Goal: Task Accomplishment & Management: Manage account settings

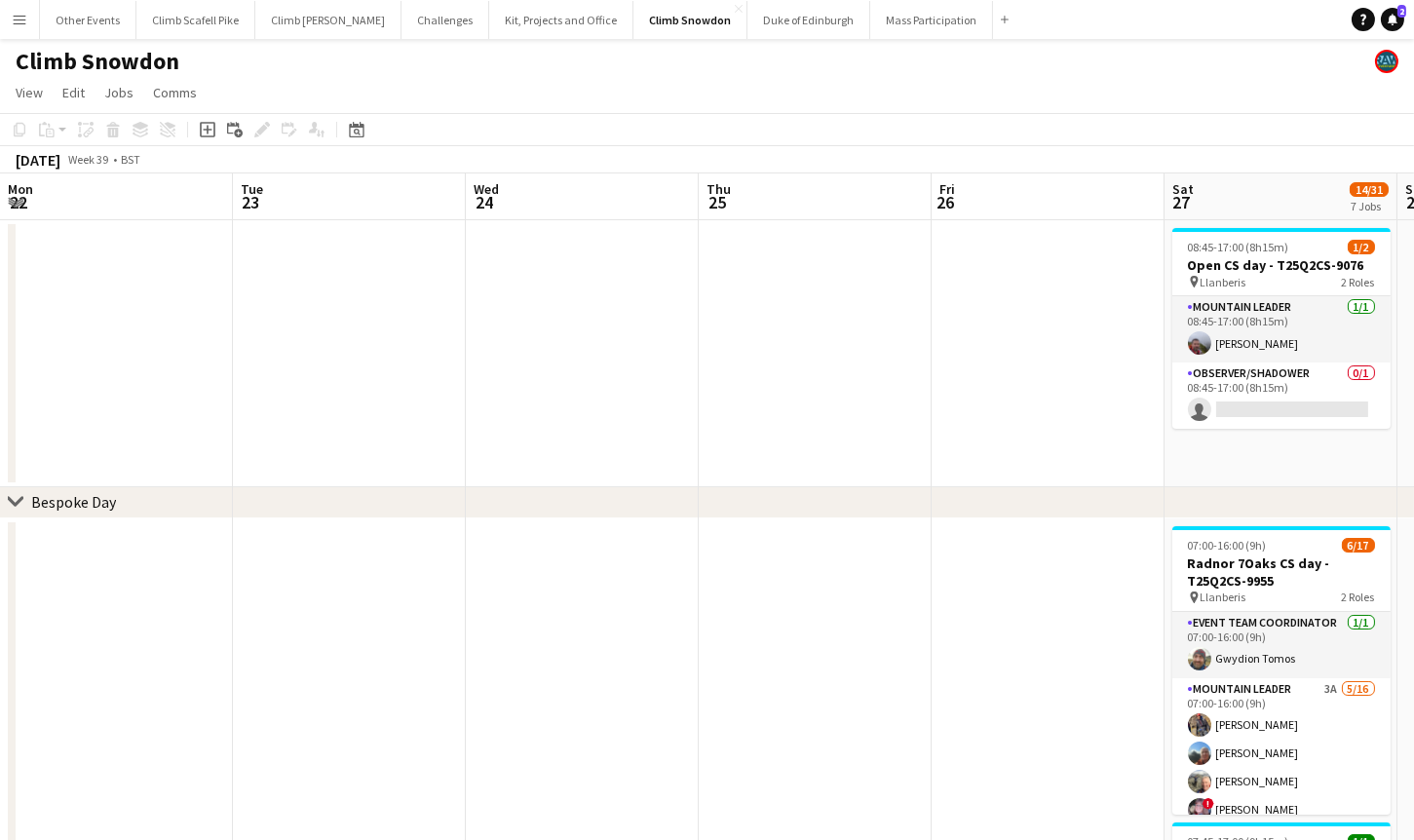
scroll to position [0, 671]
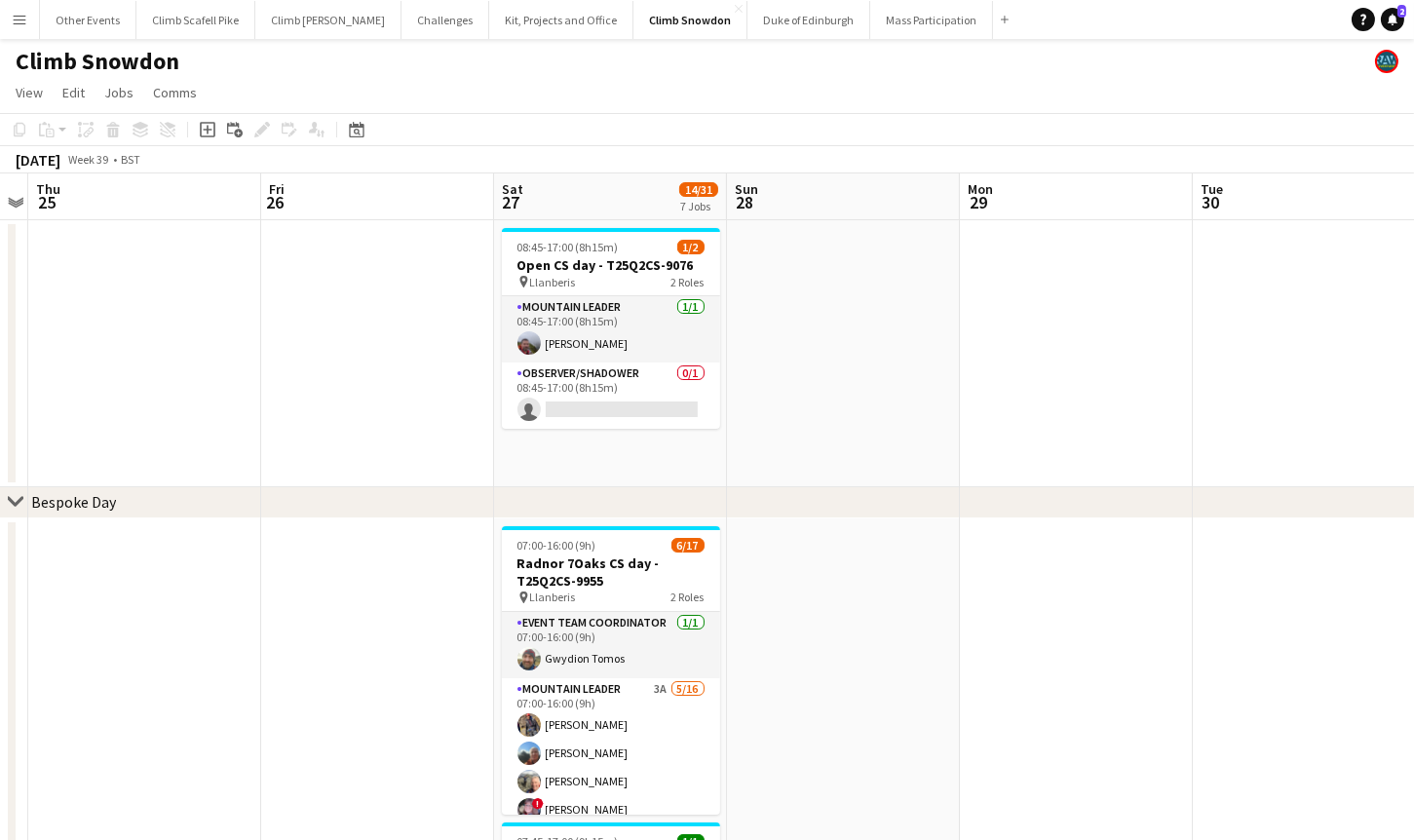
click at [32, 16] on button "Menu" at bounding box center [20, 20] width 39 height 39
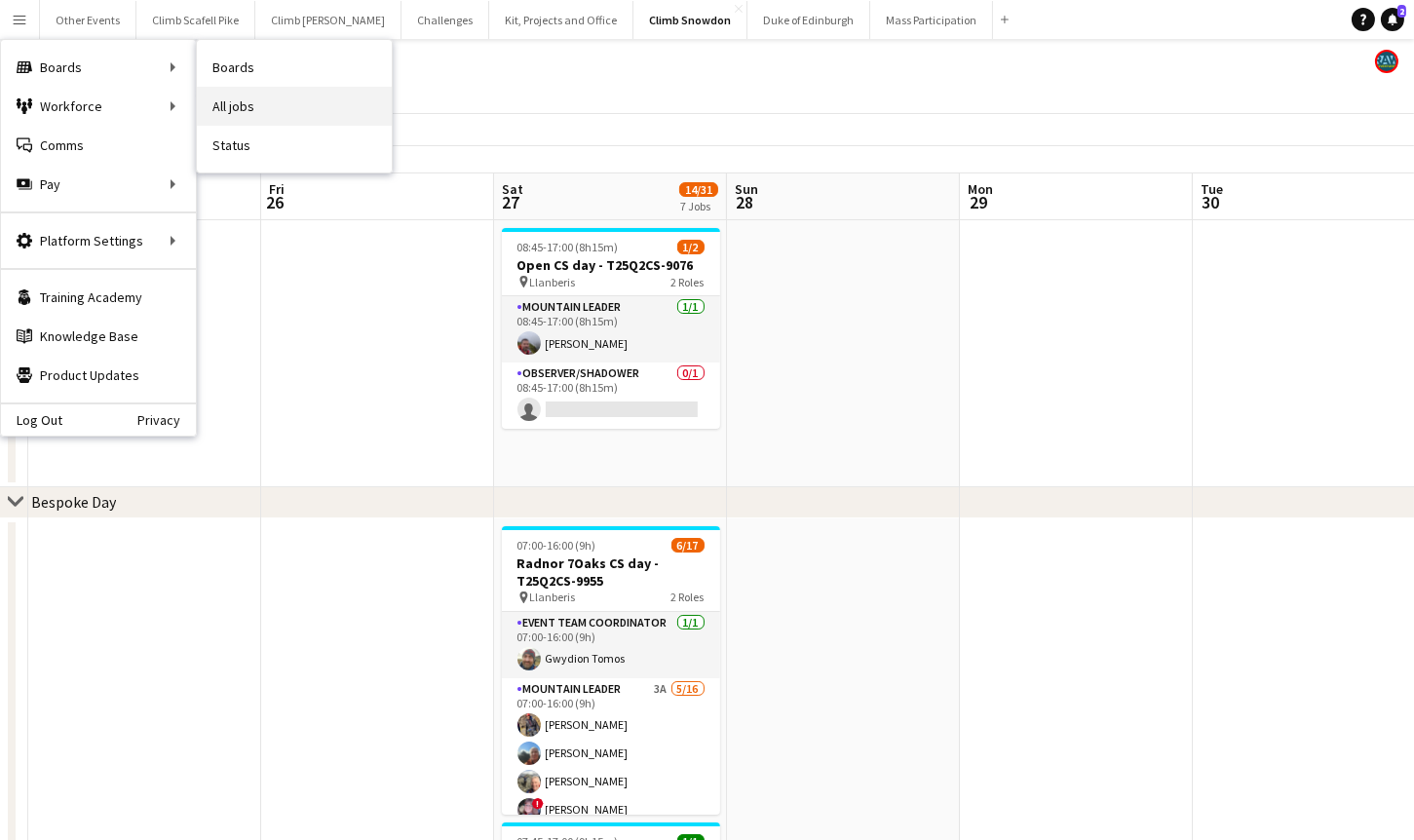
click at [275, 105] on link "All jobs" at bounding box center [294, 107] width 195 height 39
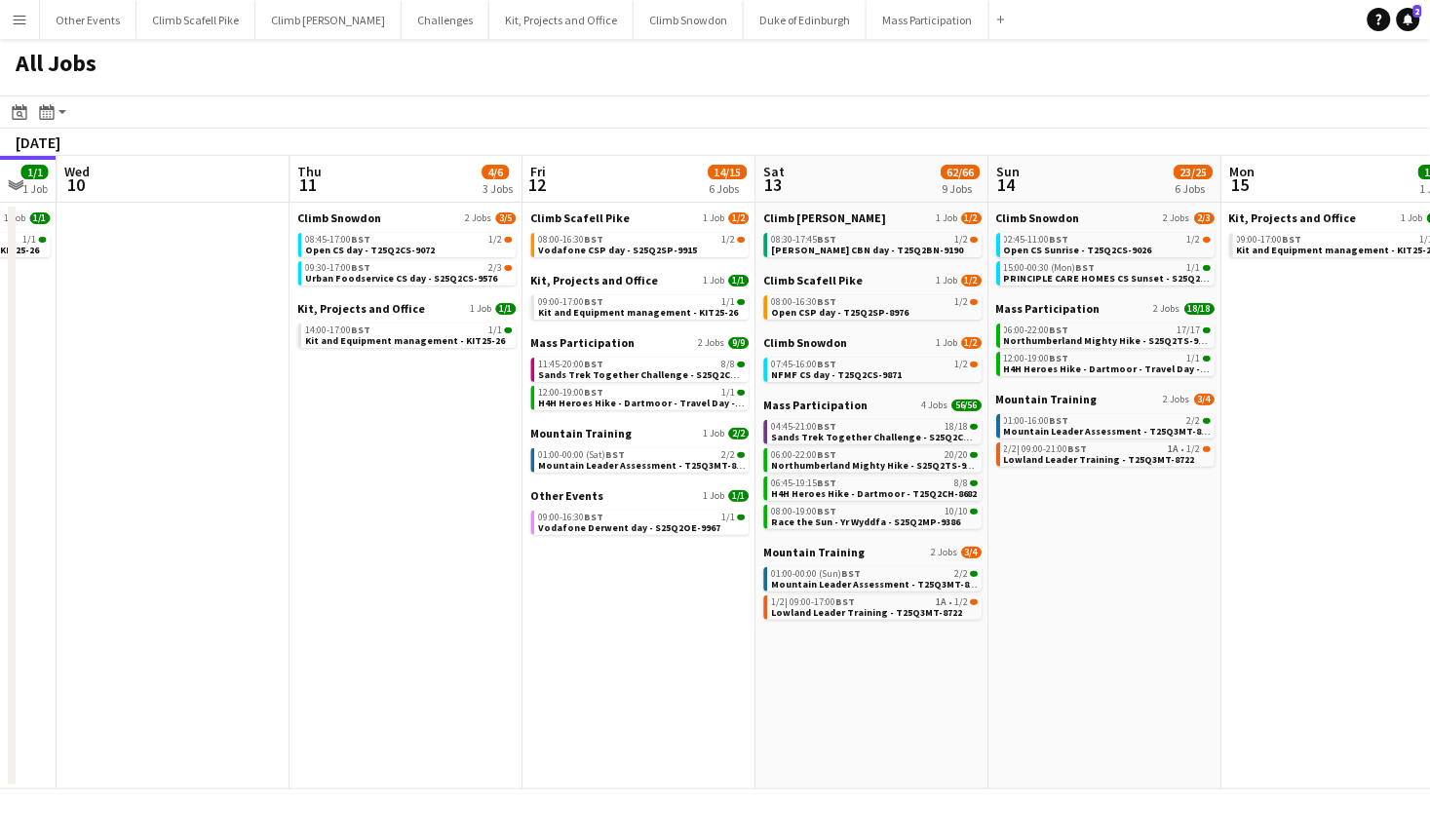
drag, startPoint x: 1111, startPoint y: 678, endPoint x: 243, endPoint y: 702, distance: 868.3
click at [240, 704] on app-calendar-viewport "Sat 6 20/23 8 Jobs Sun 7 2/2 2 Jobs Mon 8 Tue 9 1/1 1 Job Wed 10 Thu 11 4/6 3 J…" at bounding box center [715, 472] width 1430 height 633
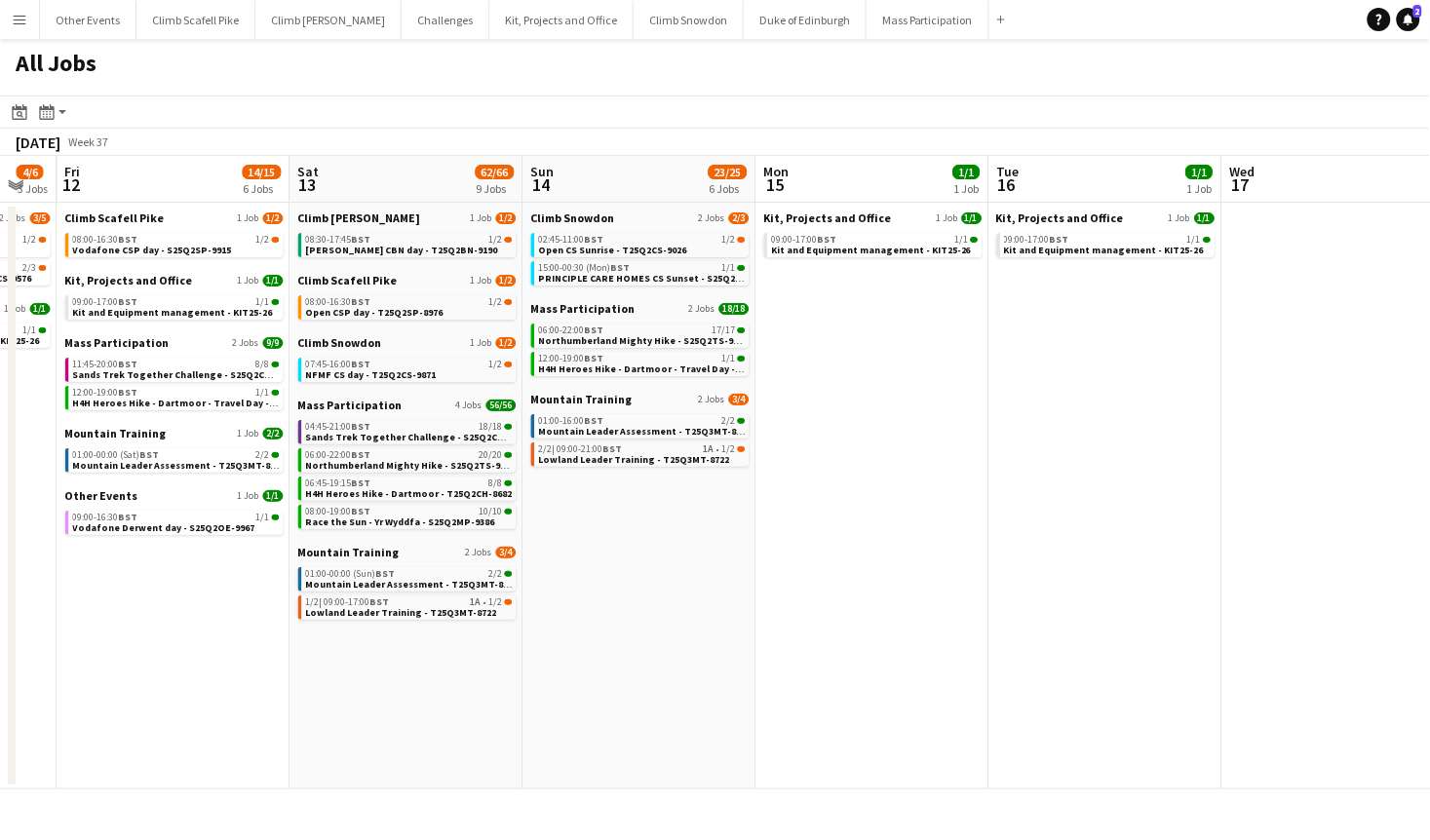
scroll to position [0, 871]
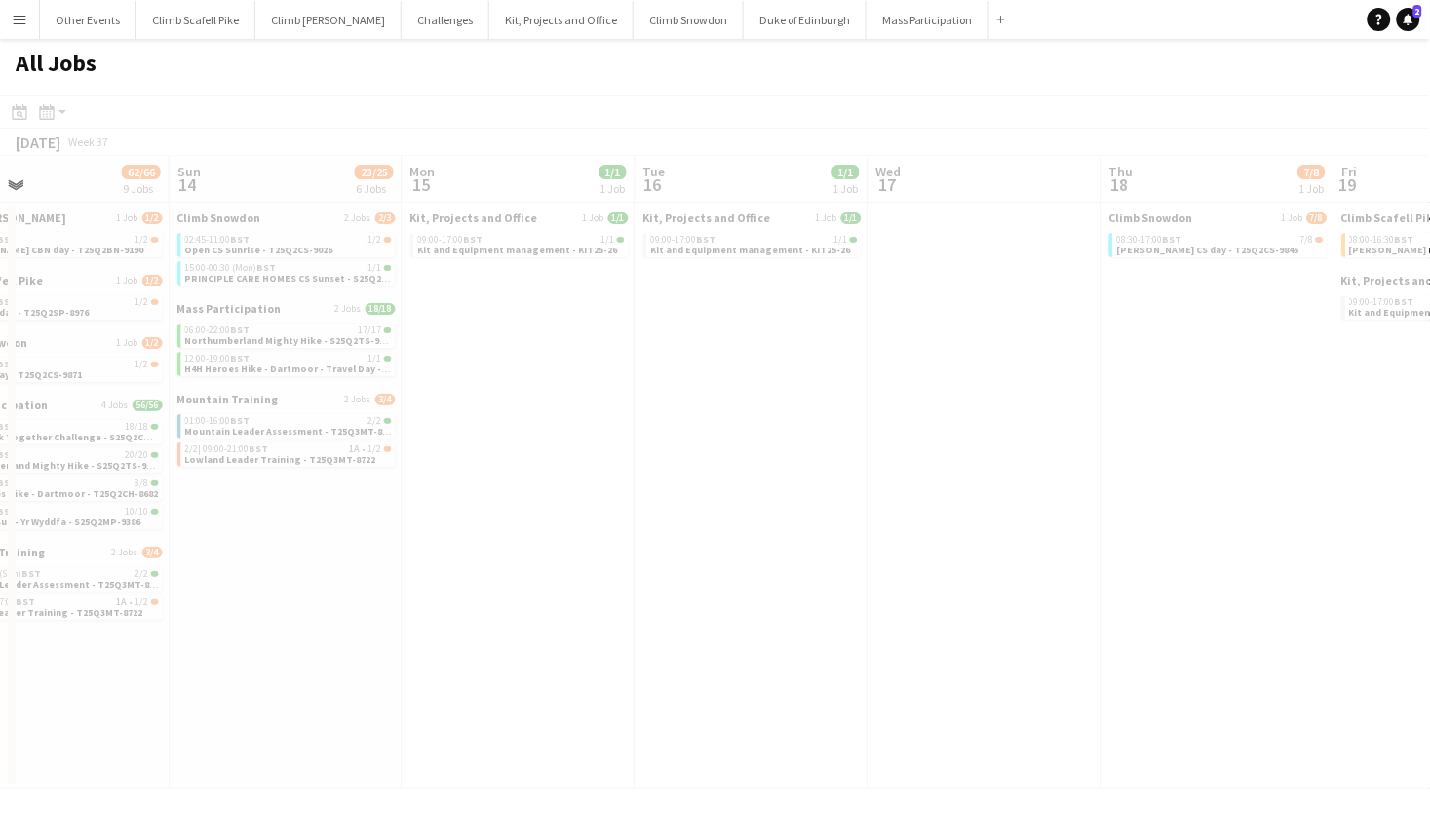
drag, startPoint x: 937, startPoint y: 669, endPoint x: 887, endPoint y: 640, distance: 57.8
click at [378, 693] on app-all-jobs "All Jobs Date picker SEP 2025 SEP 2025 Monday M Tuesday T Wednesday W Thursday …" at bounding box center [715, 414] width 1430 height 750
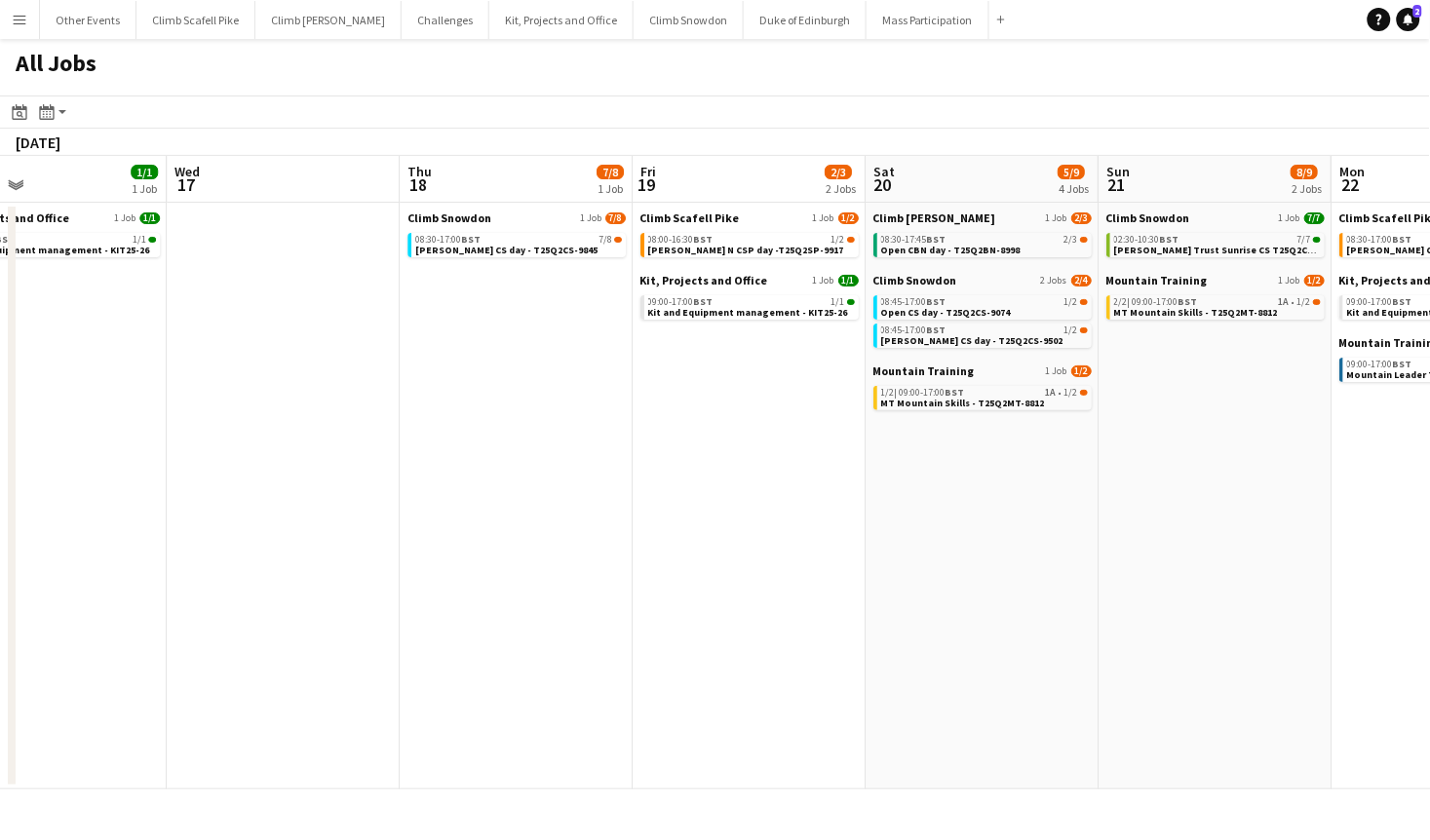
drag, startPoint x: 1058, startPoint y: 588, endPoint x: 330, endPoint y: 677, distance: 733.4
click at [0, 704] on html "Menu Boards Boards Boards All jobs Status Workforce Workforce My Workforce Recr…" at bounding box center [715, 420] width 1430 height 840
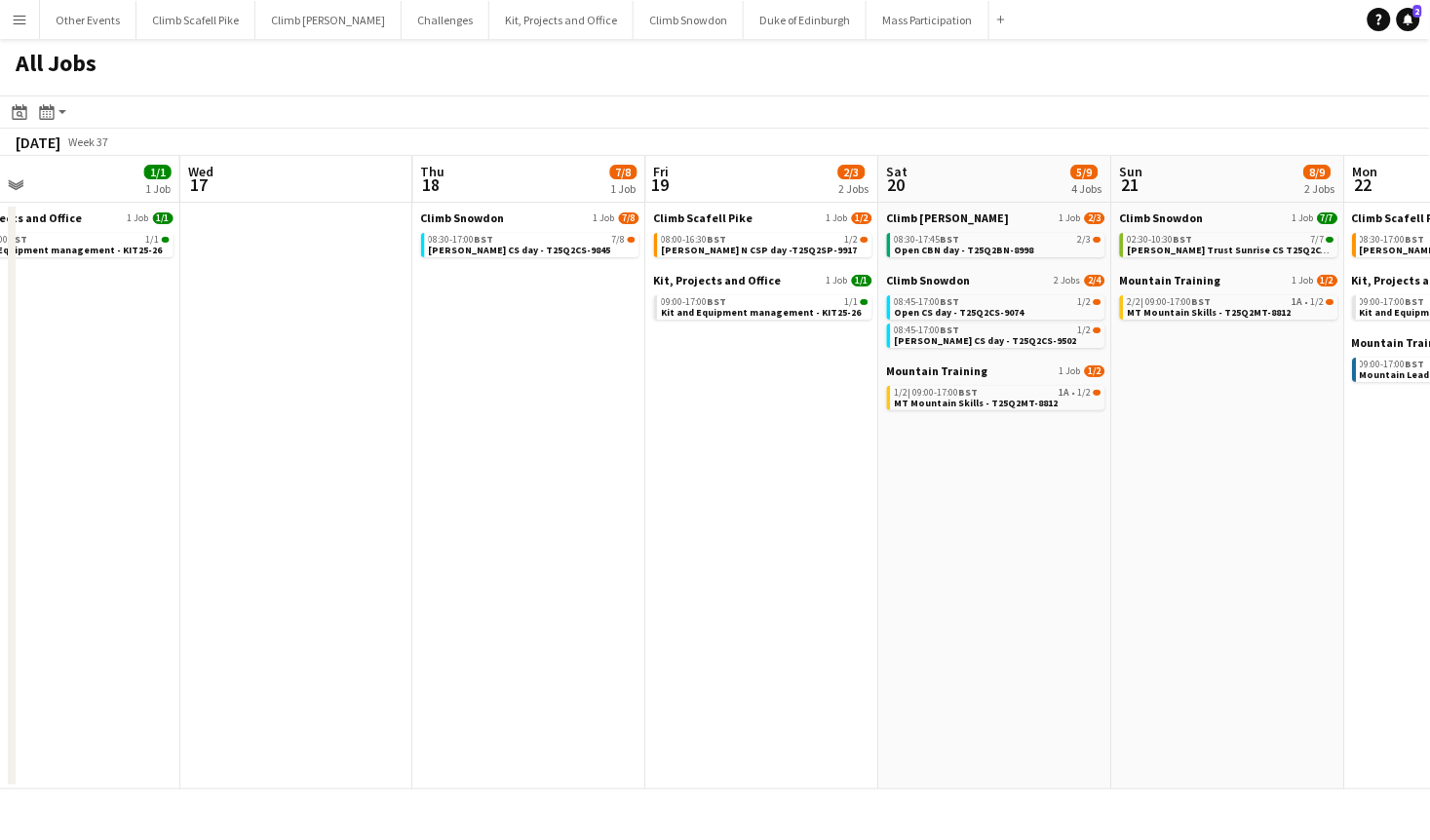
drag, startPoint x: 992, startPoint y: 602, endPoint x: 387, endPoint y: 710, distance: 614.6
click at [61, 751] on app-calendar-viewport "Sun 14 23/25 6 Jobs Mon 15 1/1 1 Job Tue 16 1/1 1 Job Wed 17 Thu 18 7/8 1 Job F…" at bounding box center [715, 472] width 1430 height 633
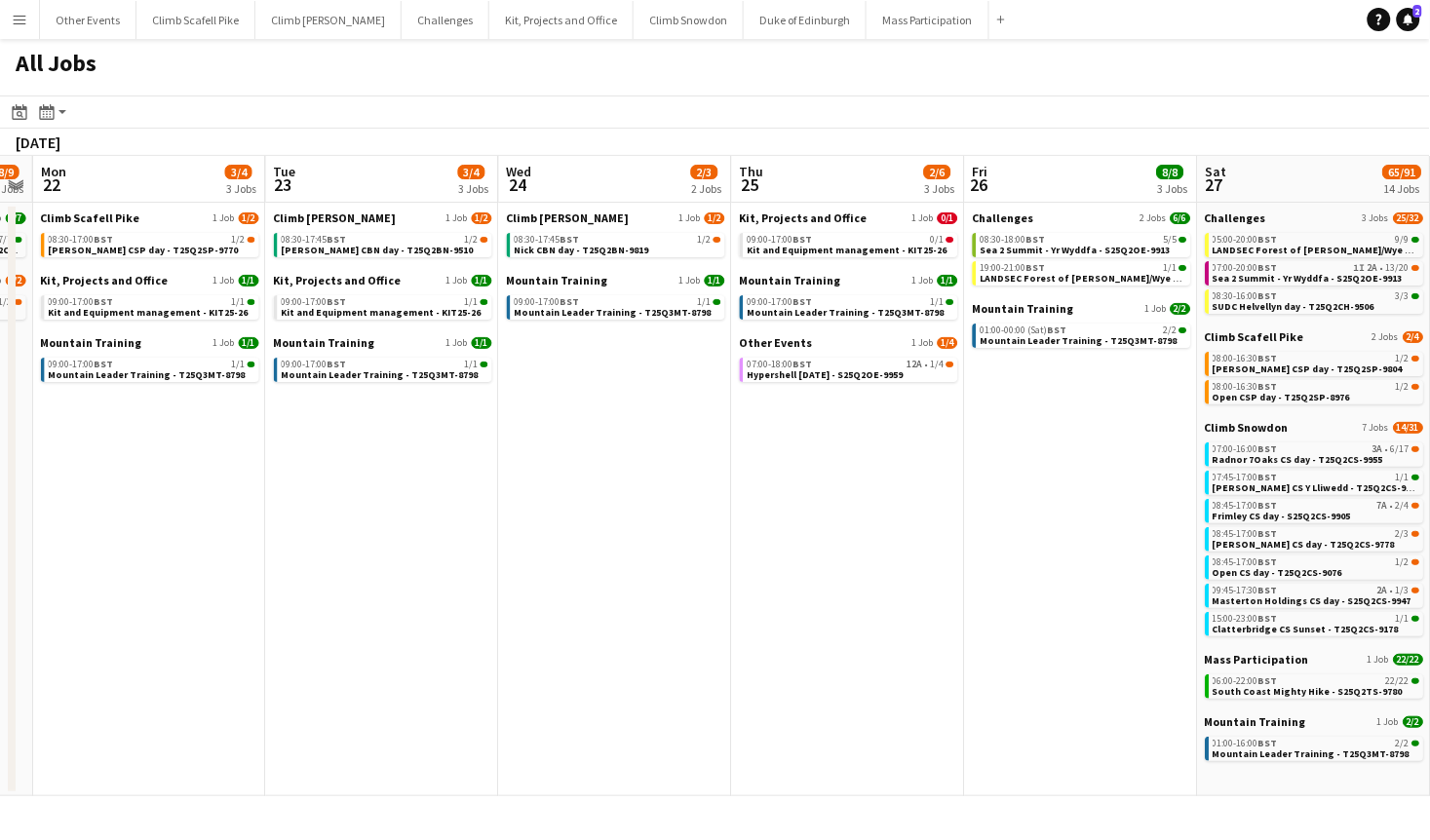
scroll to position [0, 571]
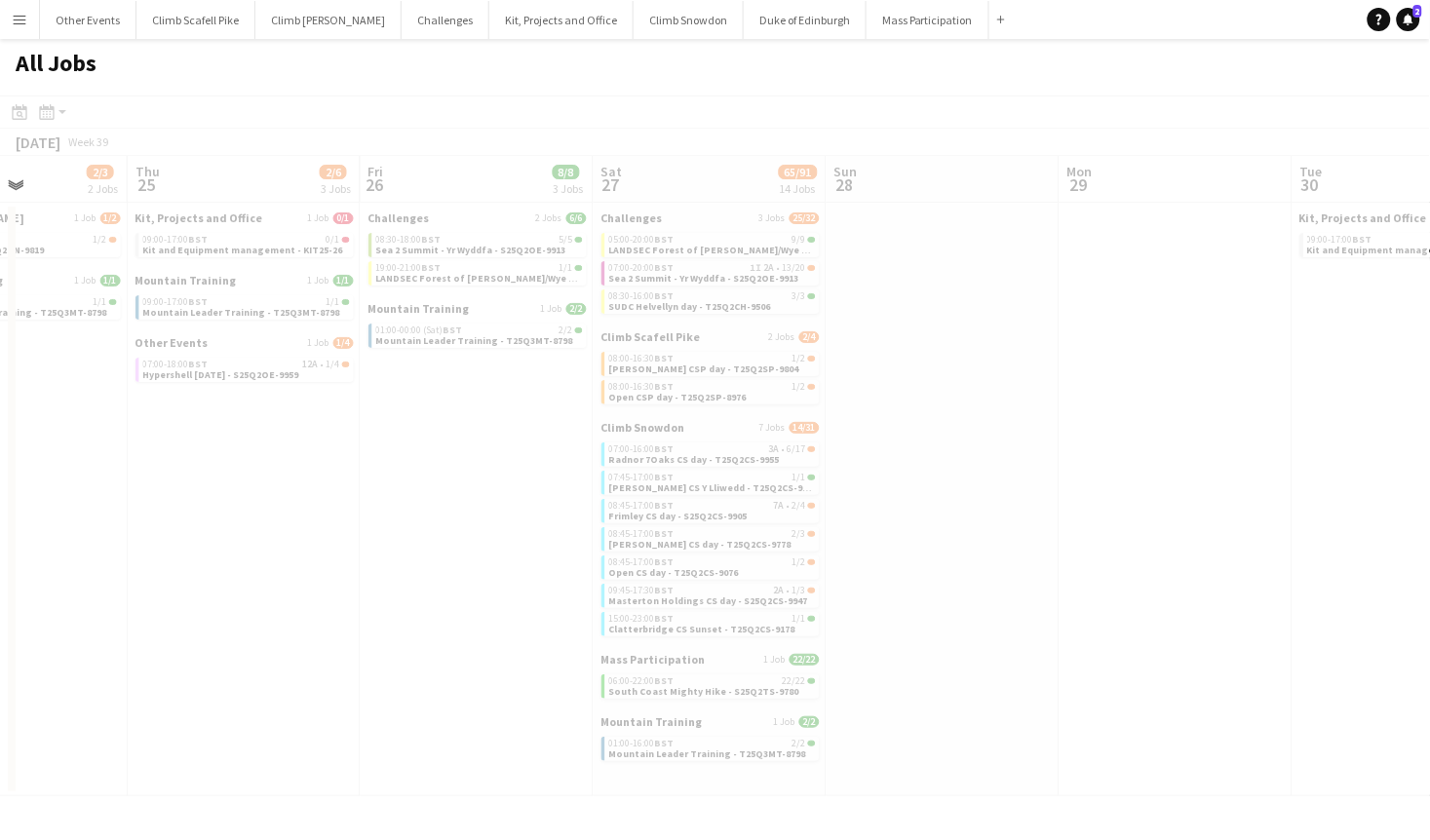
drag, startPoint x: 851, startPoint y: 597, endPoint x: 71, endPoint y: 709, distance: 788.0
click at [40, 713] on app-all-jobs "All Jobs Date picker SEP 2025 SEP 2025 Monday M Tuesday T Wednesday W Thursday …" at bounding box center [715, 417] width 1430 height 757
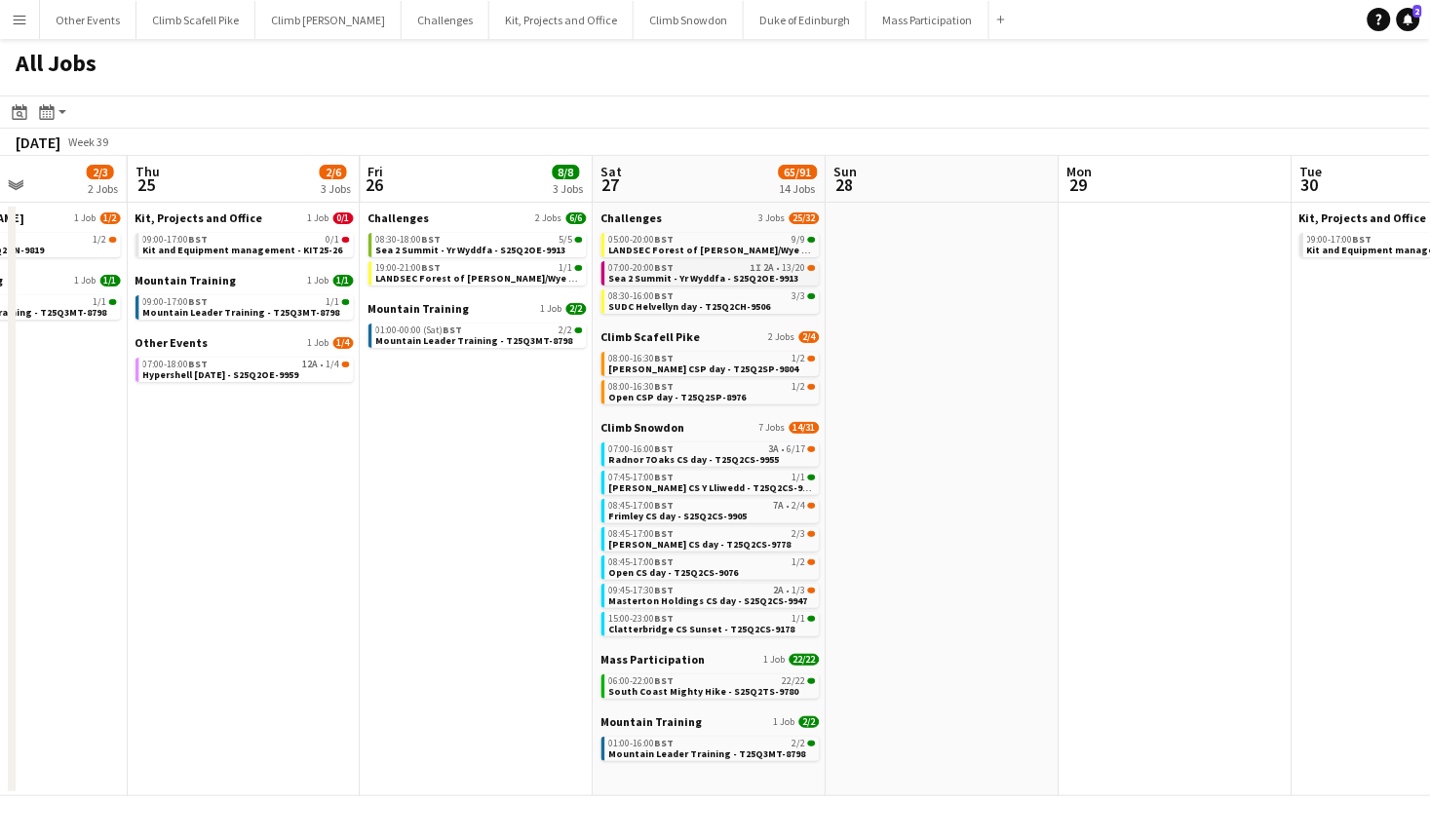
click at [680, 275] on span "Sea 2 Summit - Yr Wyddfa - S25Q2OE-9913" at bounding box center [704, 278] width 190 height 13
click at [24, 13] on app-icon "Menu" at bounding box center [20, 20] width 16 height 16
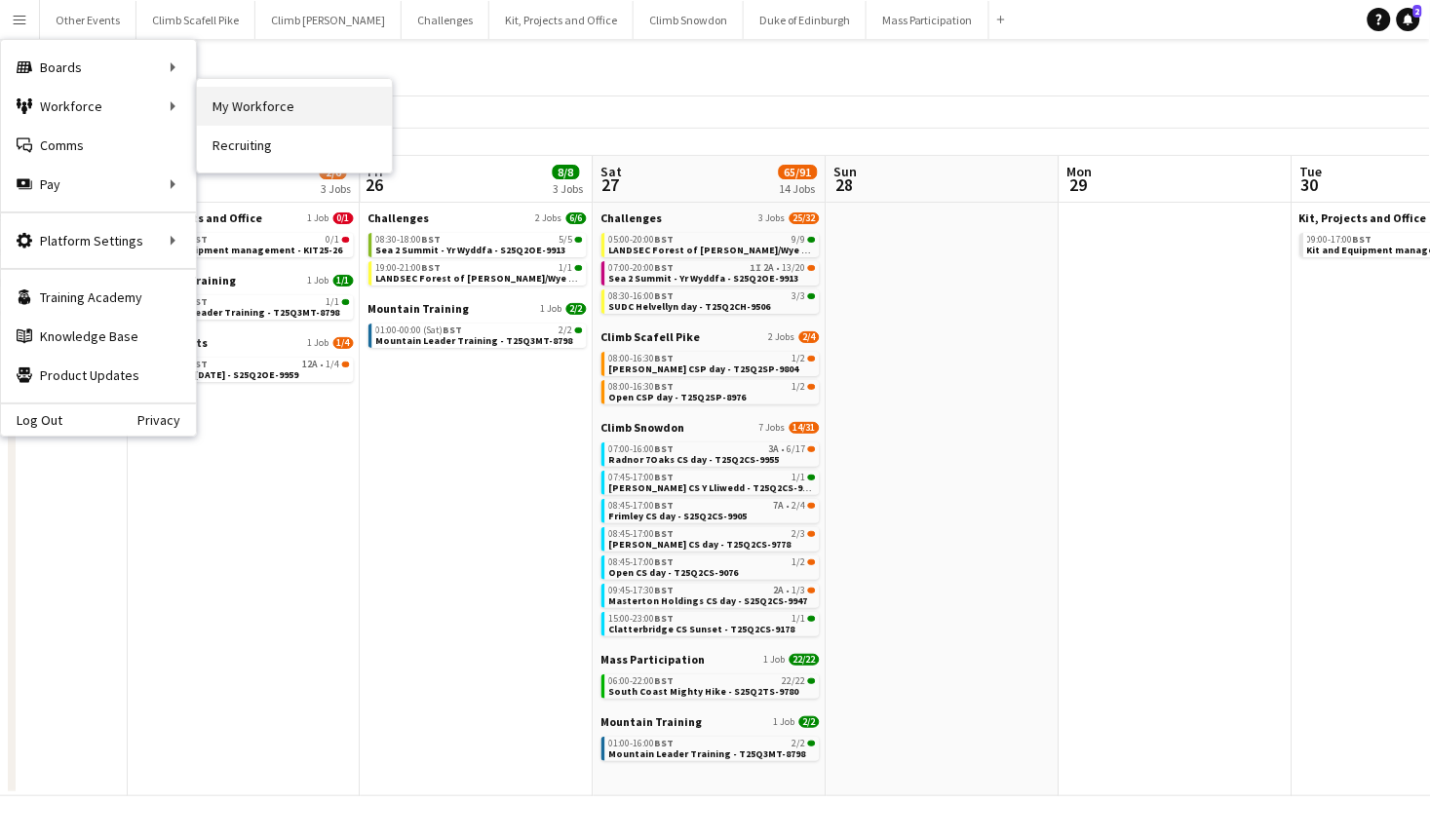
click at [342, 91] on link "My Workforce" at bounding box center [294, 107] width 195 height 39
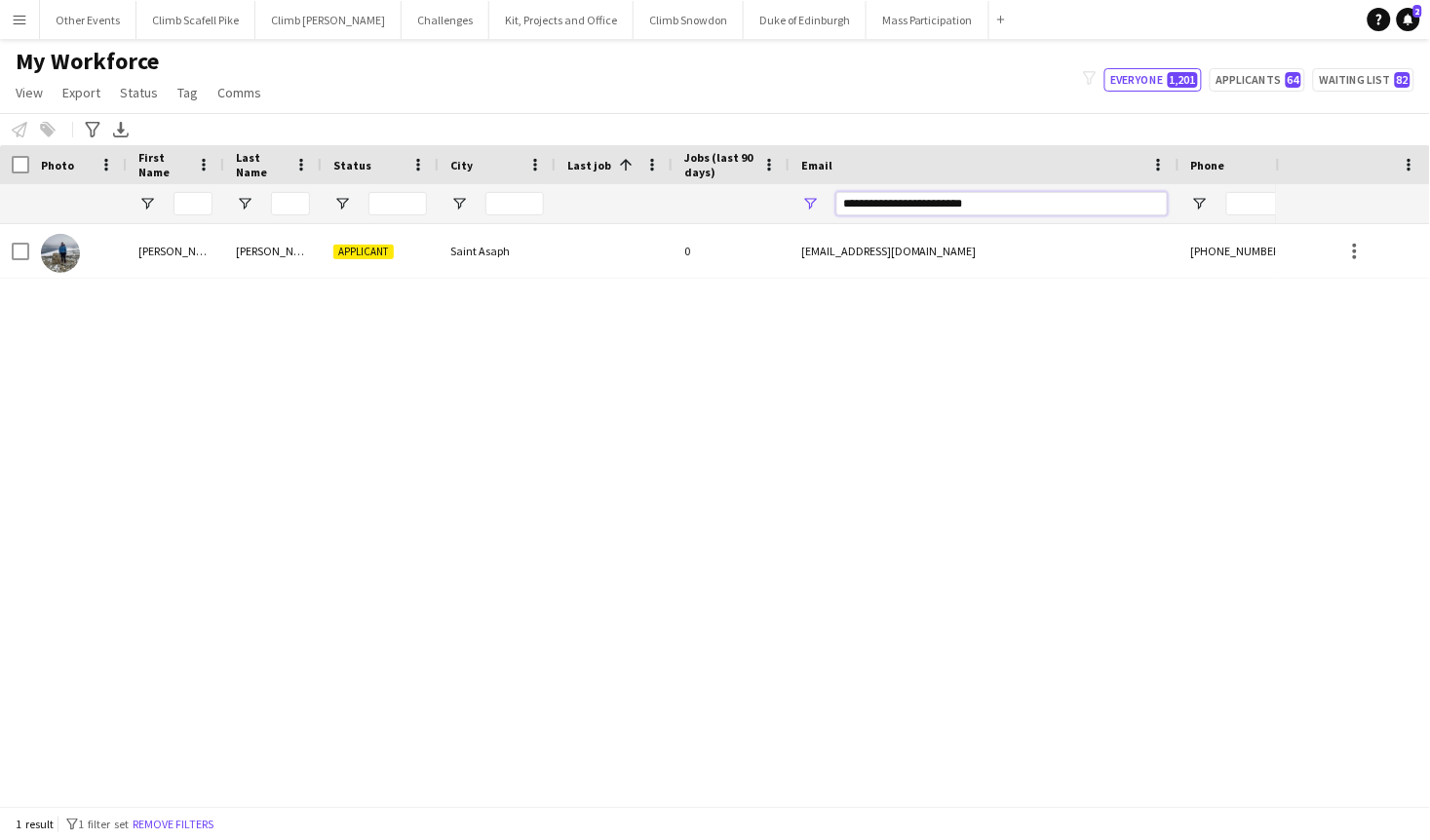
click at [1013, 202] on input "**********" at bounding box center [1002, 204] width 331 height 23
click at [1012, 202] on input "**********" at bounding box center [1002, 204] width 331 height 23
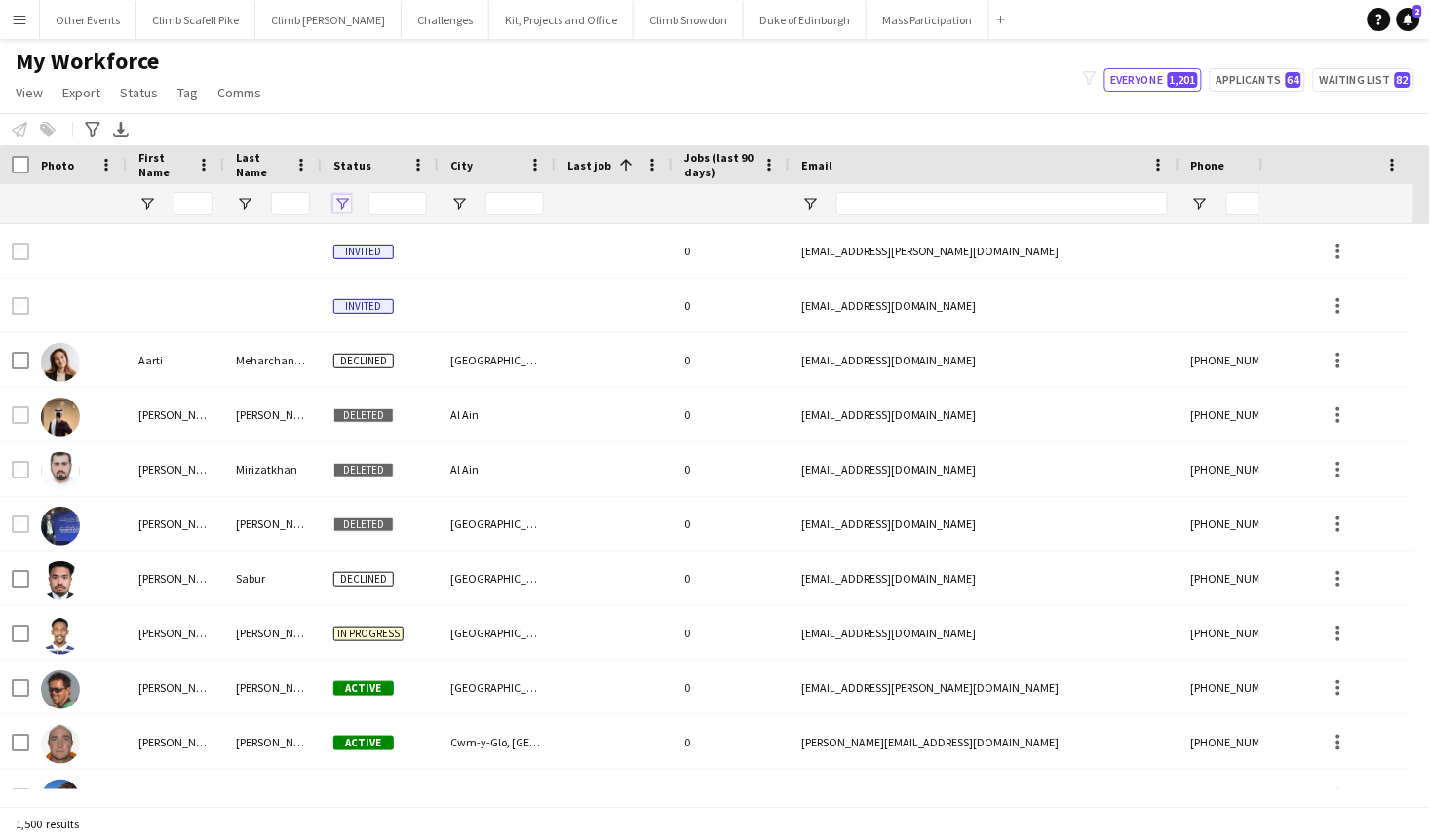
click at [341, 199] on span "Open Filter Menu" at bounding box center [342, 204] width 18 height 18
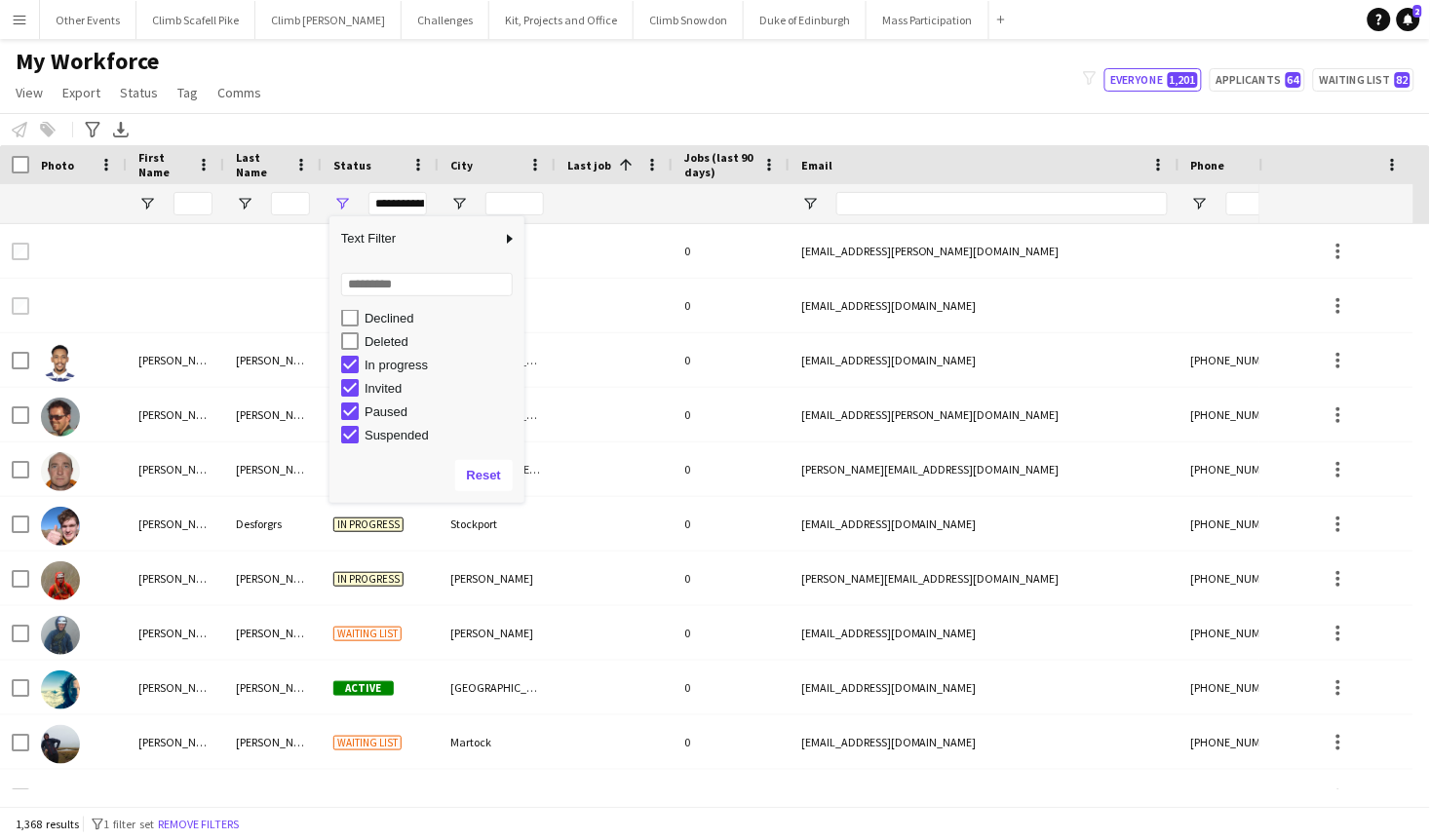
scroll to position [122, 0]
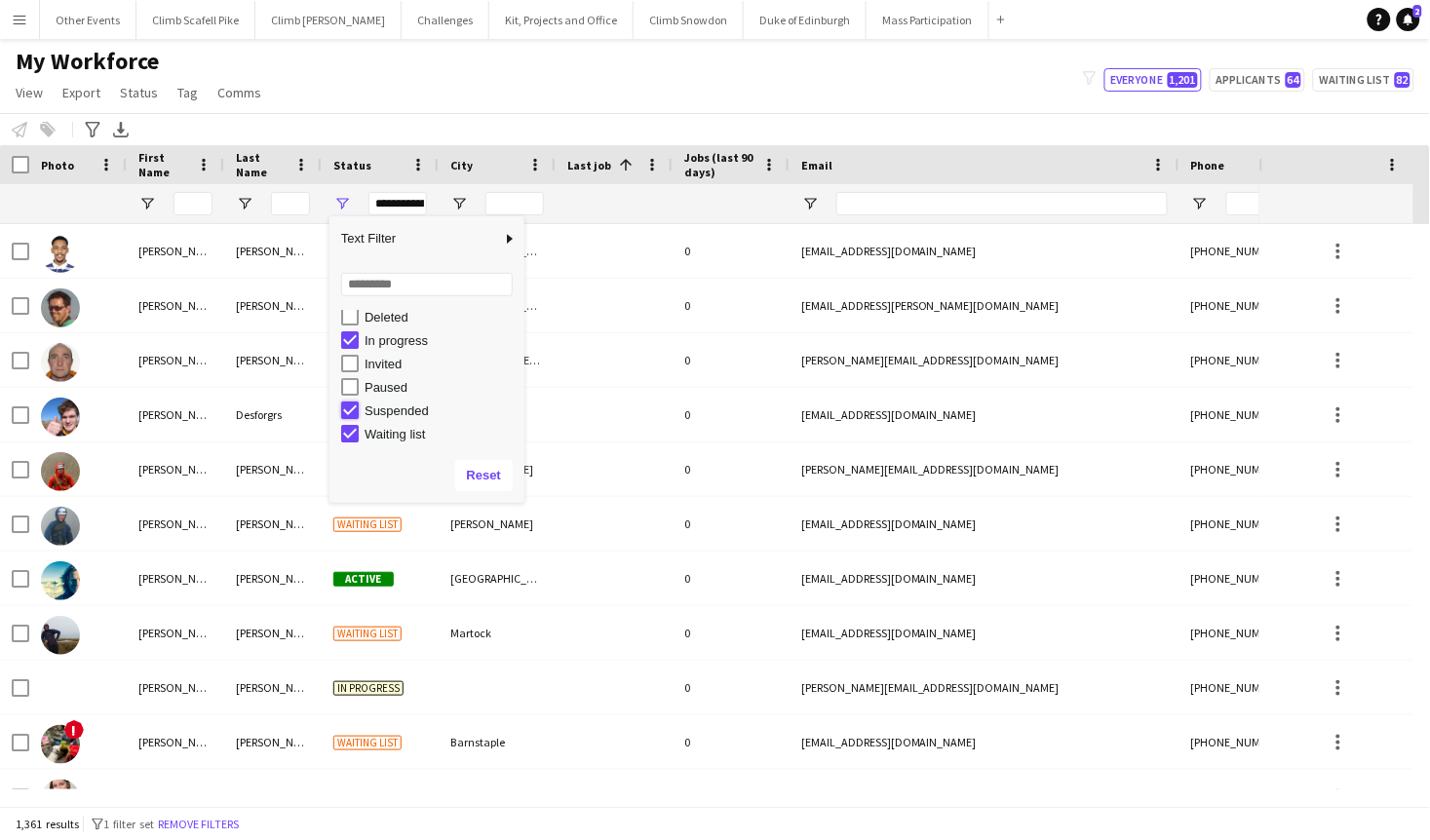
type input "**********"
click at [507, 99] on div "My Workforce View Views Default view New view Update view Delete view Edit name…" at bounding box center [715, 80] width 1430 height 67
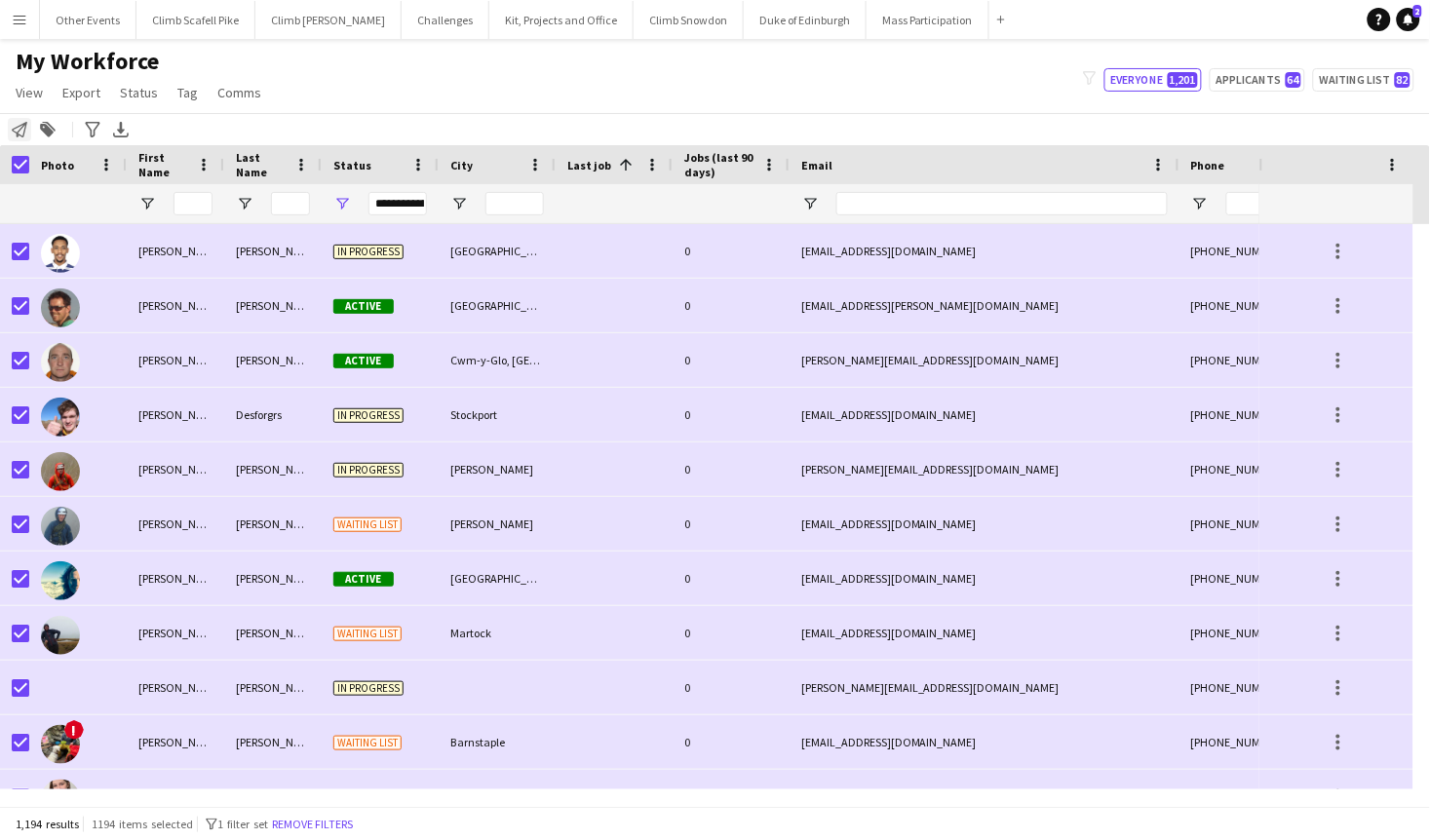
click at [26, 123] on icon at bounding box center [20, 129] width 16 height 16
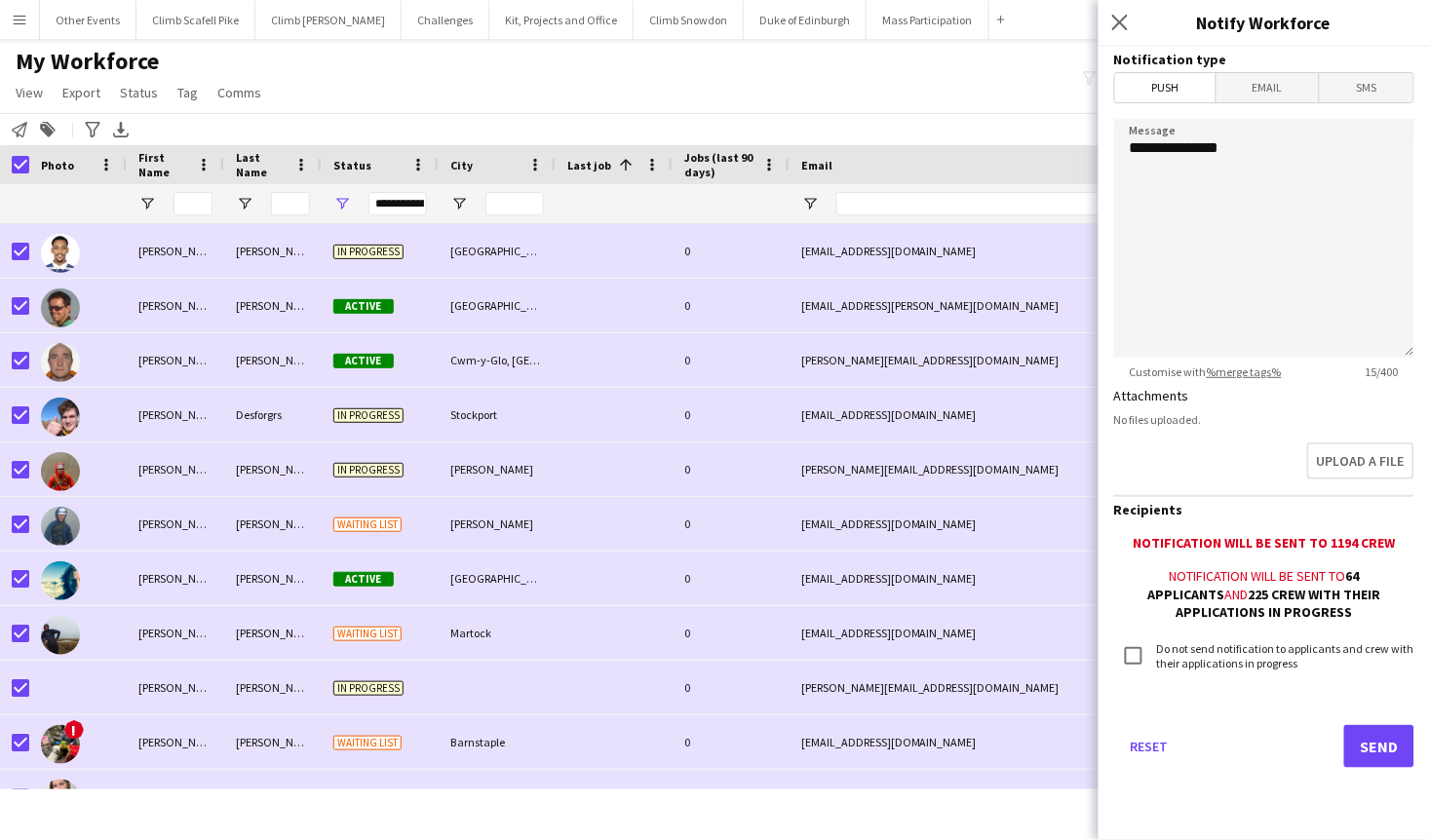
click at [1278, 87] on span "Email" at bounding box center [1267, 88] width 103 height 29
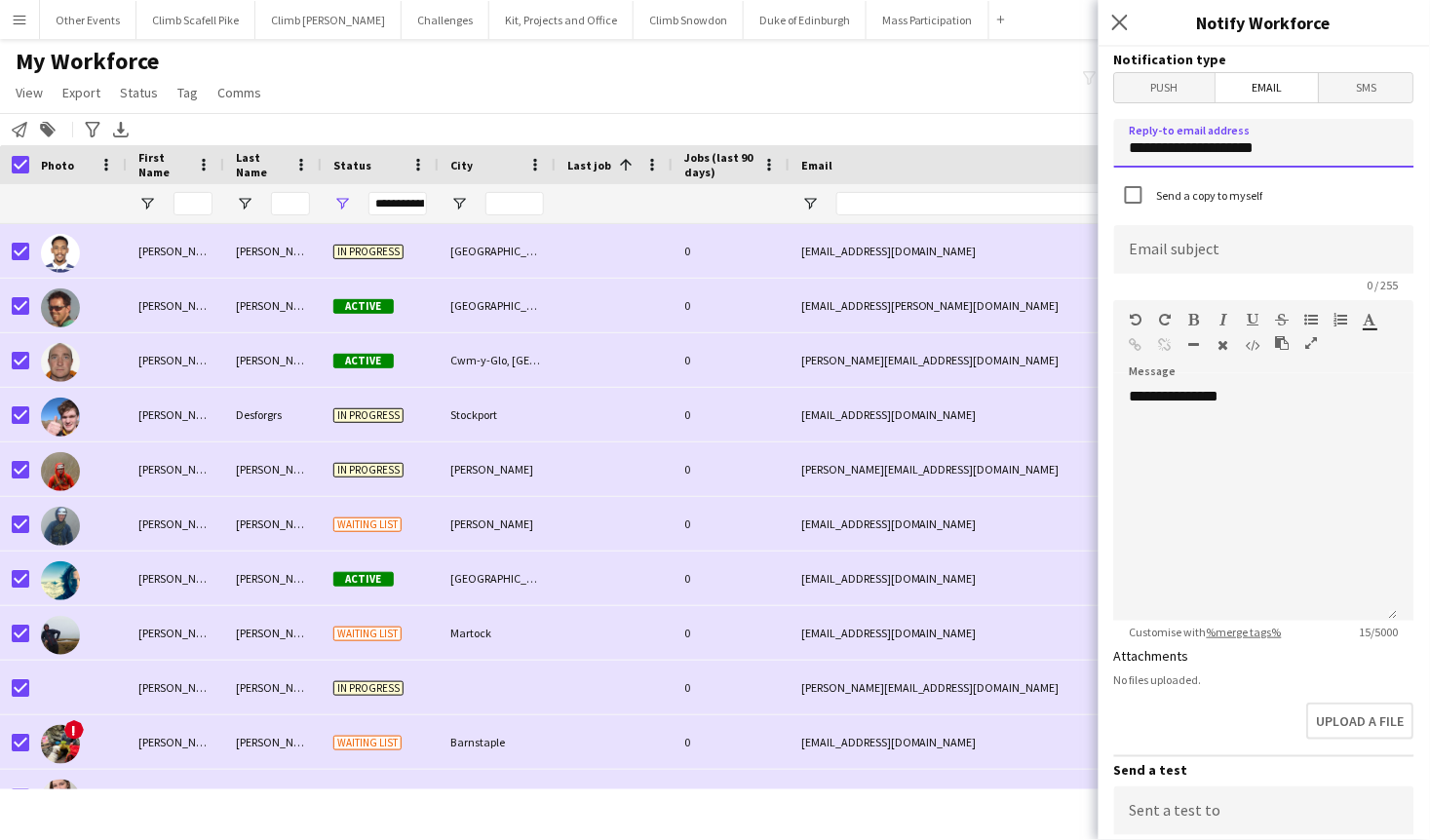
drag, startPoint x: 1283, startPoint y: 146, endPoint x: 1133, endPoint y: 147, distance: 150.0
click at [1133, 147] on input "**********" at bounding box center [1263, 143] width 300 height 49
type input "**********"
click at [1187, 234] on input at bounding box center [1263, 250] width 300 height 49
type input "**********"
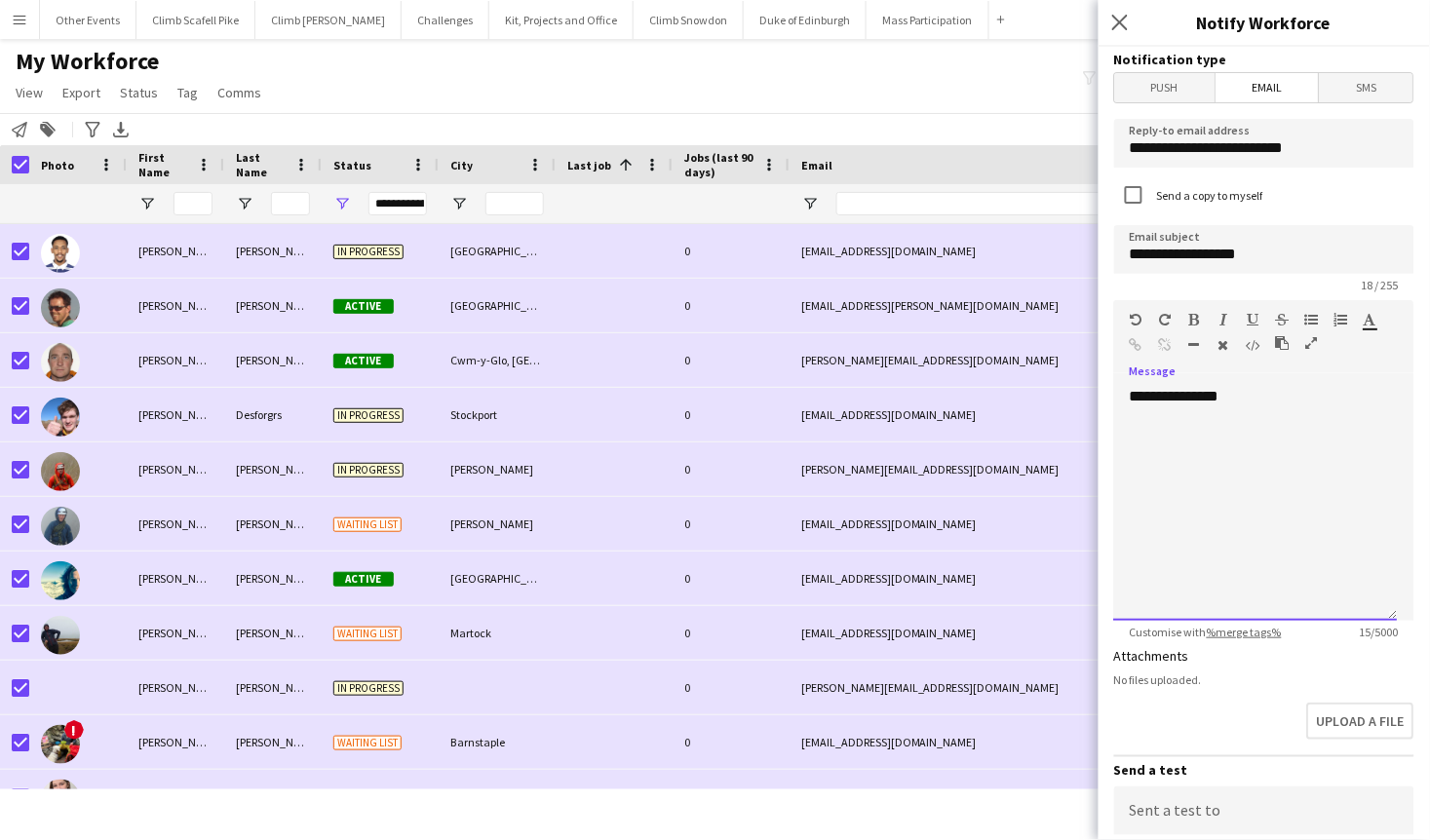
click at [1213, 510] on div "**********" at bounding box center [1256, 503] width 284 height 234
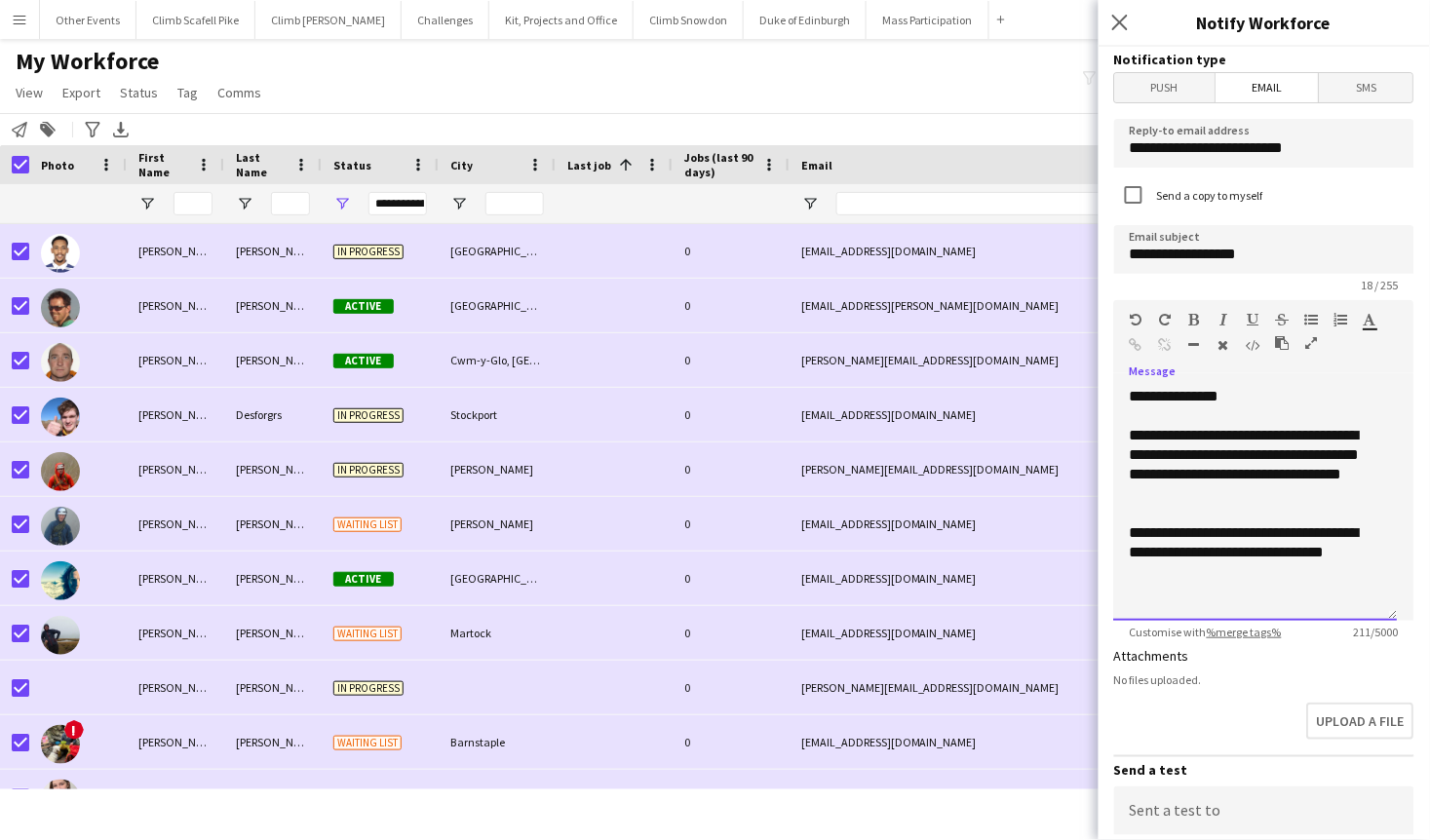
click at [1271, 551] on div "**********" at bounding box center [1256, 542] width 253 height 39
click at [1356, 553] on div "**********" at bounding box center [1256, 542] width 253 height 39
drag, startPoint x: 1264, startPoint y: 589, endPoint x: 1179, endPoint y: 592, distance: 85.1
click at [1178, 592] on div "**********" at bounding box center [1256, 562] width 253 height 78
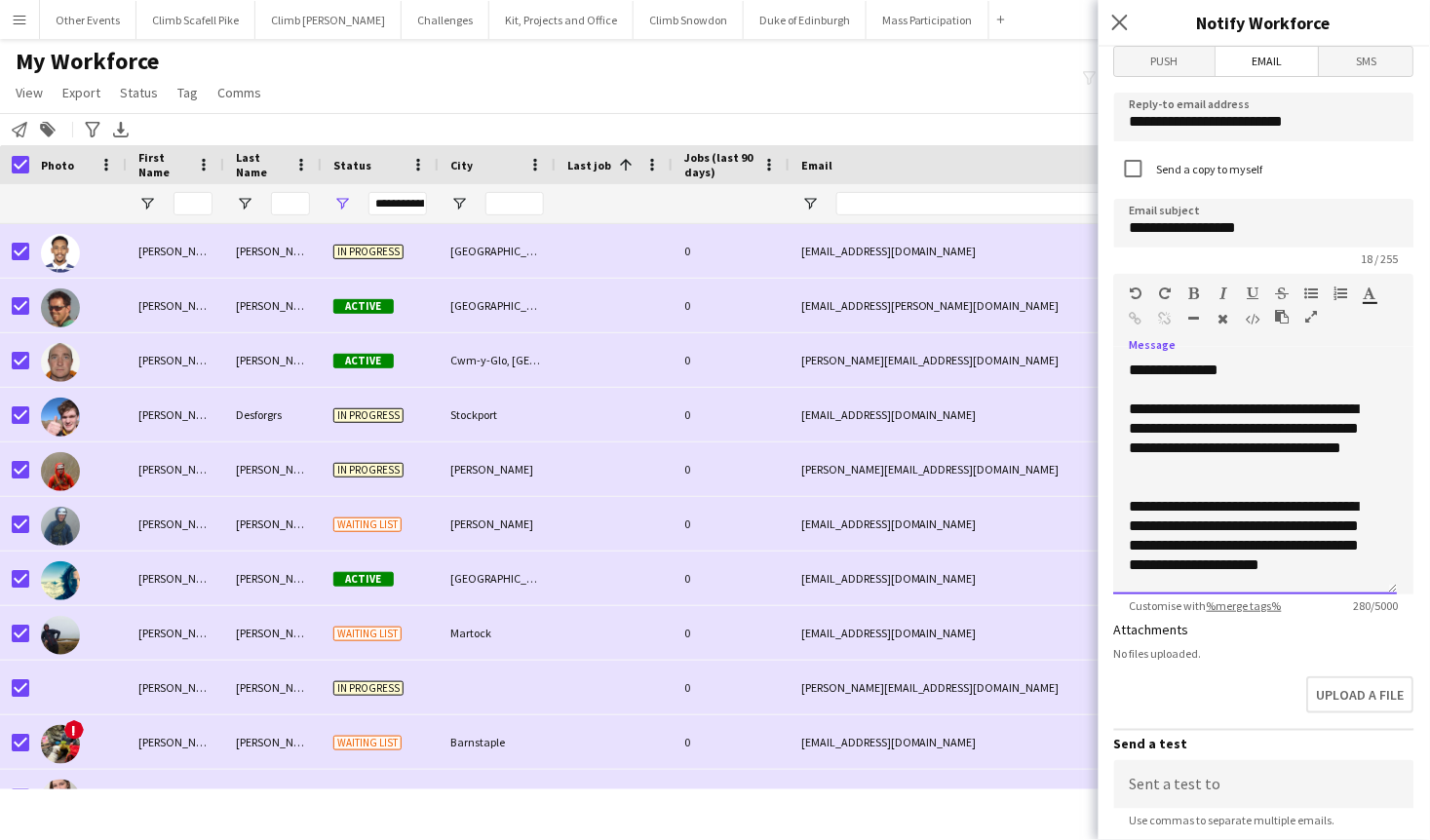
scroll to position [31, 0]
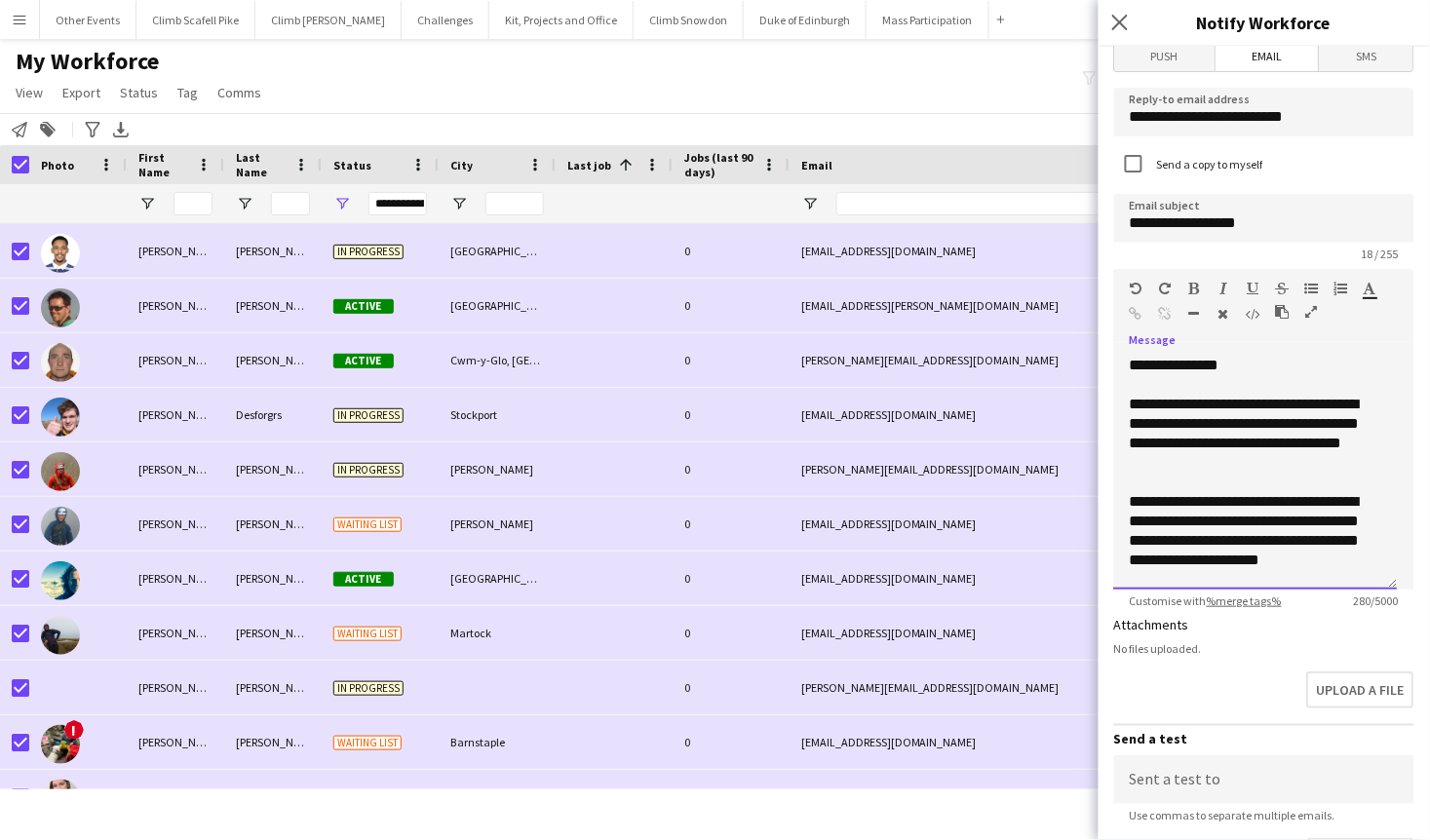
click at [1306, 559] on div "**********" at bounding box center [1256, 532] width 253 height 78
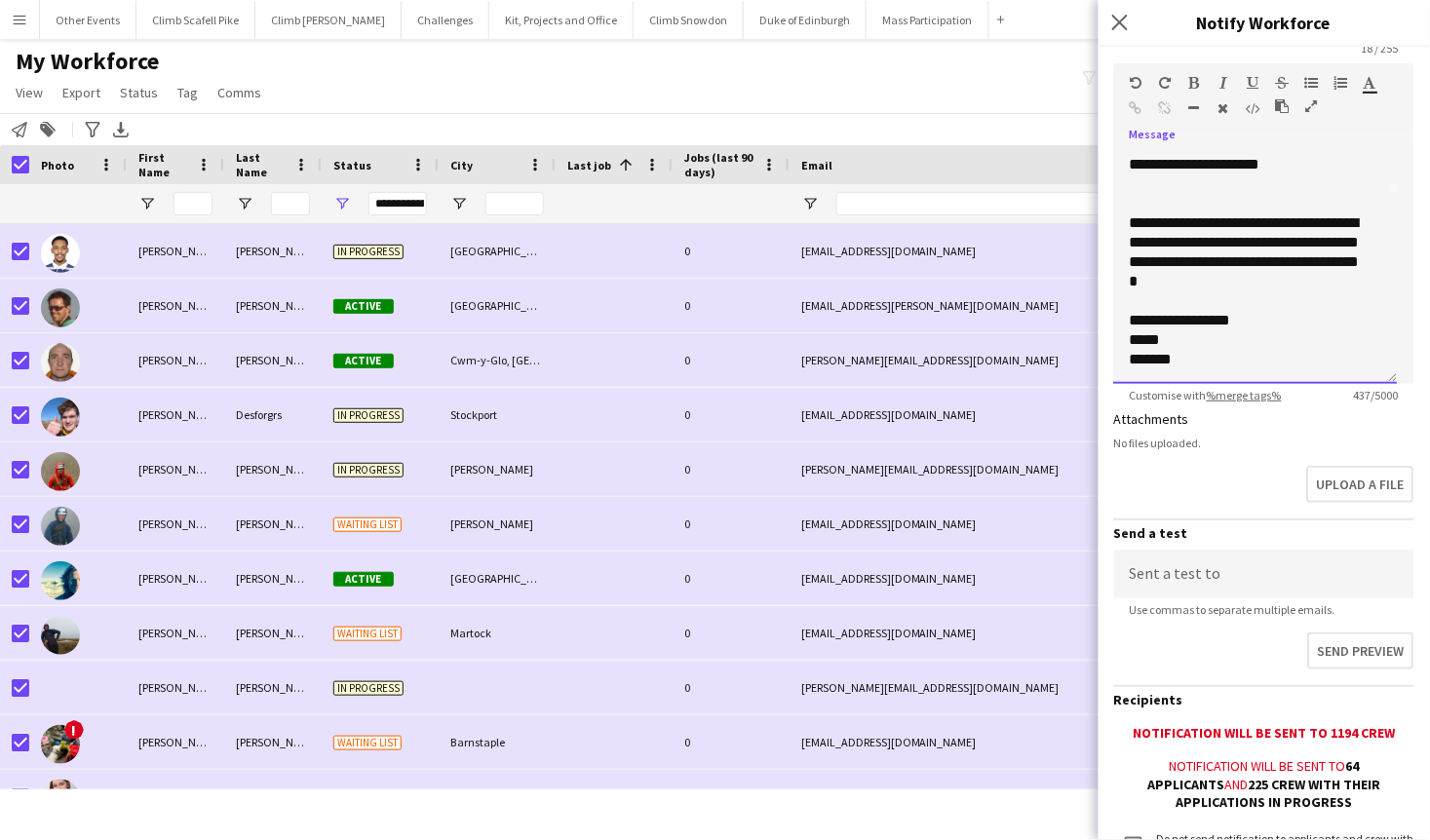
scroll to position [400, 0]
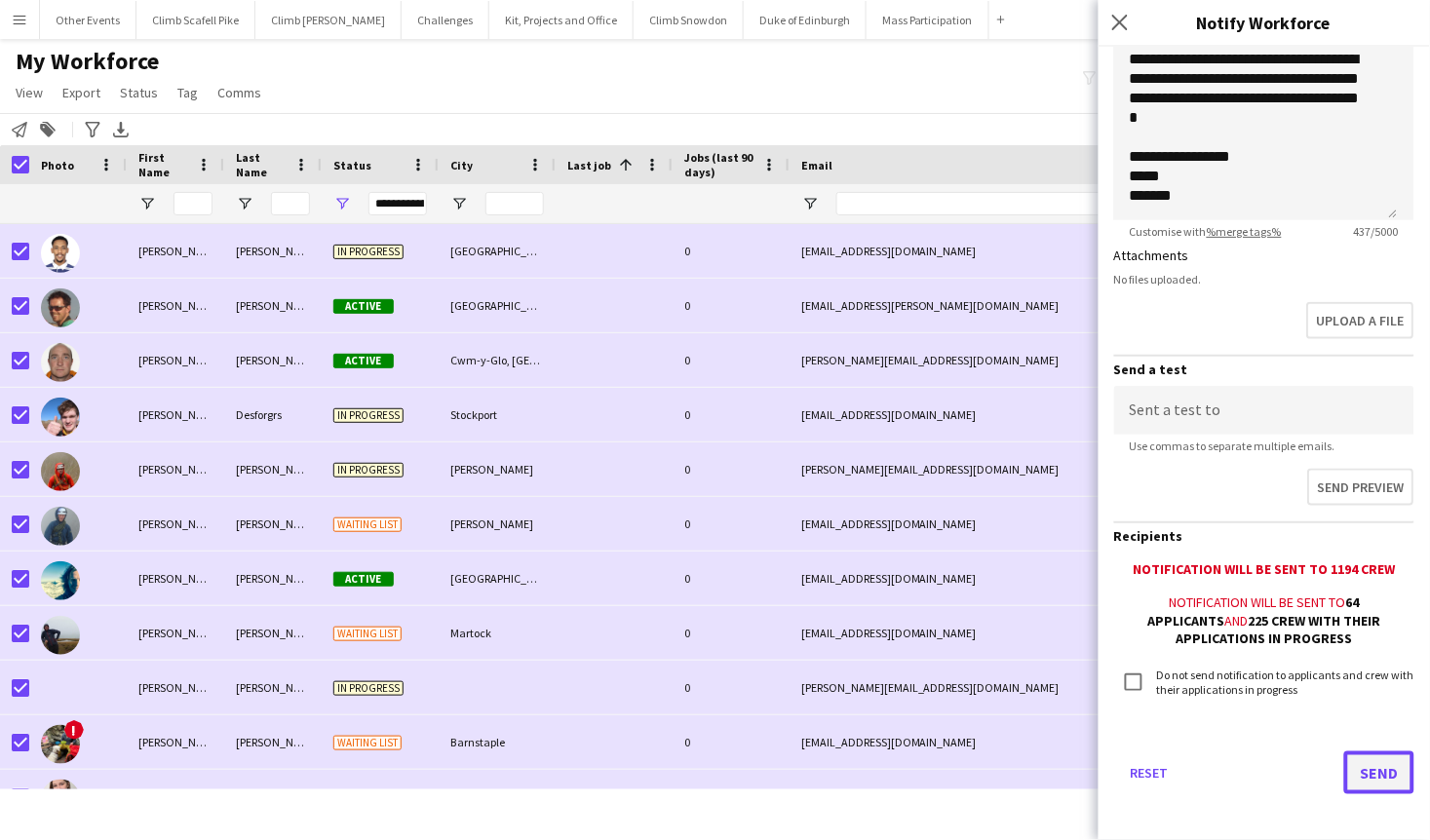
click at [1362, 773] on button "Send" at bounding box center [1379, 772] width 71 height 43
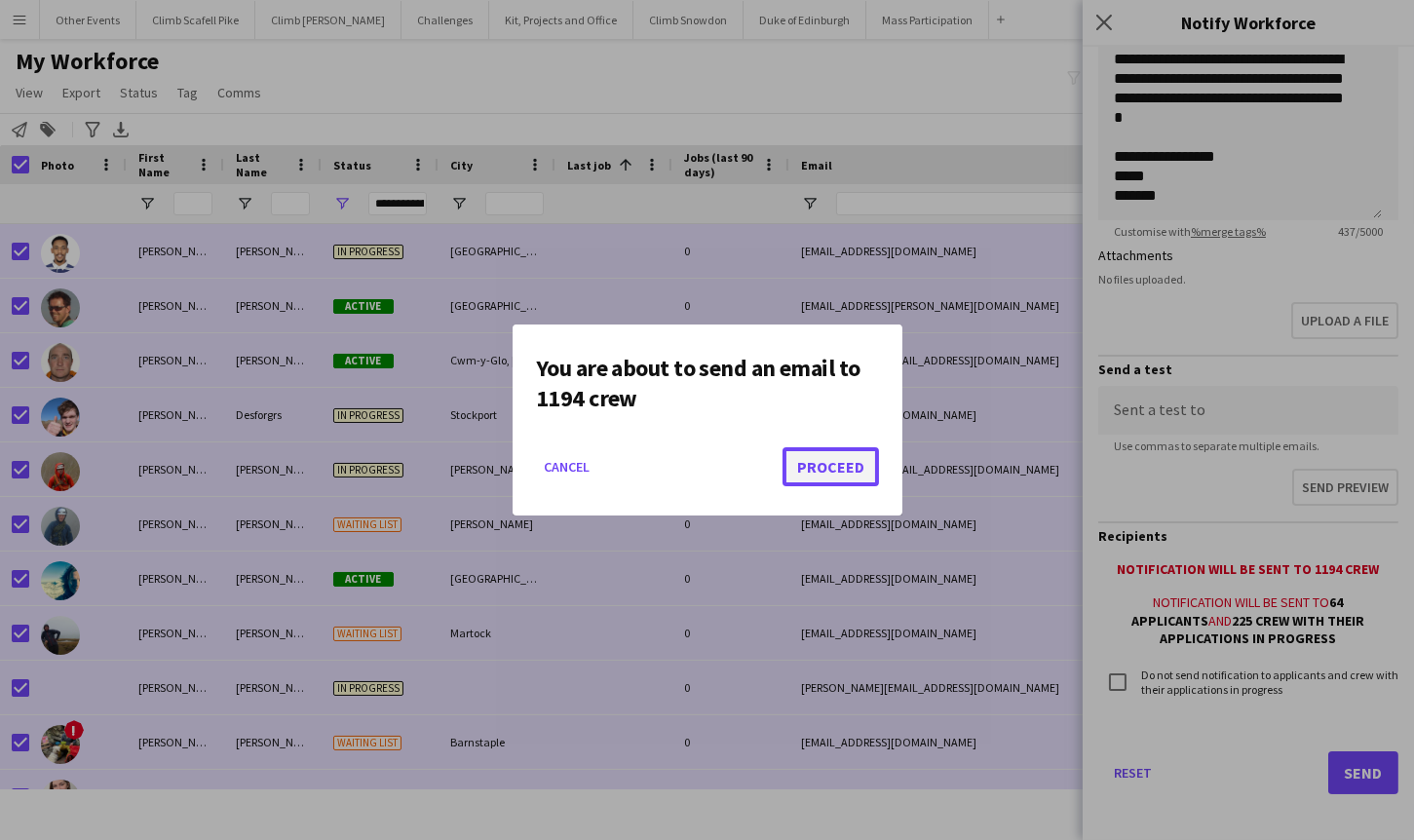
click at [854, 472] on button "Proceed" at bounding box center [830, 467] width 97 height 39
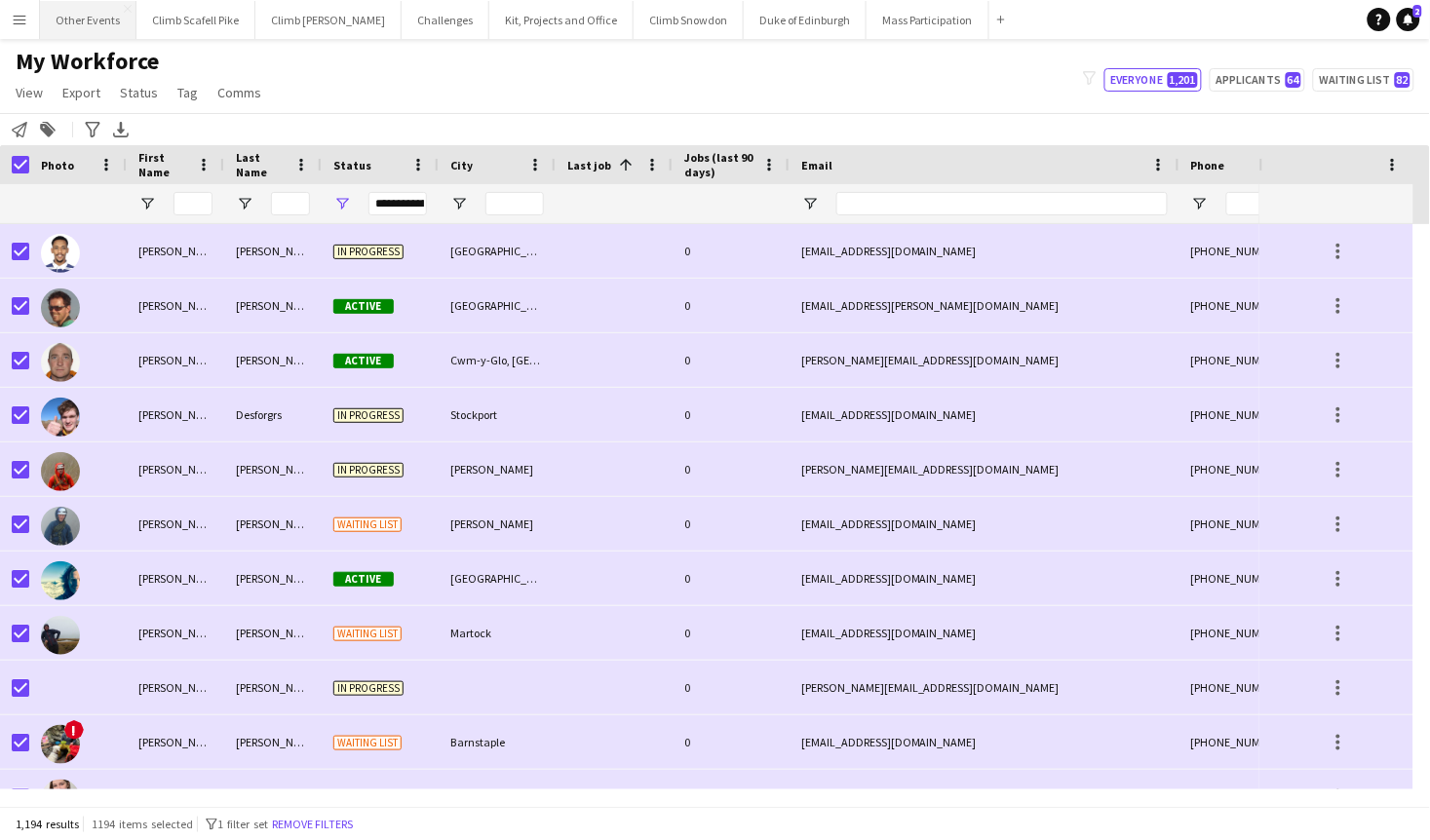
click at [94, 24] on button "Other Events Close" at bounding box center [88, 20] width 97 height 38
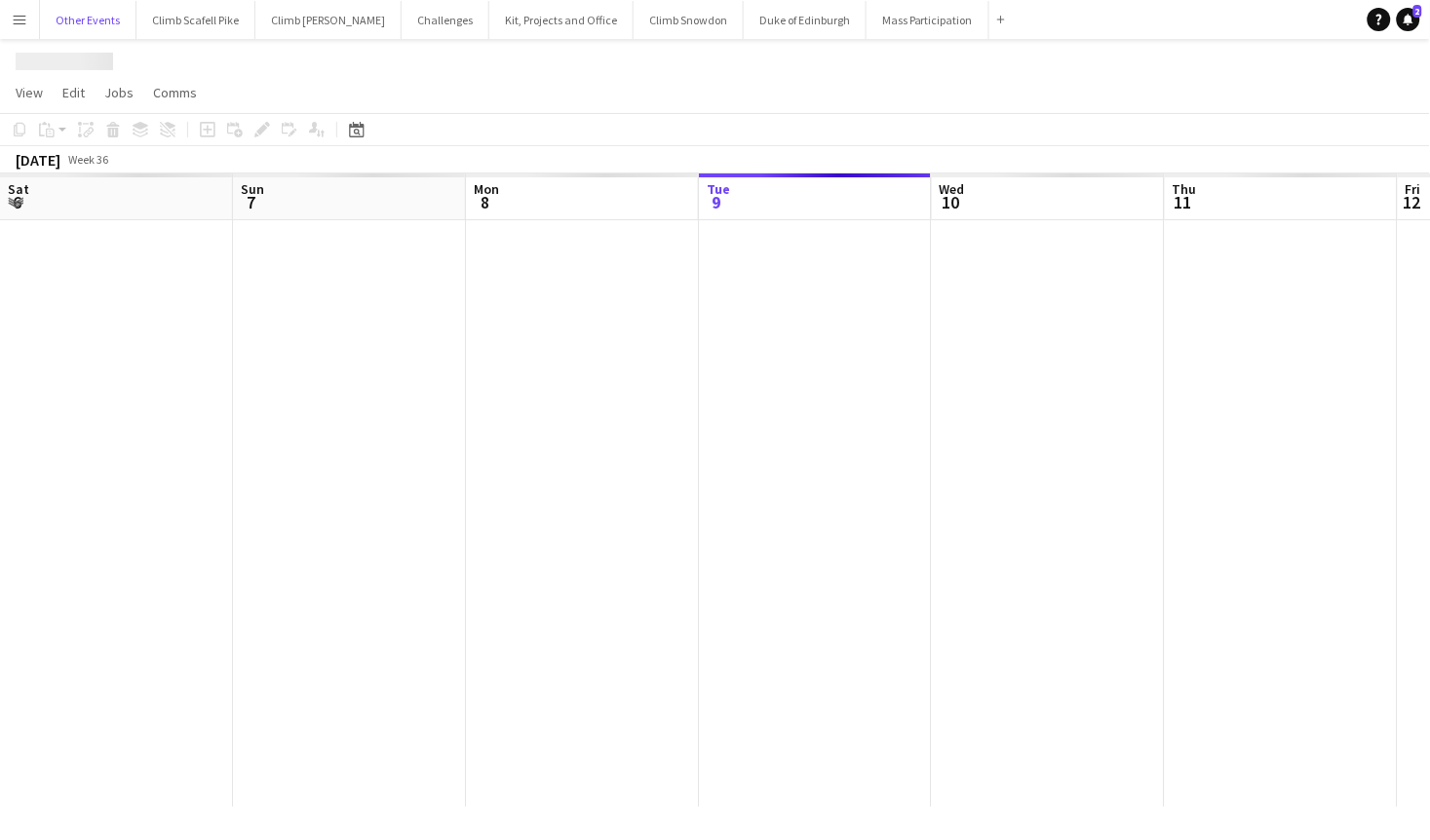
scroll to position [0, 465]
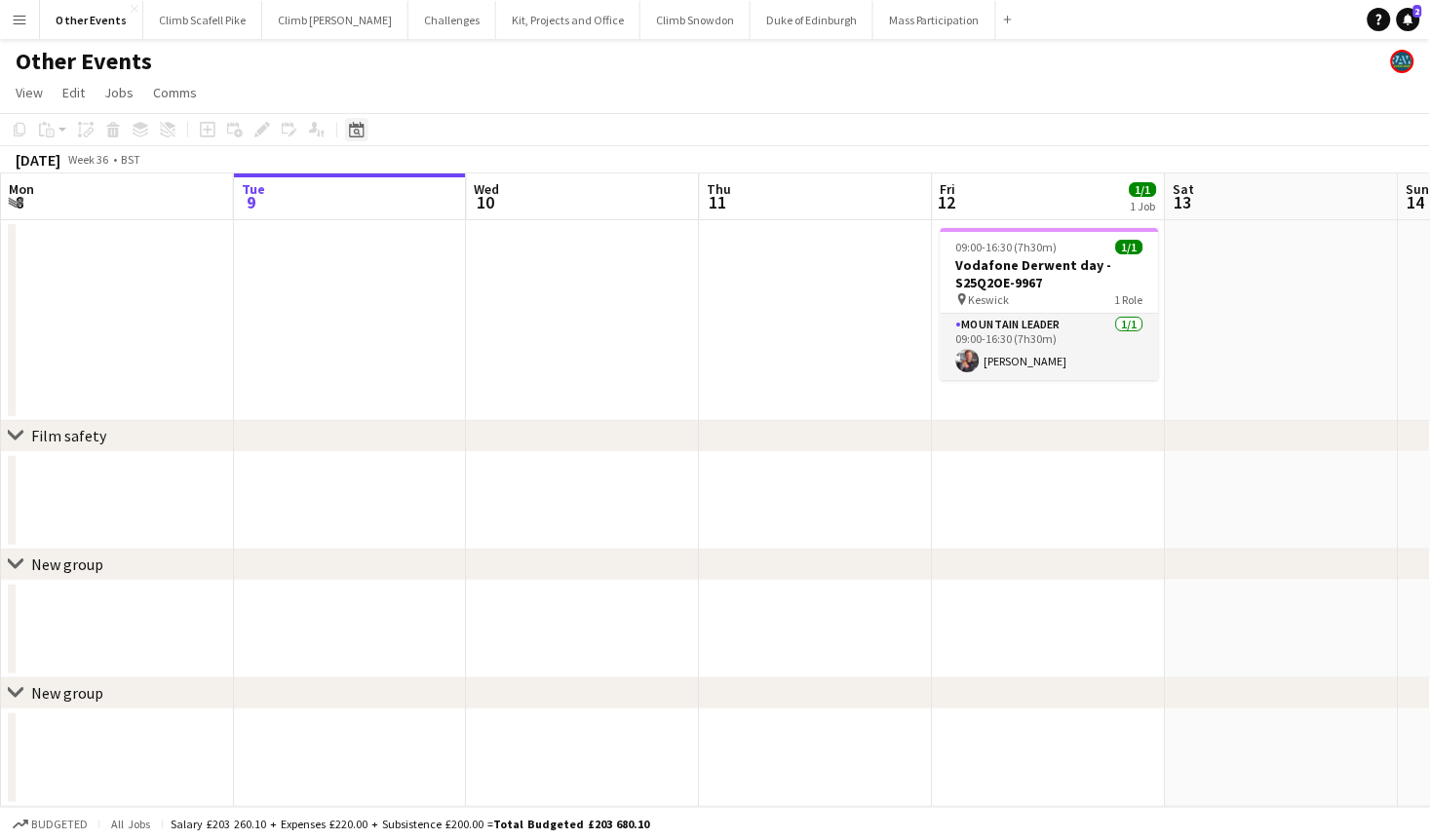
click at [360, 128] on icon at bounding box center [356, 129] width 15 height 16
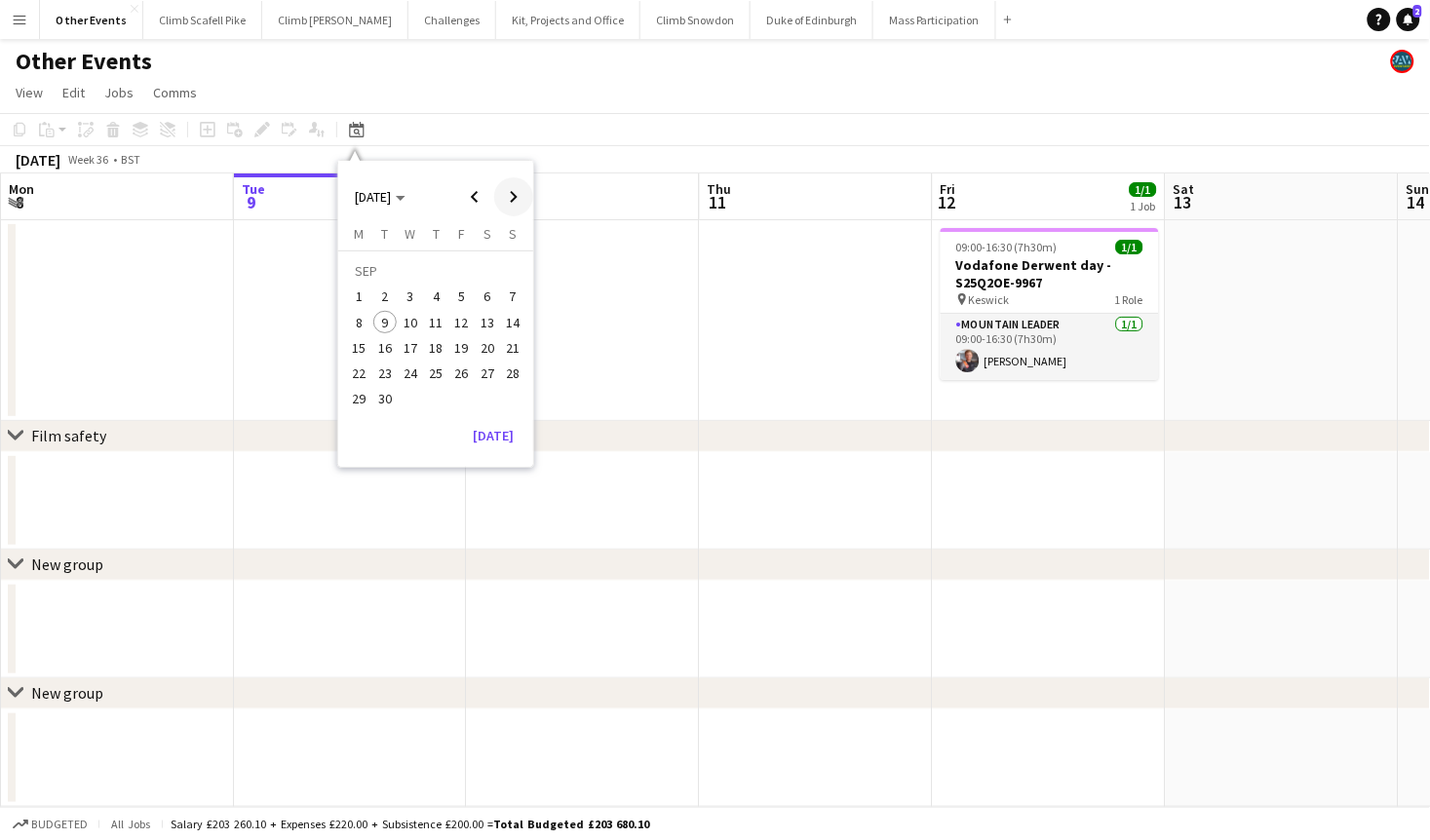
click at [516, 195] on span "Next month" at bounding box center [513, 197] width 39 height 39
click at [406, 294] on span "5" at bounding box center [410, 303] width 24 height 23
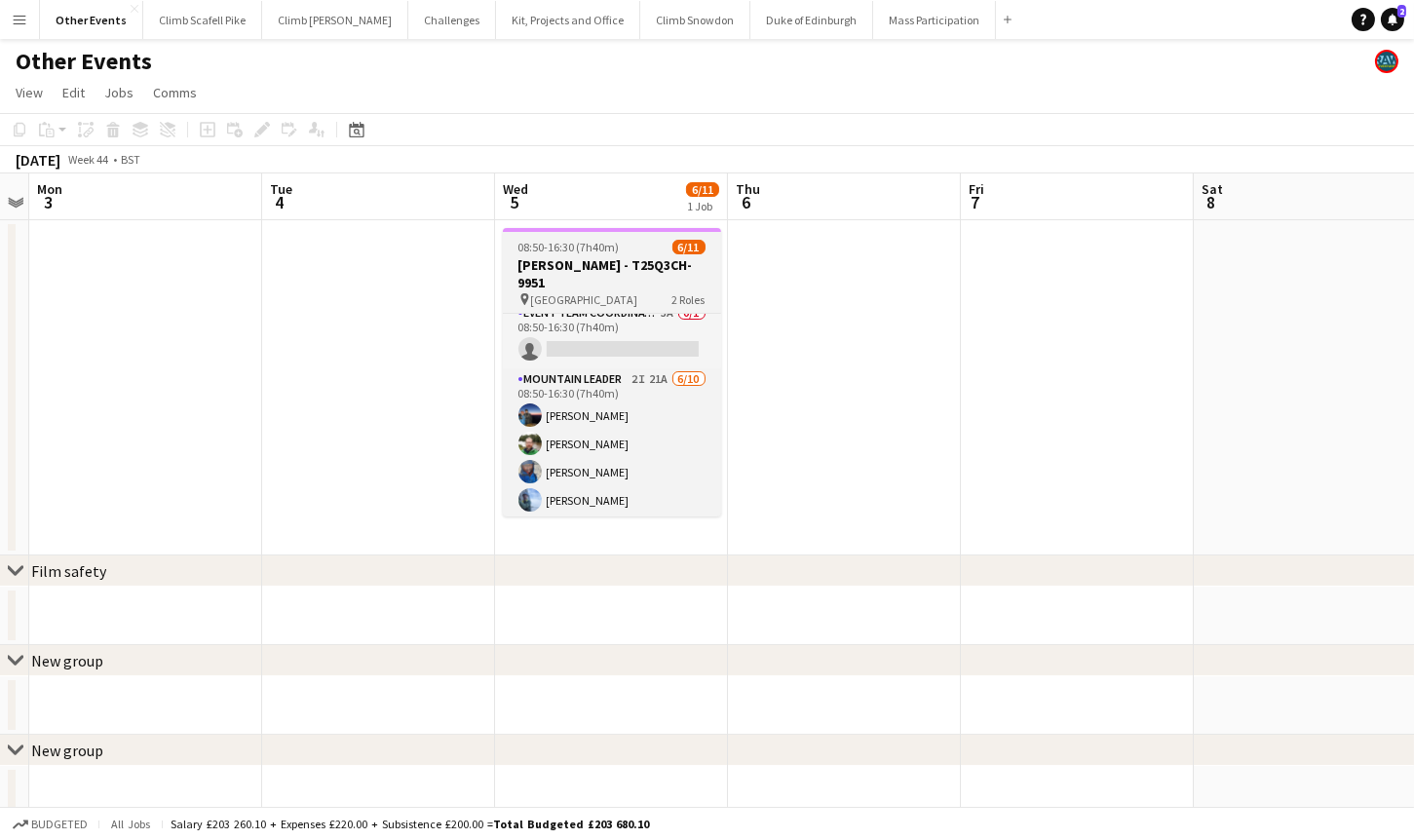
scroll to position [0, 0]
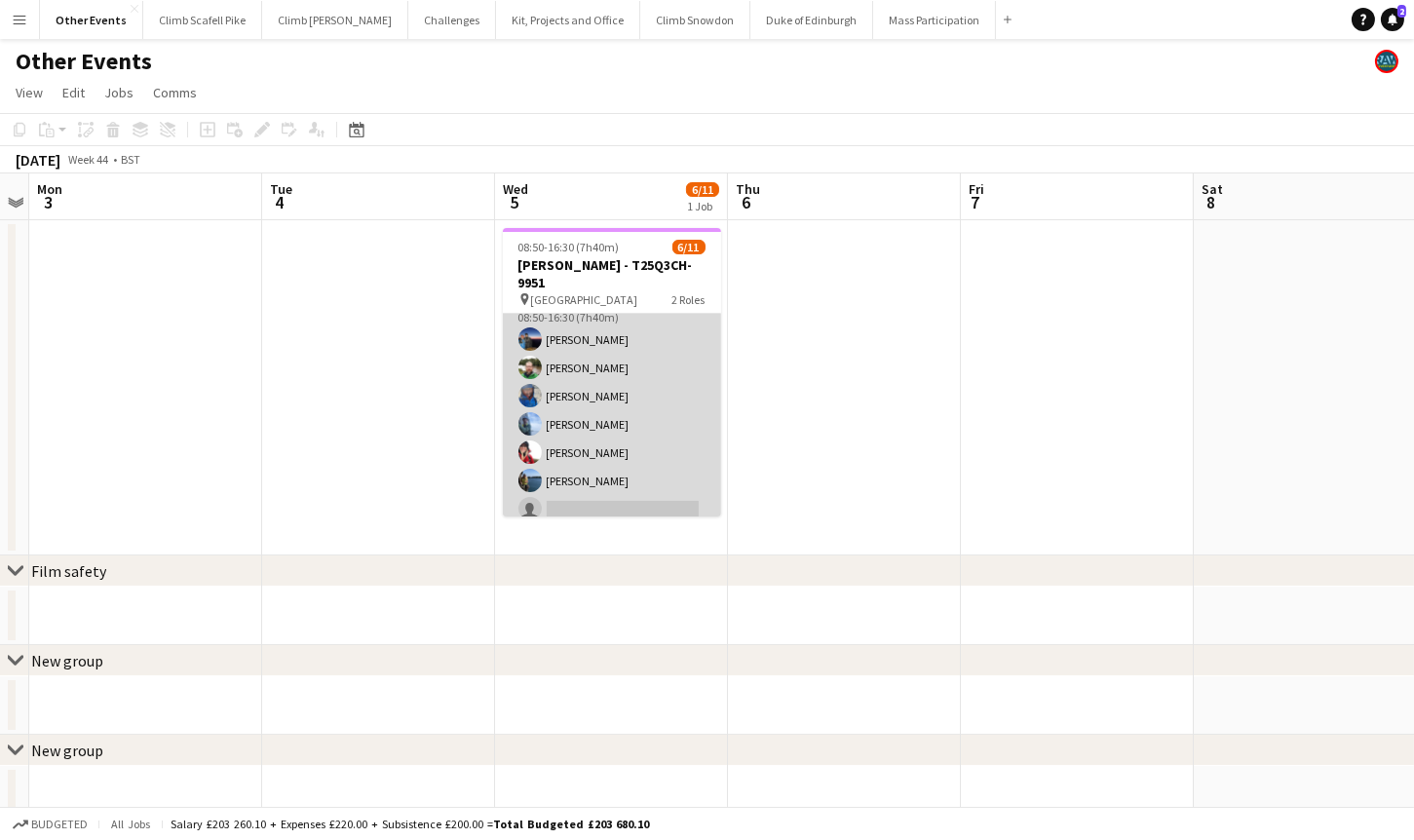
click at [650, 424] on app-card-role "Mountain Leader 2I 21A 6/10 08:50-16:30 (7h40m) Paul Newell Tom Prytherch Rebec…" at bounding box center [611, 452] width 218 height 320
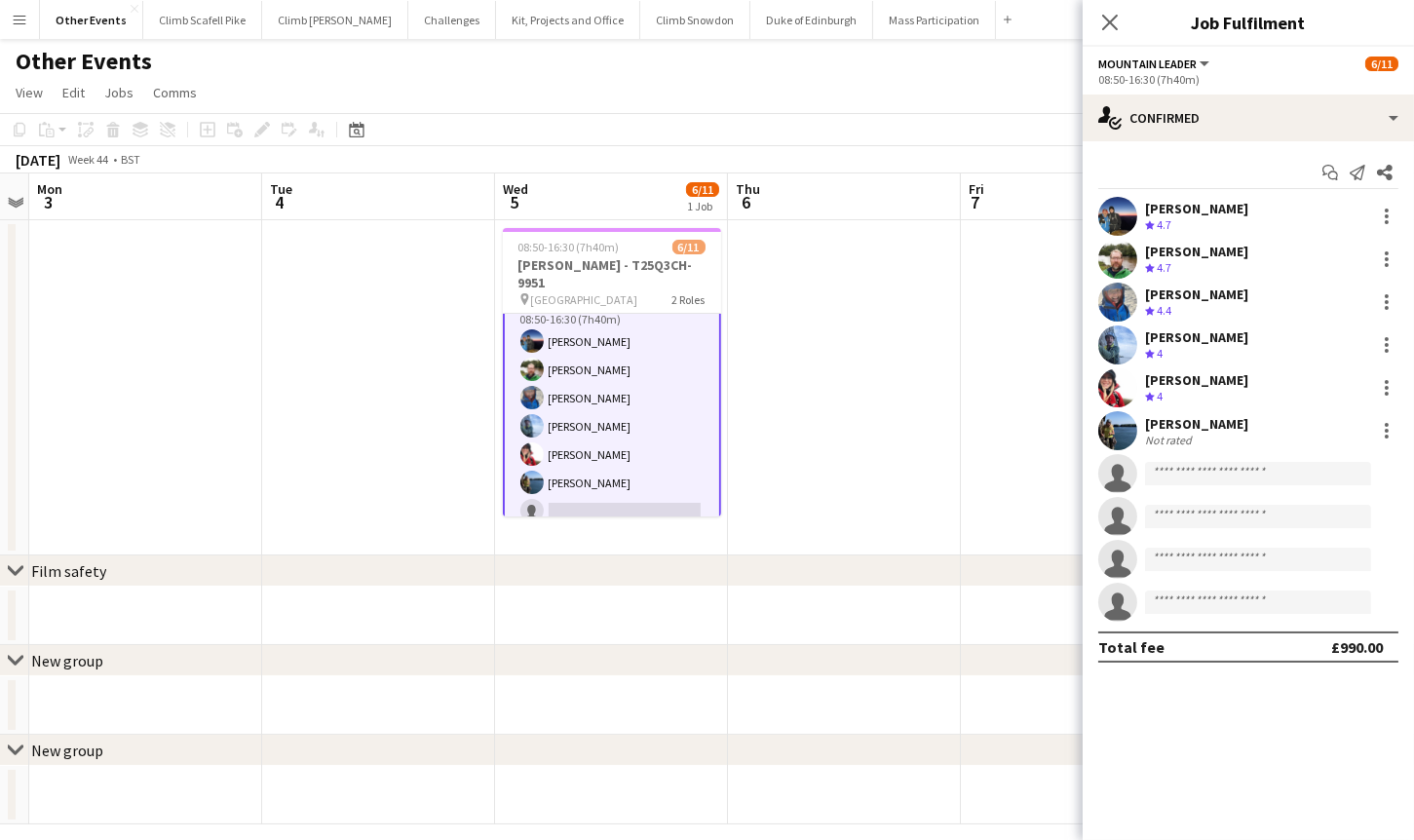
scroll to position [89, 0]
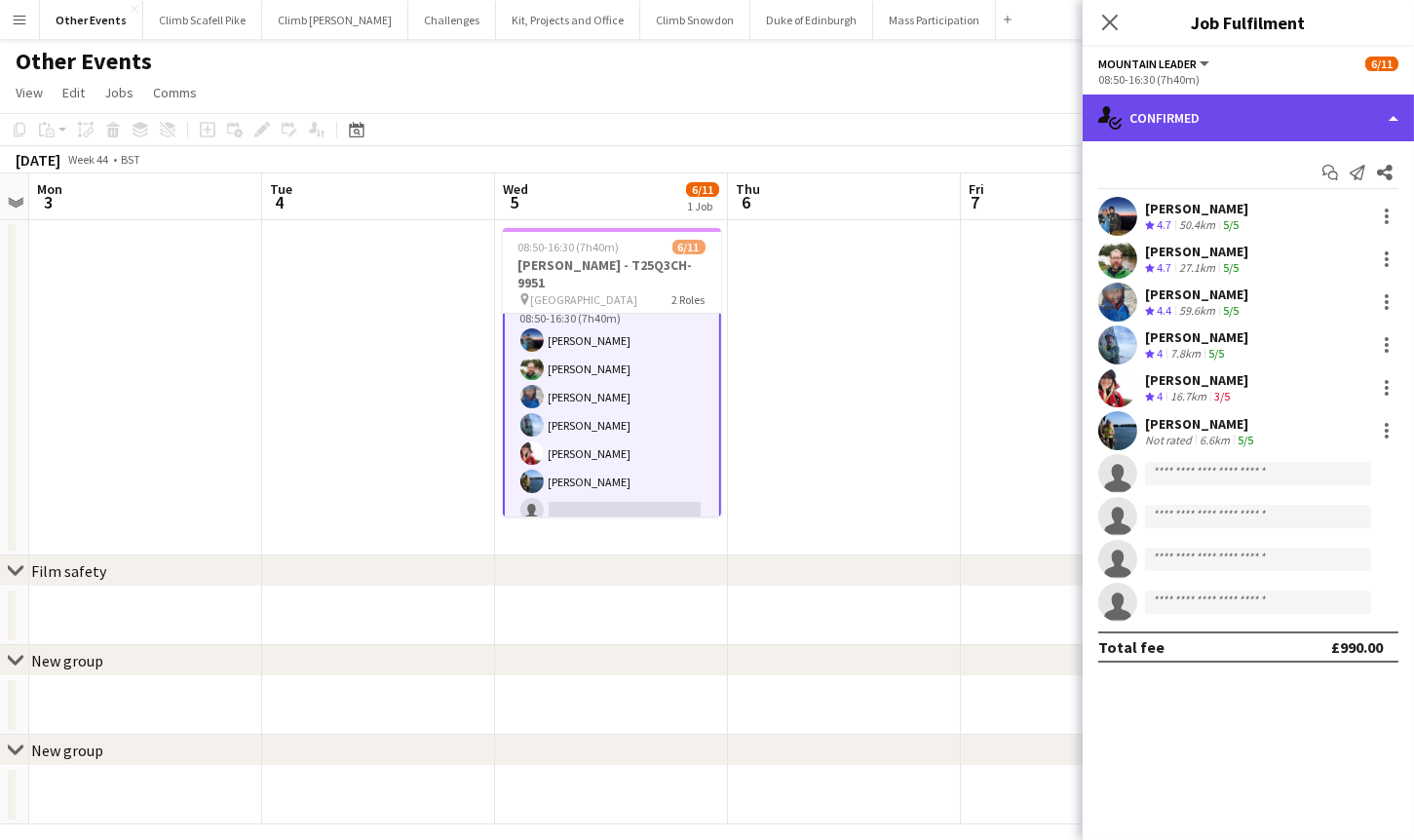
click at [1292, 101] on div "single-neutral-actions-check-2 Confirmed" at bounding box center [1249, 118] width 331 height 47
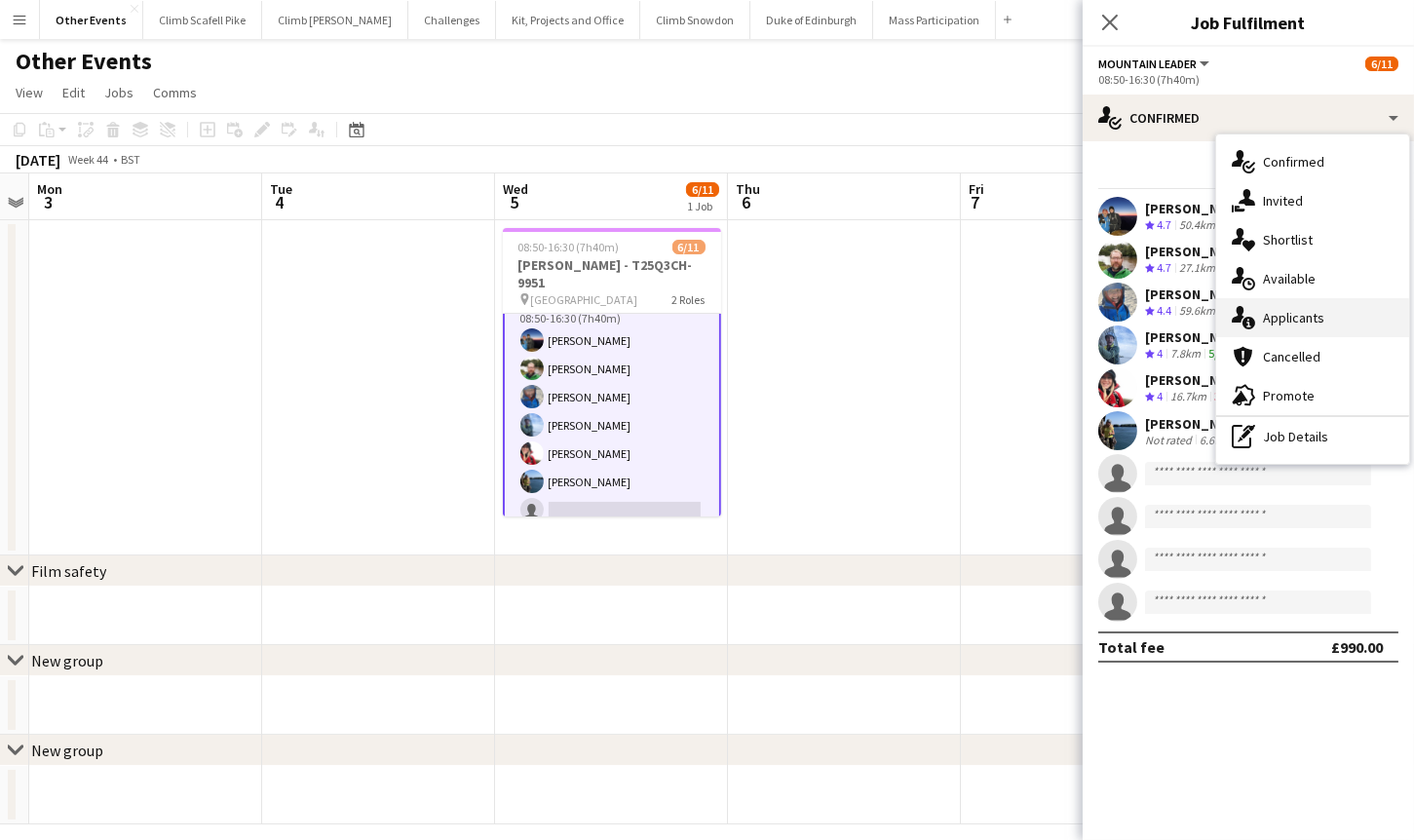
click at [1308, 312] on span "Applicants" at bounding box center [1294, 317] width 62 height 18
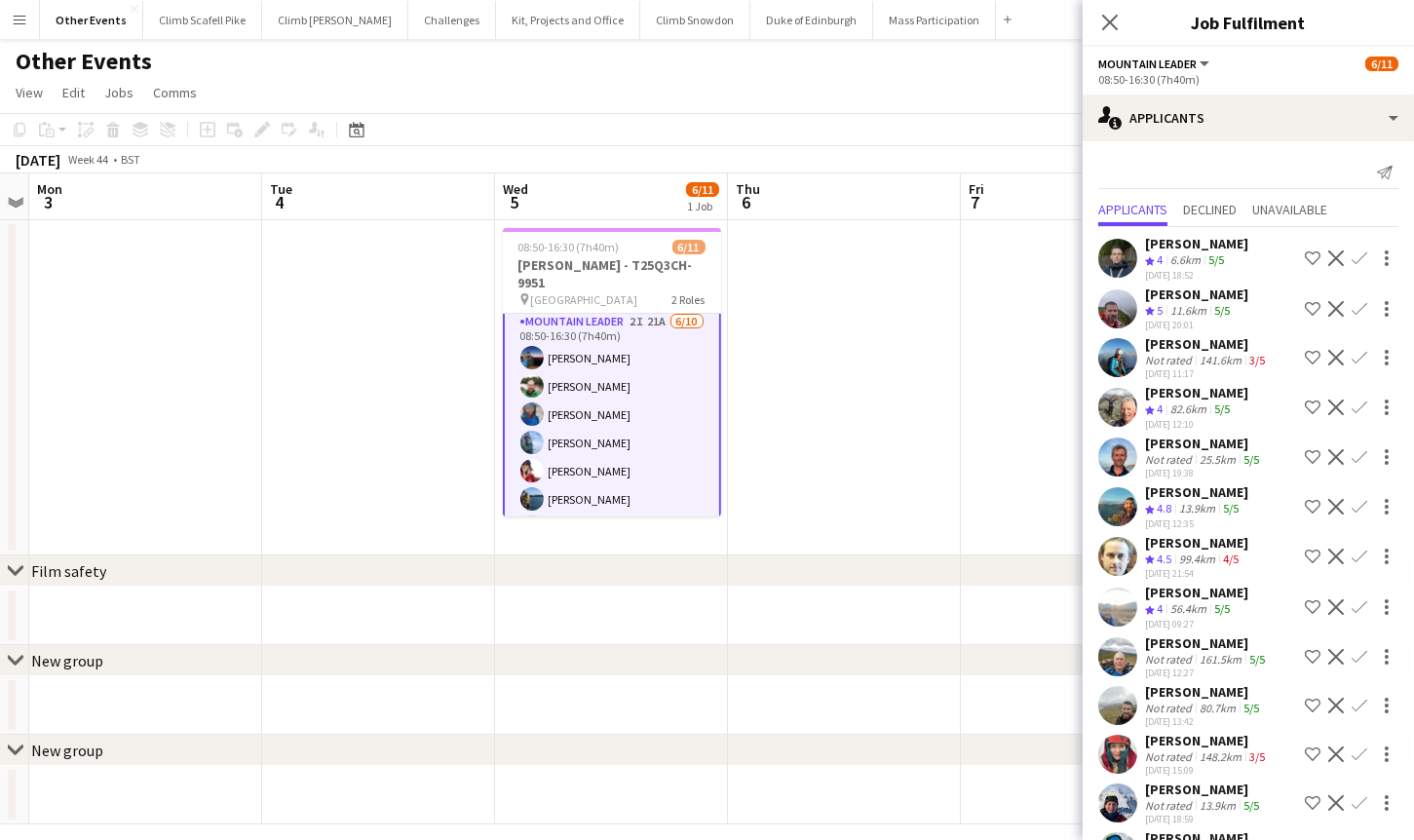
scroll to position [0, 0]
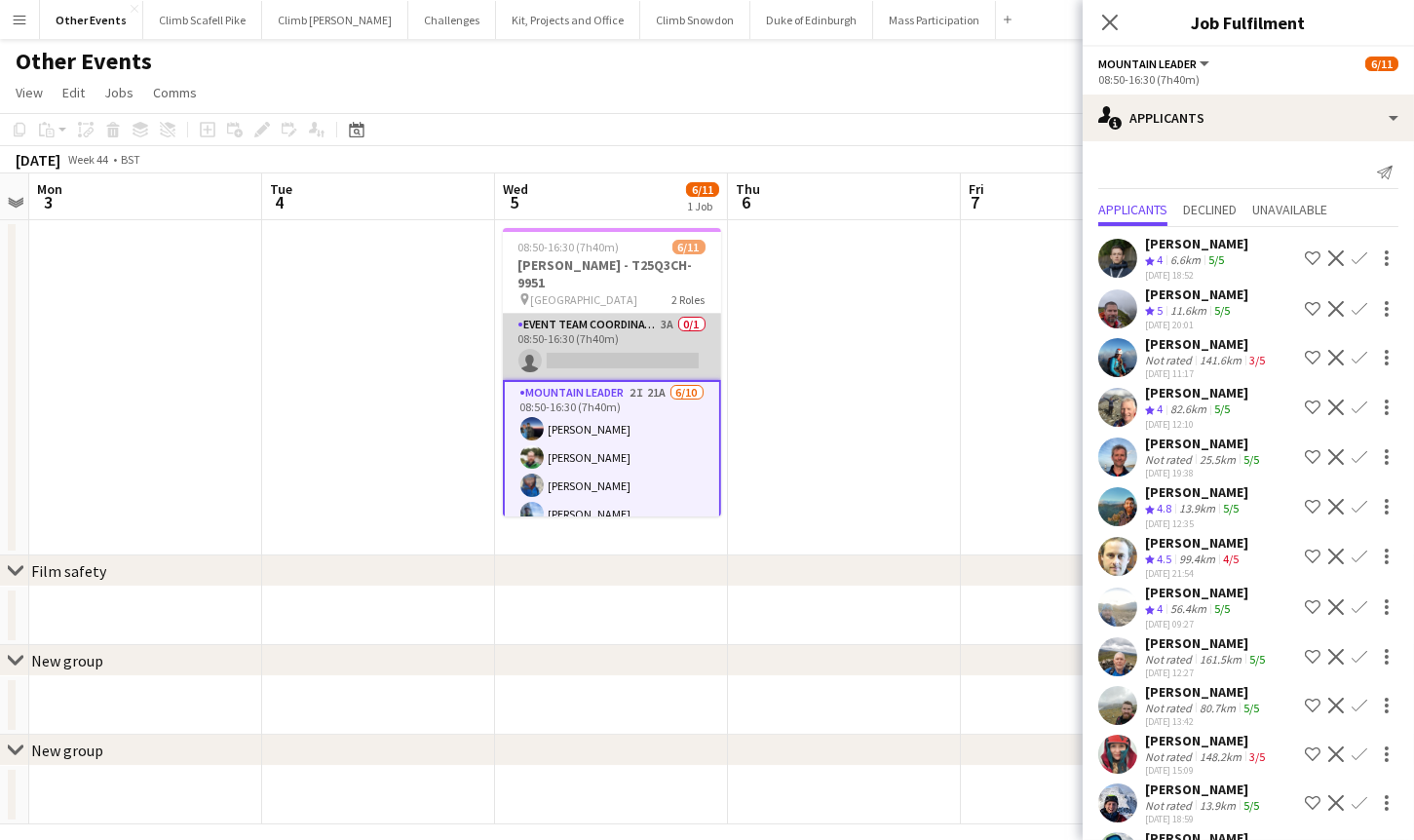
click at [641, 333] on app-card-role "Event Team Coordinator 3A 0/1 08:50-16:30 (7h40m) single-neutral-actions" at bounding box center [611, 347] width 218 height 67
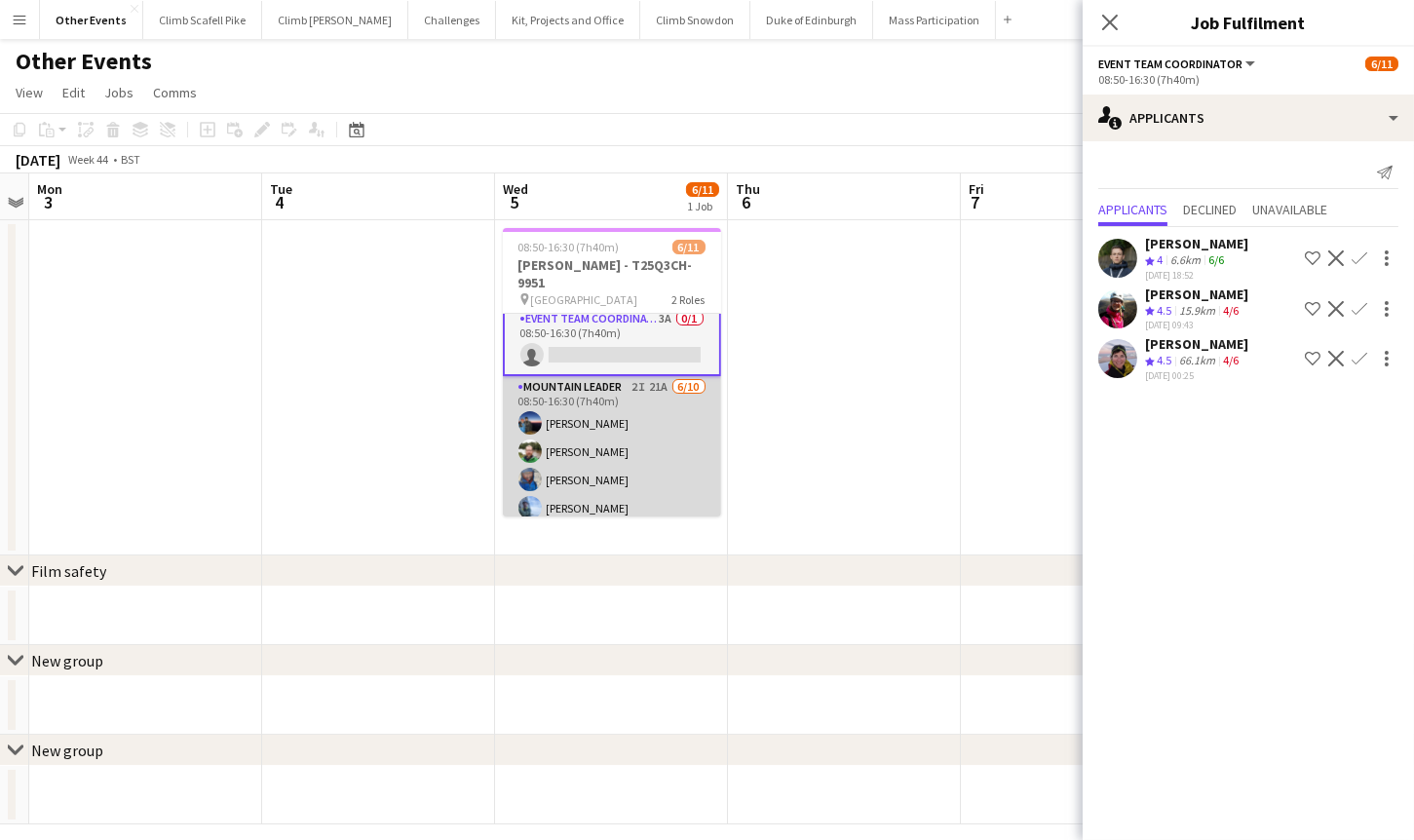
click at [675, 429] on app-card-role "Mountain Leader 2I 21A 6/10 08:50-16:30 (7h40m) Paul Newell Tom Prytherch Rebec…" at bounding box center [611, 536] width 218 height 320
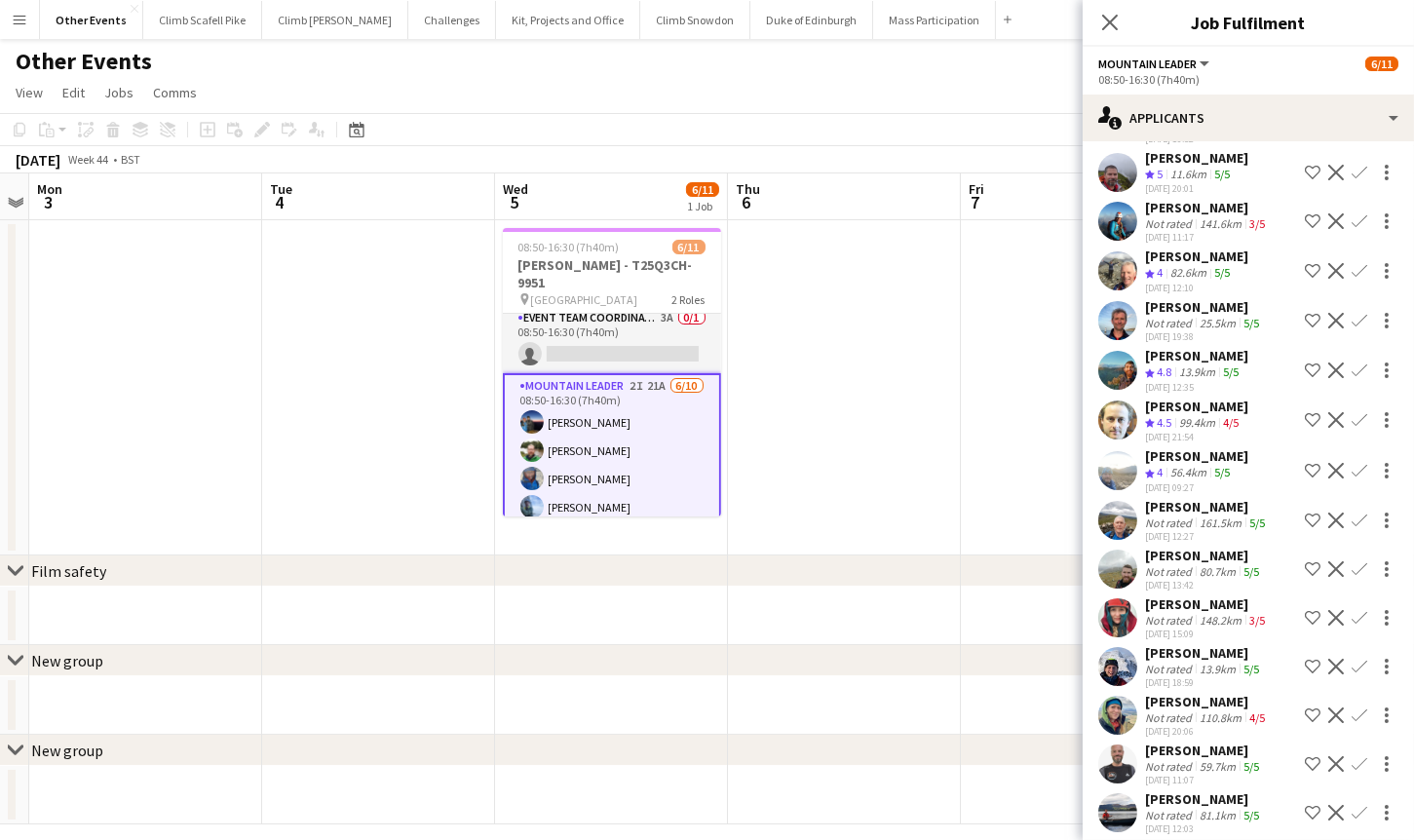
scroll to position [126, 0]
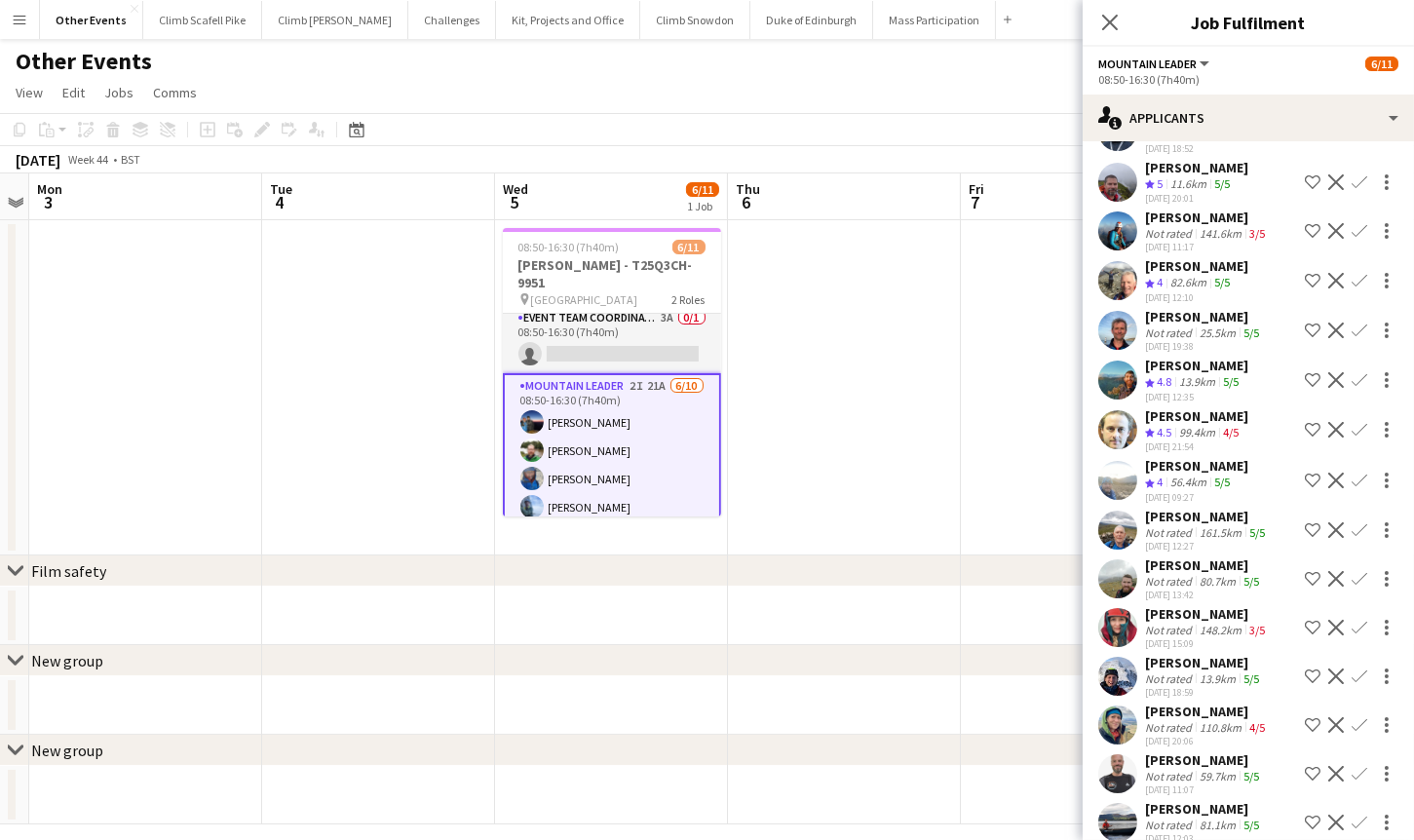
click at [1351, 281] on app-icon "Confirm" at bounding box center [1359, 281] width 16 height 16
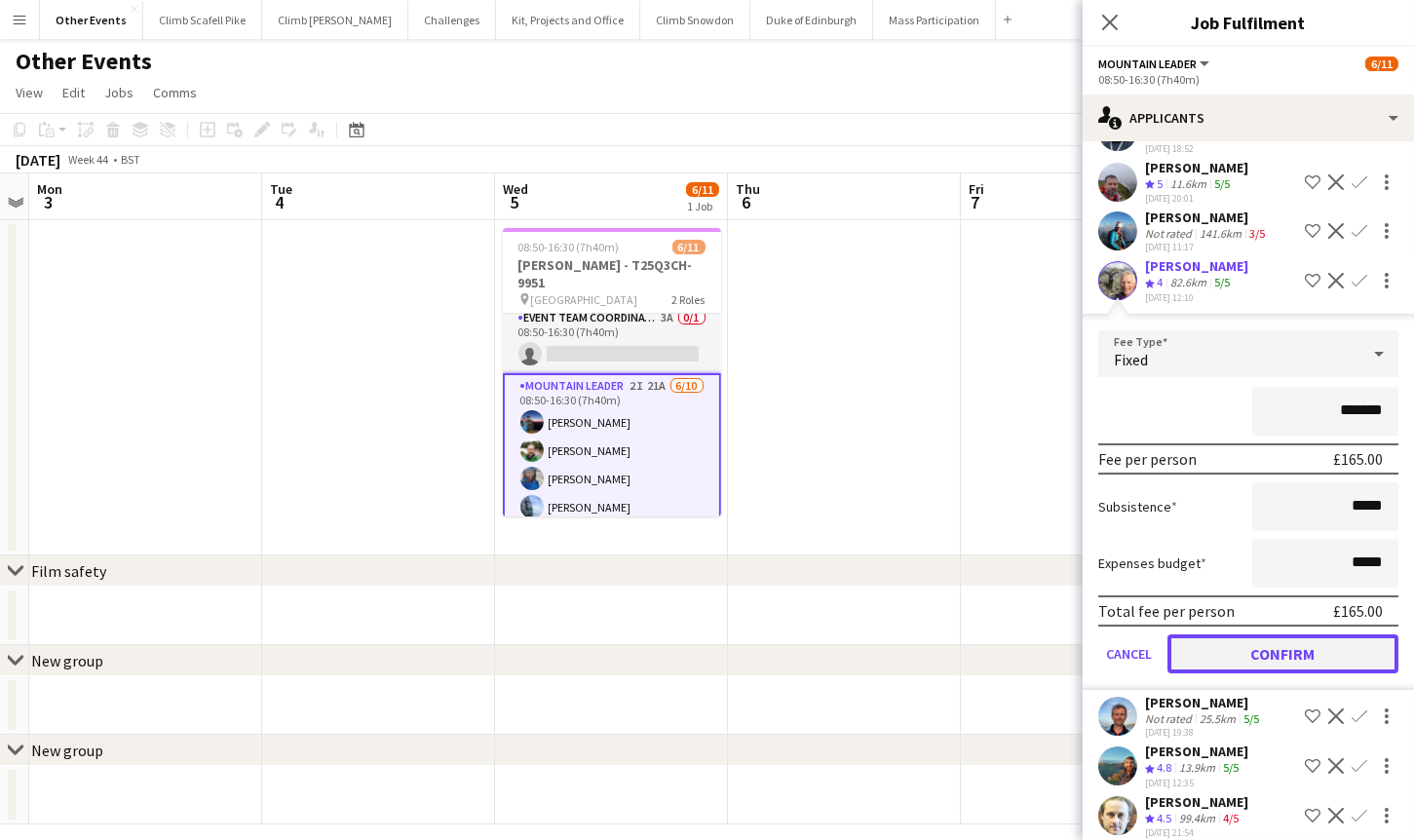
click at [1327, 643] on button "Confirm" at bounding box center [1283, 654] width 231 height 39
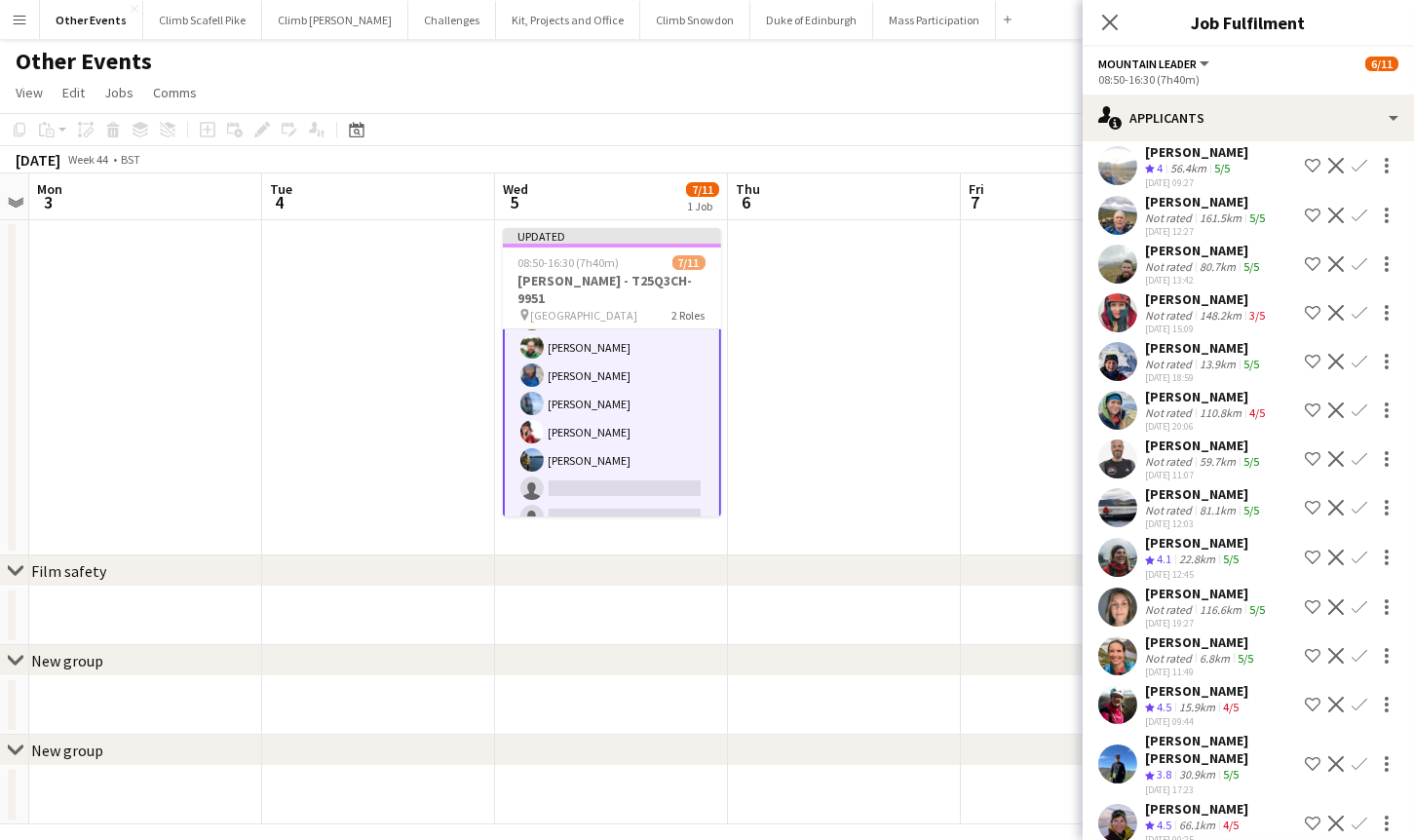
scroll to position [391, 0]
click at [1128, 409] on app-user-avatar at bounding box center [1117, 410] width 39 height 39
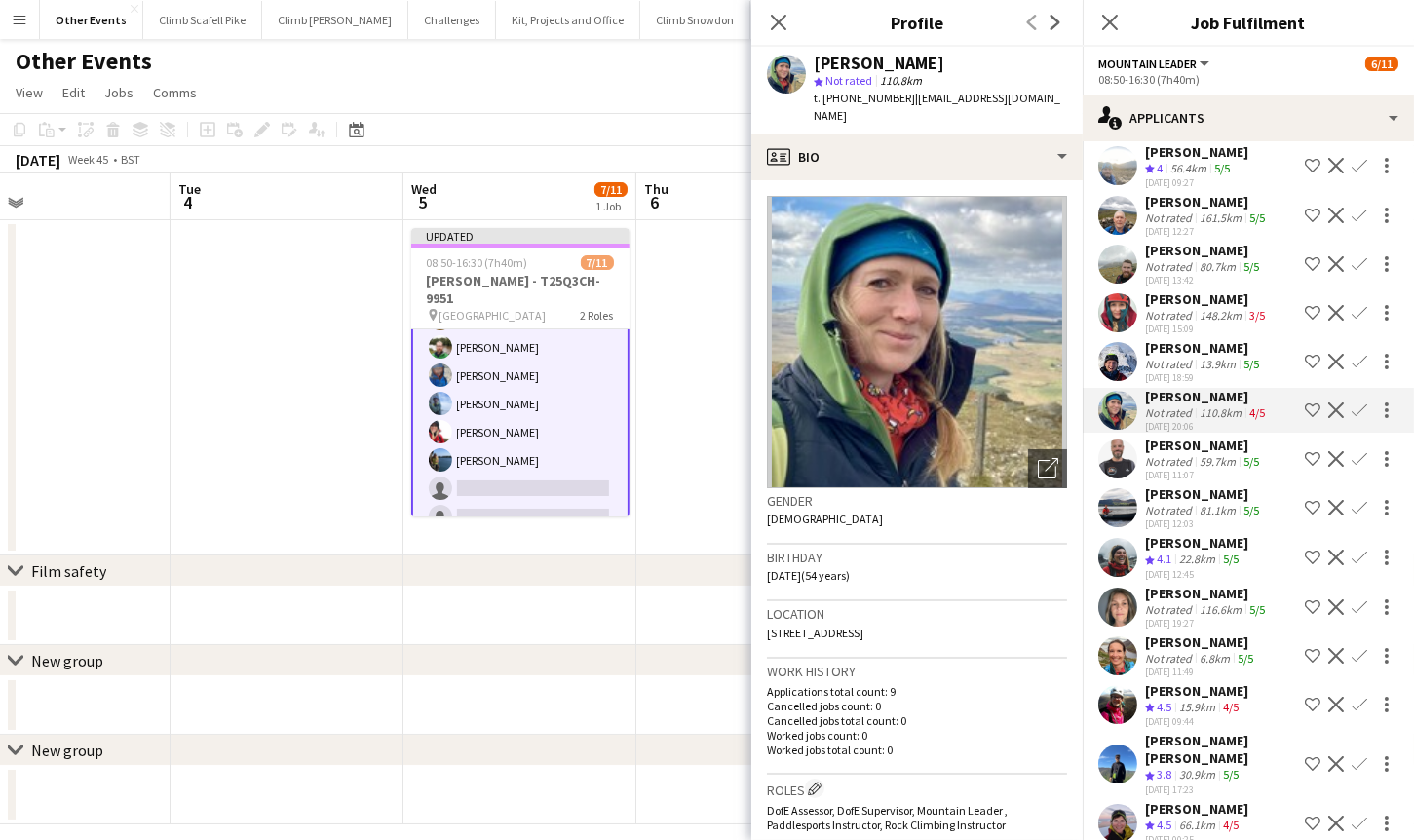
scroll to position [0, 774]
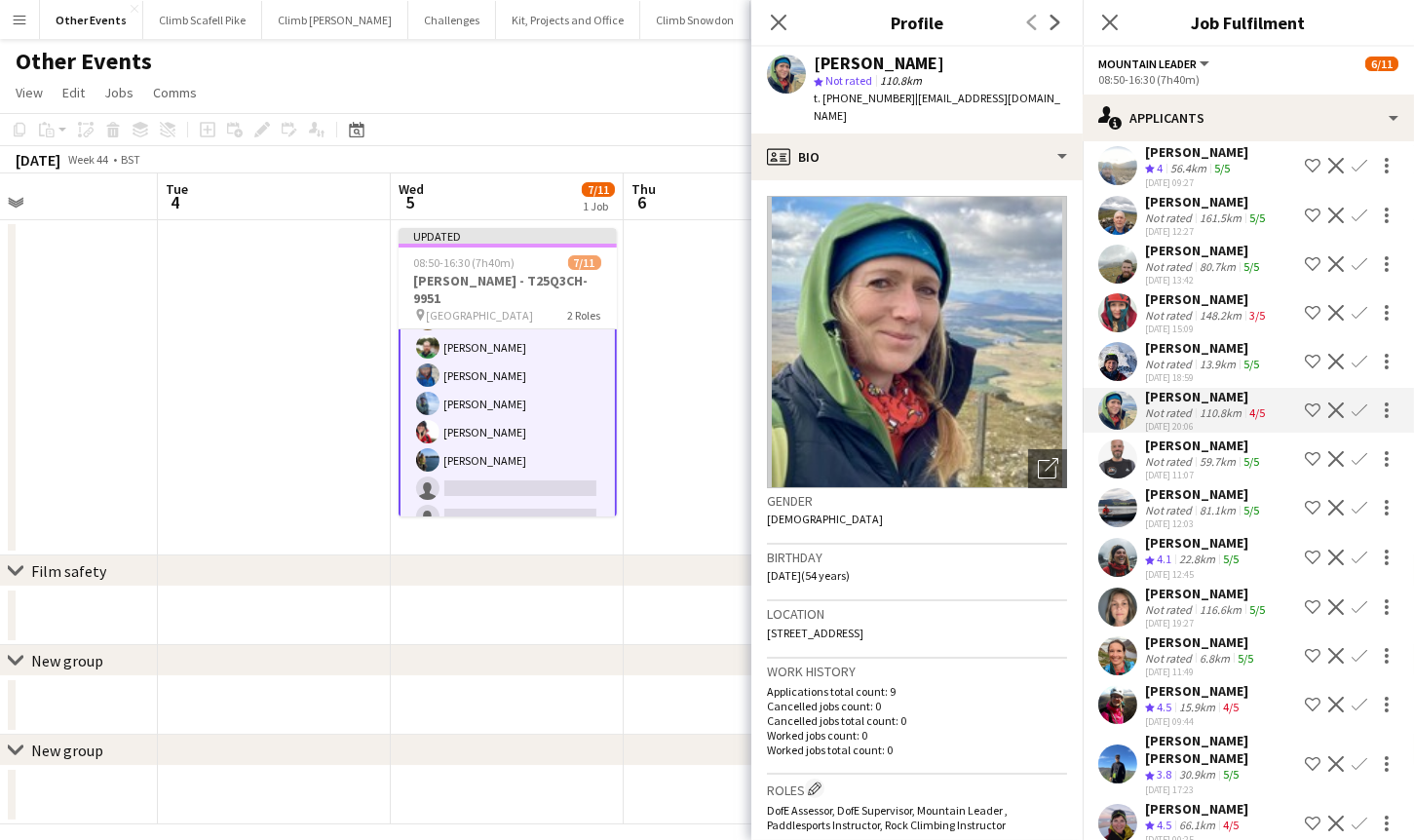
drag, startPoint x: 606, startPoint y: 682, endPoint x: 506, endPoint y: 687, distance: 100.1
click at [506, 687] on app-calendar-viewport "Fri 31 Sat 1 Sun 2 Mon 3 Tue 4 Wed 5 7/11 1 Job Thu 6 Fri 7 Sat 8 Sun 9 Mon 10 …" at bounding box center [707, 498] width 1414 height 651
click at [1120, 608] on app-user-avatar at bounding box center [1117, 607] width 39 height 39
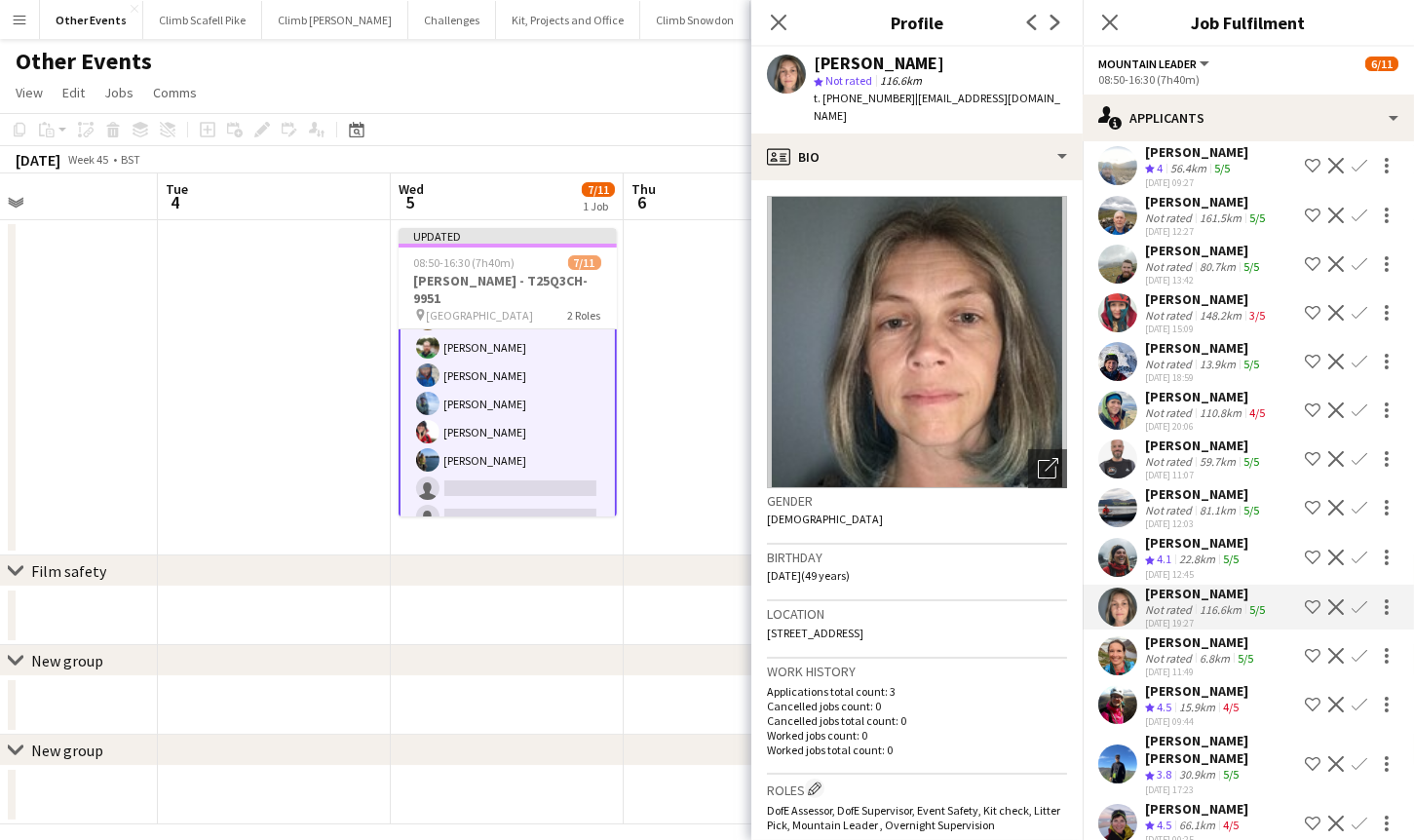
click at [1119, 554] on app-user-avatar at bounding box center [1117, 557] width 39 height 39
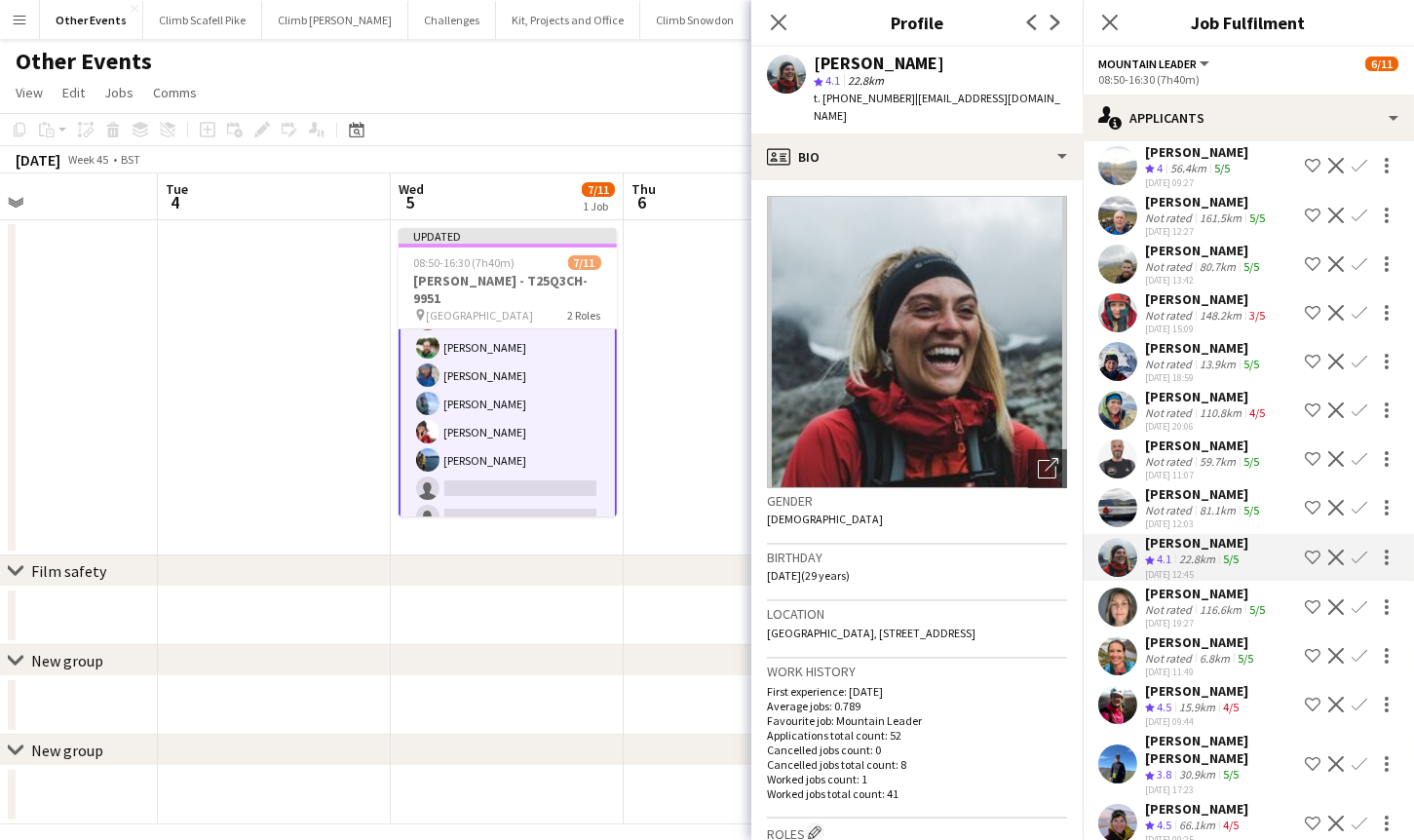
click at [1113, 652] on app-user-avatar at bounding box center [1117, 656] width 39 height 39
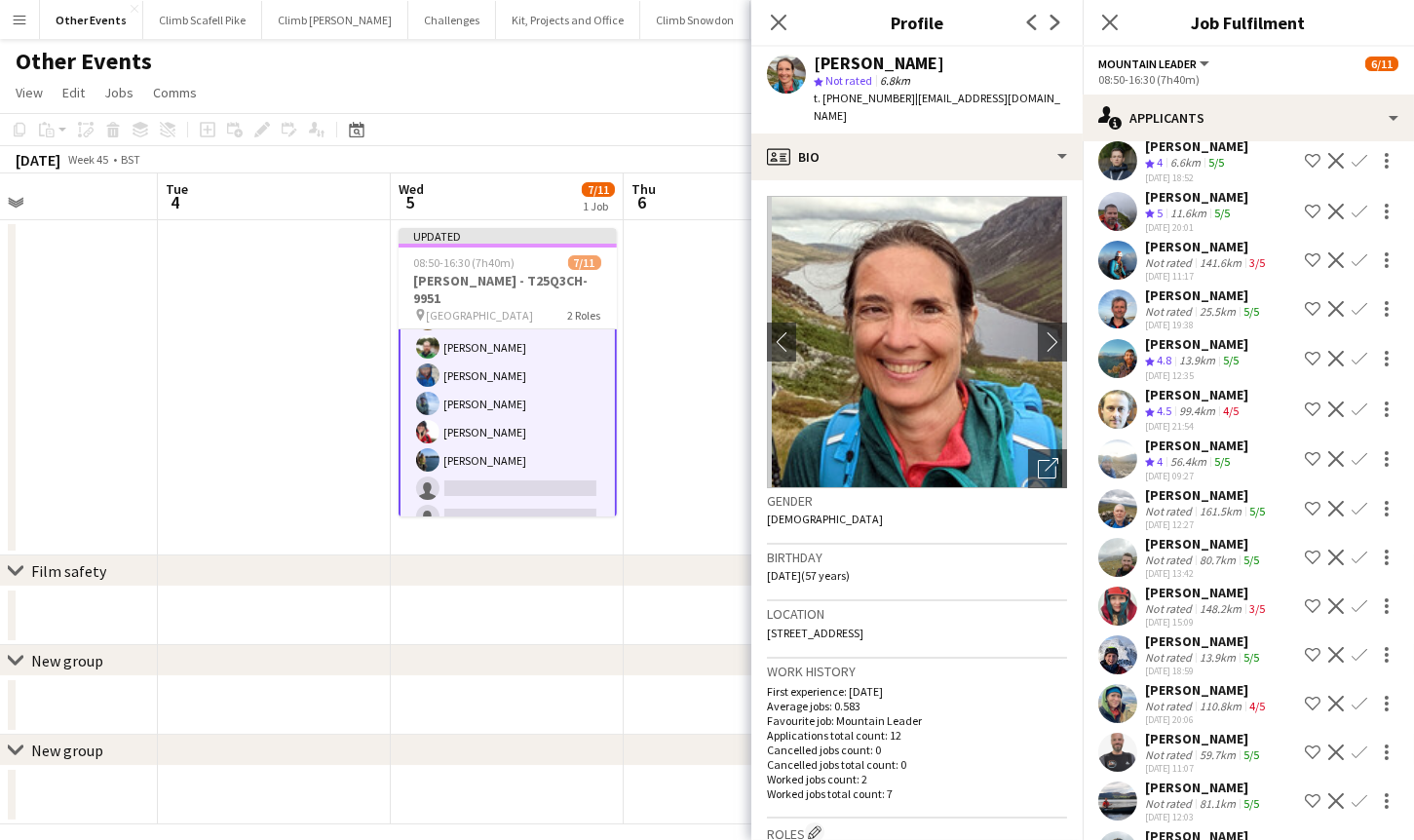
scroll to position [0, 0]
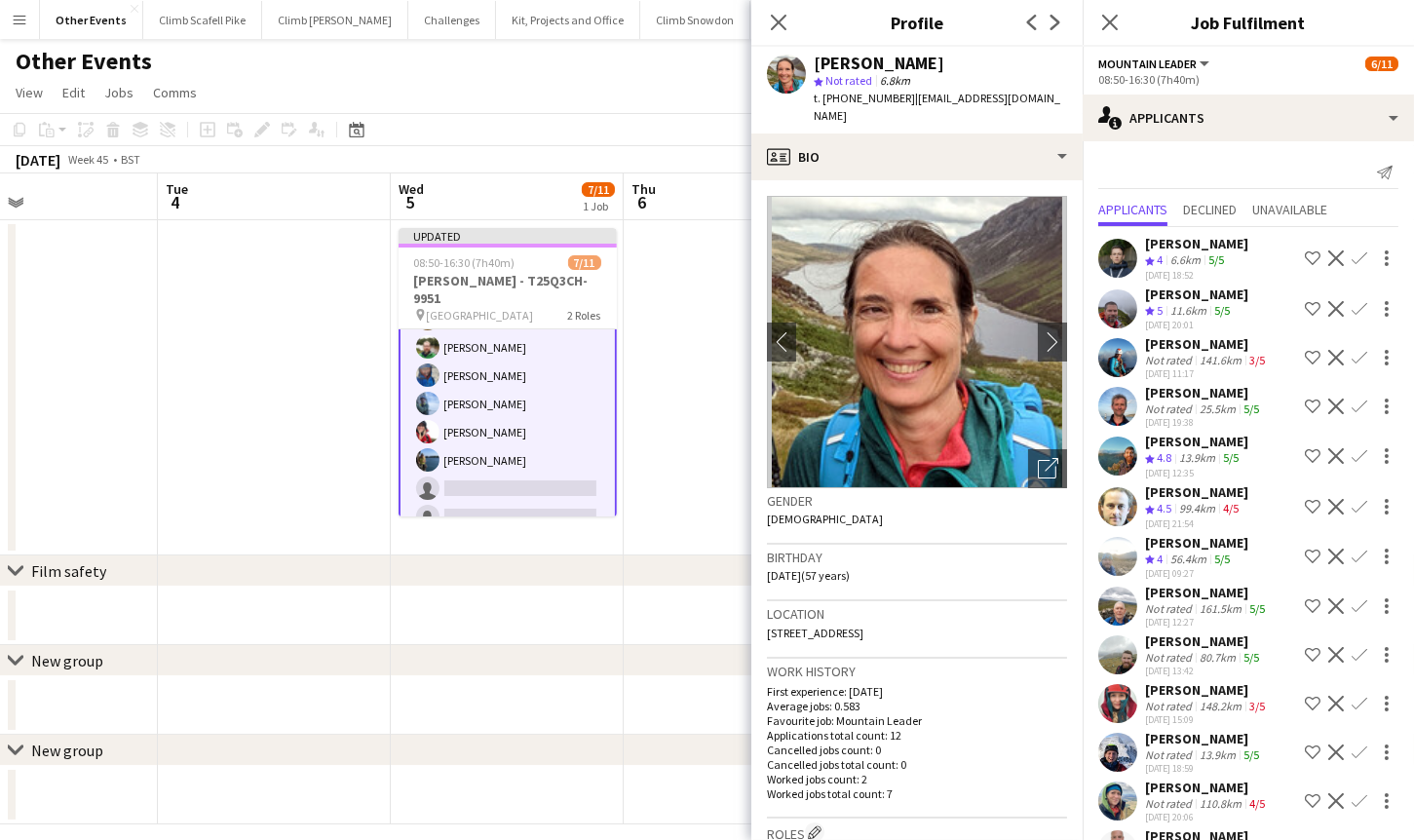
click at [1128, 353] on app-user-avatar at bounding box center [1117, 357] width 39 height 39
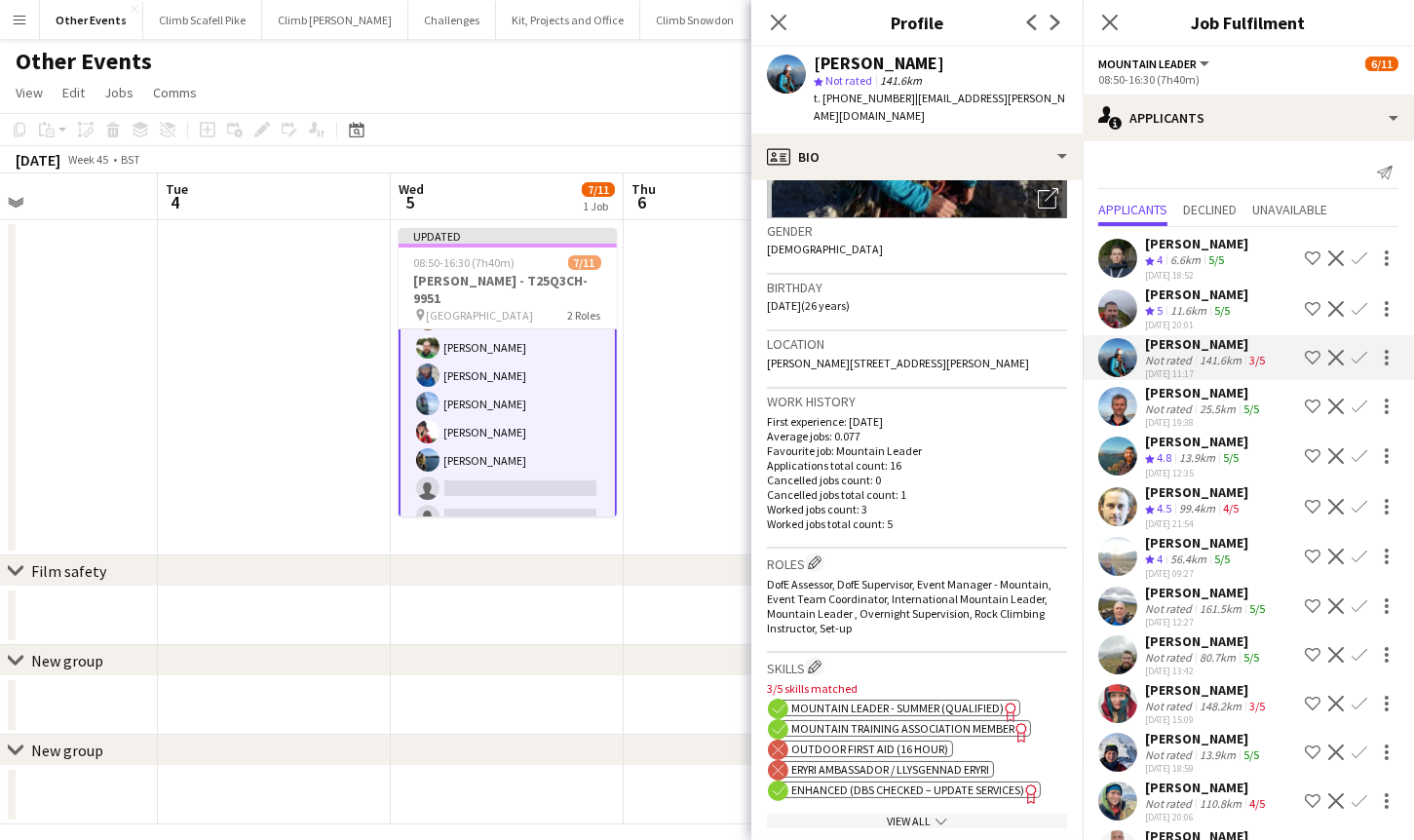
scroll to position [273, 0]
click at [957, 811] on div "View All chevron-down" at bounding box center [917, 817] width 300 height 15
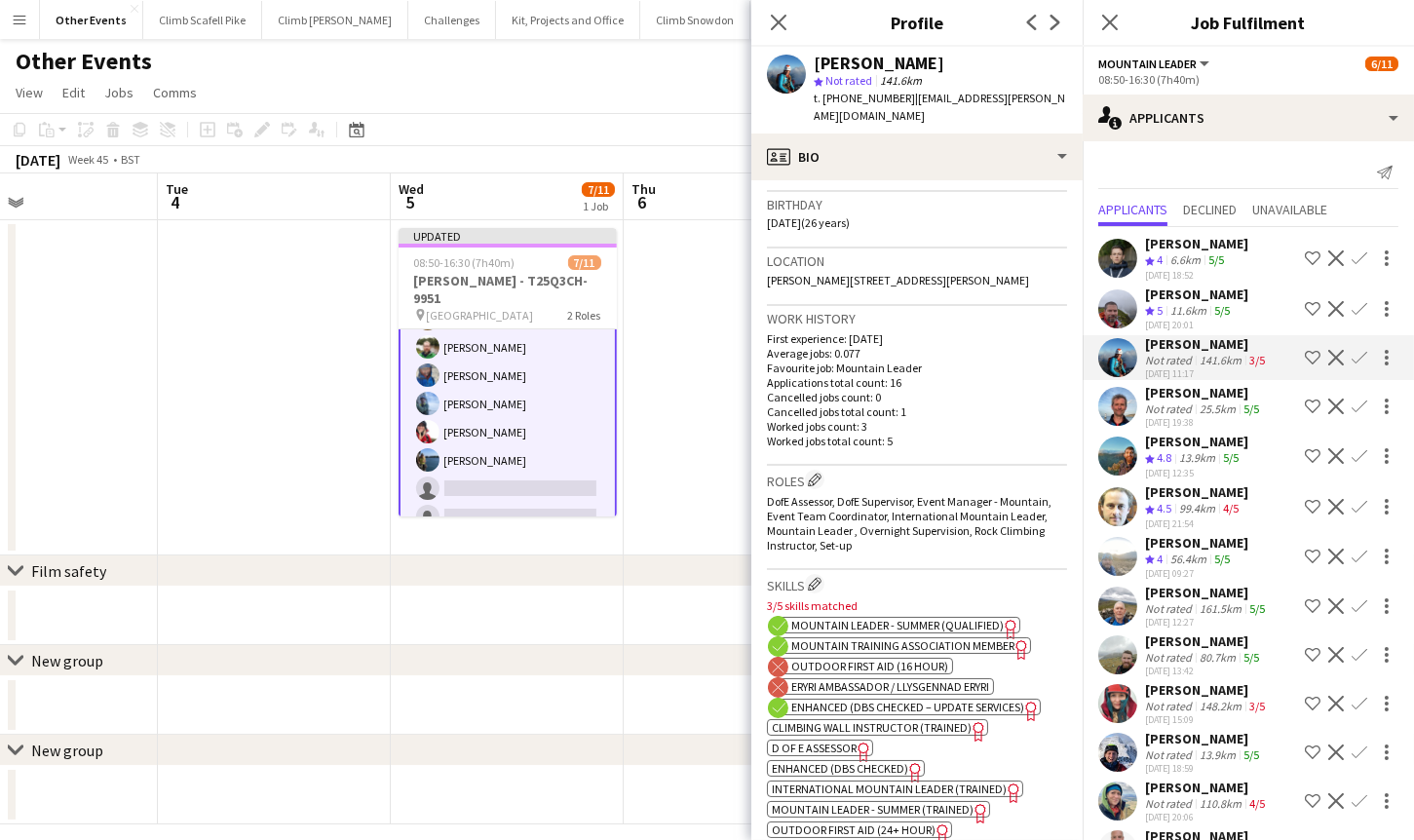
scroll to position [397, 0]
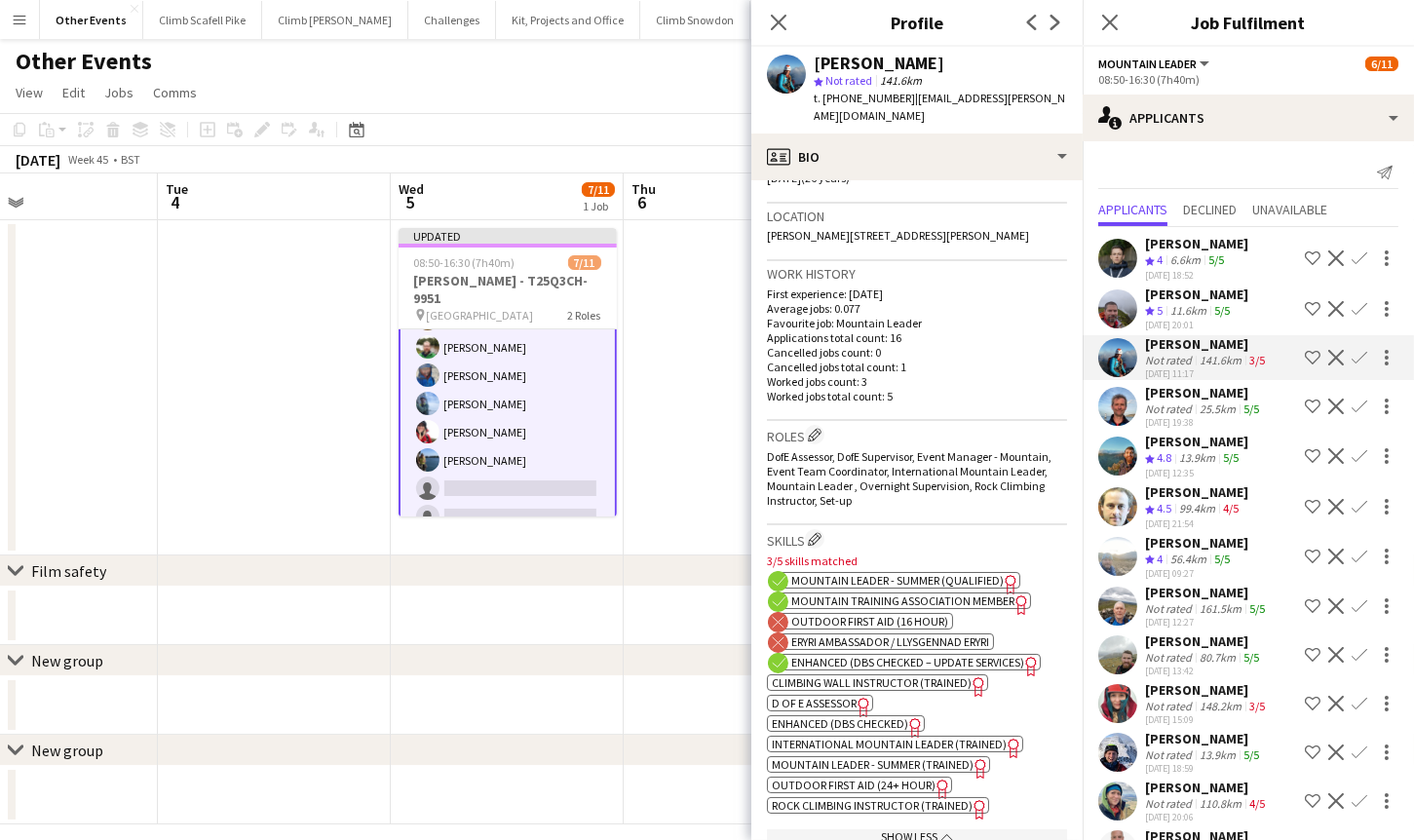
click at [830, 780] on span "Outdoor First Aid (24+ hour)" at bounding box center [853, 784] width 164 height 15
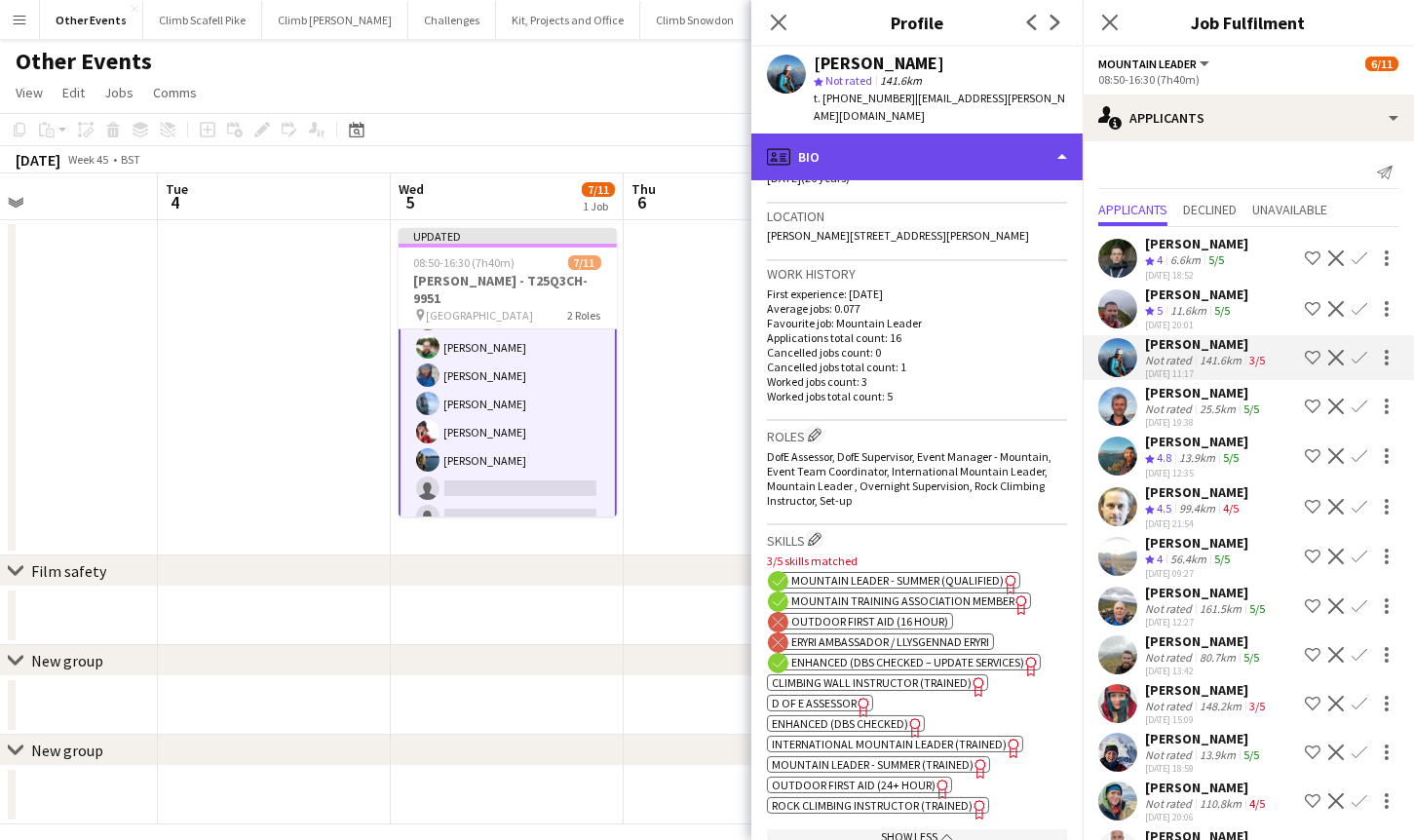
click at [994, 133] on div "profile Bio" at bounding box center [917, 157] width 331 height 47
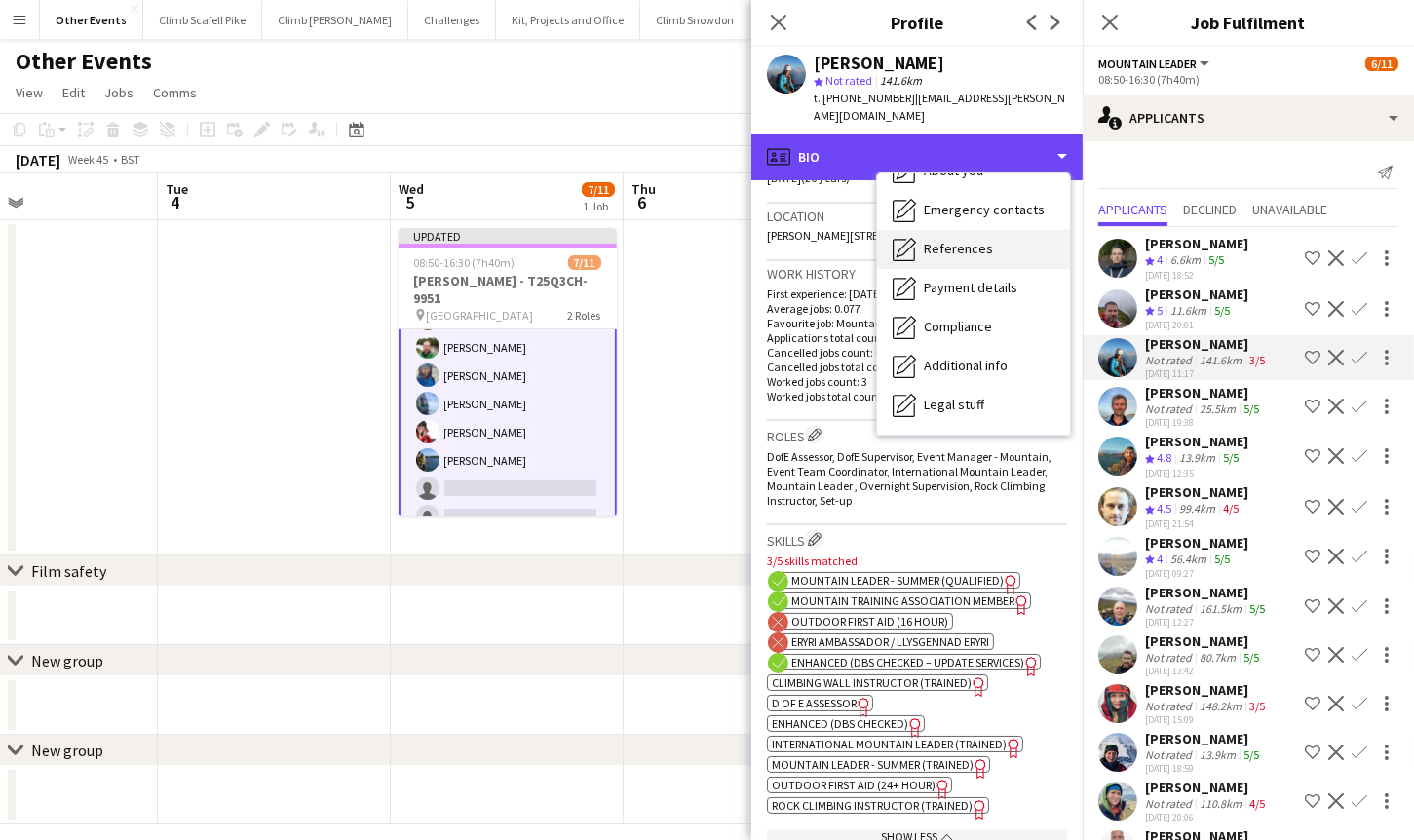
scroll to position [221, 0]
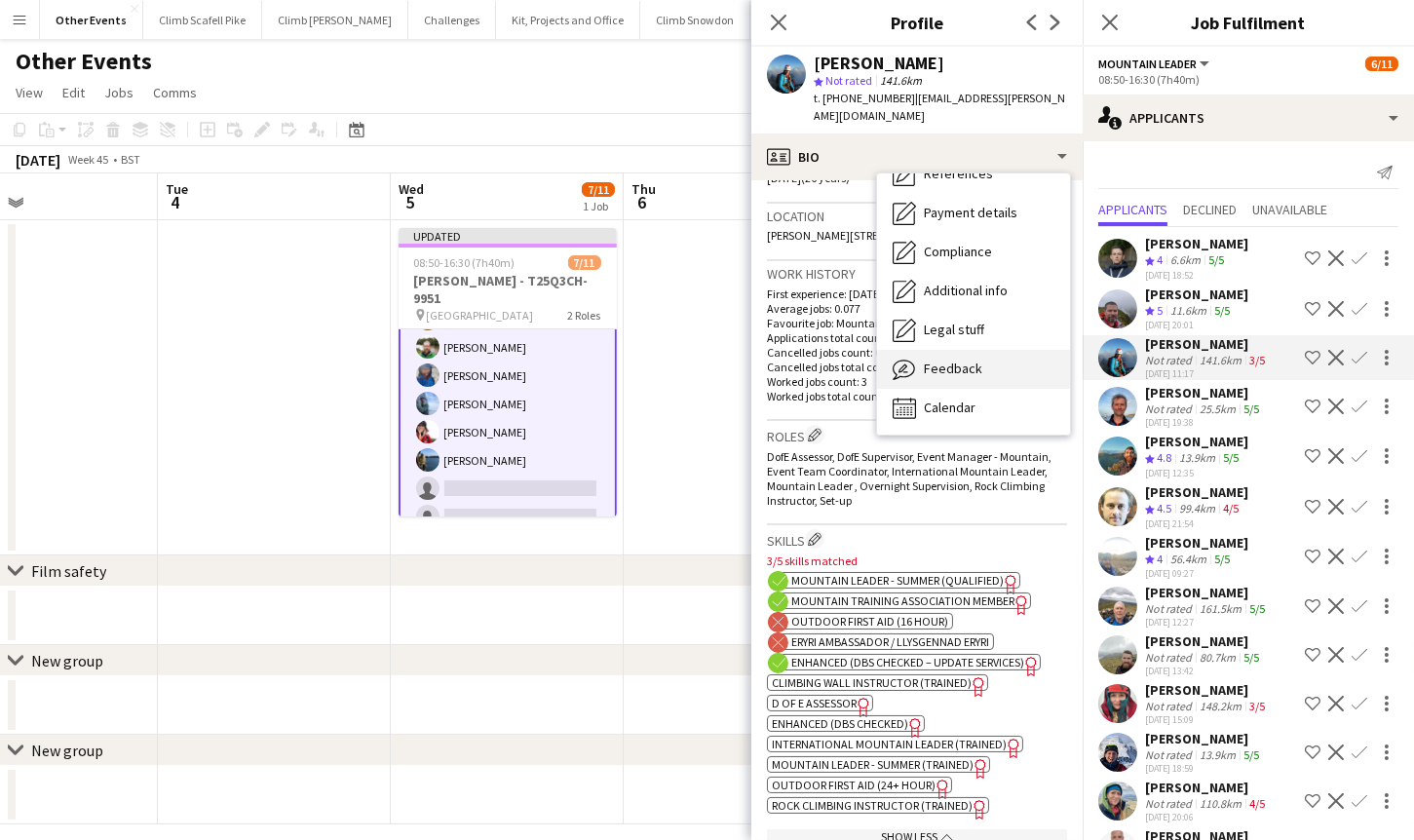
click at [981, 350] on div "Feedback Feedback" at bounding box center [973, 369] width 193 height 39
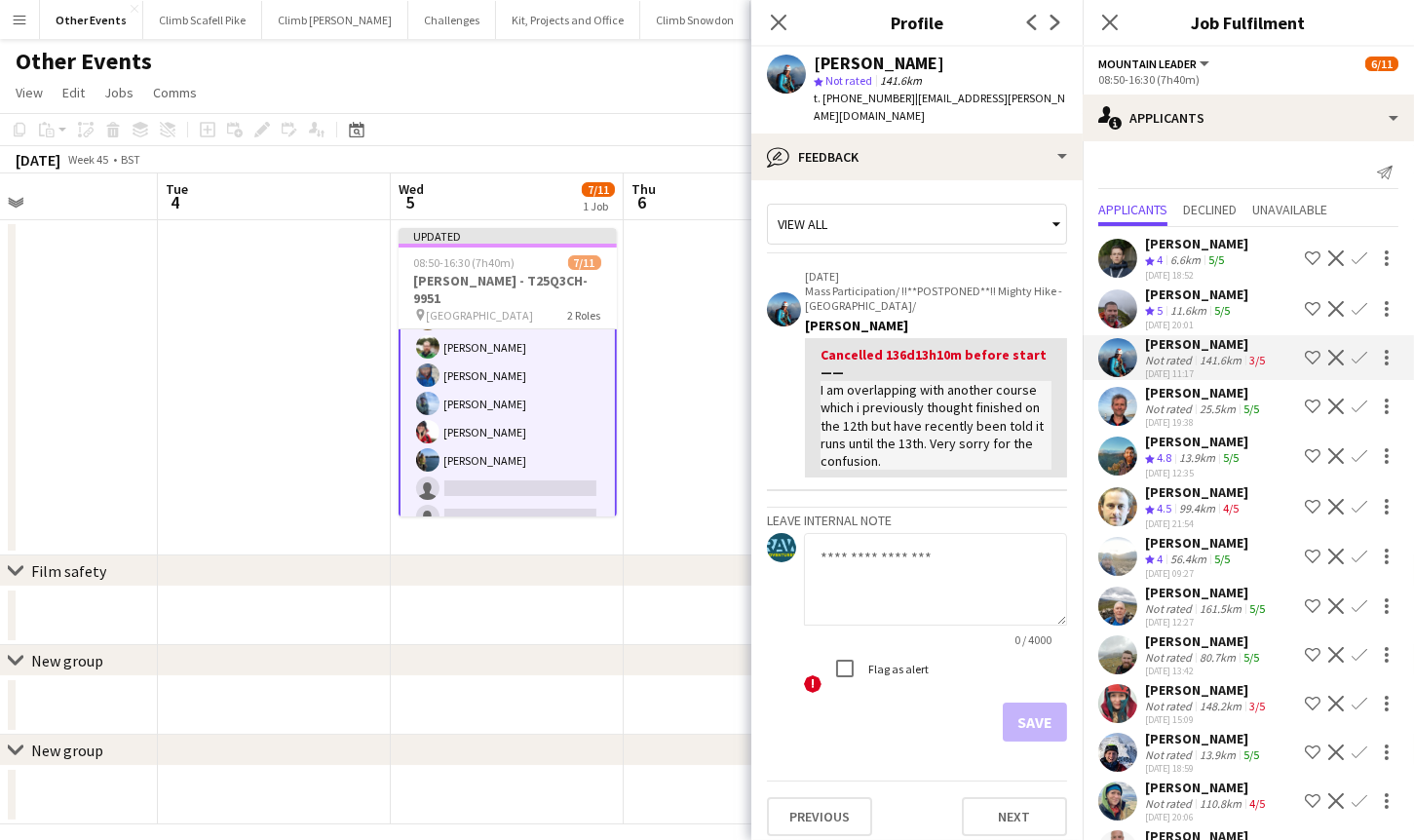
click at [1136, 260] on div at bounding box center [1117, 258] width 39 height 39
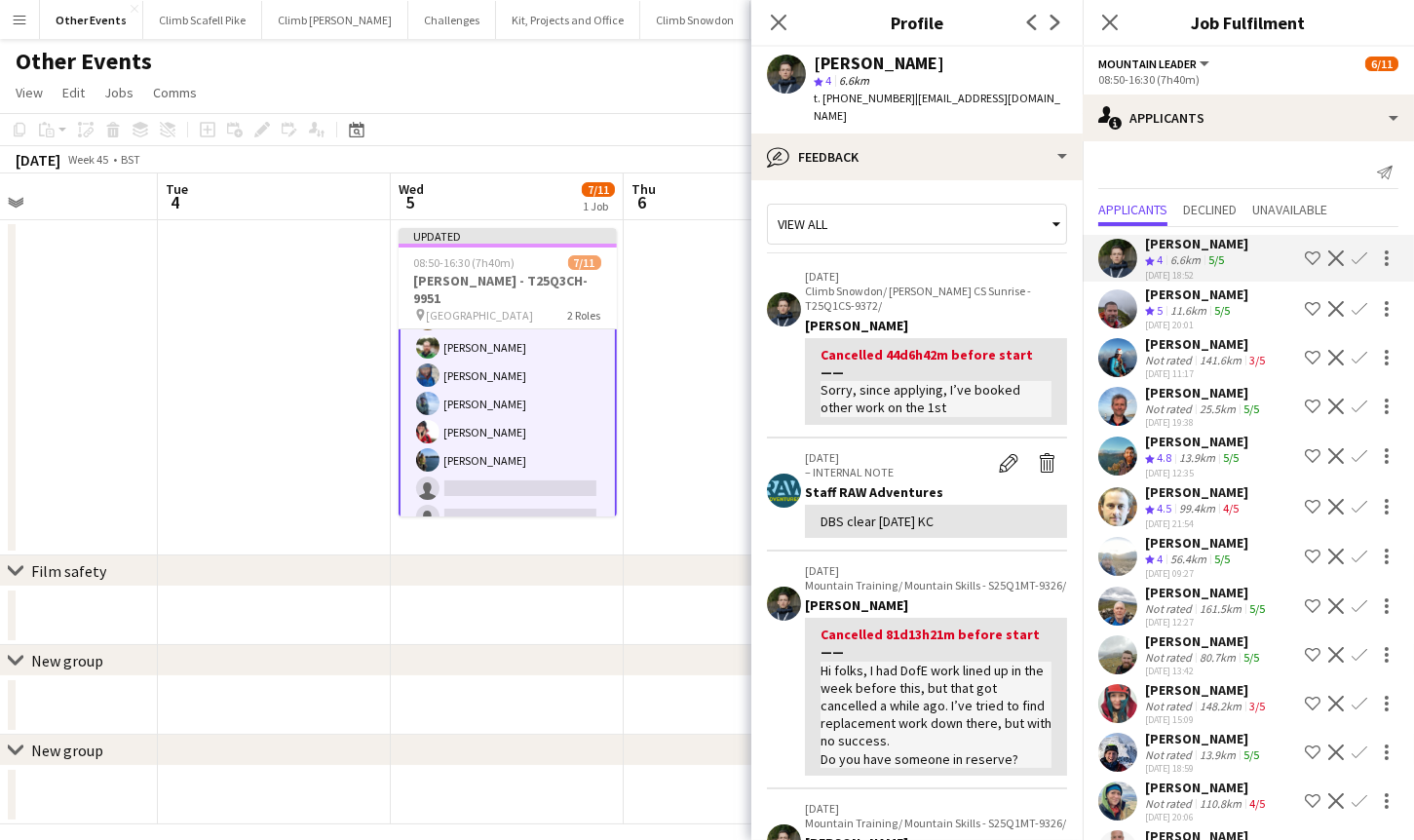
click at [1122, 320] on app-user-avatar at bounding box center [1117, 309] width 39 height 39
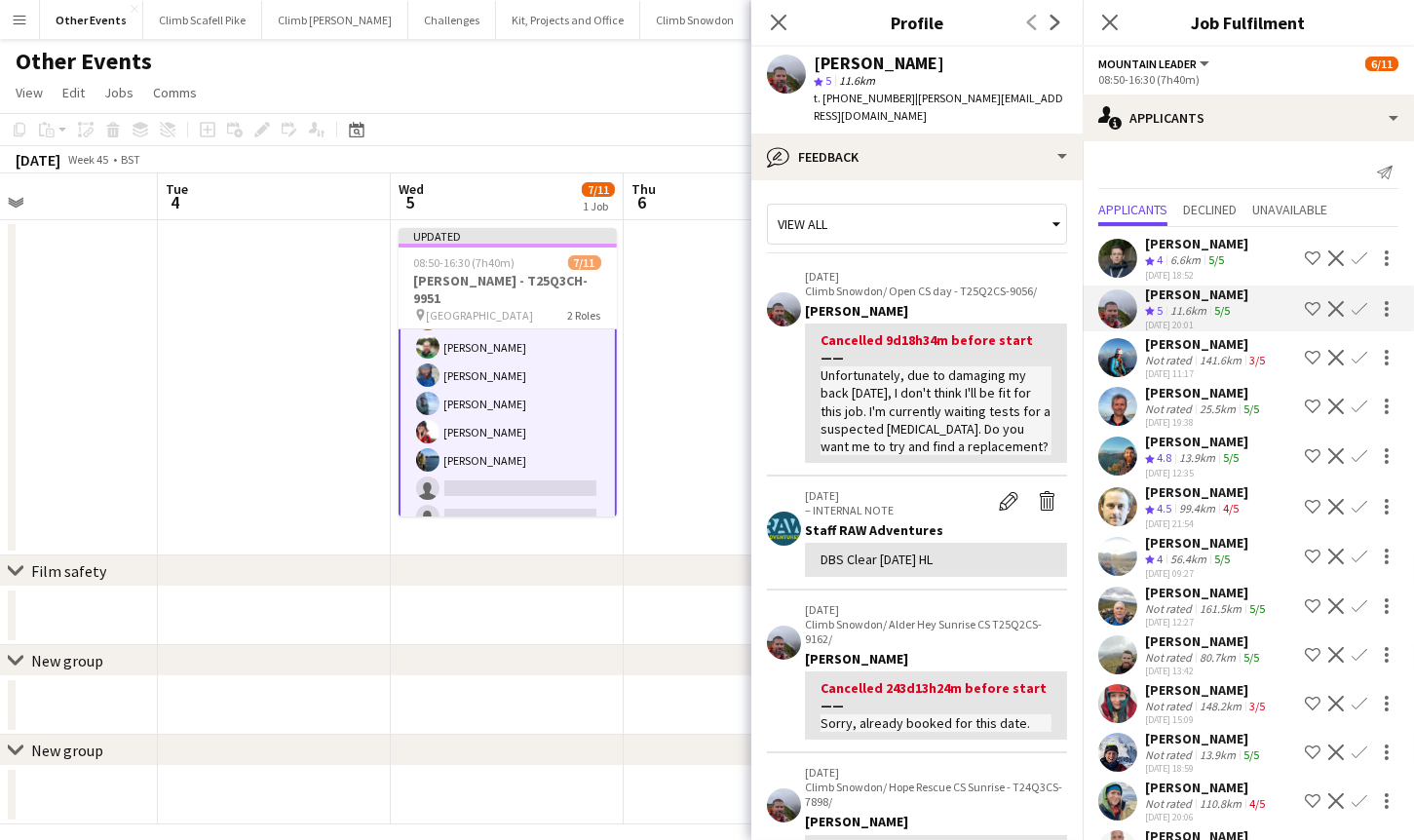
click at [1122, 361] on app-user-avatar at bounding box center [1117, 357] width 39 height 39
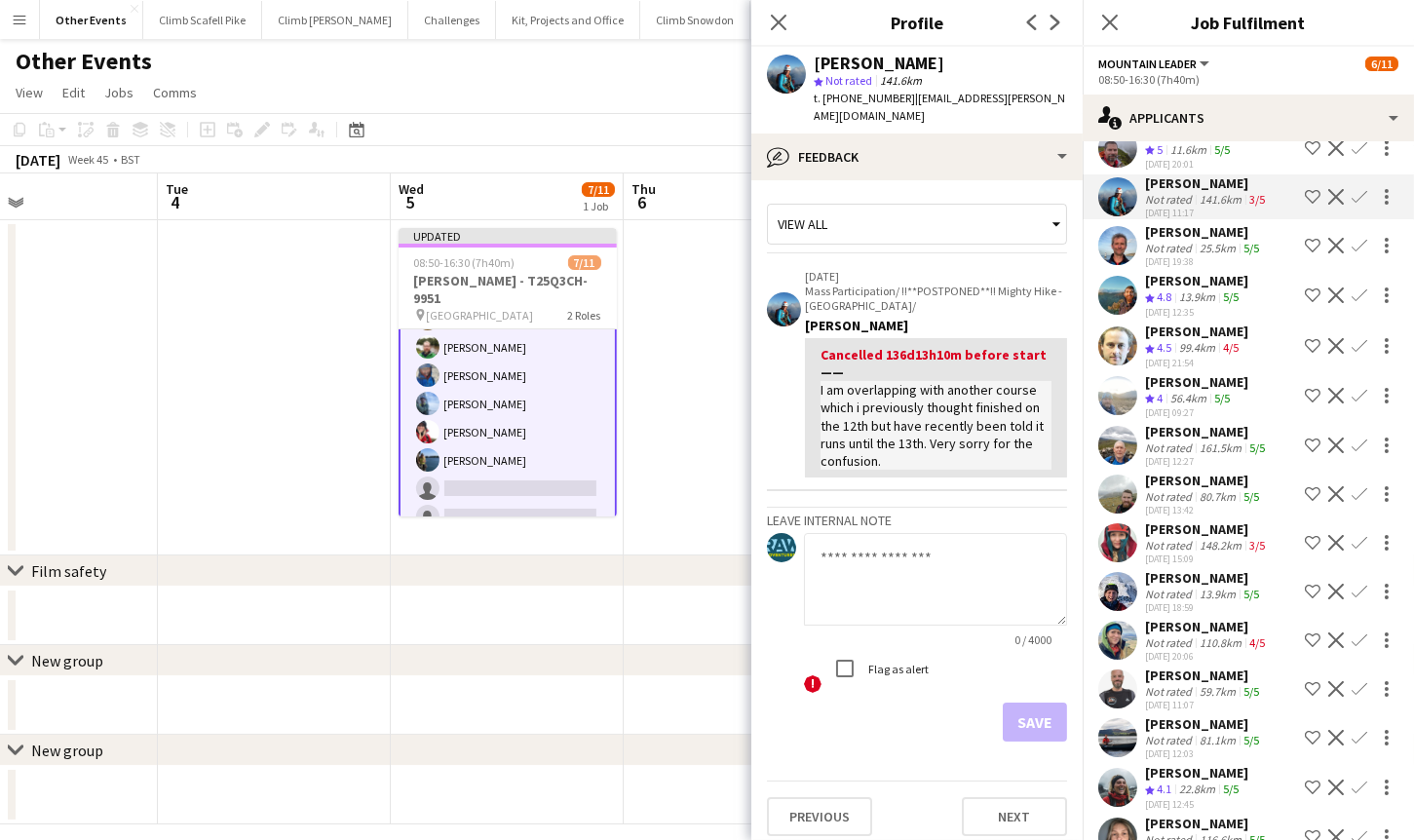
scroll to position [274, 0]
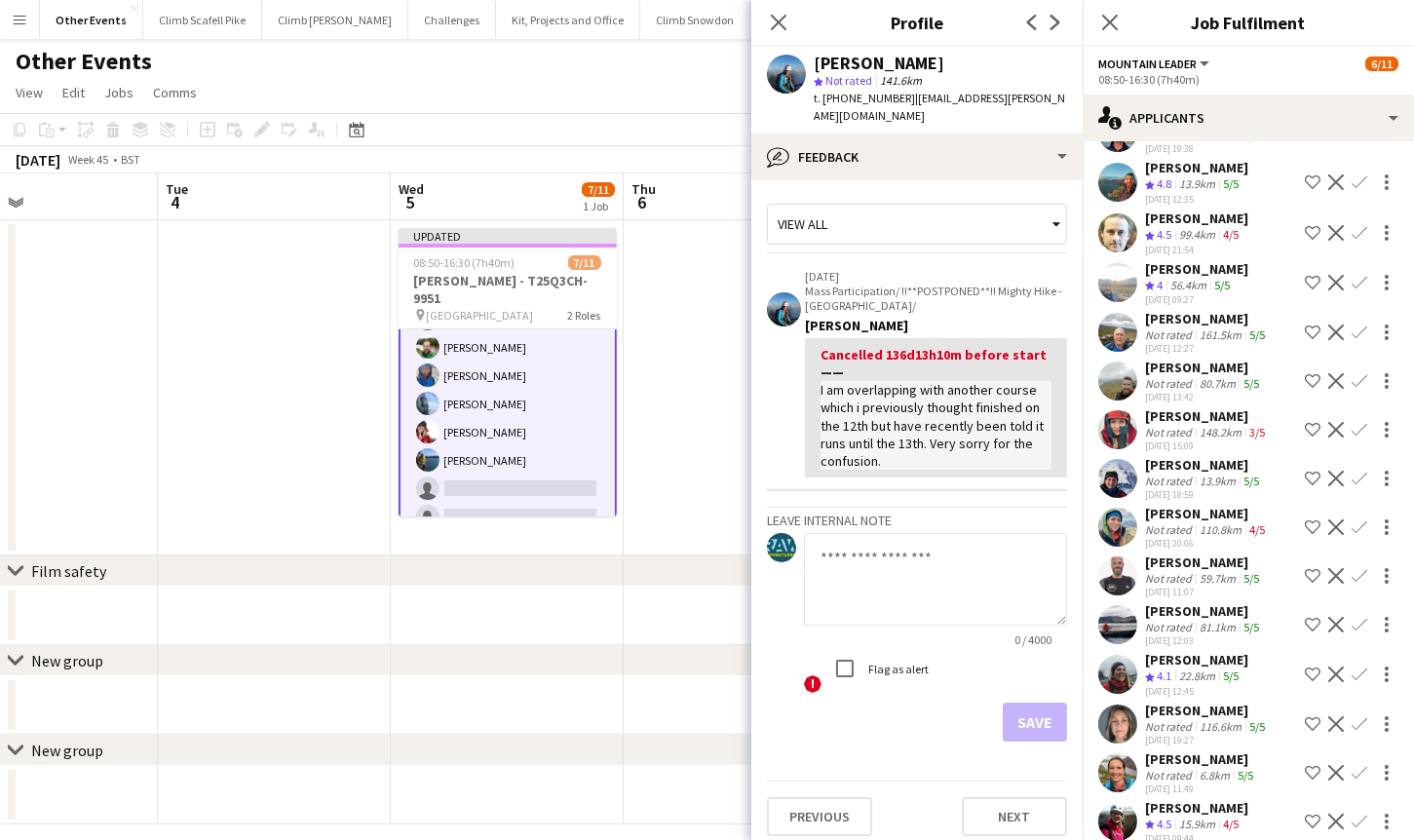
click at [1122, 400] on div "Conor Watt Crew rating 4 6.6km 5/5 28-08-2025 18:52 Shortlist crew Decline Conf…" at bounding box center [1249, 459] width 331 height 1013
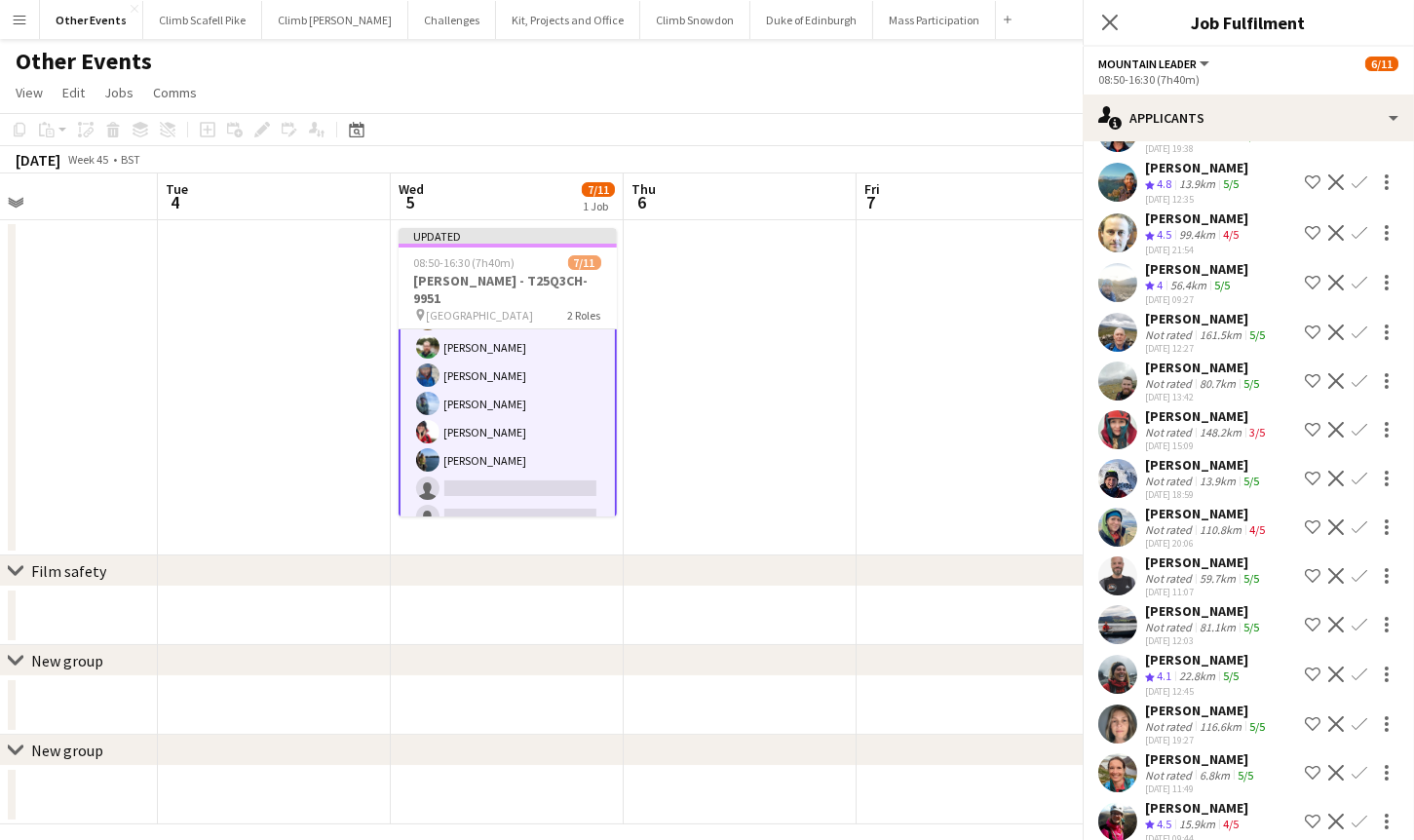
click at [1123, 424] on app-user-avatar at bounding box center [1117, 430] width 39 height 39
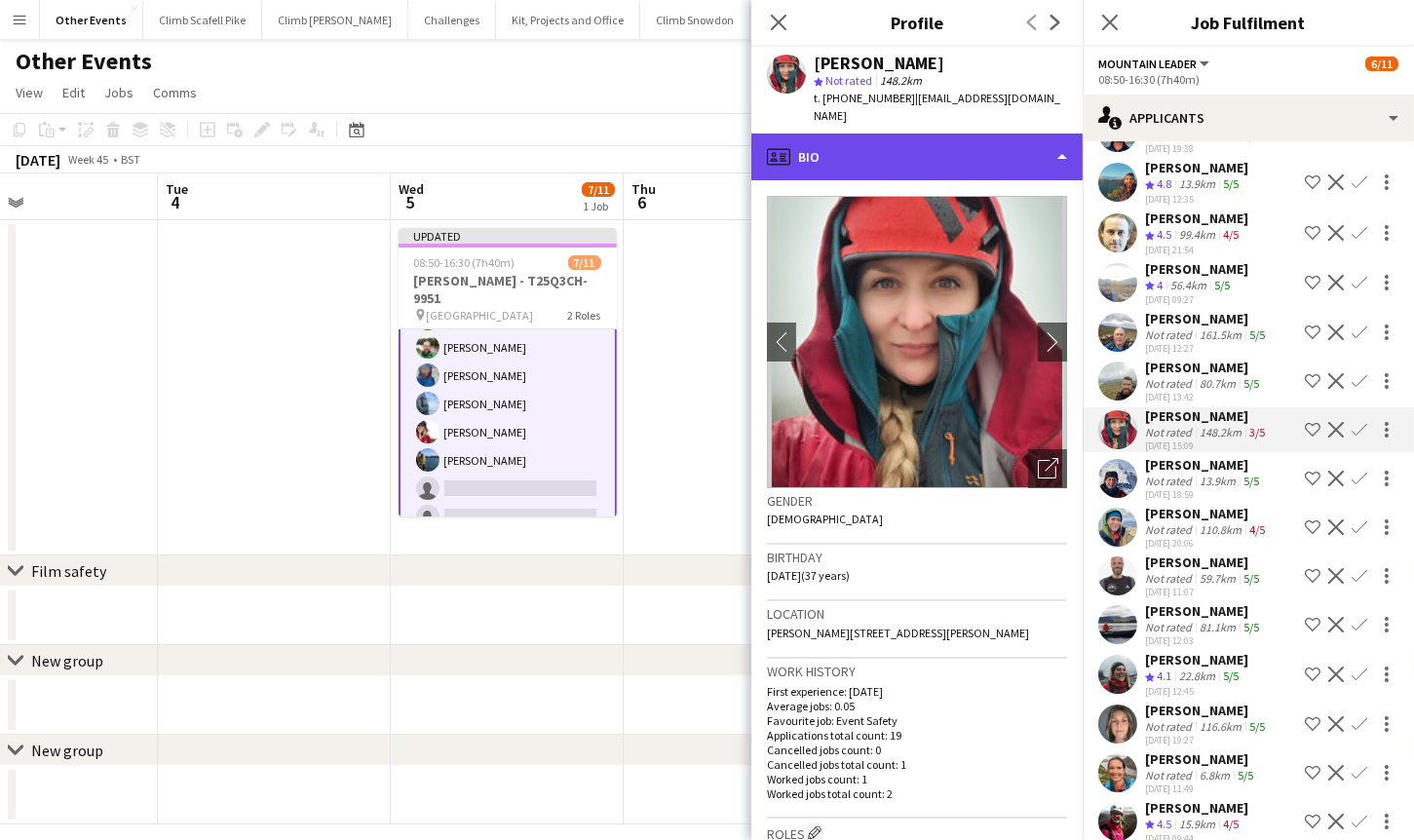
click at [1035, 133] on div "profile Bio" at bounding box center [917, 157] width 331 height 47
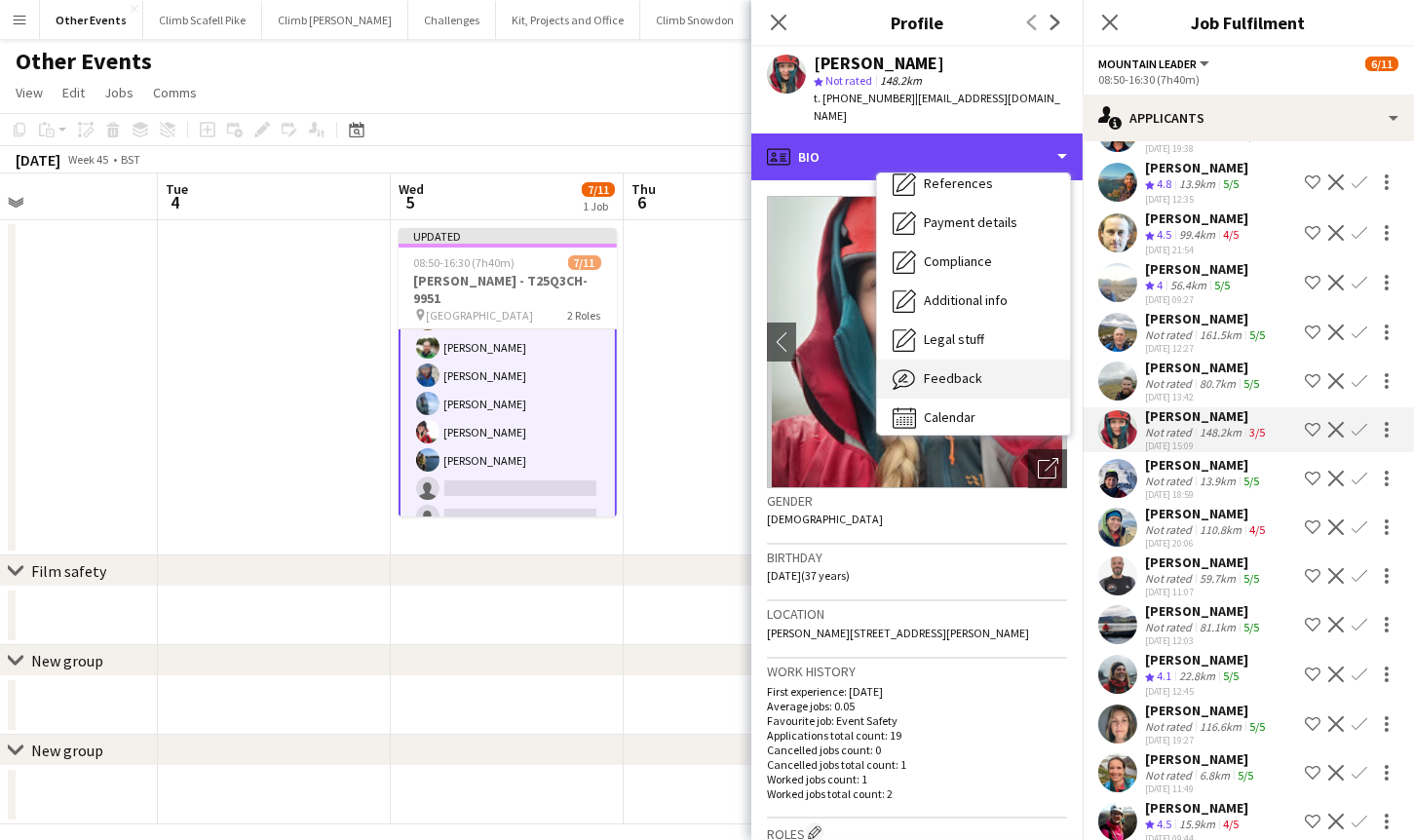
scroll to position [221, 0]
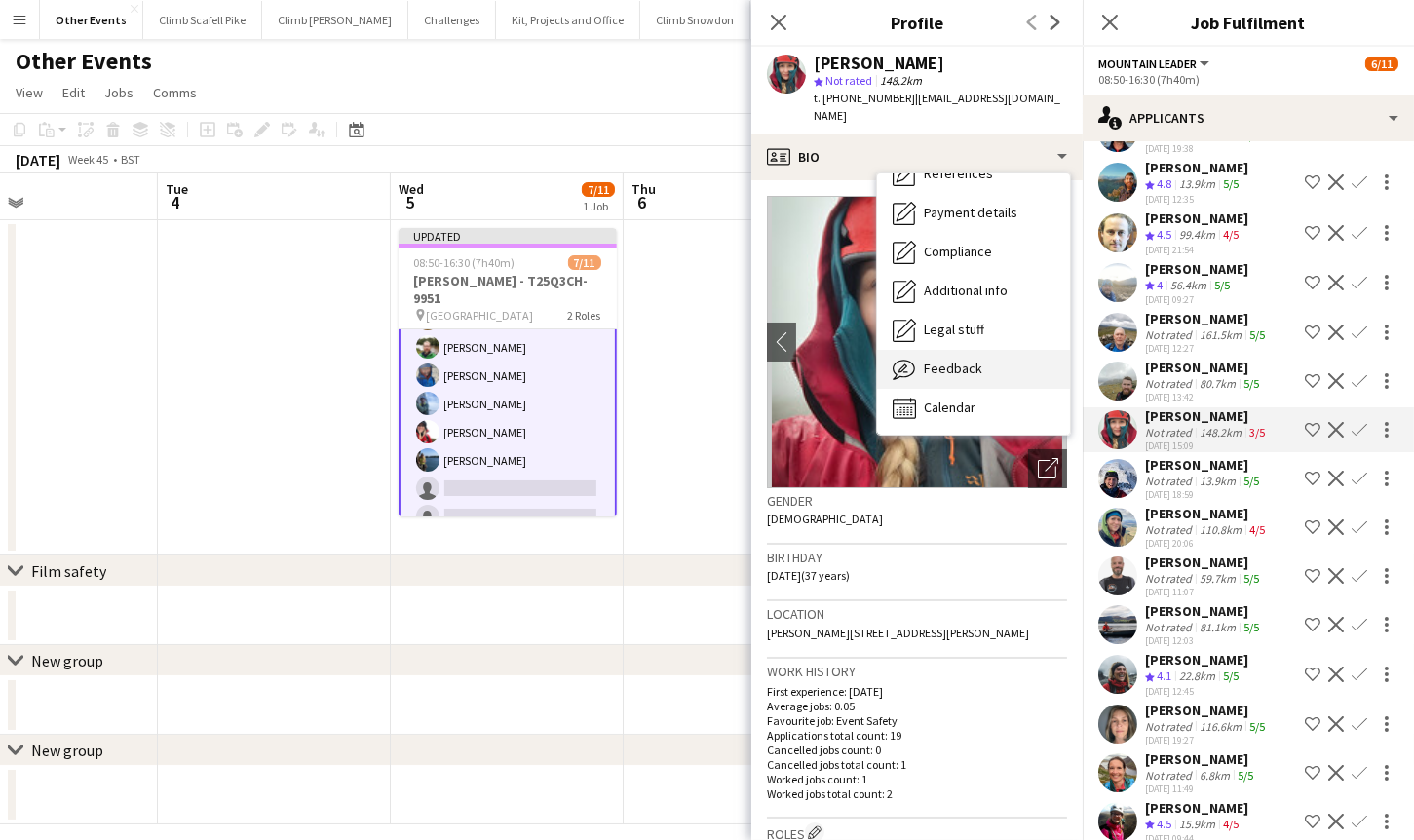
click at [990, 358] on div "Feedback Feedback" at bounding box center [973, 369] width 193 height 39
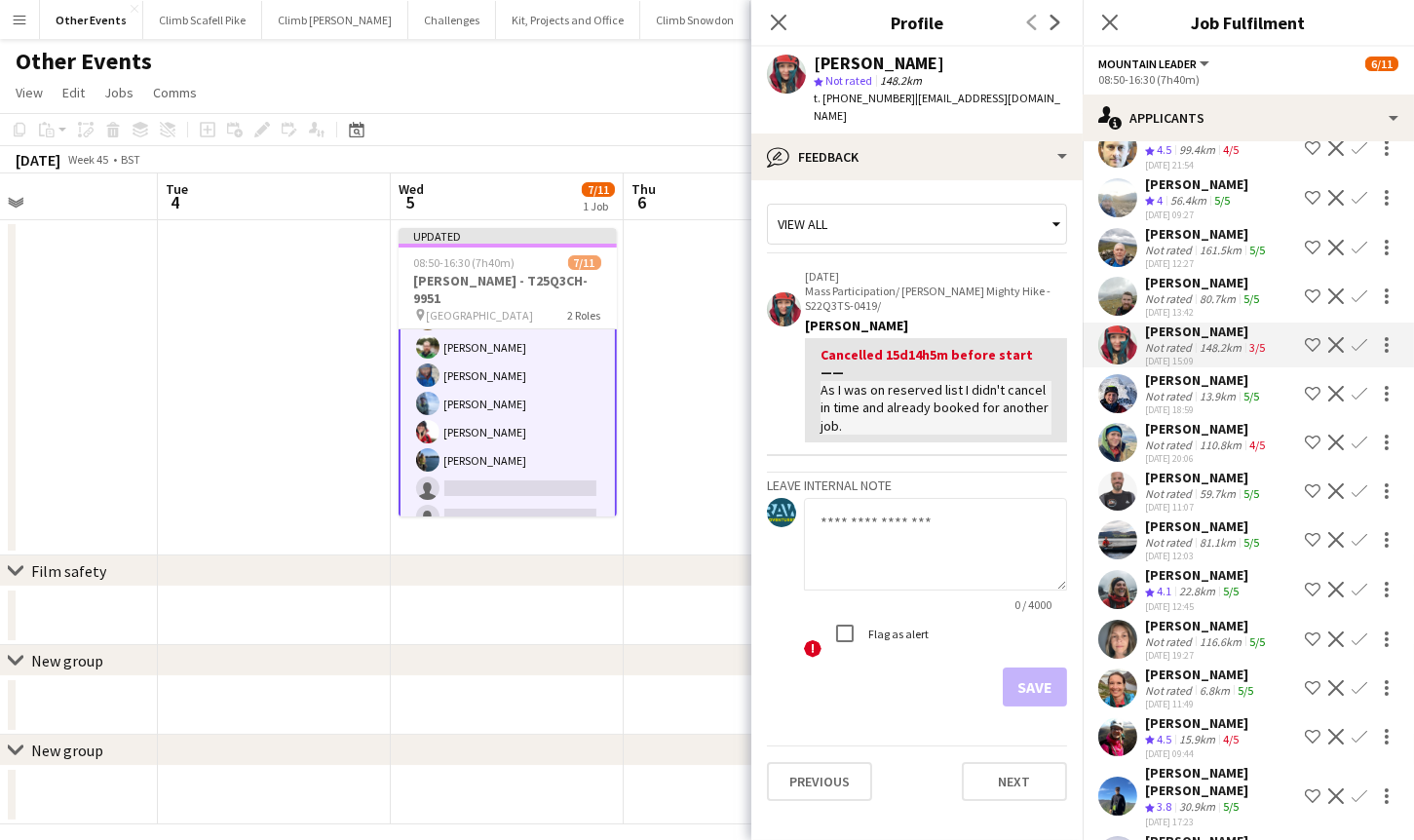
scroll to position [391, 0]
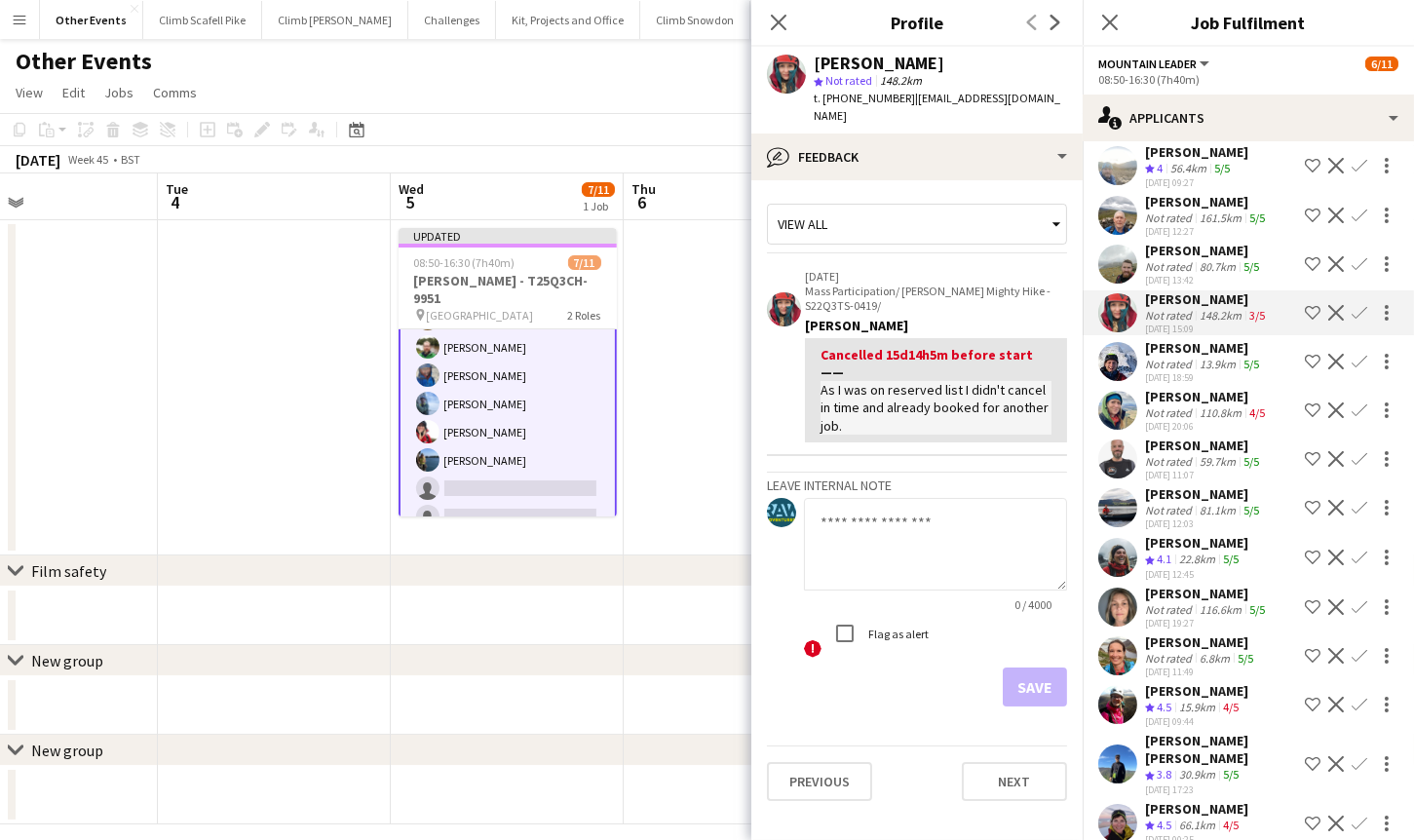
click at [1112, 406] on app-user-avatar at bounding box center [1117, 410] width 39 height 39
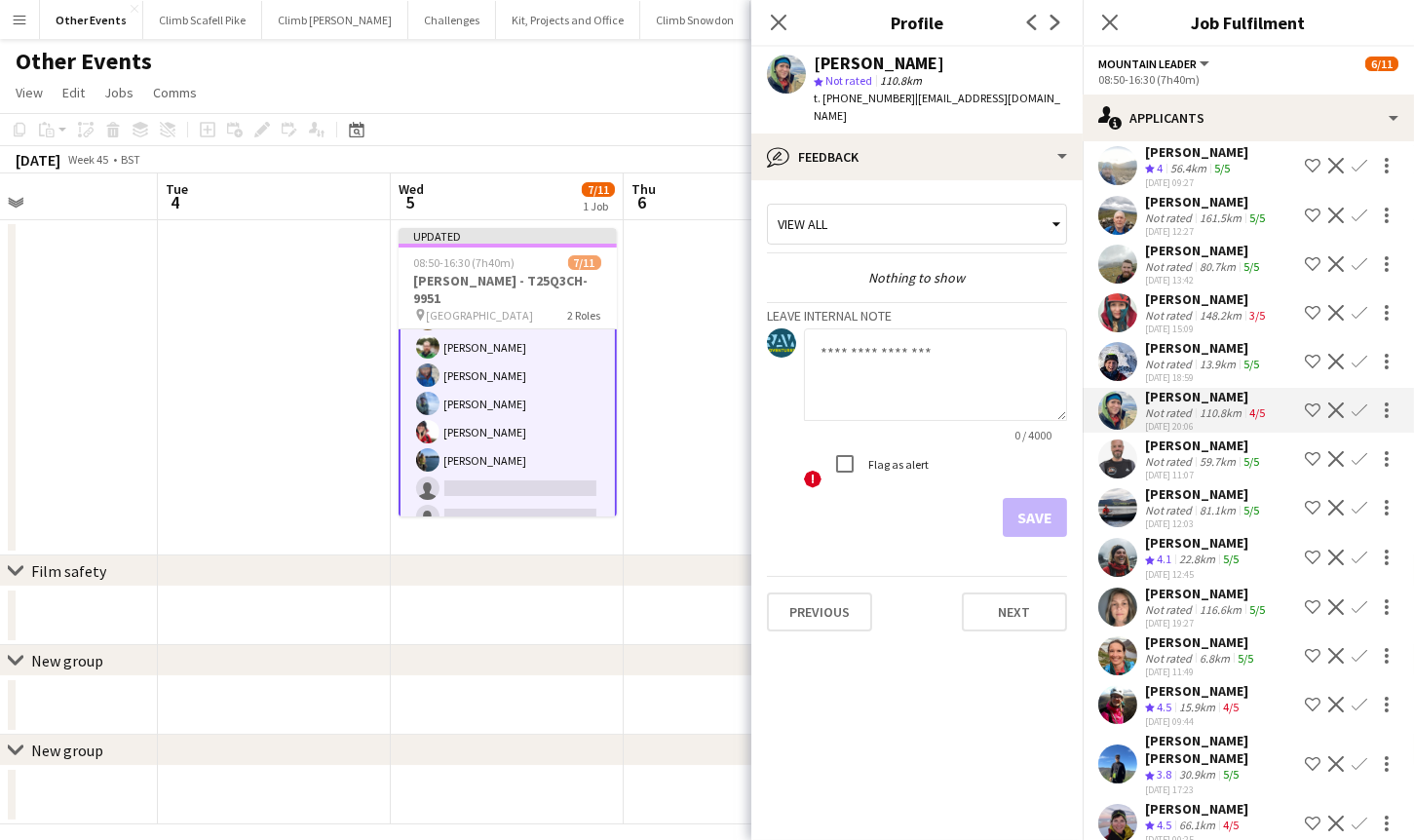
click at [1124, 554] on app-user-avatar at bounding box center [1117, 557] width 39 height 39
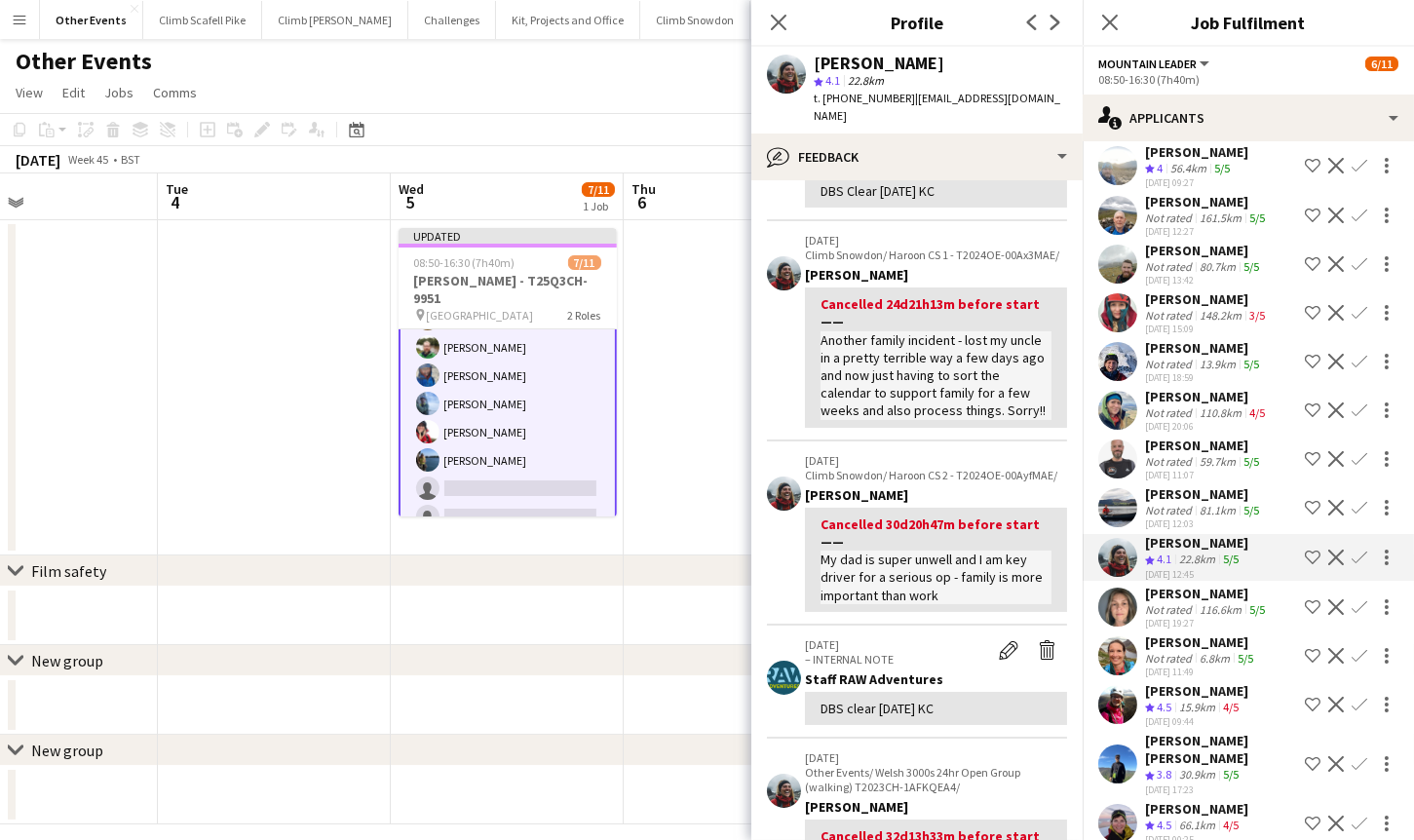
scroll to position [165, 0]
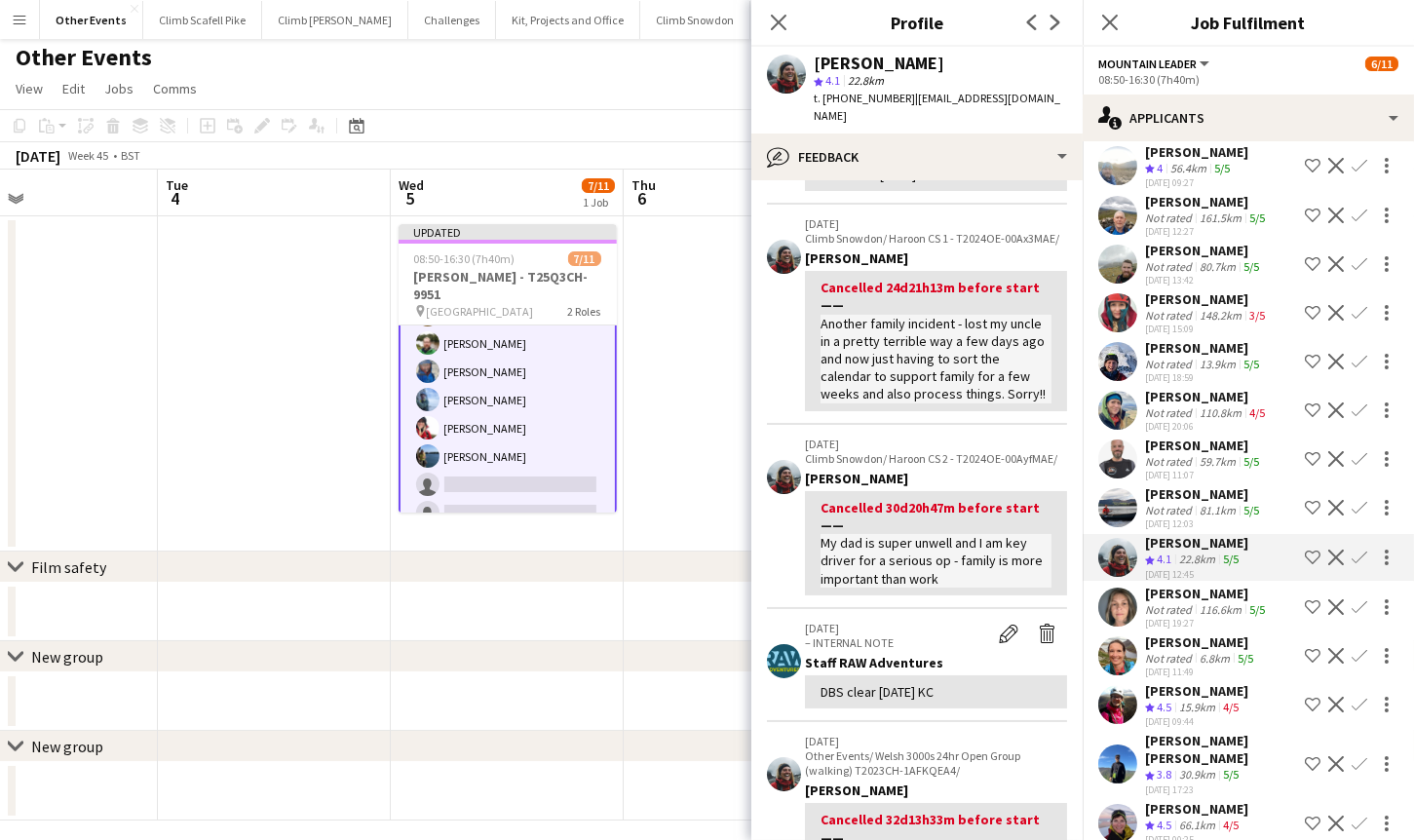
click at [1125, 606] on app-user-avatar at bounding box center [1117, 607] width 39 height 39
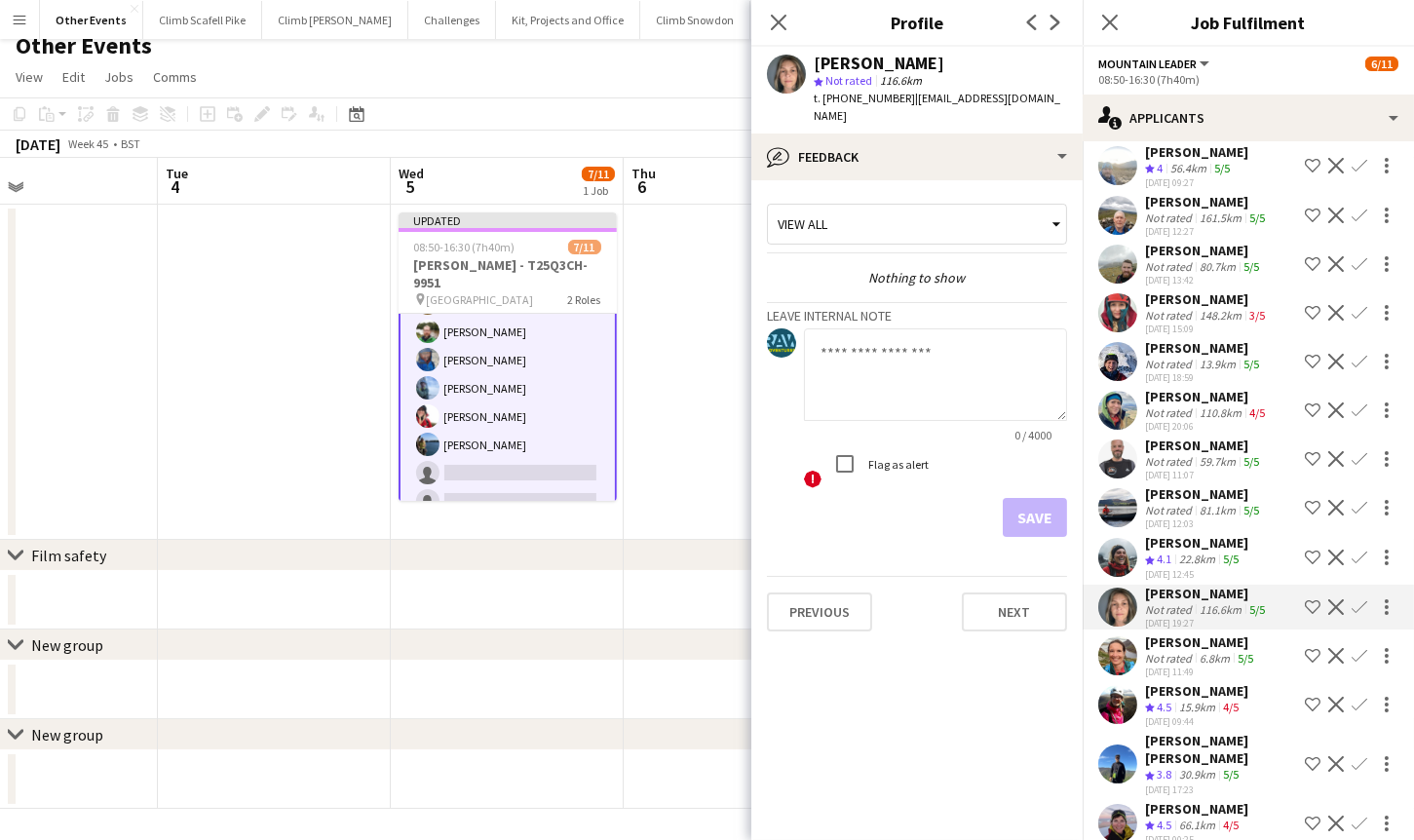
scroll to position [17, 0]
click at [1117, 652] on app-user-avatar at bounding box center [1117, 656] width 39 height 39
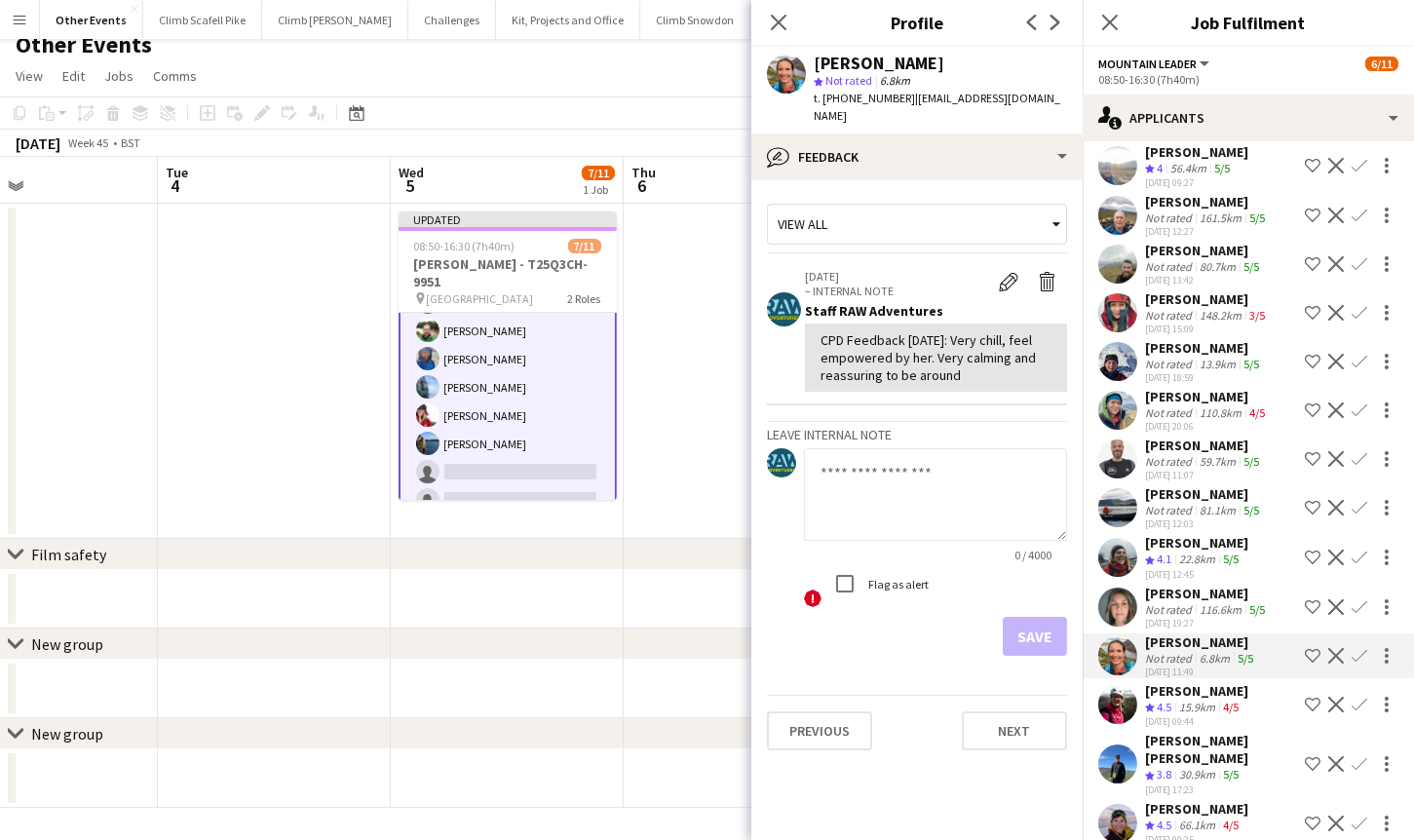
click at [1123, 696] on app-user-avatar at bounding box center [1117, 705] width 39 height 39
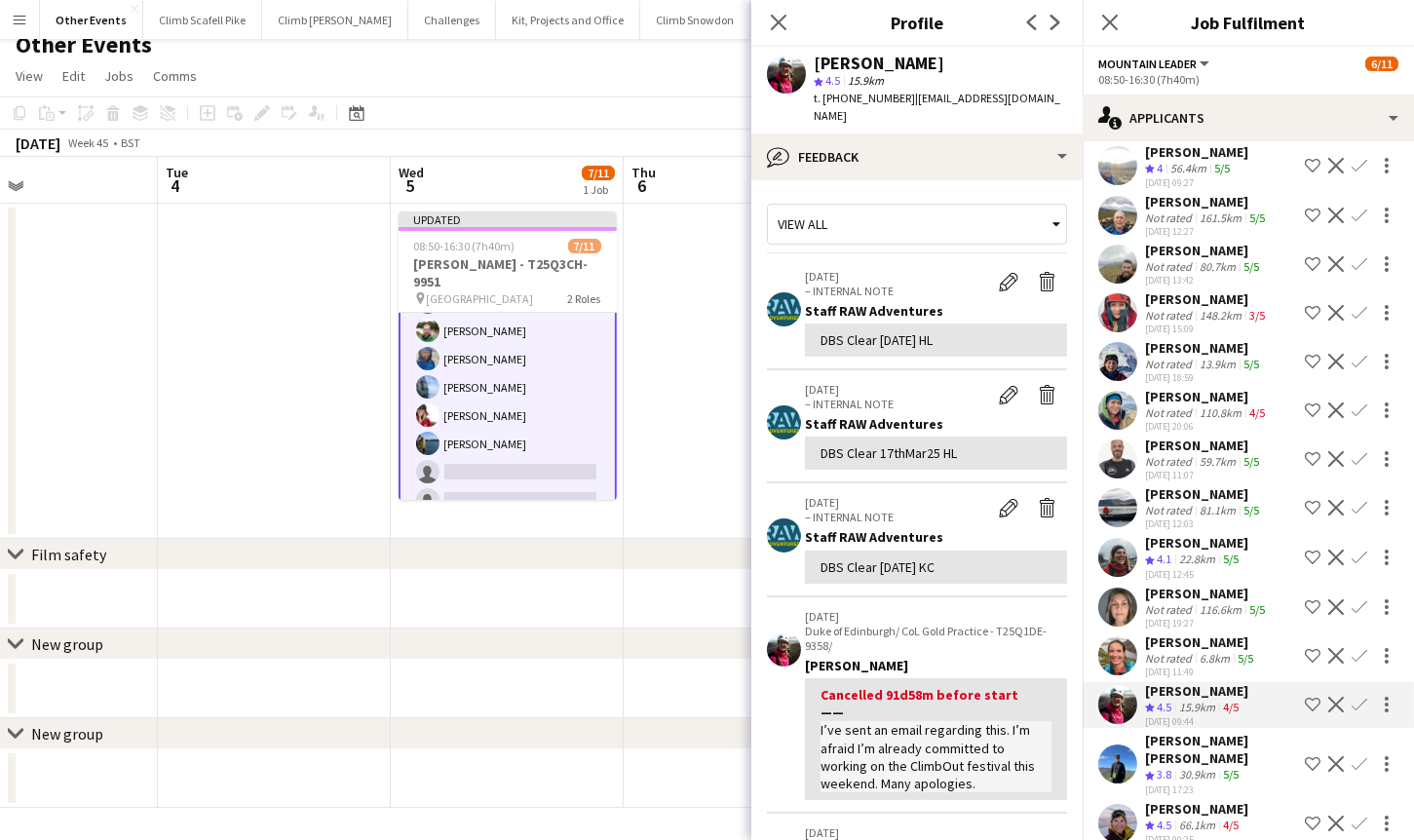
click at [1111, 646] on app-user-avatar at bounding box center [1117, 656] width 39 height 39
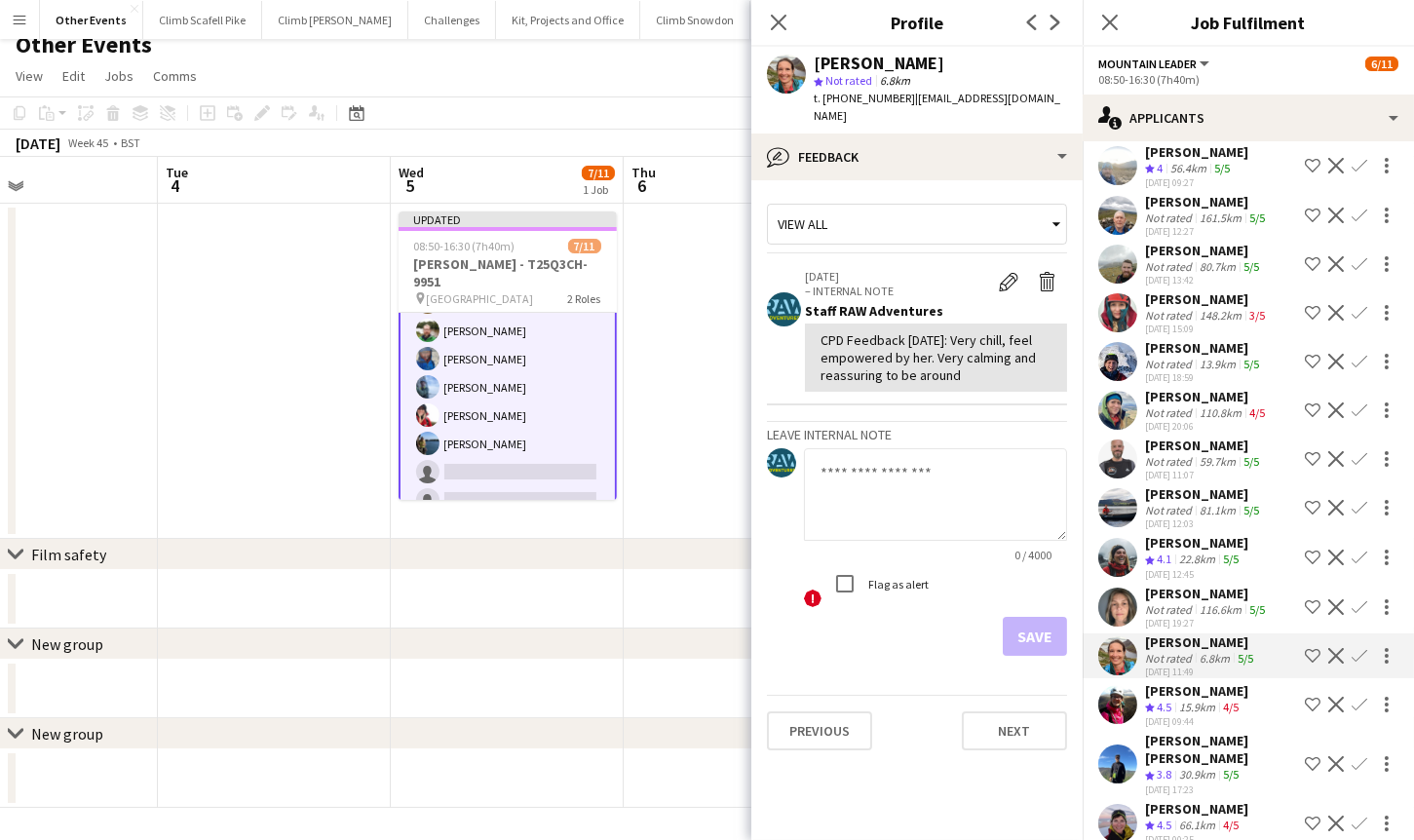
click at [1118, 698] on app-user-avatar at bounding box center [1117, 705] width 39 height 39
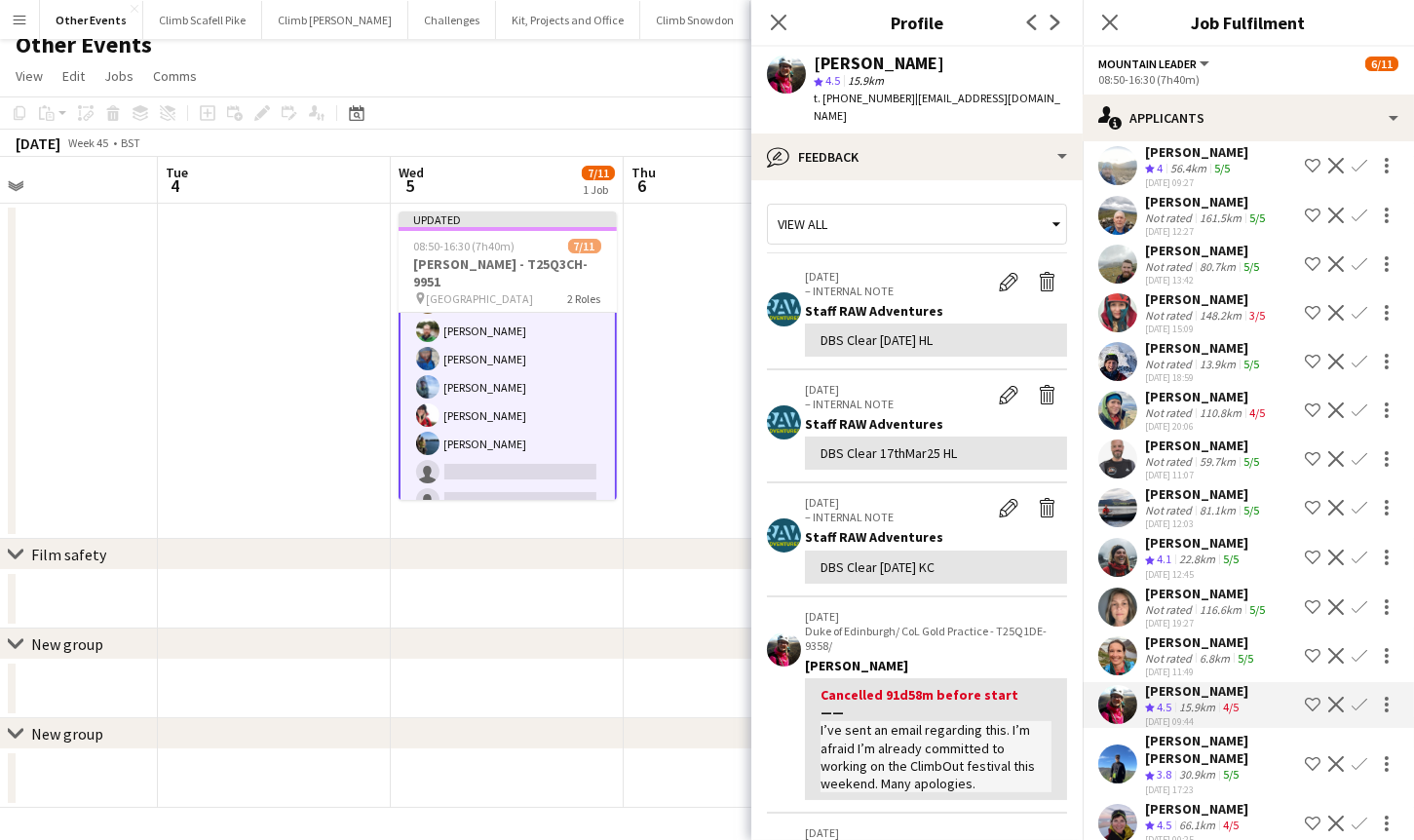
click at [1112, 804] on app-user-avatar at bounding box center [1117, 823] width 39 height 39
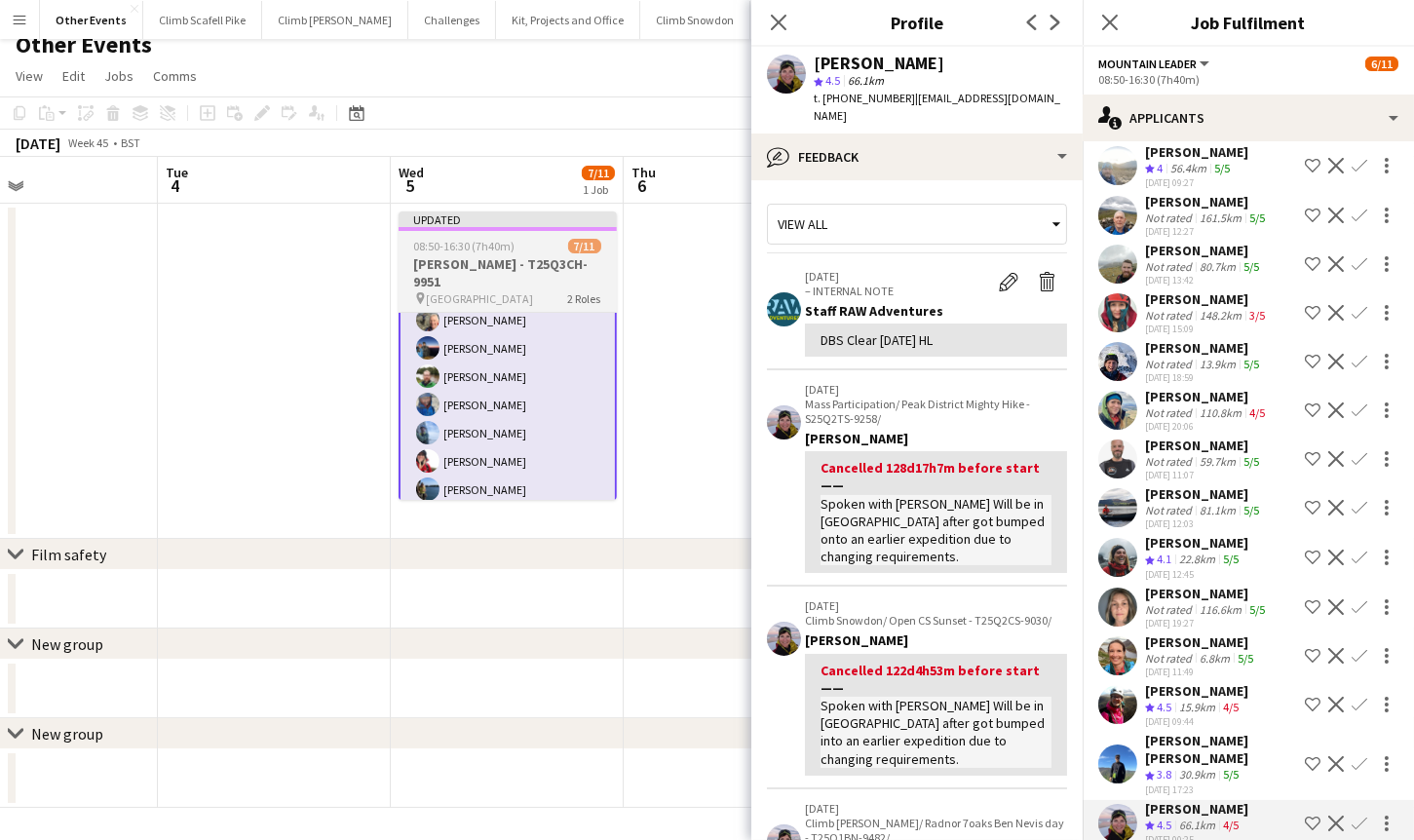
scroll to position [118, 0]
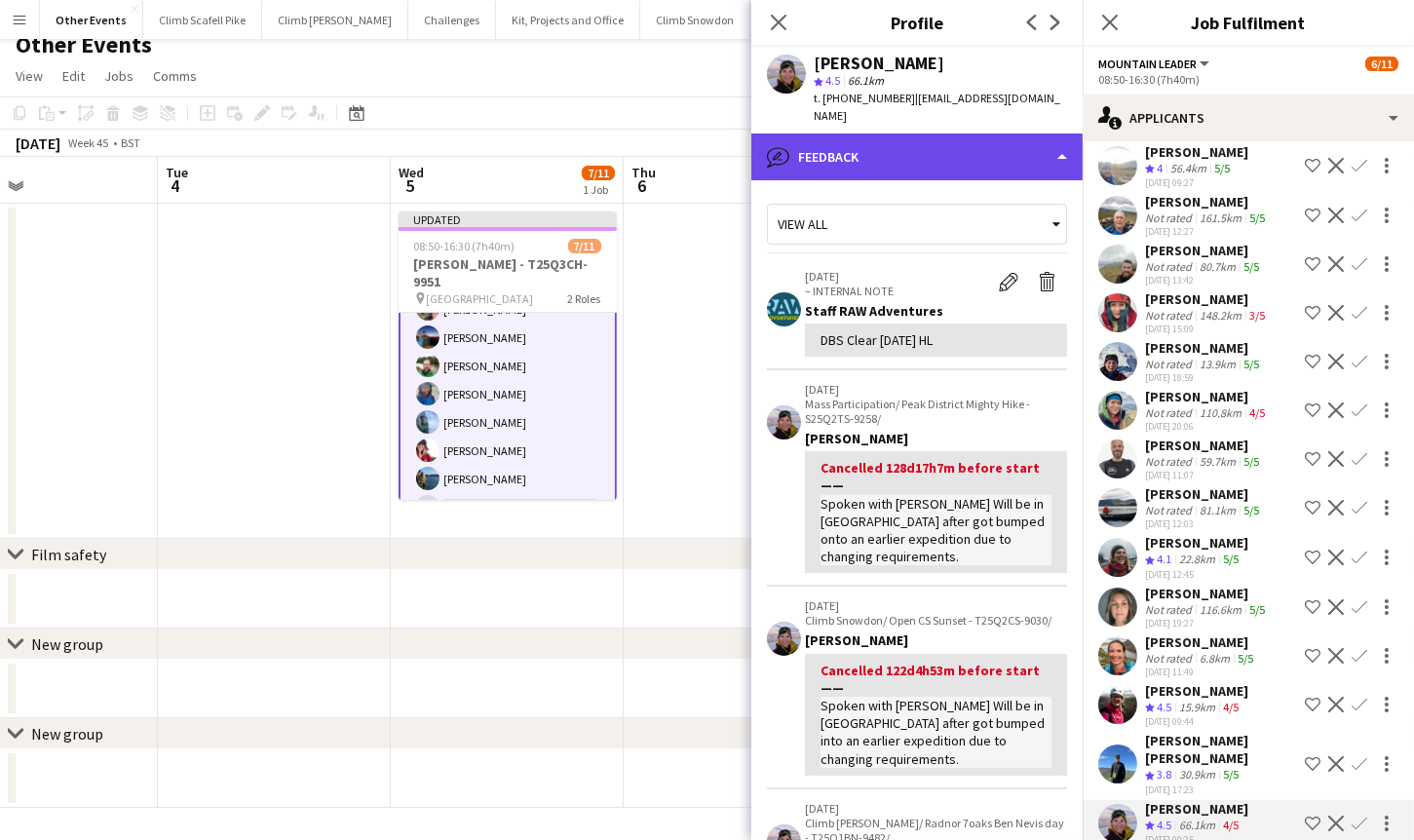
click at [1041, 145] on div "bubble-pencil Feedback" at bounding box center [917, 157] width 331 height 47
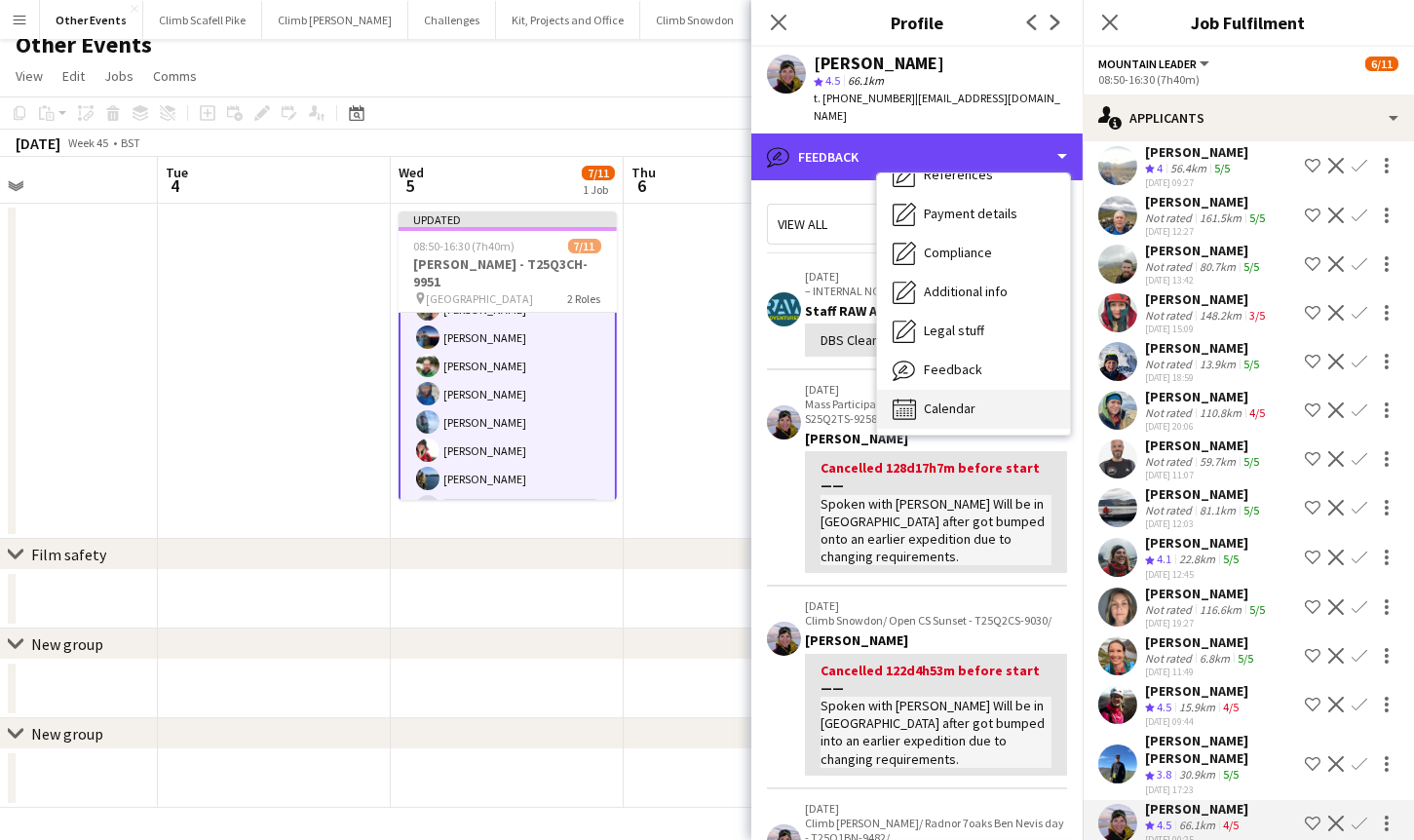
scroll to position [221, 0]
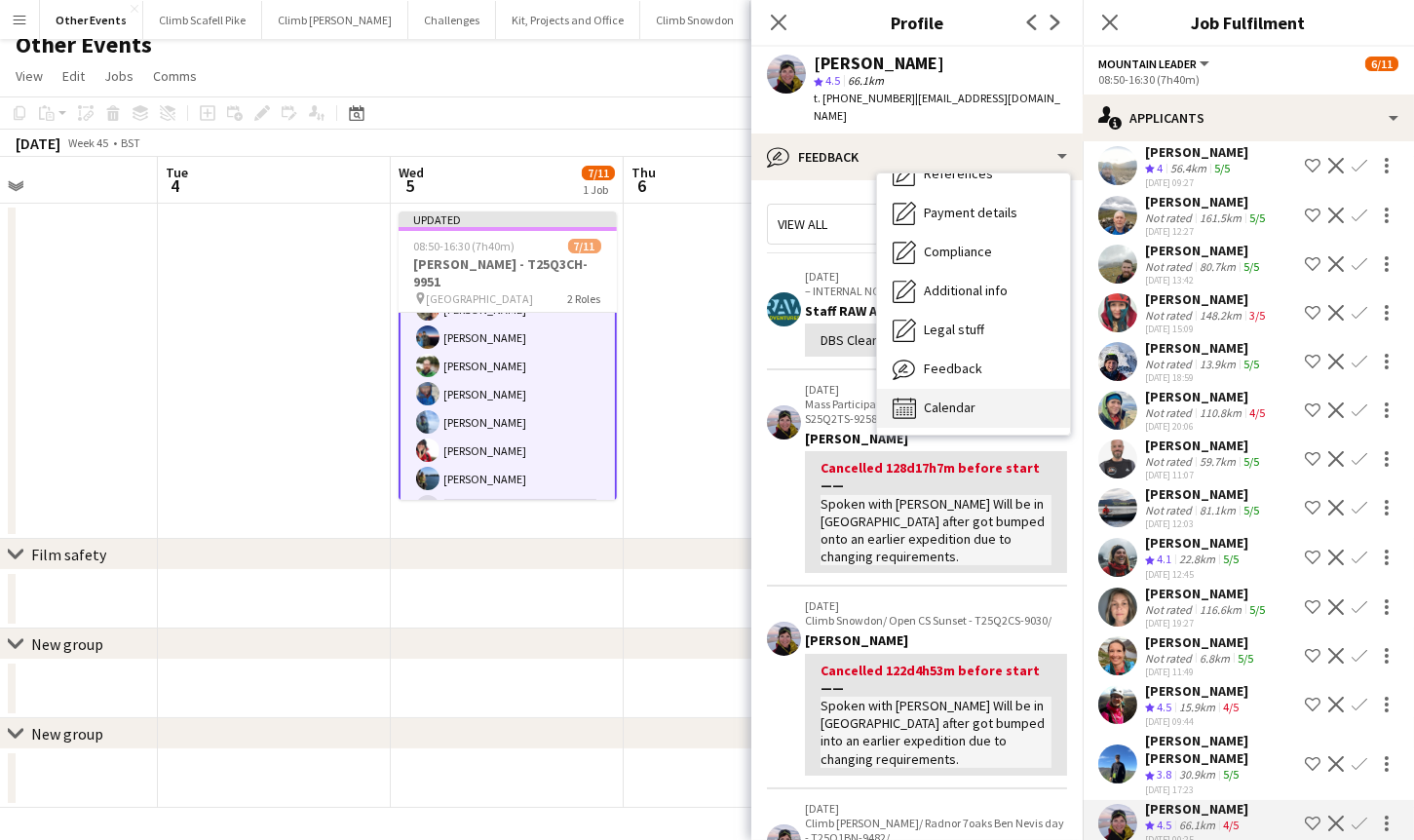
click at [991, 410] on div "Calendar Calendar" at bounding box center [973, 408] width 193 height 39
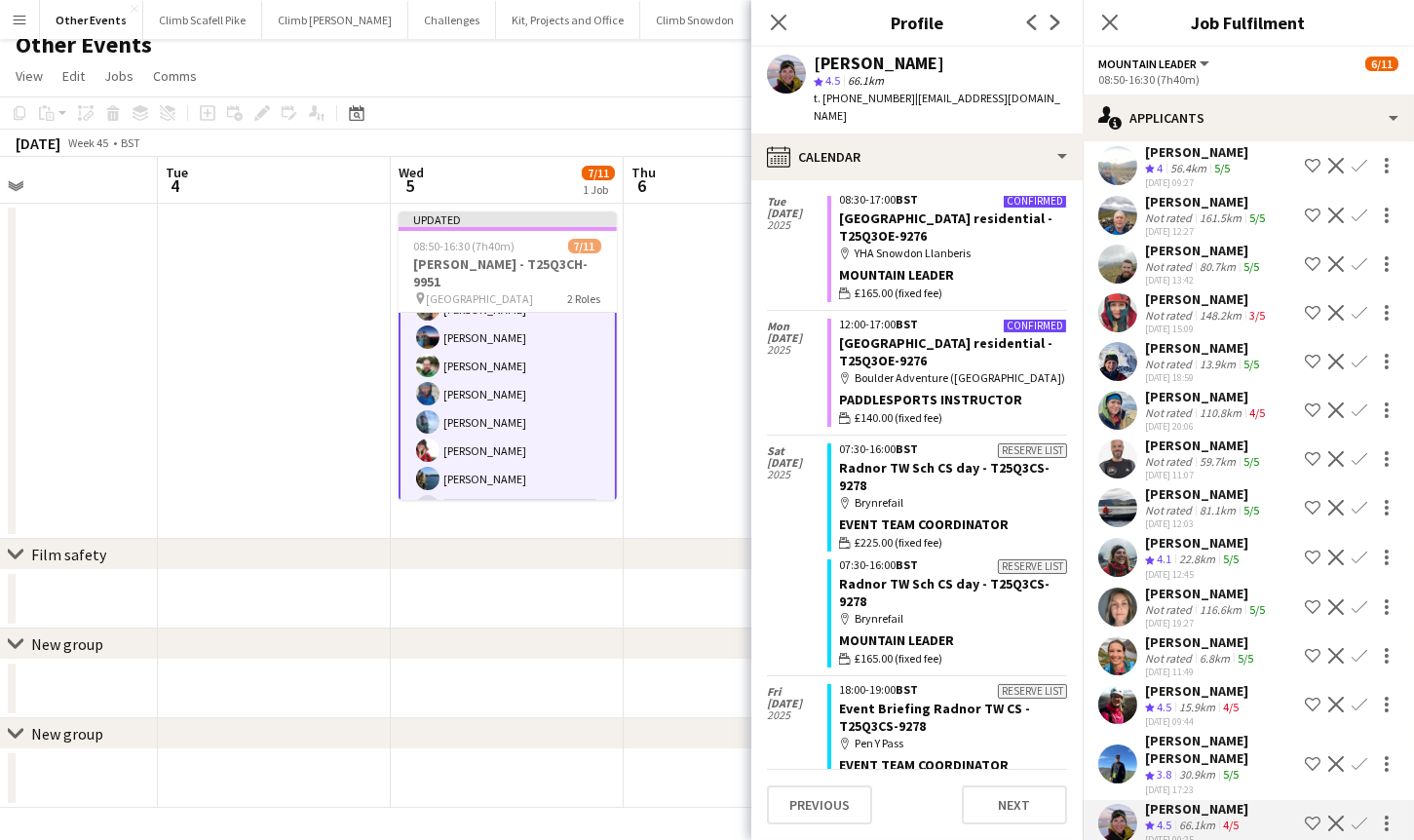
scroll to position [2653, 0]
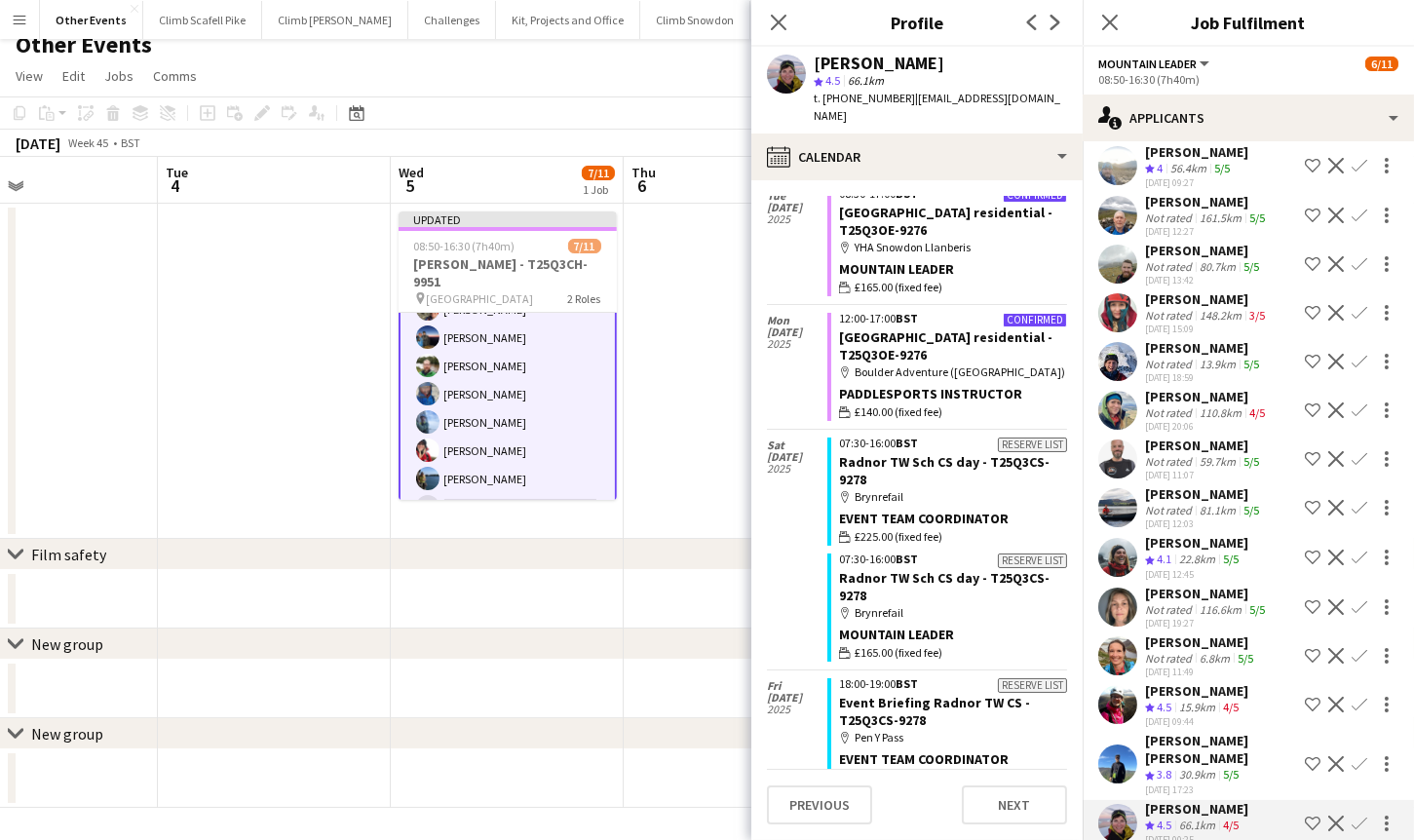
click at [1121, 700] on app-user-avatar at bounding box center [1117, 705] width 39 height 39
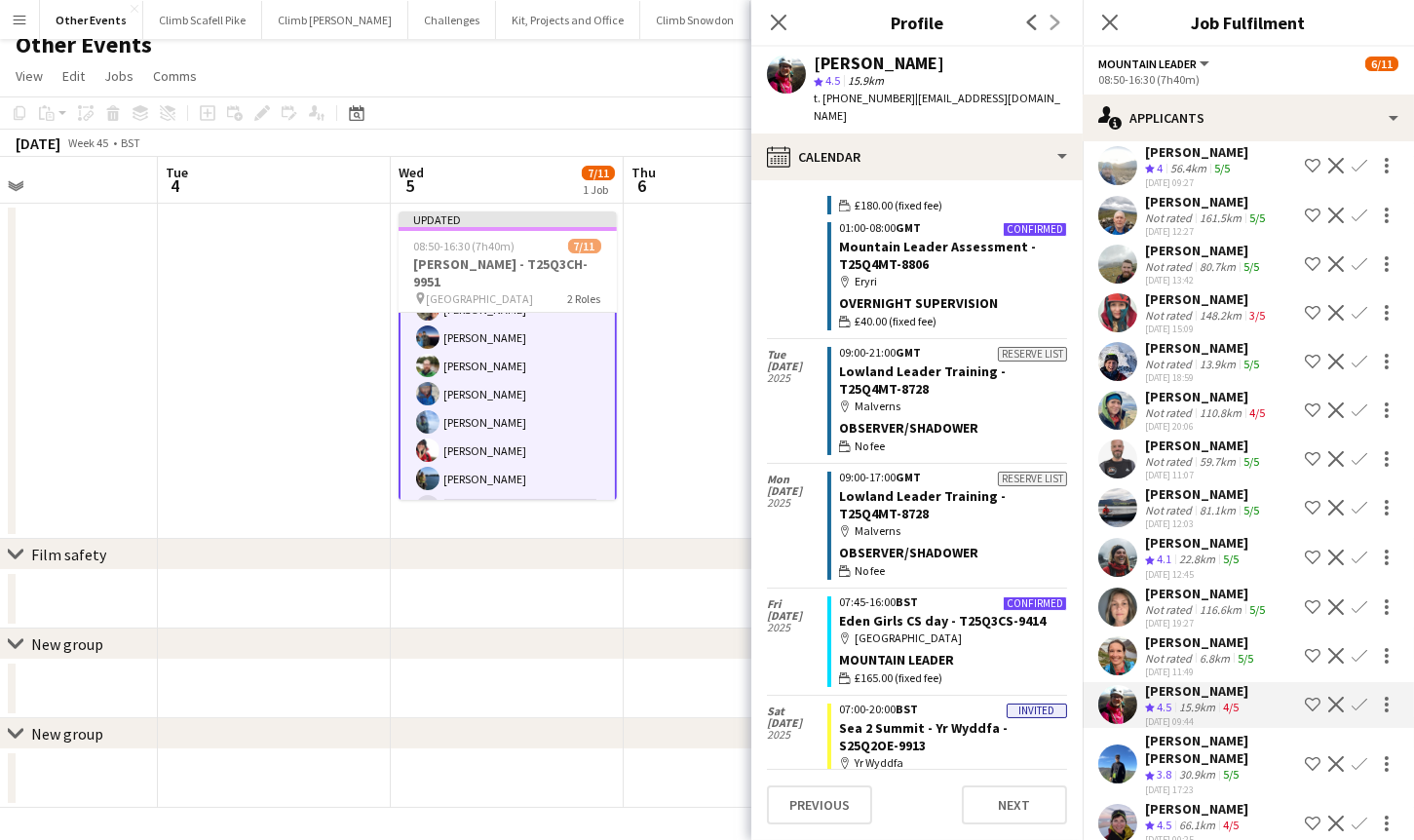
scroll to position [1886, 0]
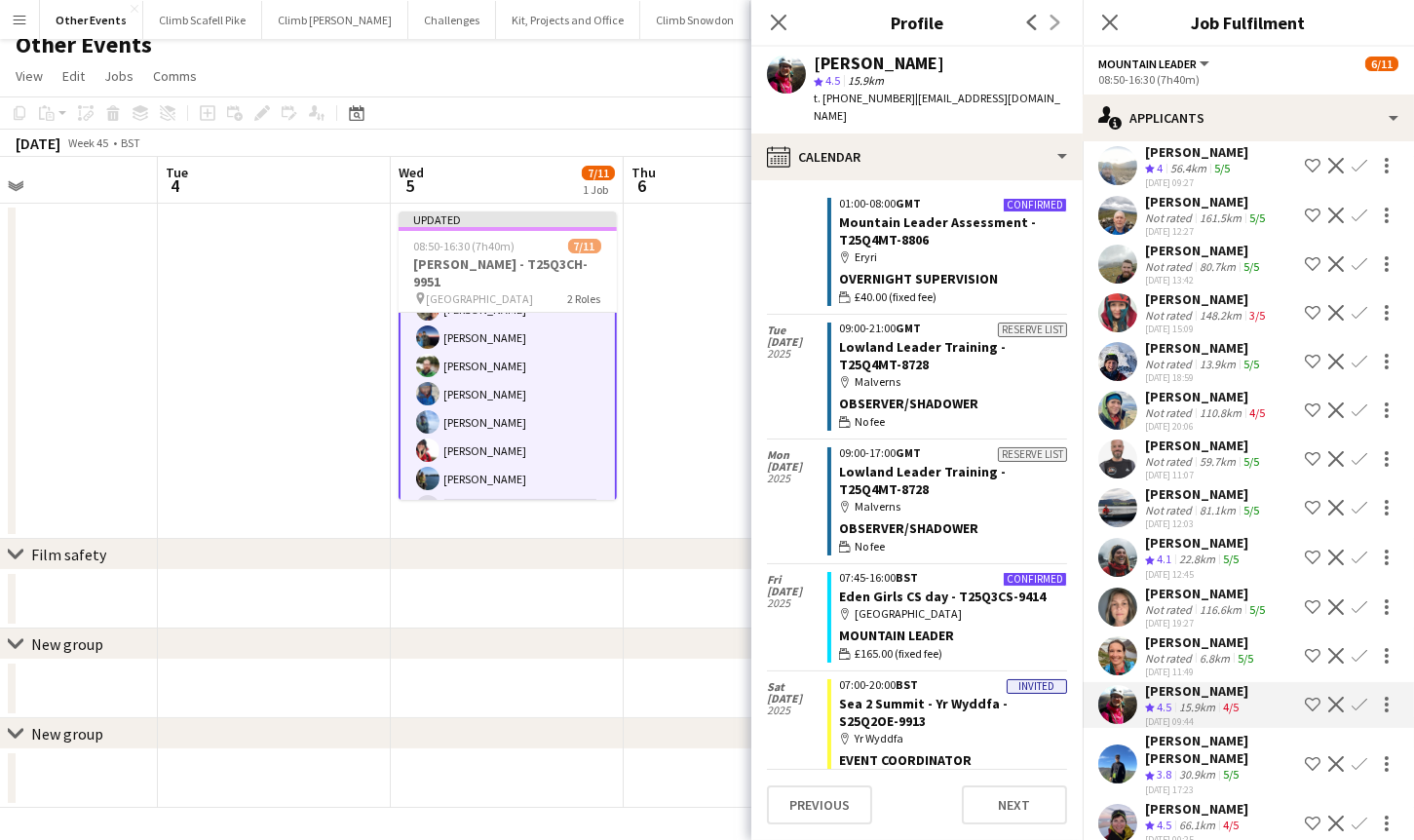
click at [1118, 644] on app-user-avatar at bounding box center [1117, 656] width 39 height 39
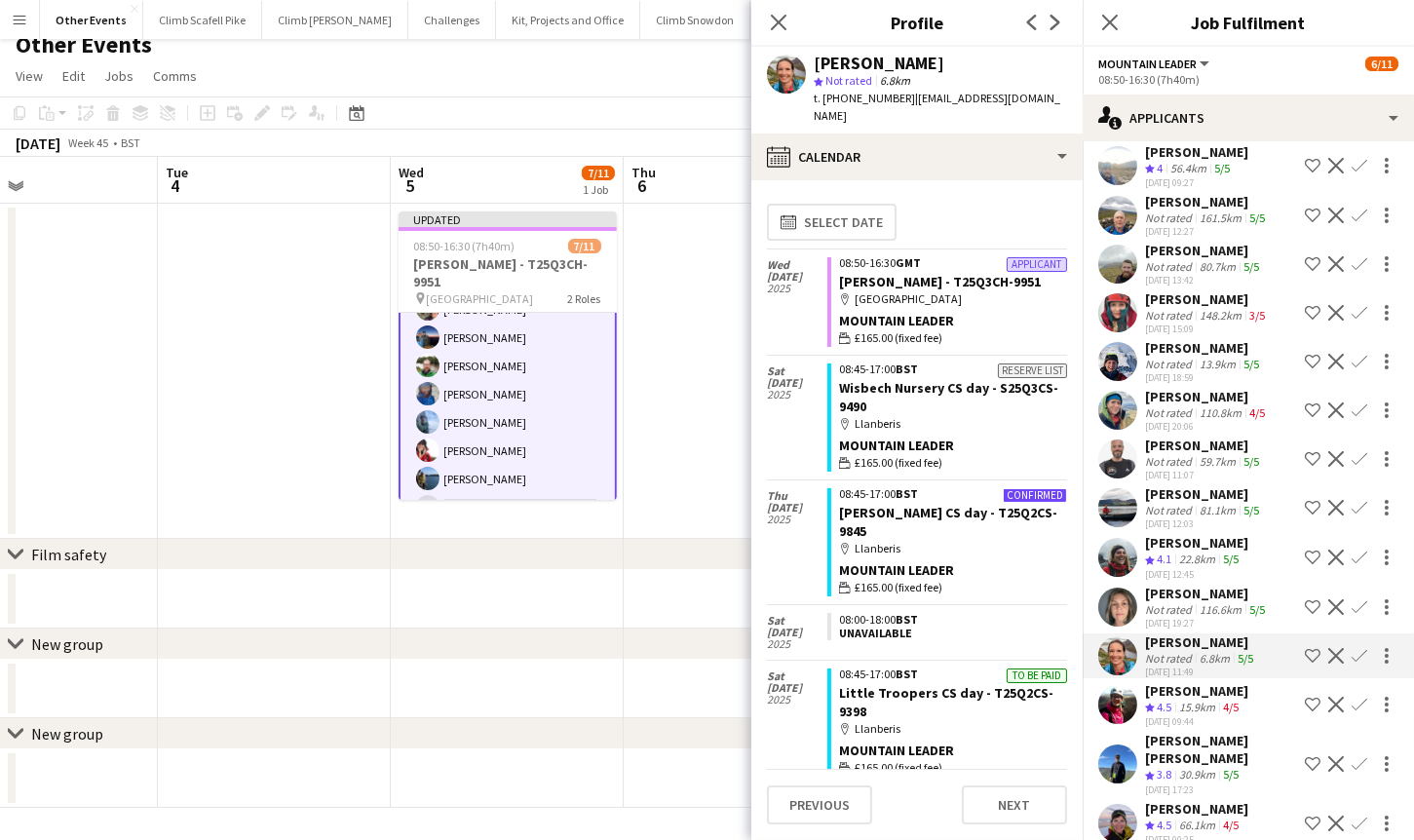
click at [1125, 607] on app-user-avatar at bounding box center [1117, 607] width 39 height 39
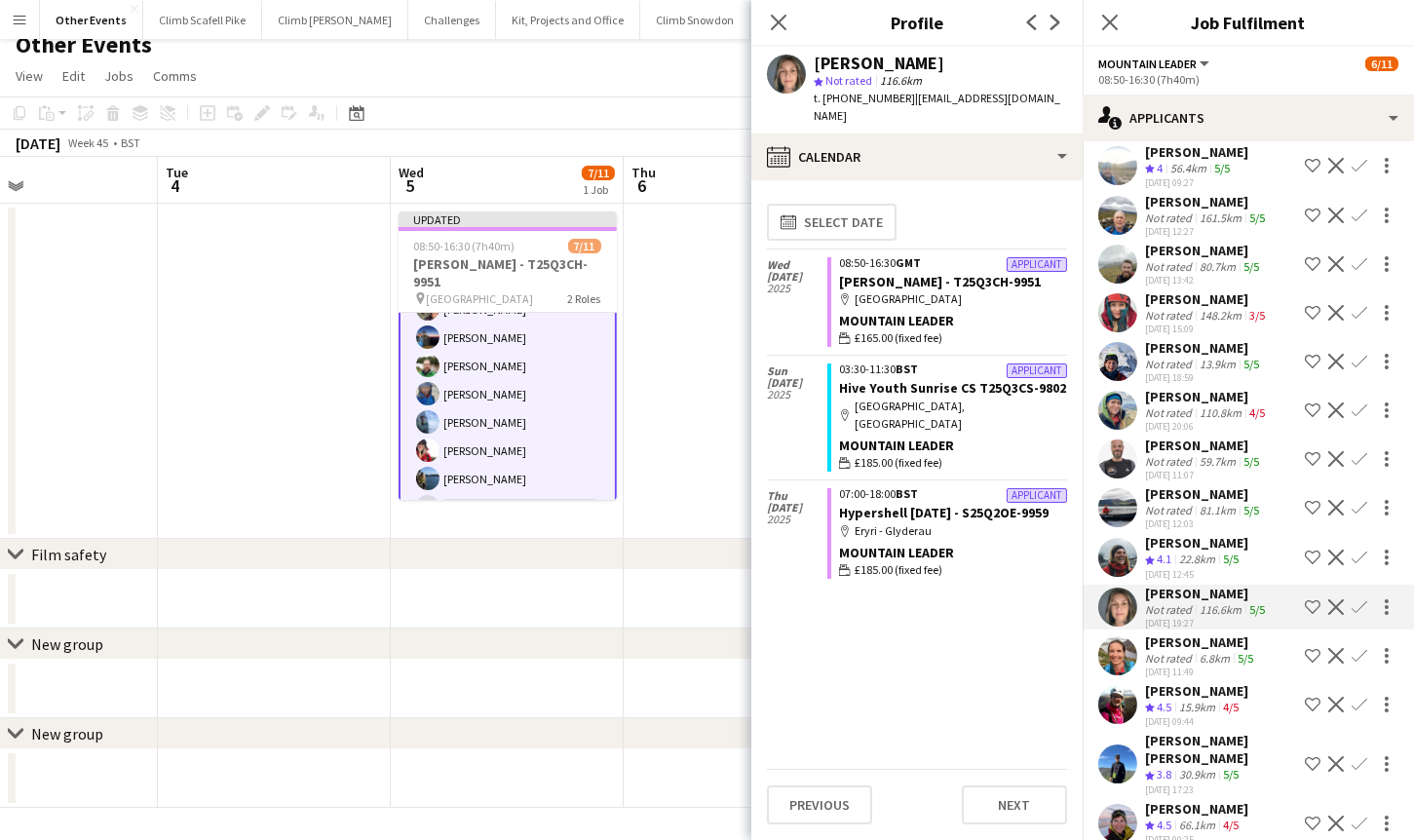
click at [1120, 559] on app-user-avatar at bounding box center [1117, 557] width 39 height 39
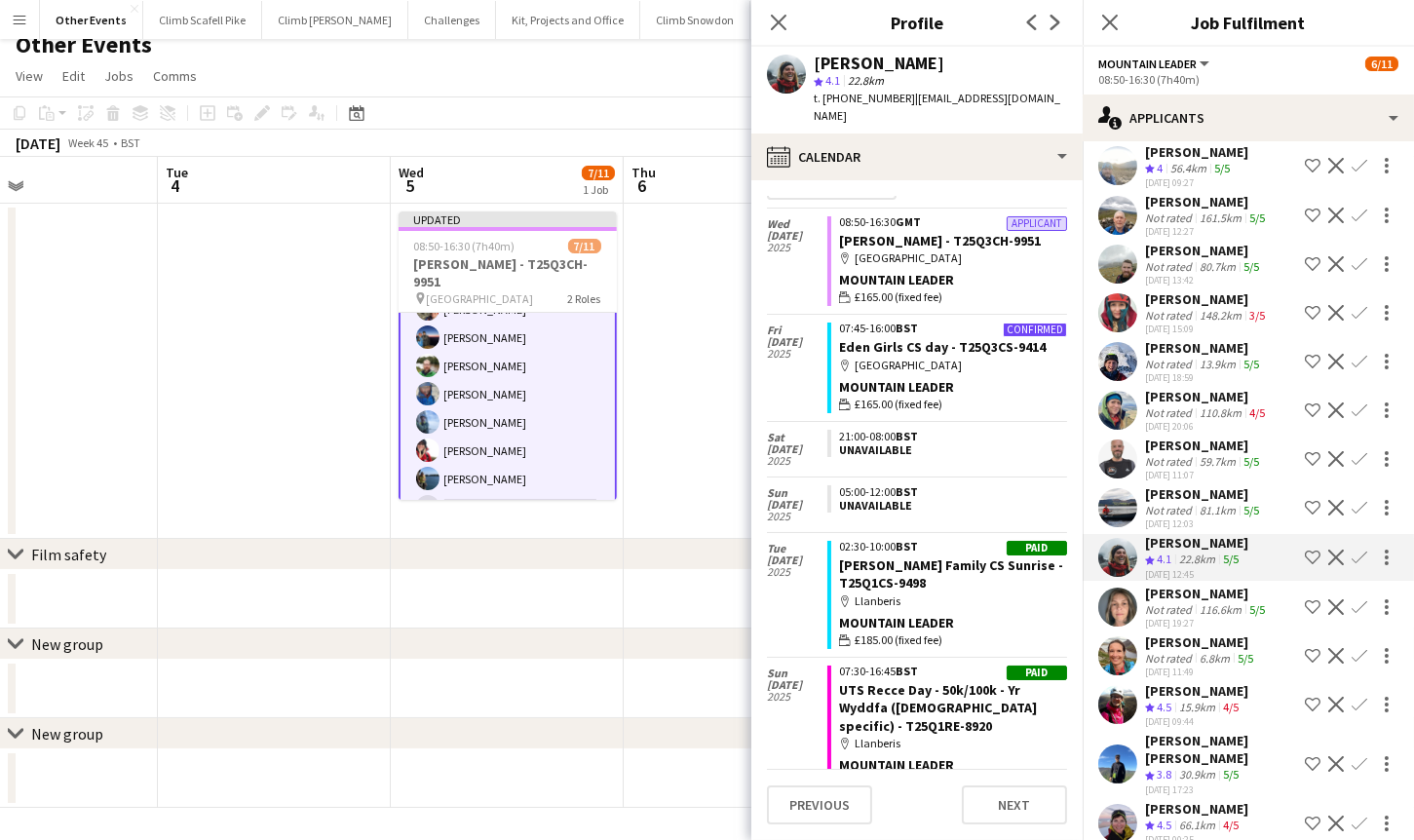
scroll to position [2, 0]
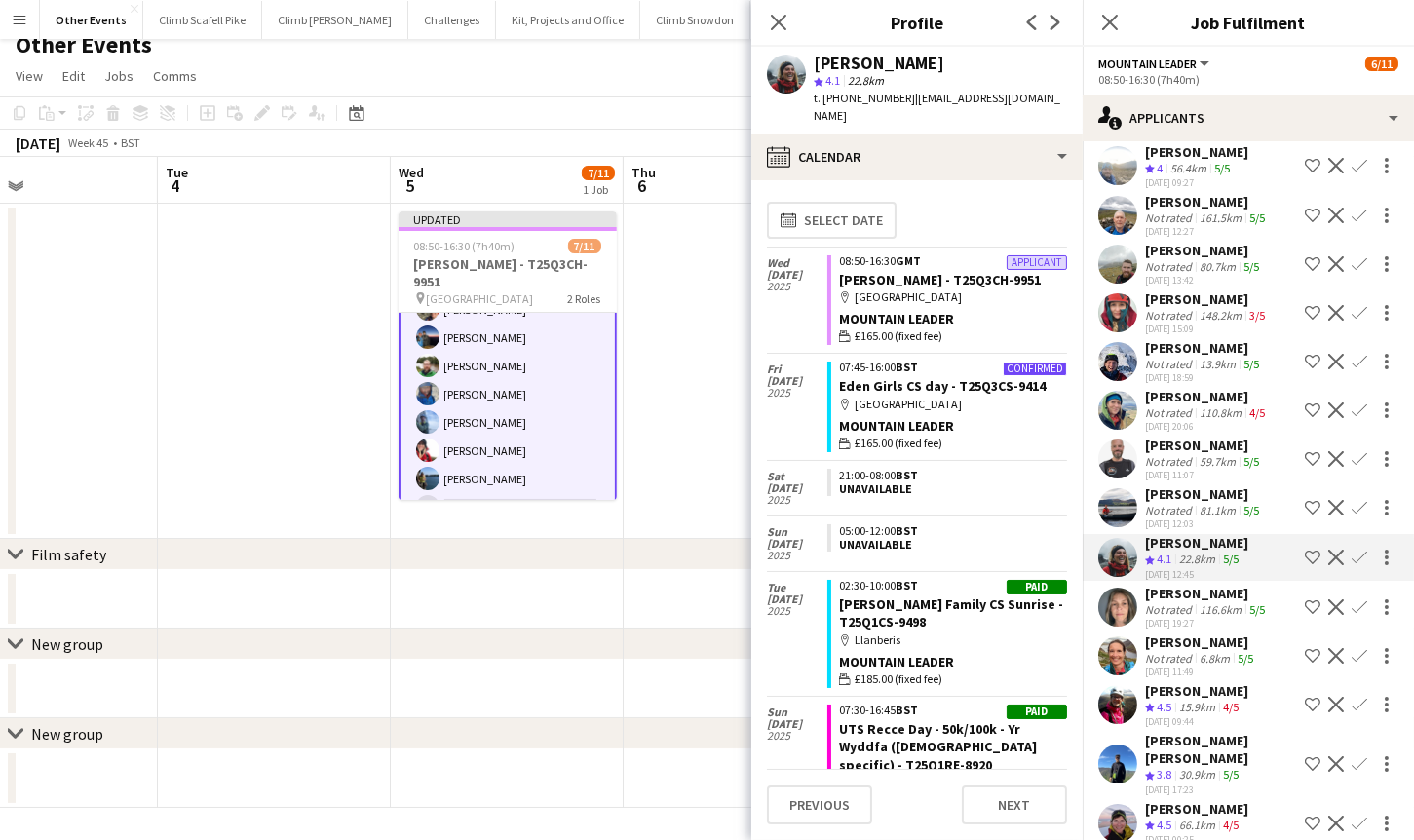
click at [1118, 501] on app-user-avatar at bounding box center [1117, 508] width 39 height 39
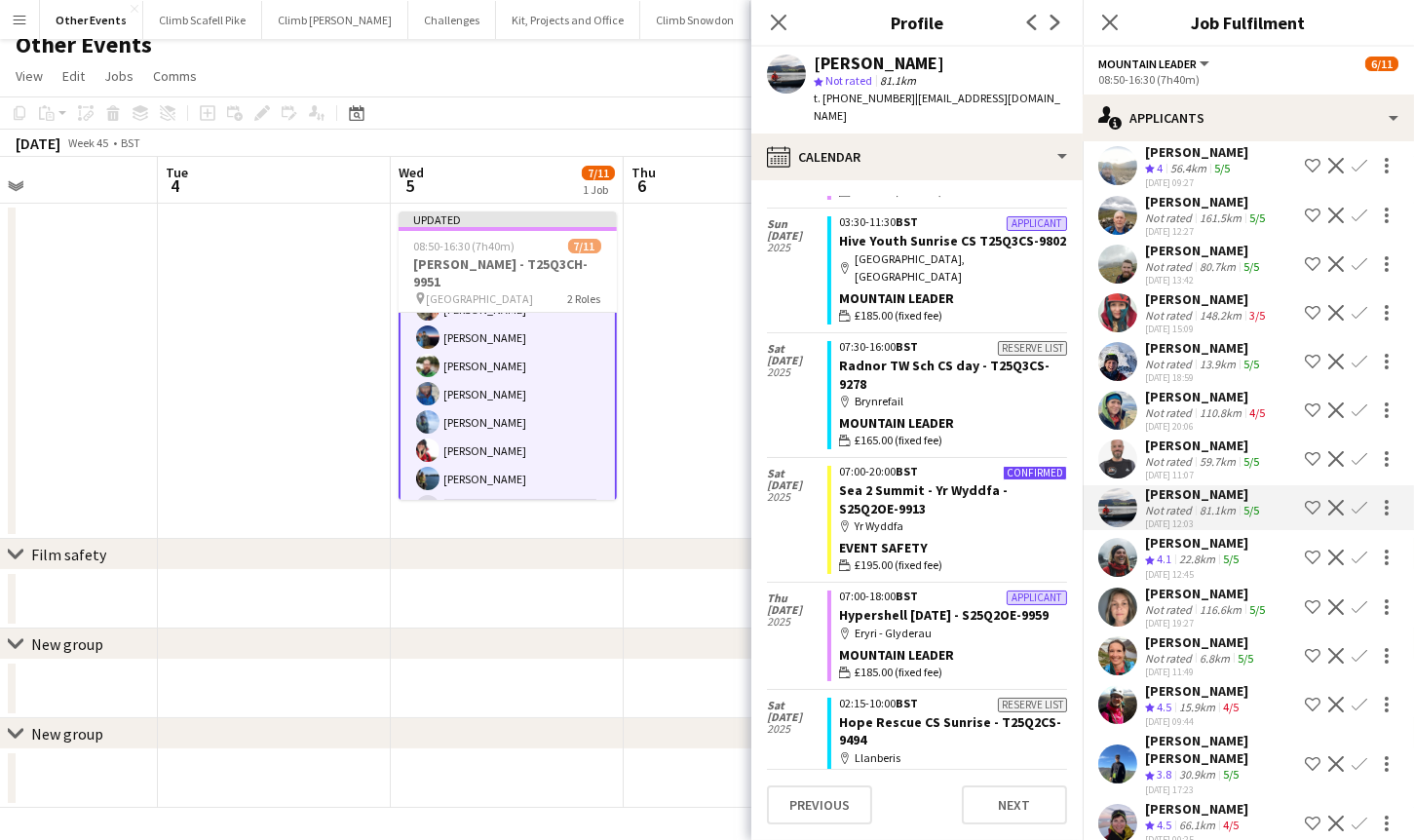
scroll to position [0, 0]
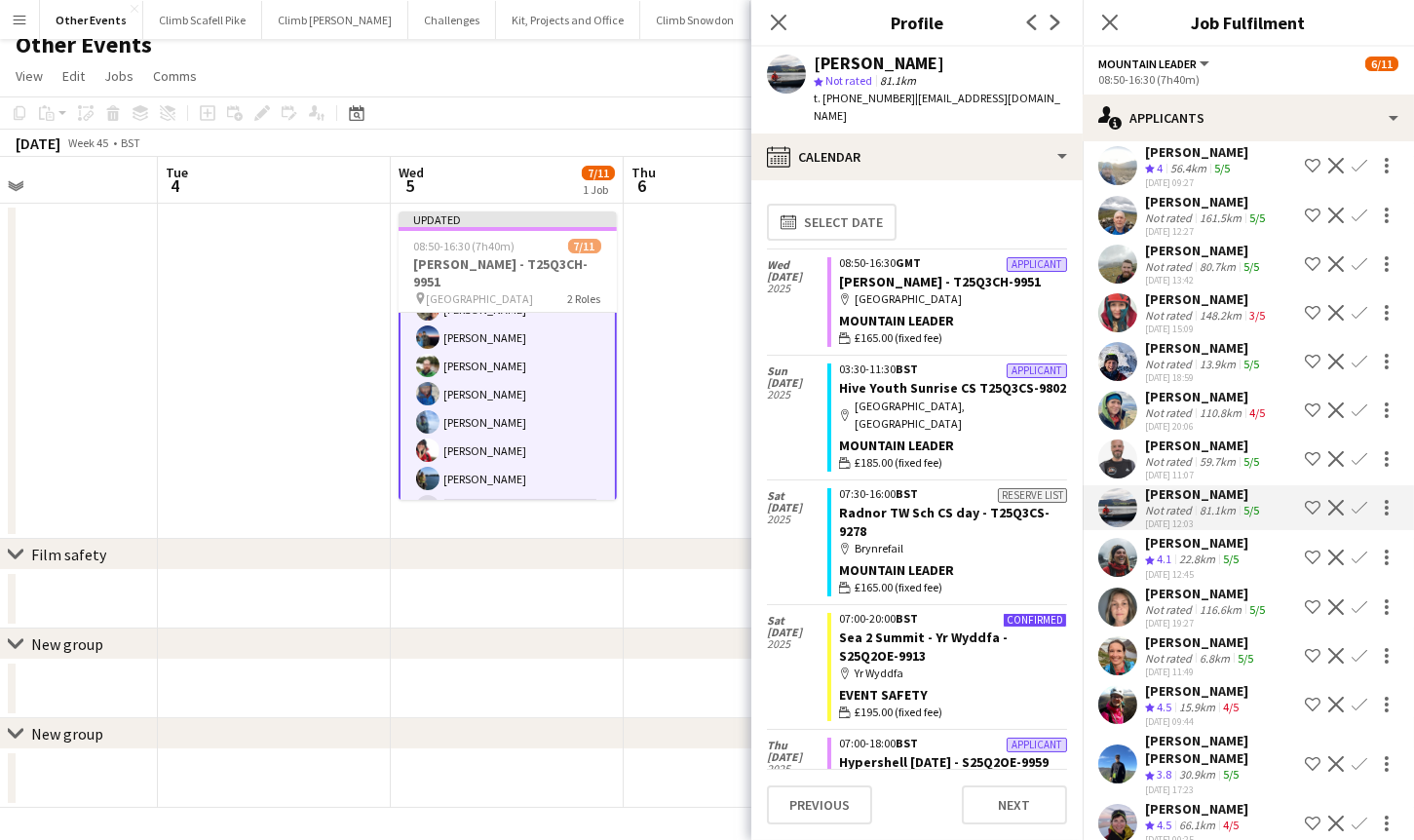
click at [1121, 444] on app-user-avatar at bounding box center [1117, 459] width 39 height 39
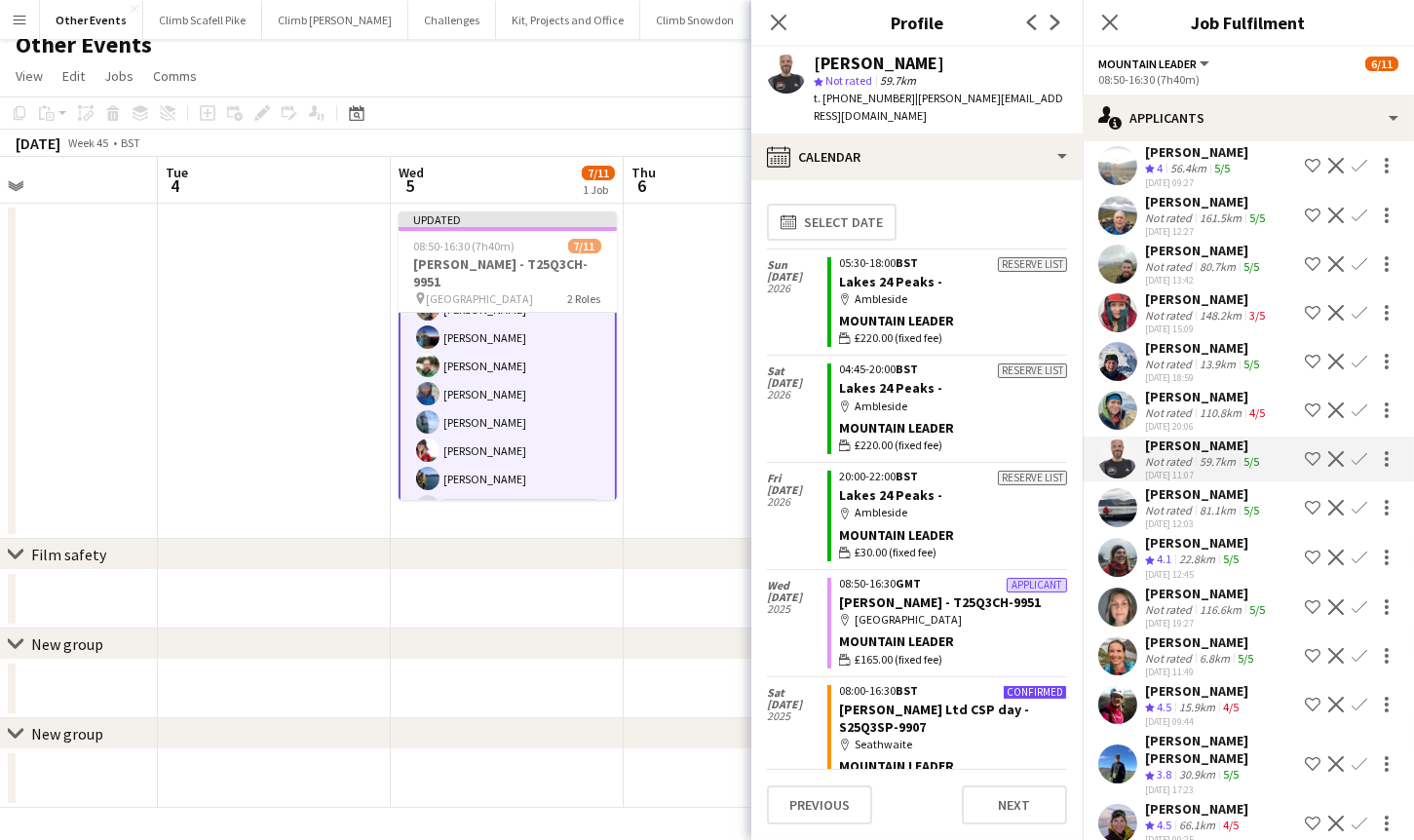
click at [1121, 391] on app-user-avatar at bounding box center [1117, 410] width 39 height 39
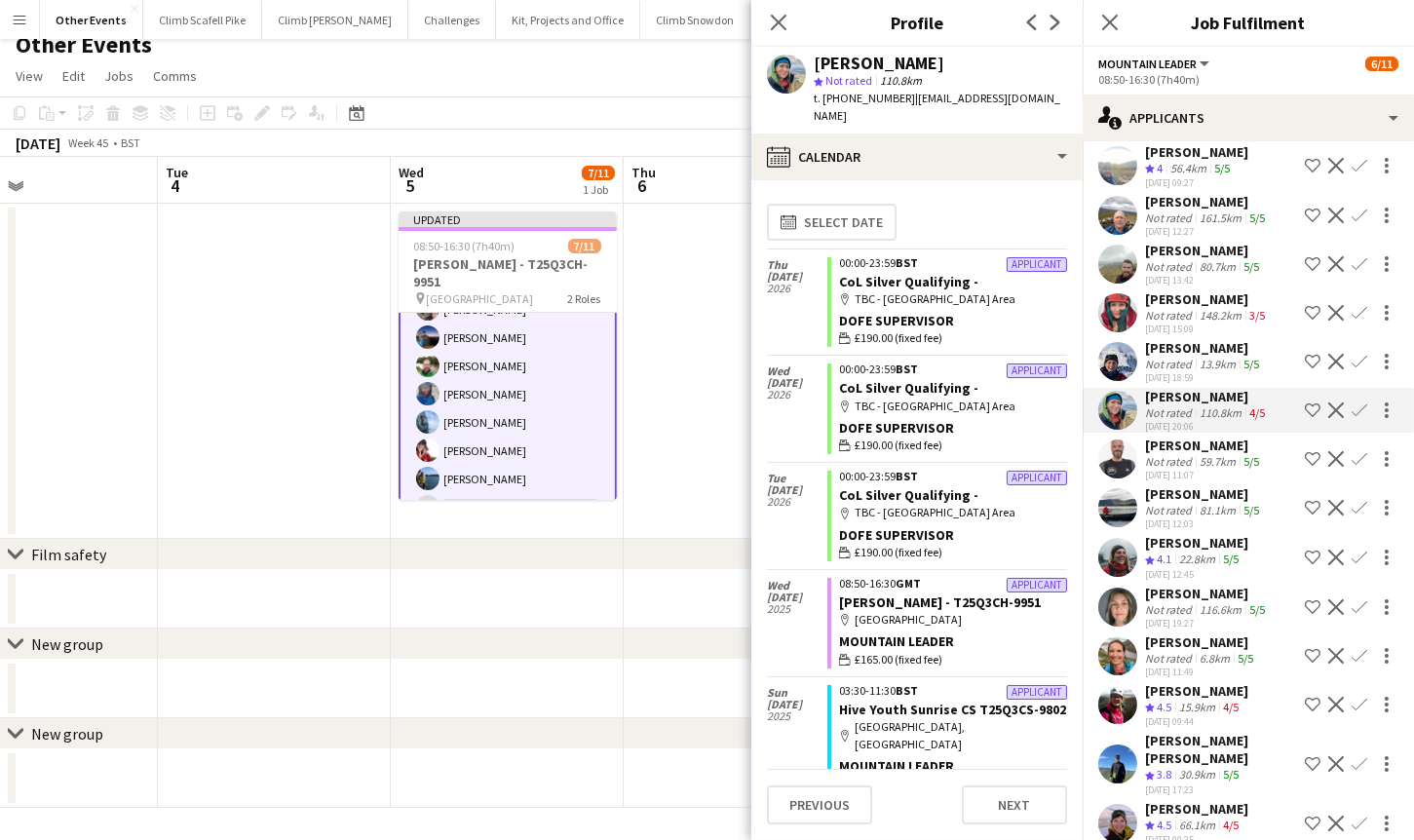
click at [576, 649] on div "chevron-right New group" at bounding box center [707, 644] width 1414 height 31
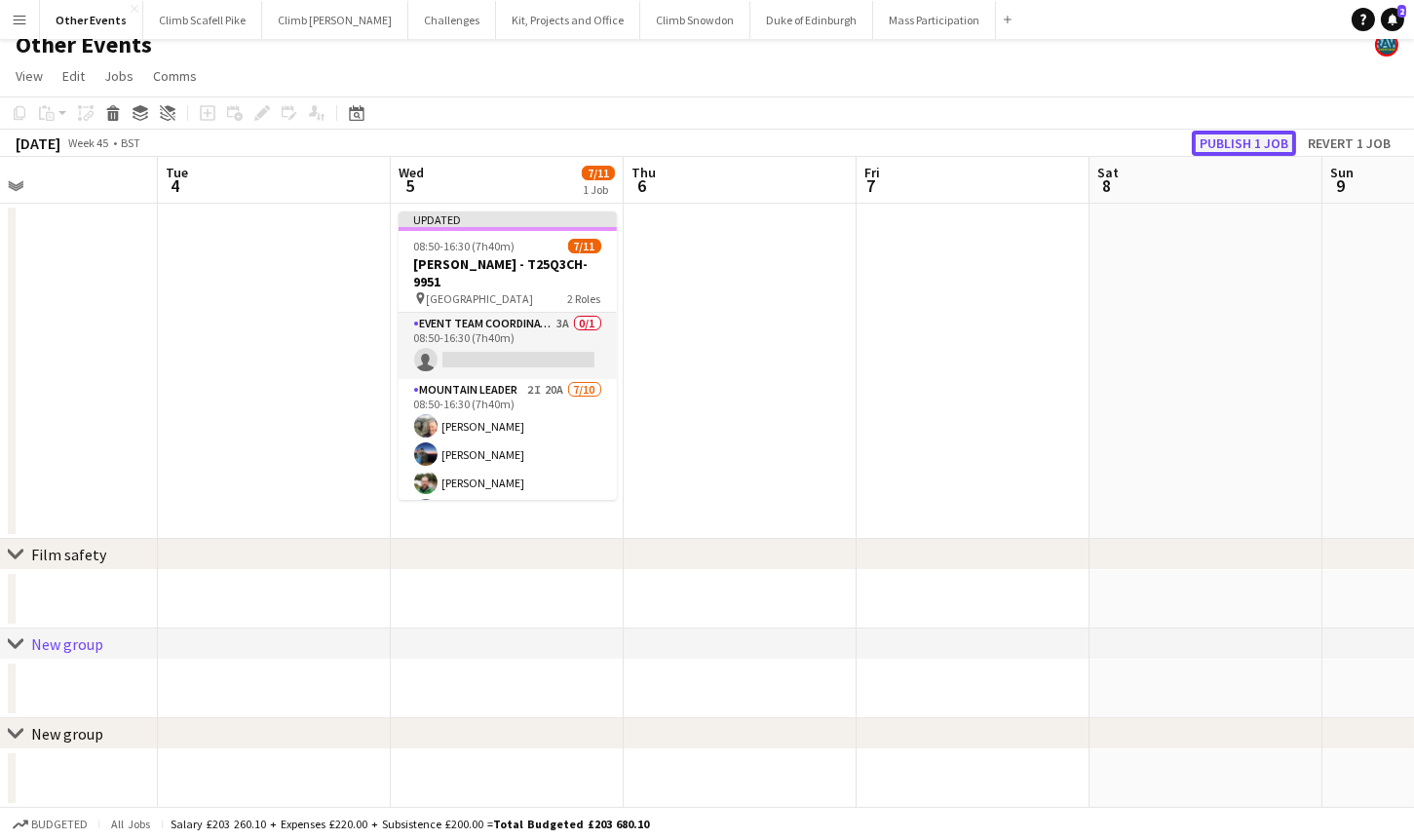
click at [1262, 137] on button "Publish 1 job" at bounding box center [1244, 143] width 104 height 25
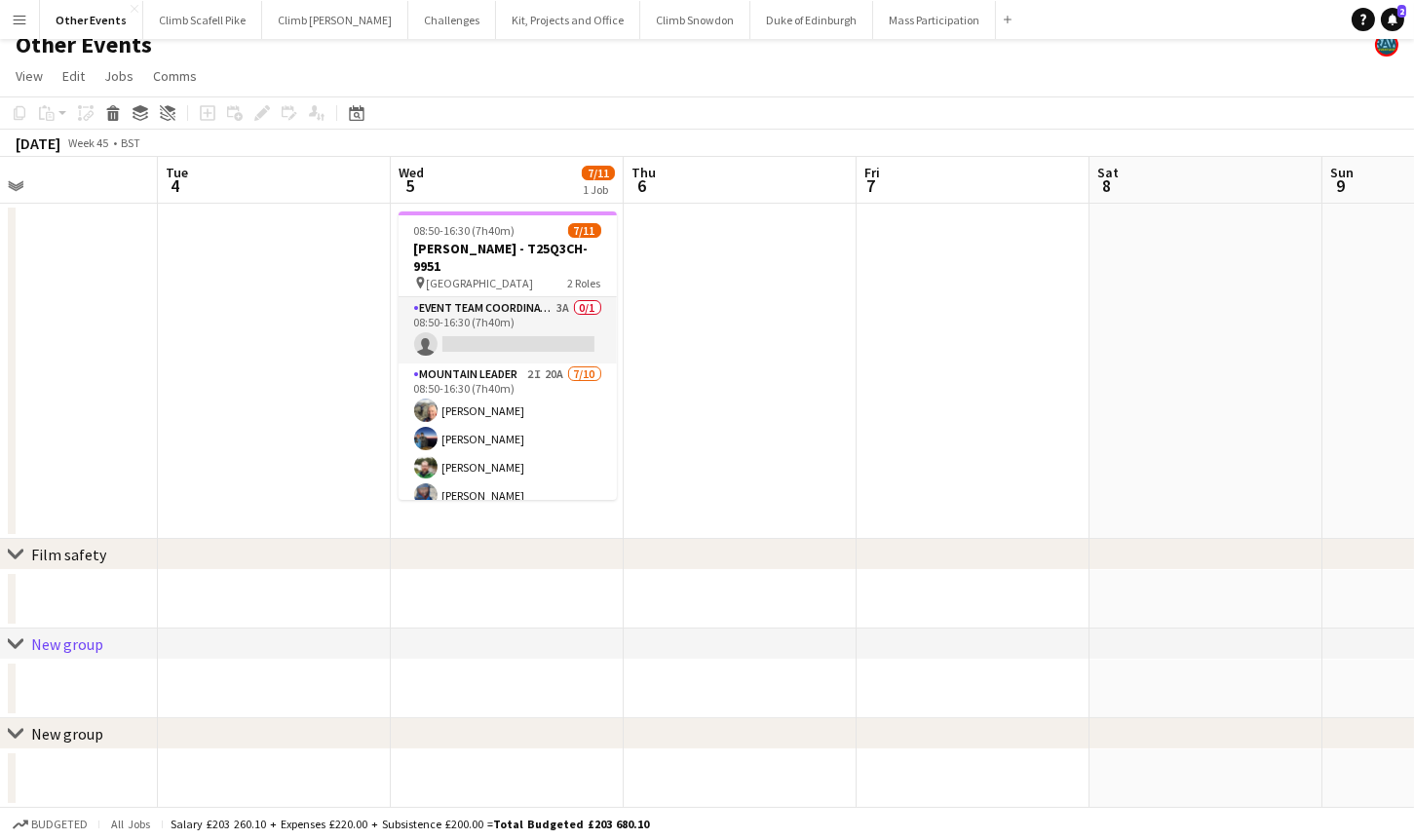
click at [17, 16] on app-icon "Menu" at bounding box center [20, 20] width 16 height 16
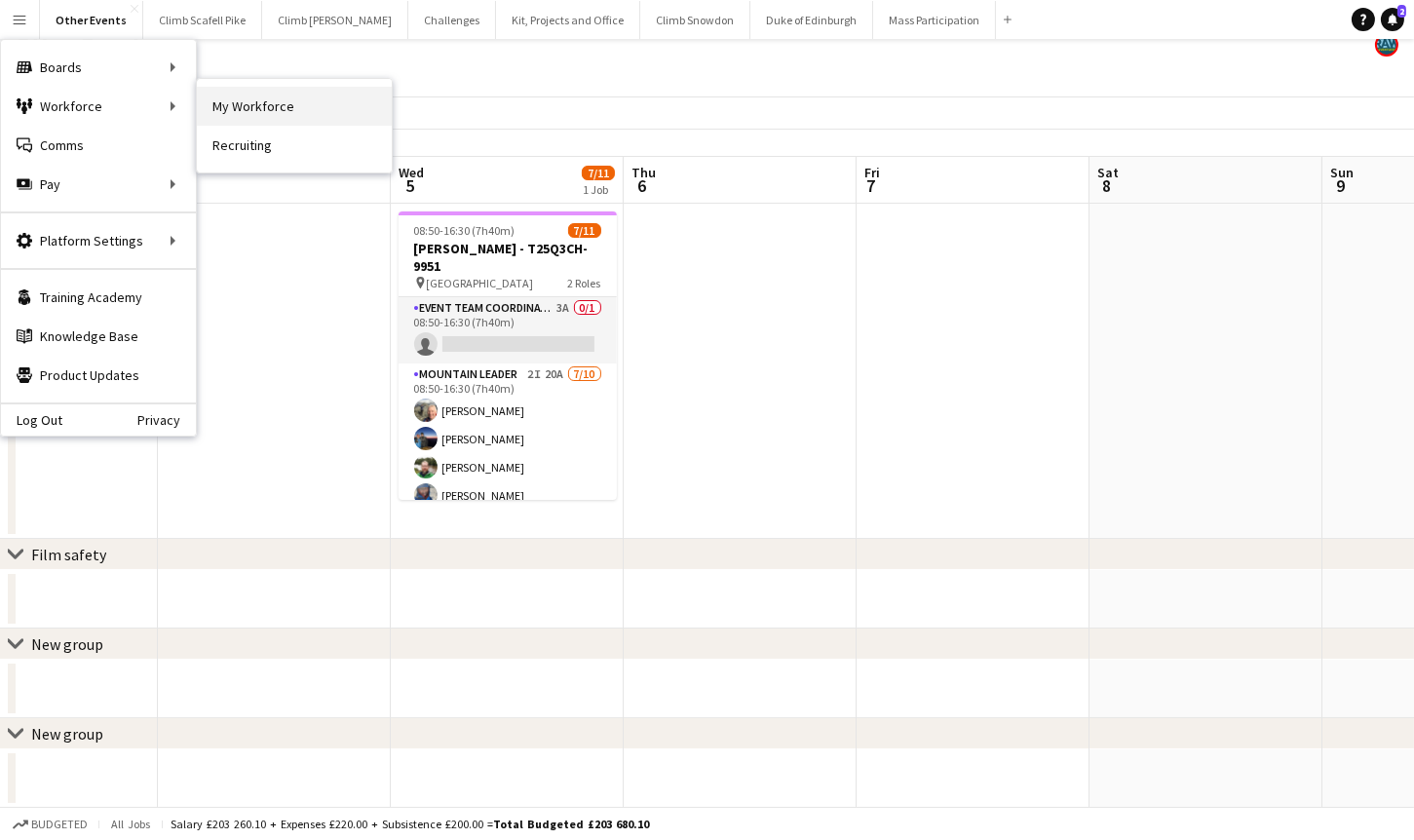
click at [254, 99] on link "My Workforce" at bounding box center [294, 107] width 195 height 39
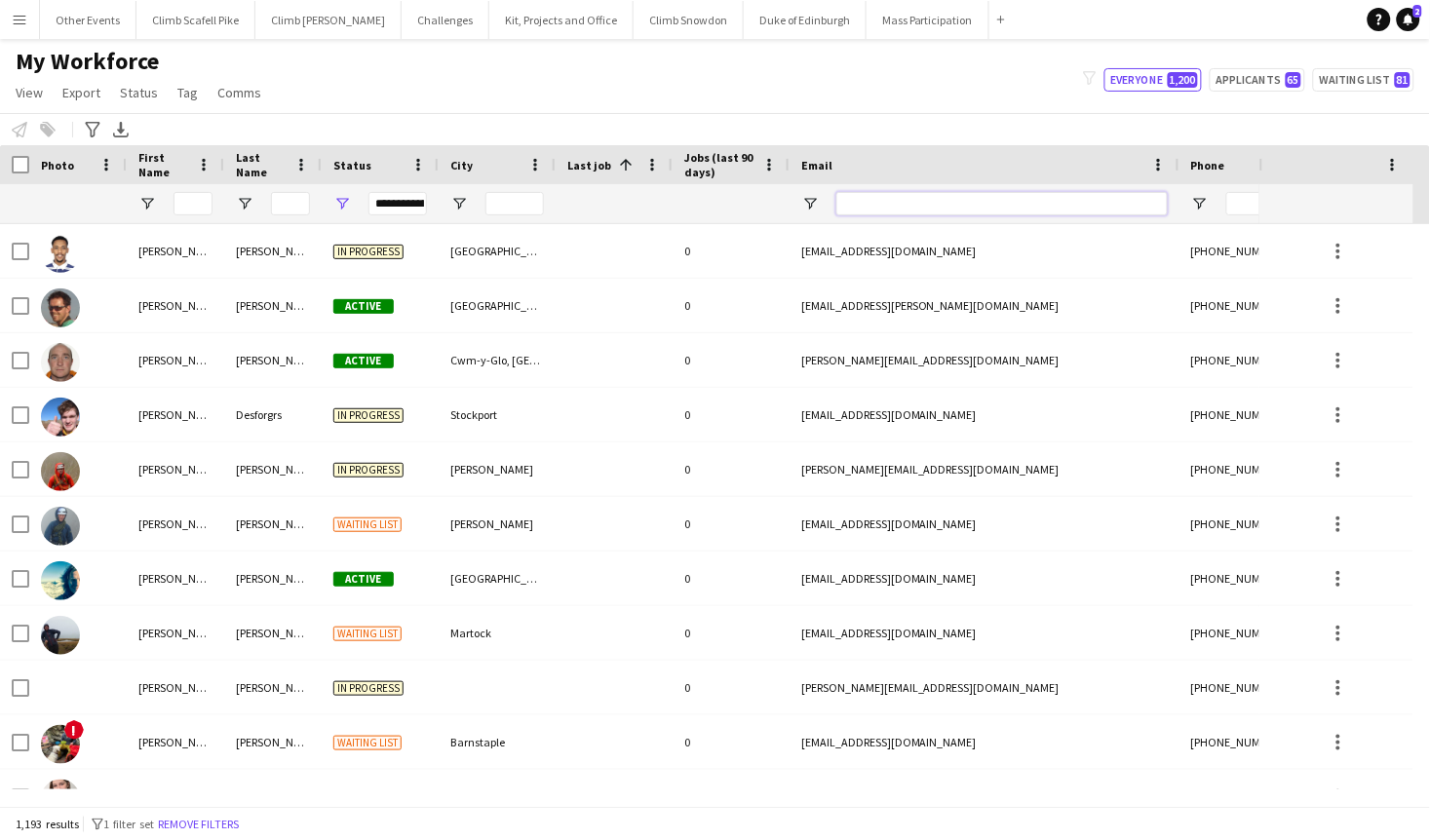
click at [879, 205] on input "Email Filter Input" at bounding box center [1002, 204] width 331 height 23
click at [201, 210] on input "First Name Filter Input" at bounding box center [193, 204] width 39 height 23
type input "*****"
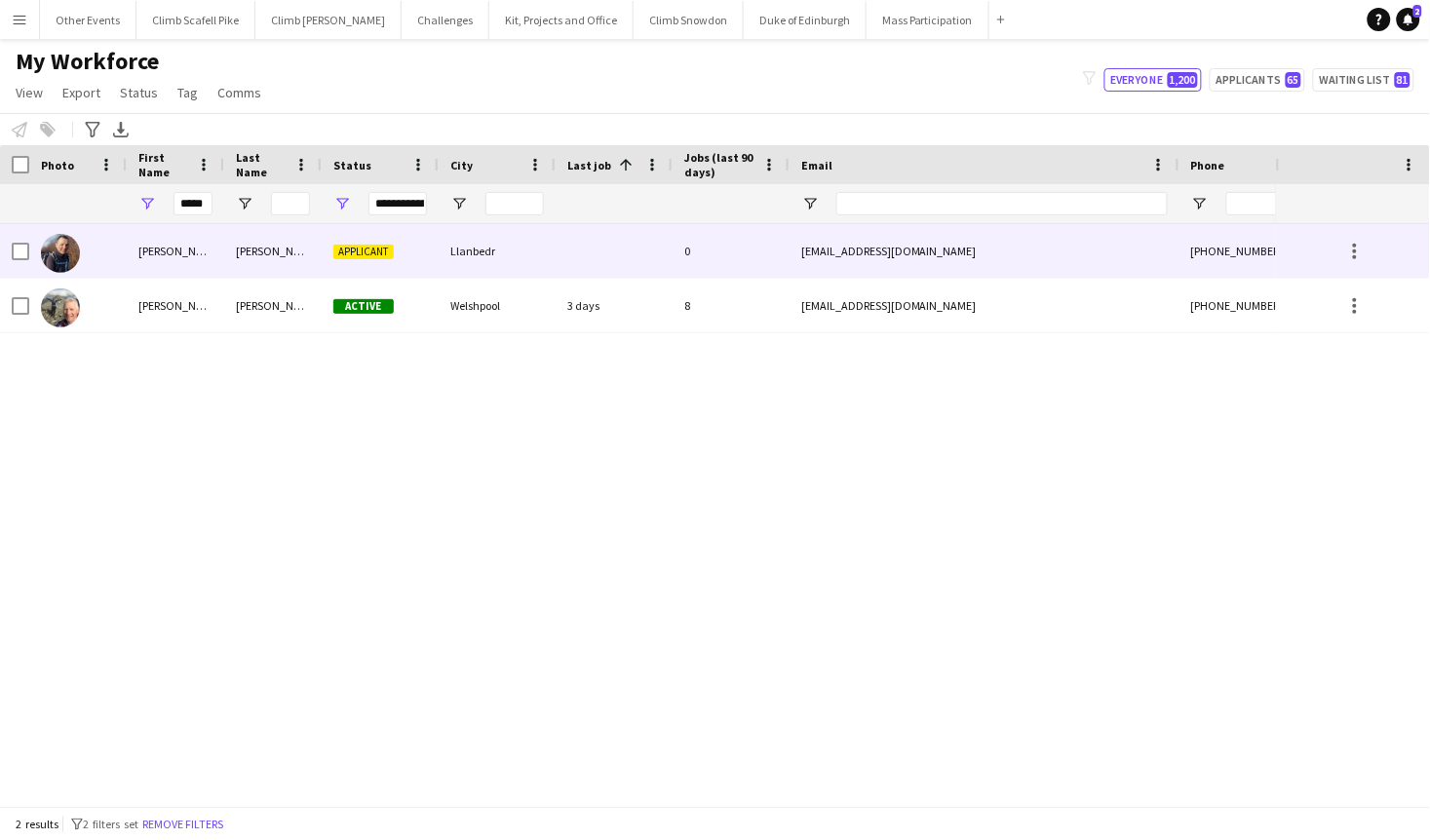
click at [85, 254] on div at bounding box center [78, 251] width 98 height 54
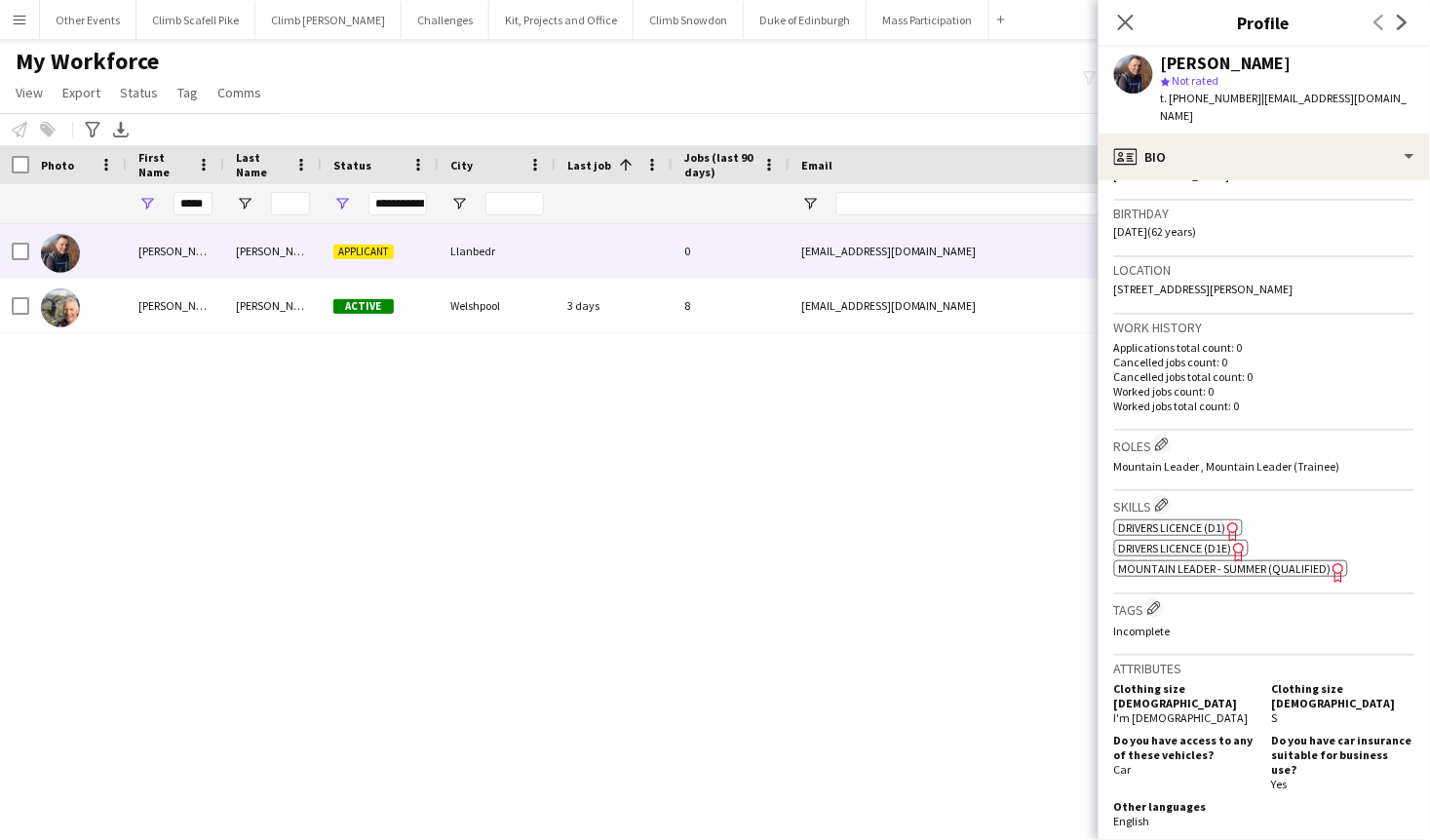
scroll to position [392, 0]
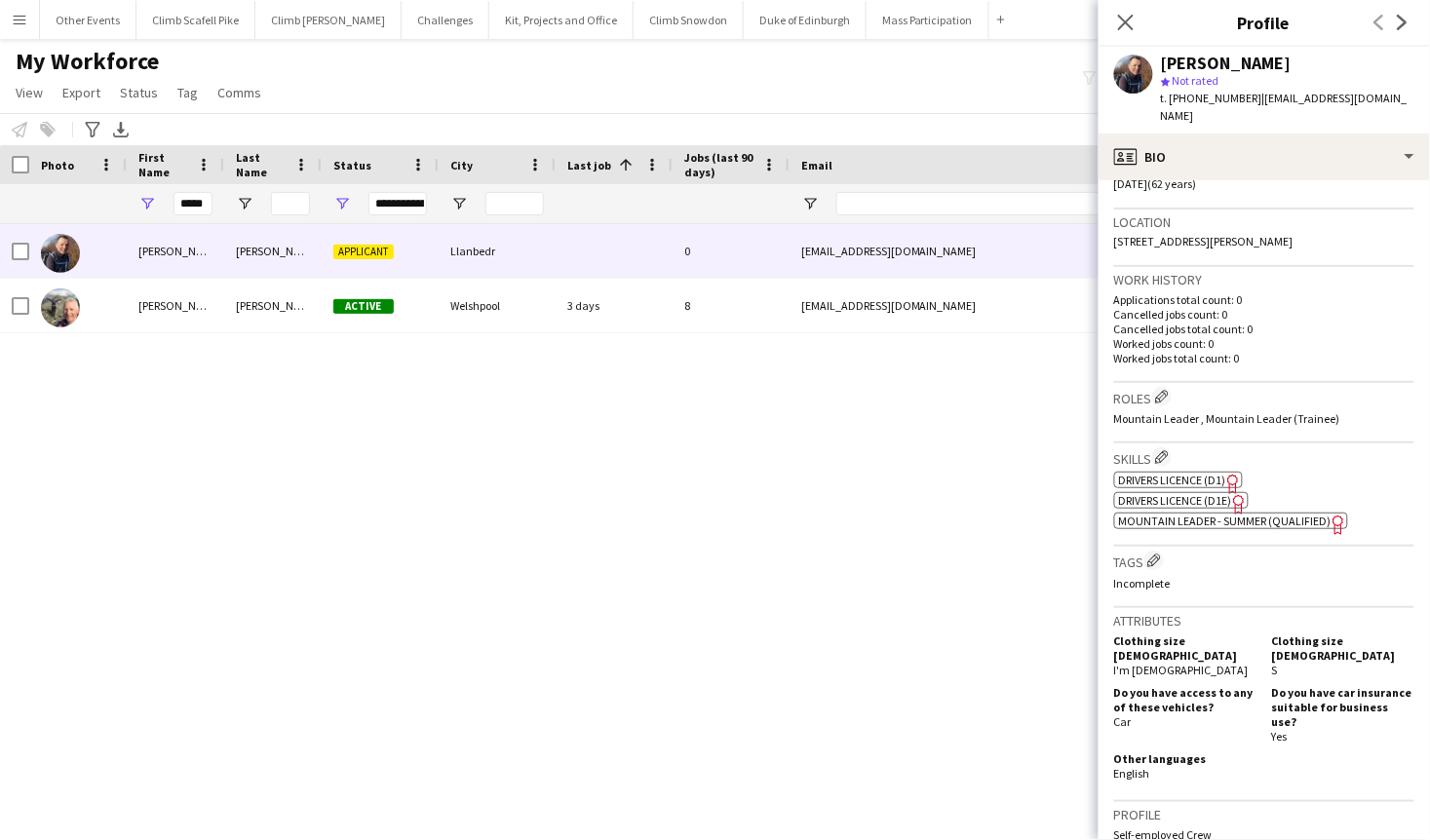
click at [1221, 523] on span "Mountain Leader - Summer (Qualified)" at bounding box center [1224, 520] width 213 height 15
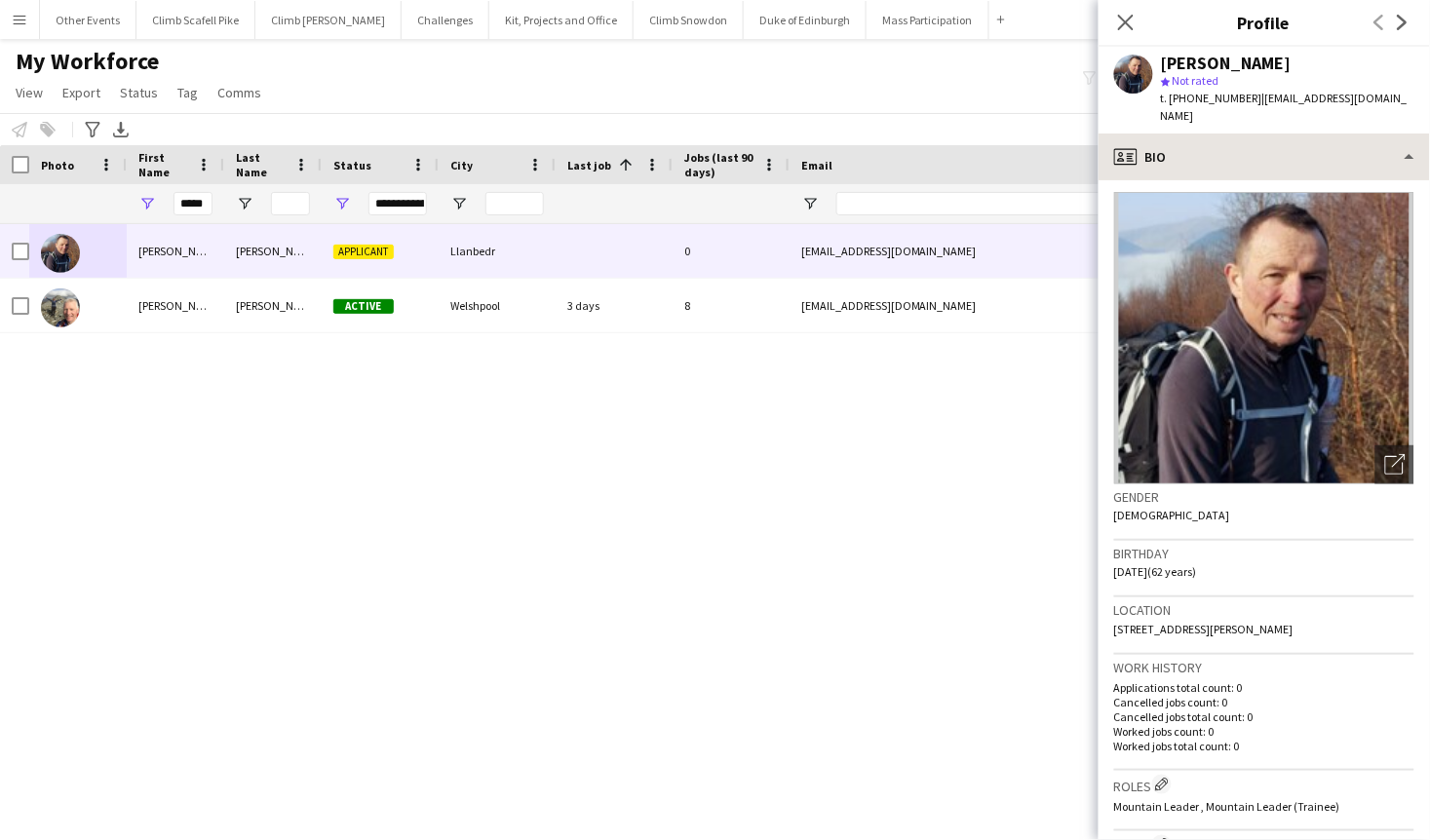
scroll to position [0, 0]
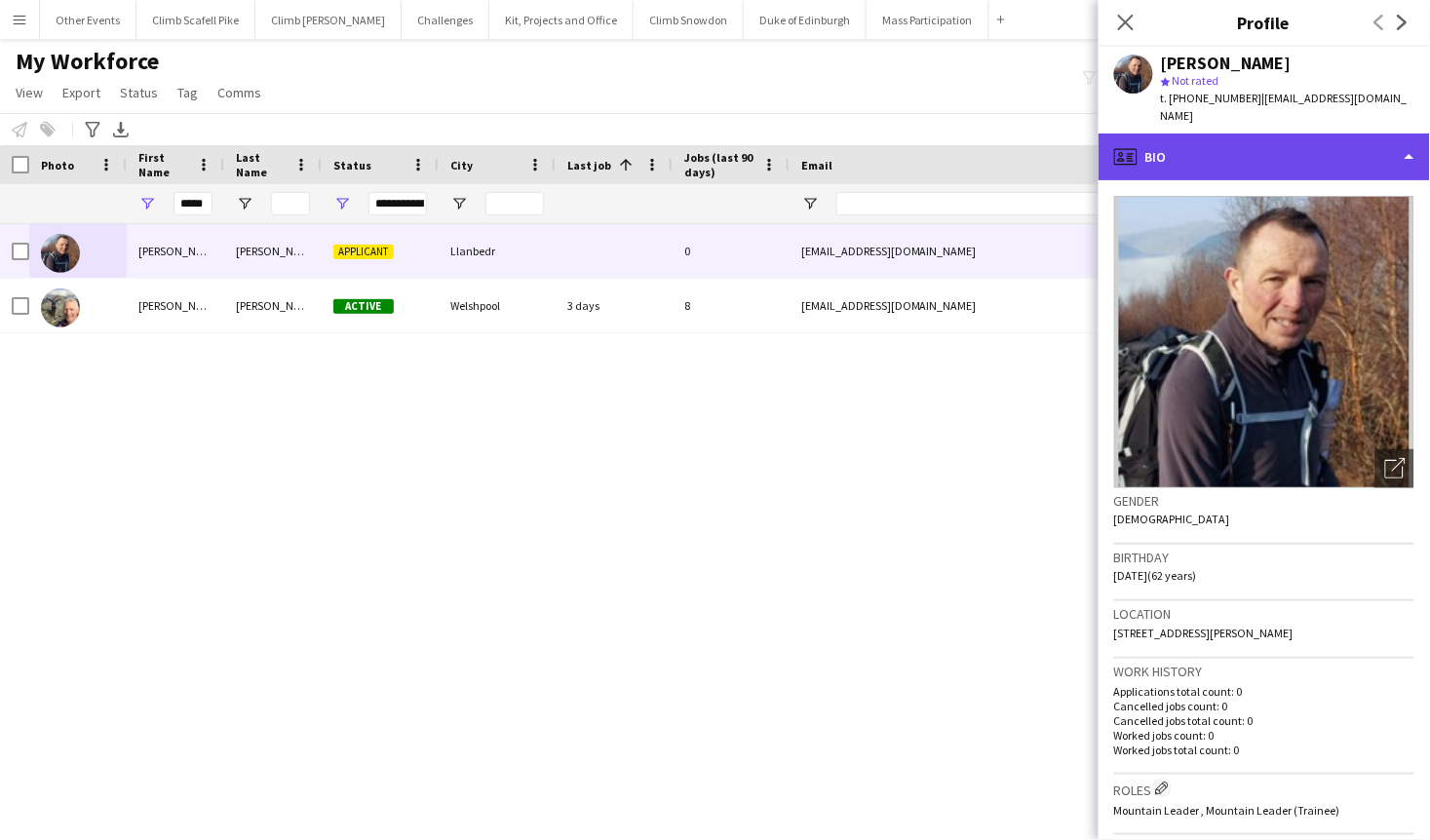
drag, startPoint x: 1346, startPoint y: 151, endPoint x: 1338, endPoint y: 158, distance: 10.6
click at [1345, 151] on div "profile Bio" at bounding box center [1263, 157] width 331 height 47
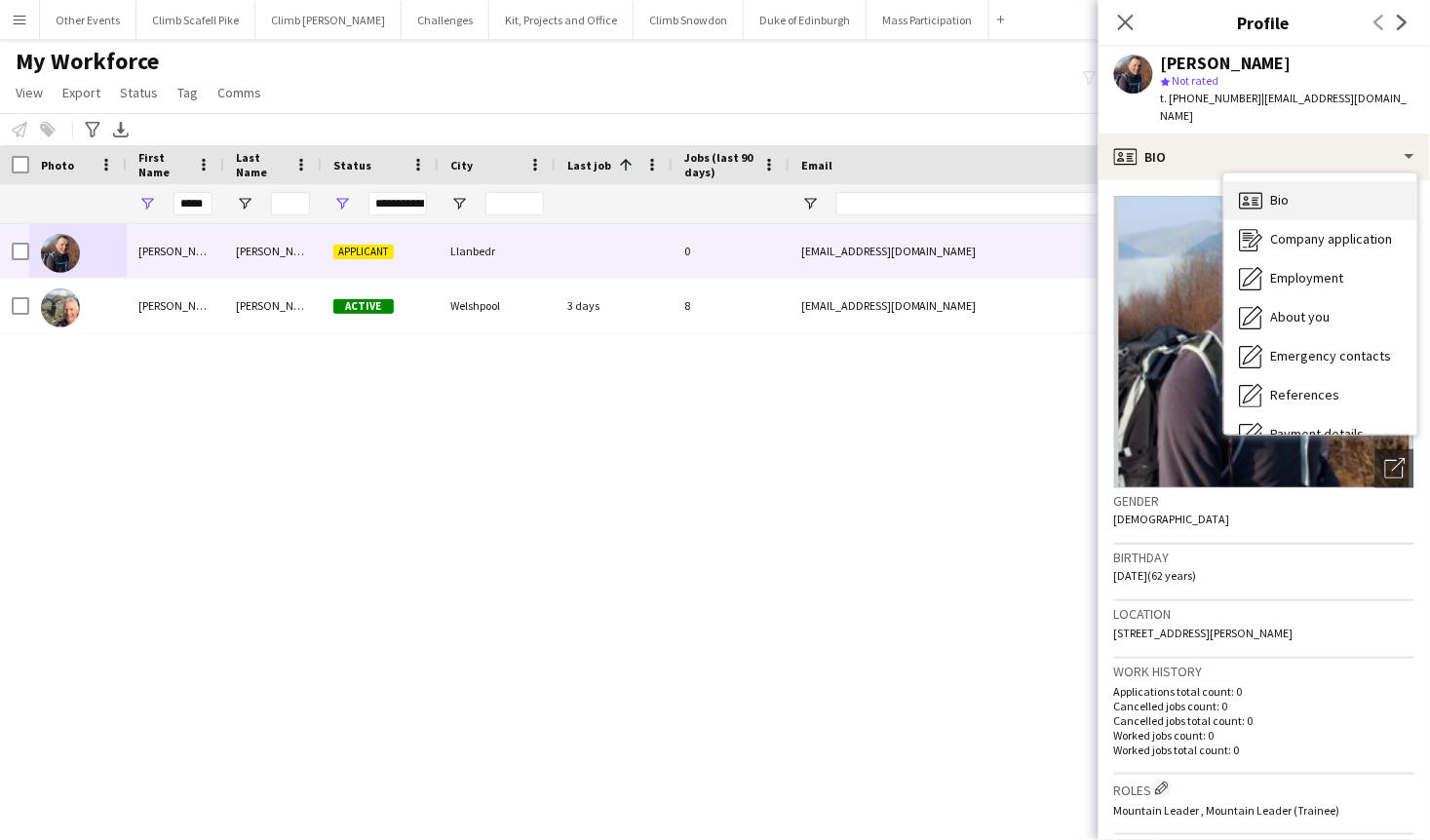
click at [1323, 201] on div "Bio Bio" at bounding box center [1320, 201] width 193 height 39
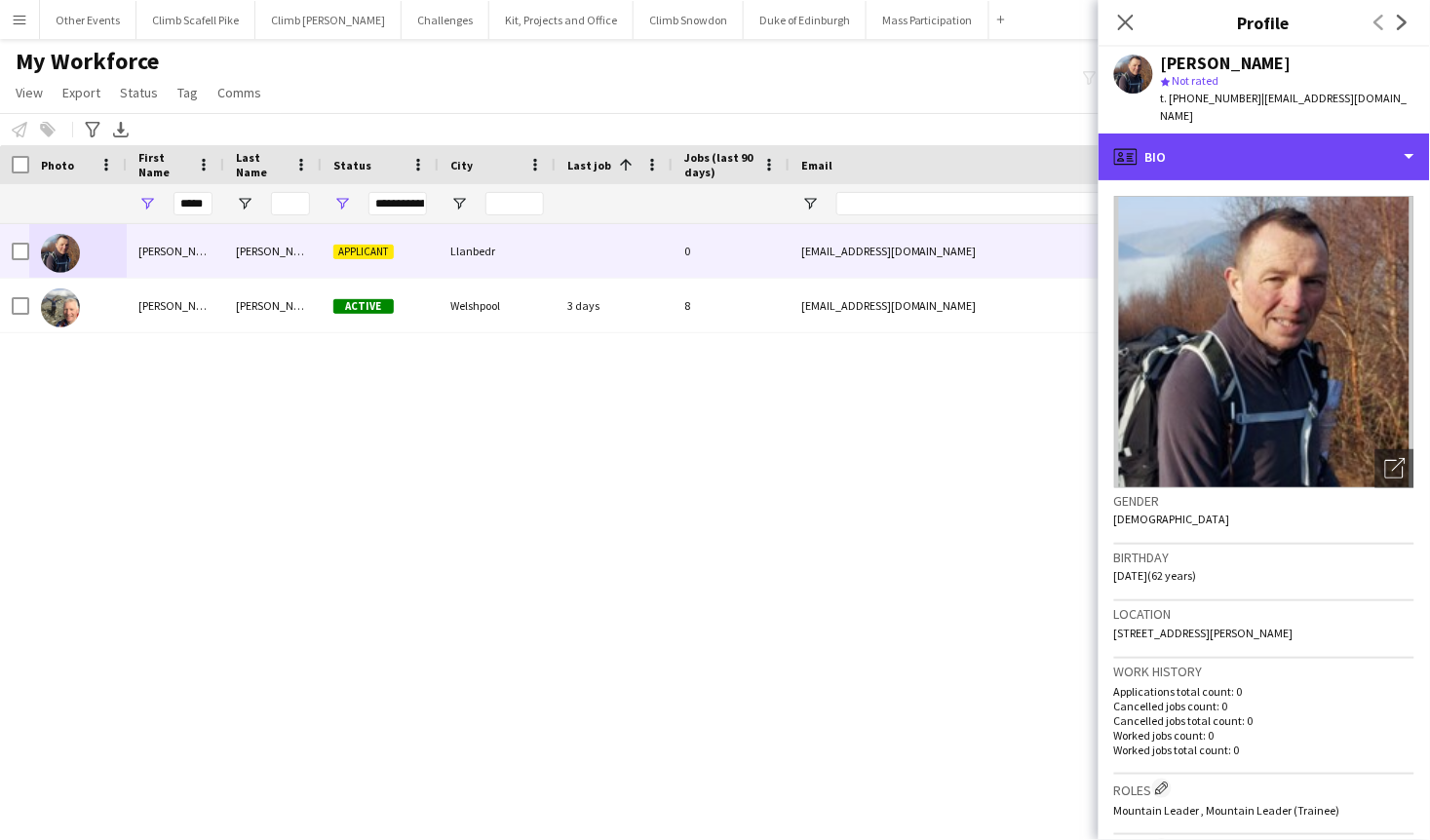
drag, startPoint x: 1325, startPoint y: 163, endPoint x: 1328, endPoint y: 190, distance: 27.2
click at [1325, 163] on div "profile Bio" at bounding box center [1263, 157] width 331 height 47
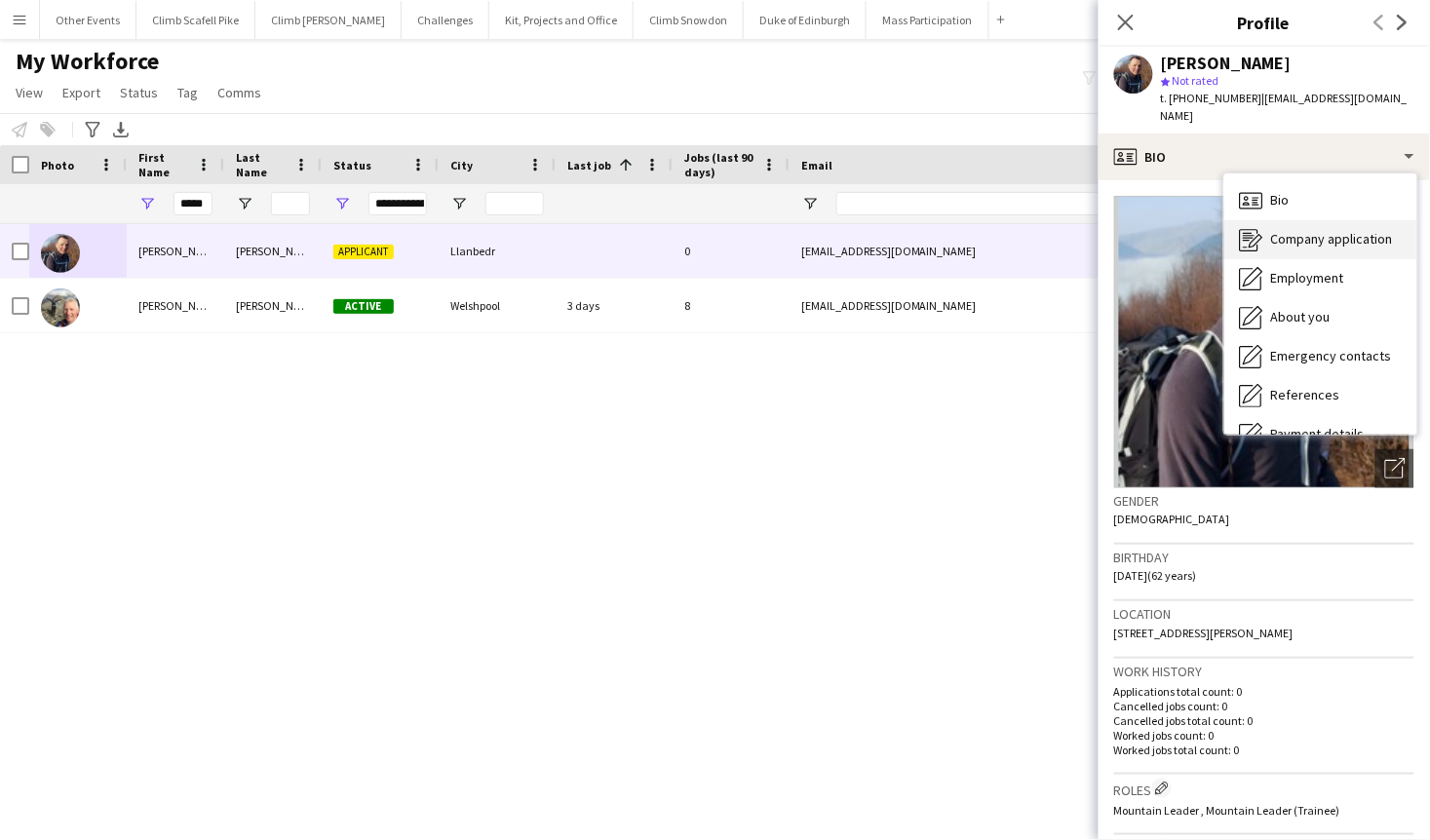
click at [1336, 247] on span "Company application" at bounding box center [1332, 239] width 121 height 18
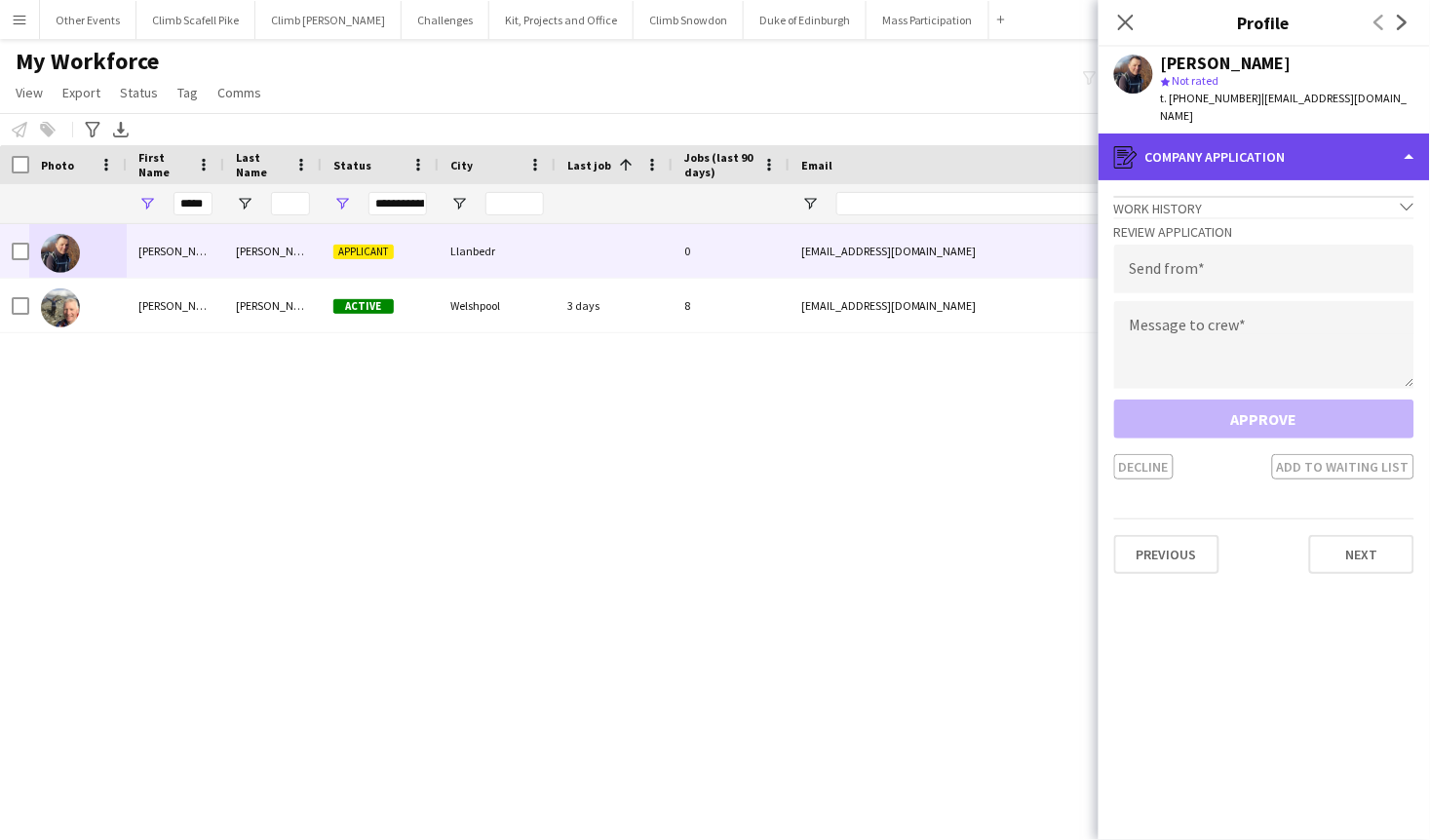
click at [1312, 162] on div "register Company application" at bounding box center [1263, 157] width 331 height 47
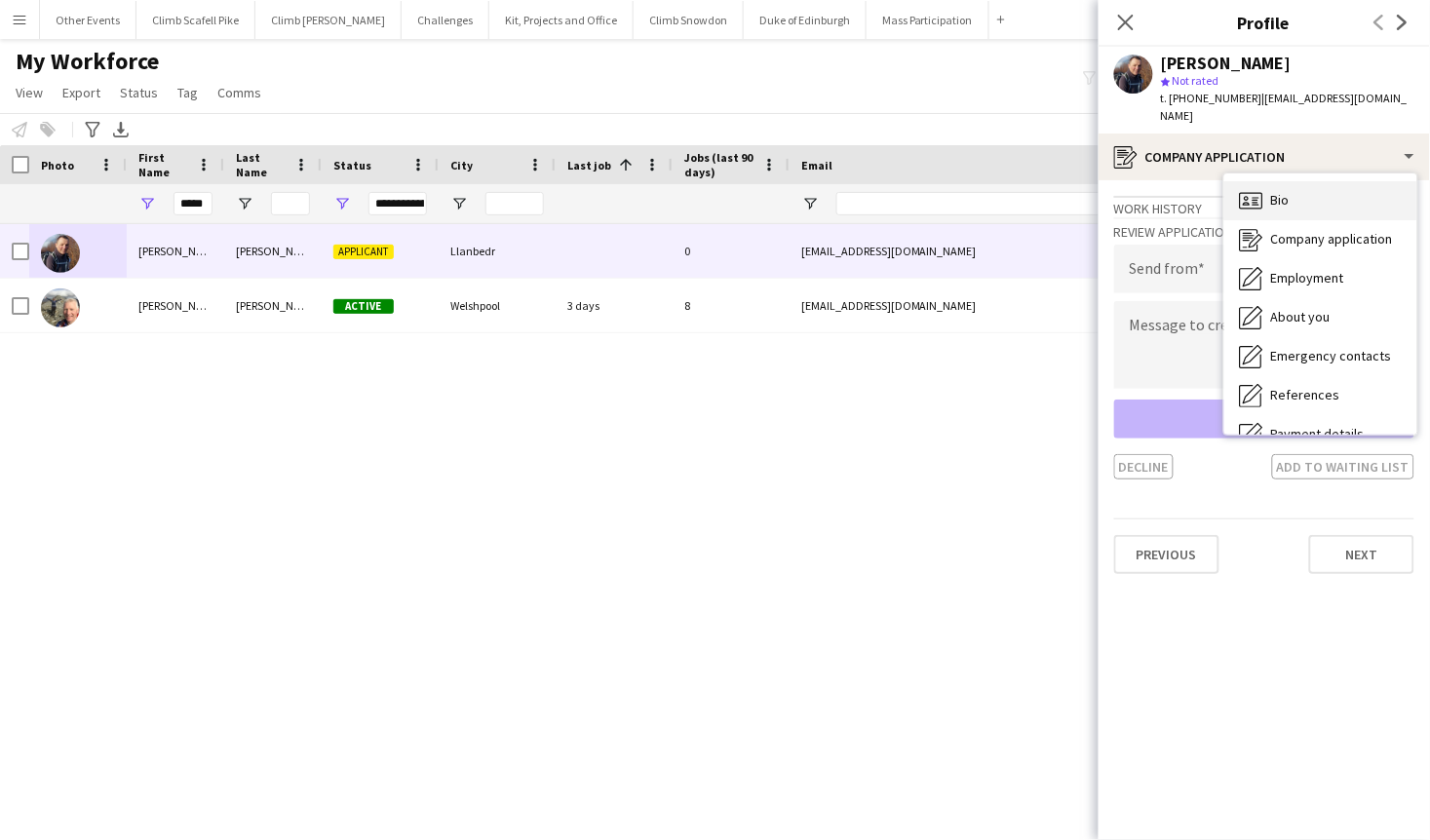
click at [1332, 199] on div "Bio Bio" at bounding box center [1320, 201] width 193 height 39
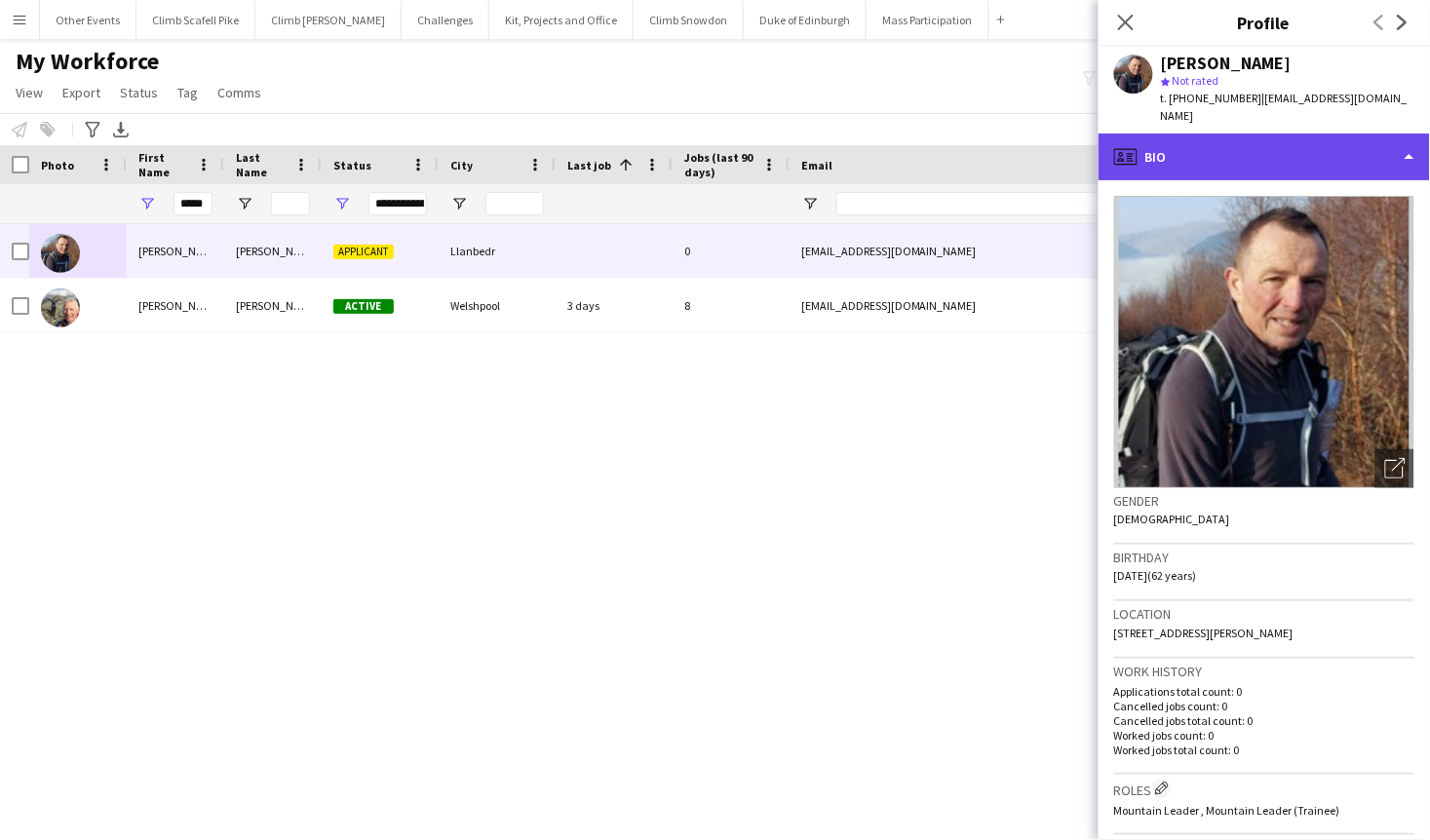
click at [1307, 141] on div "profile Bio" at bounding box center [1263, 157] width 331 height 47
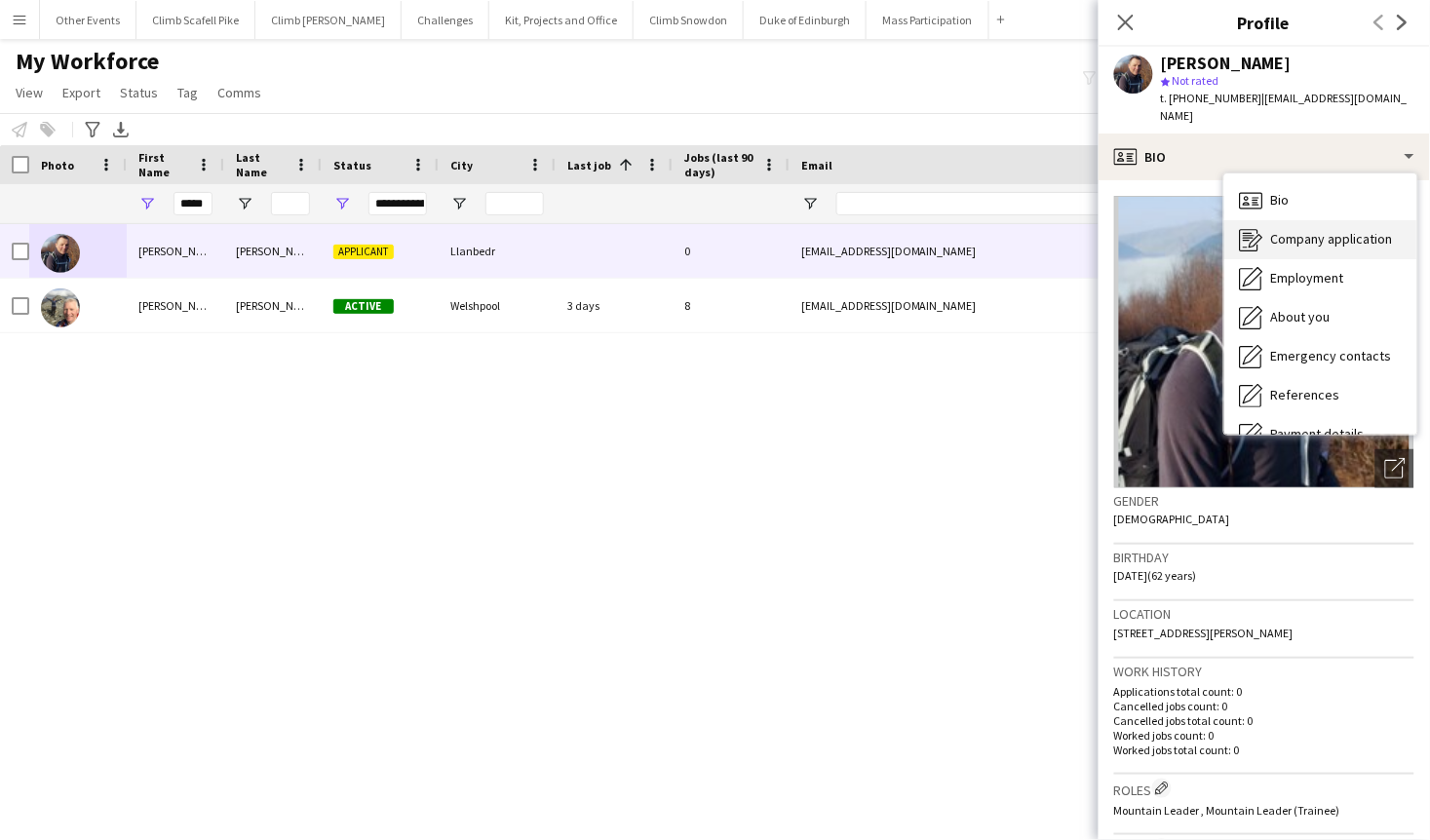
click at [1305, 242] on span "Company application" at bounding box center [1332, 239] width 121 height 18
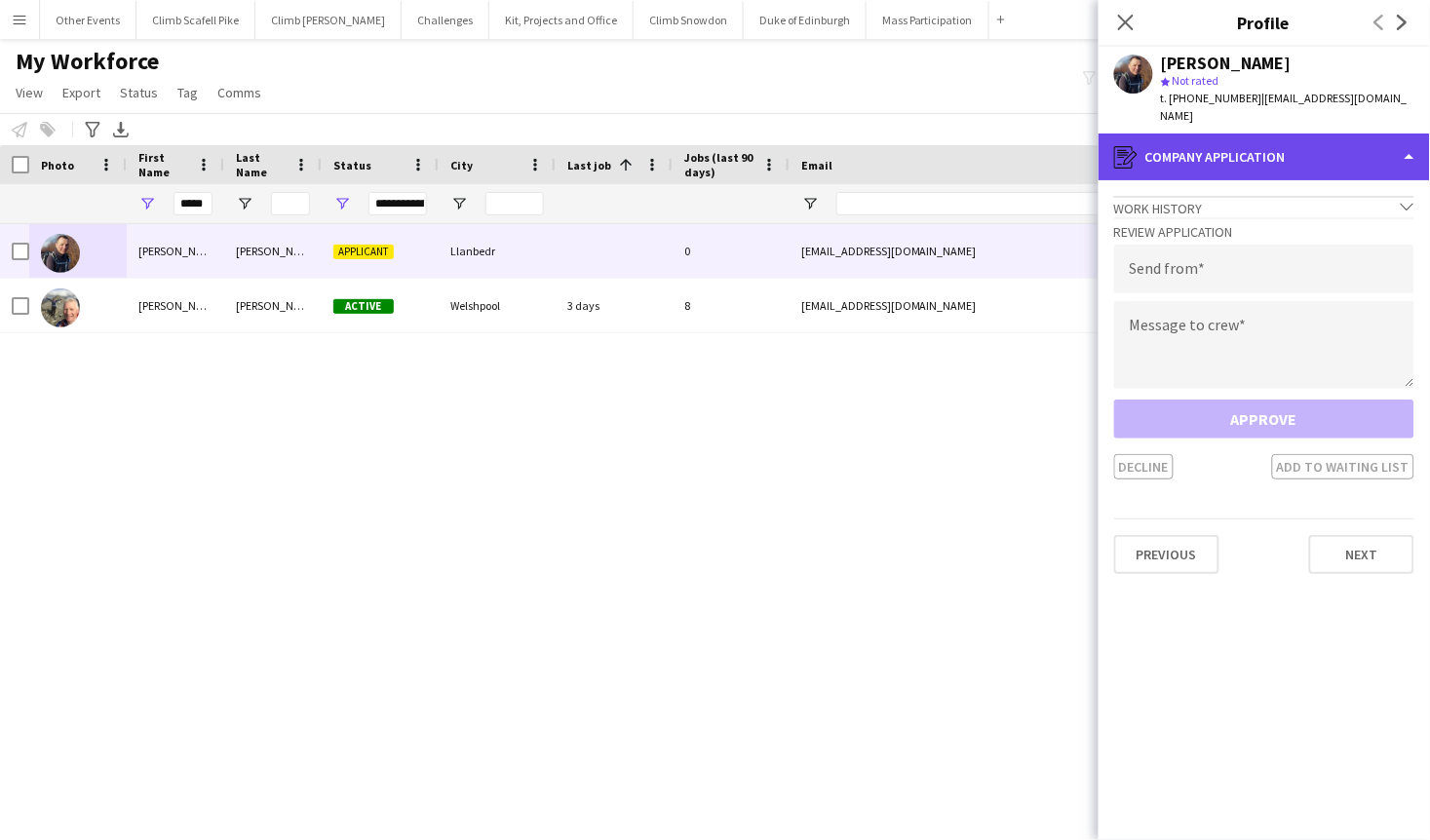
click at [1317, 156] on div "register Company application" at bounding box center [1263, 157] width 331 height 47
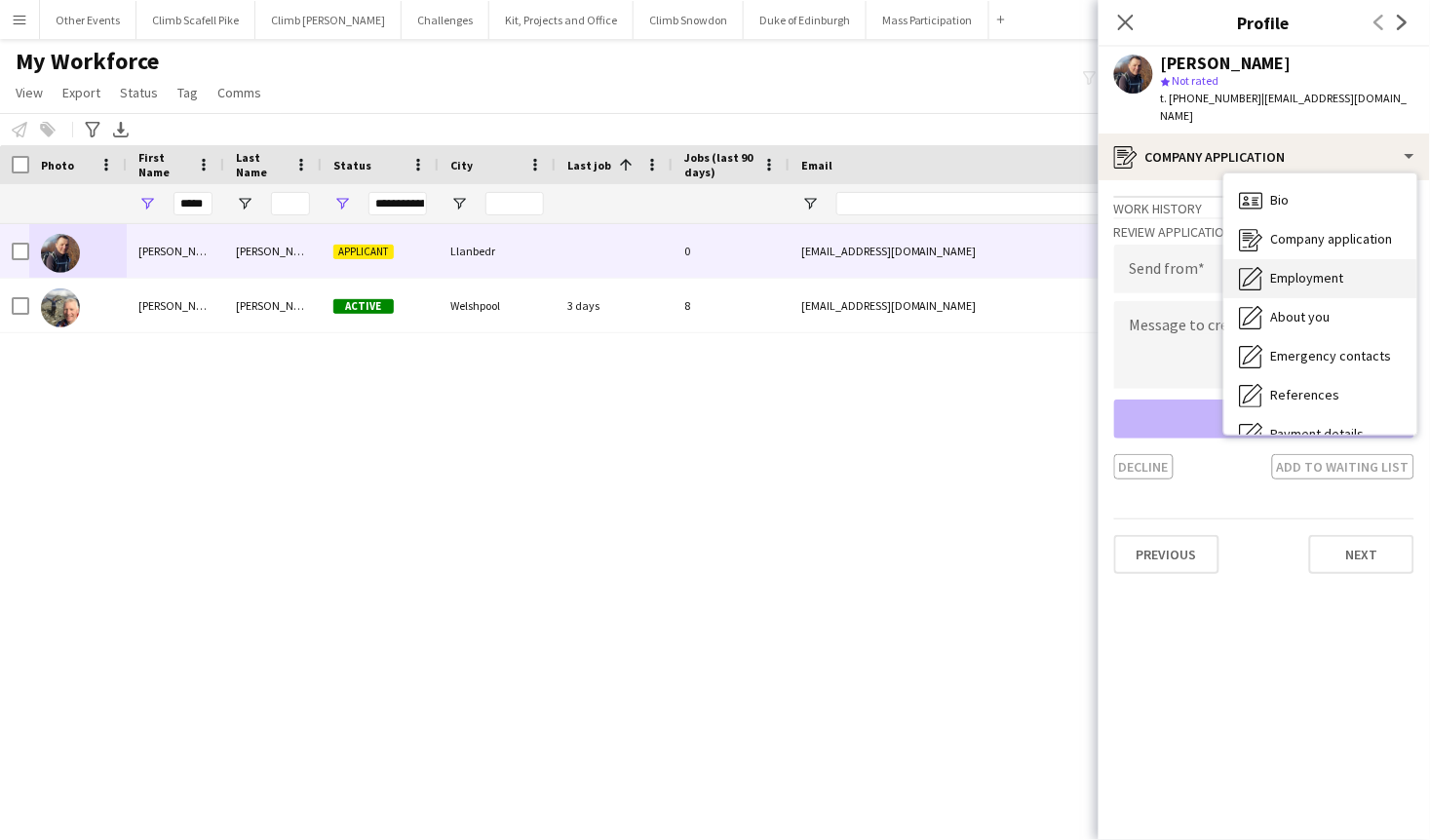
click at [1335, 277] on span "Employment" at bounding box center [1308, 278] width 73 height 18
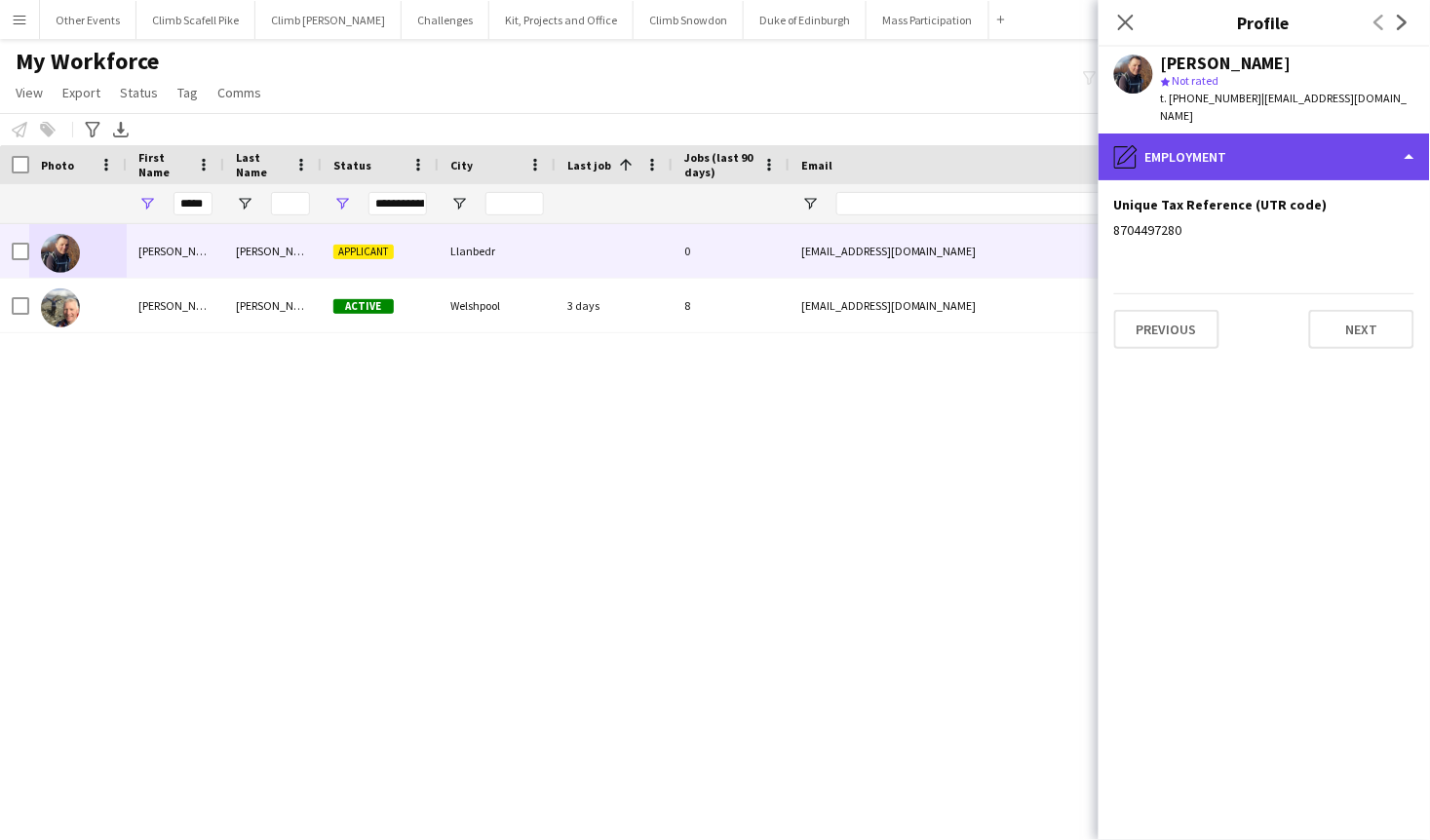
click at [1318, 166] on div "pencil4 Employment" at bounding box center [1263, 157] width 331 height 47
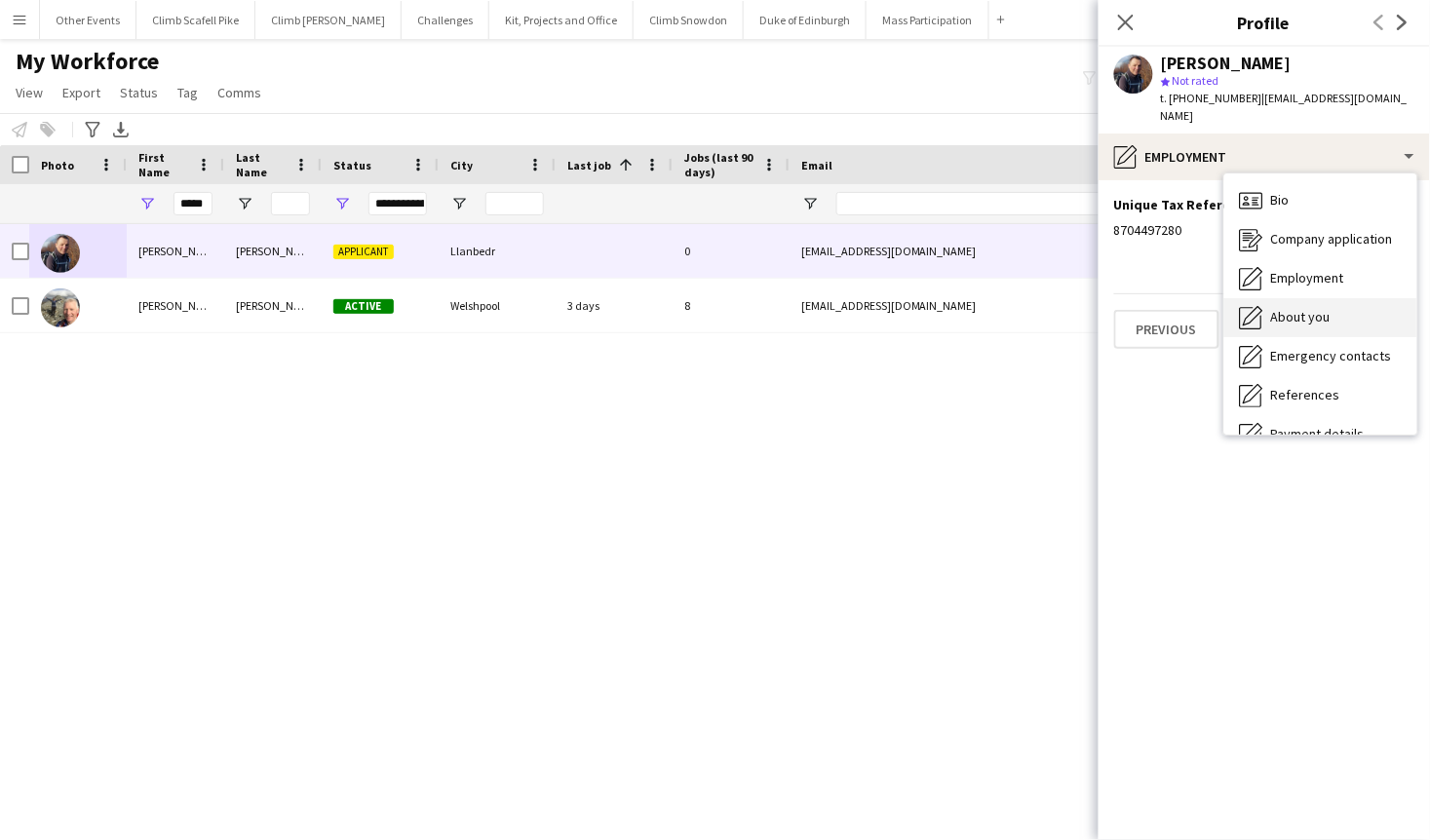
click at [1328, 315] on span "About you" at bounding box center [1301, 316] width 60 height 18
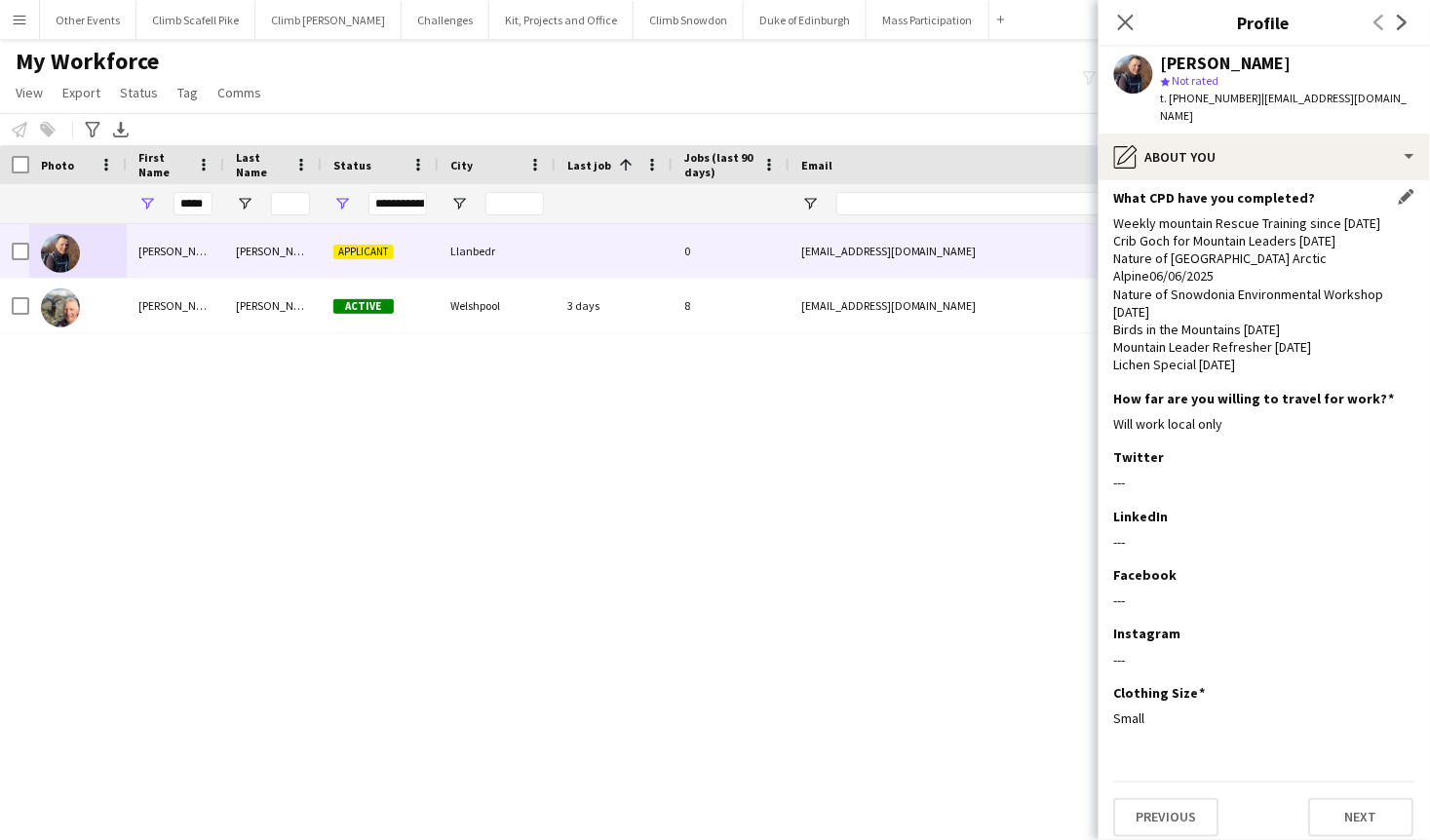
scroll to position [399, 0]
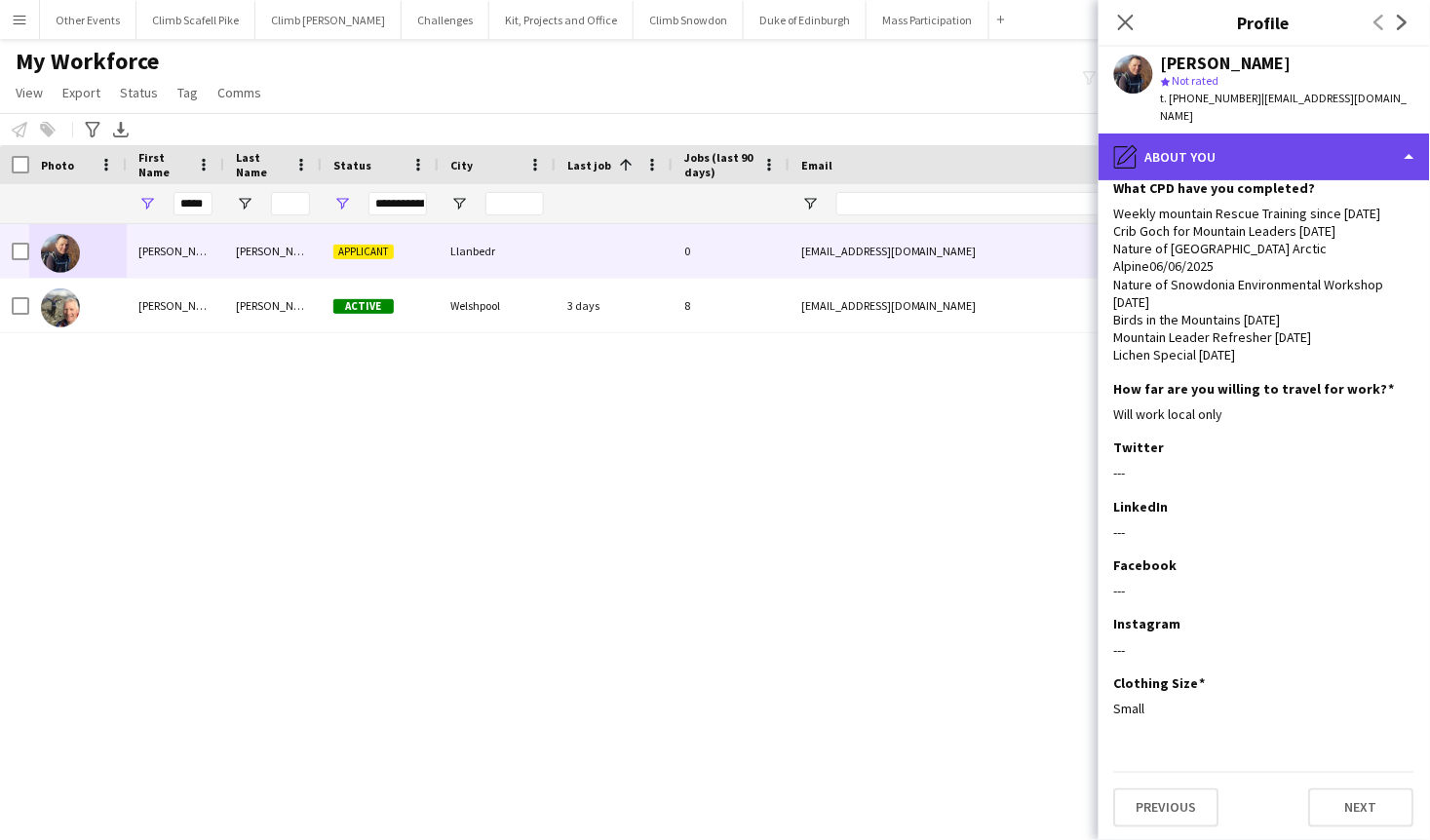
click at [1289, 169] on div "pencil4 About you" at bounding box center [1263, 157] width 331 height 47
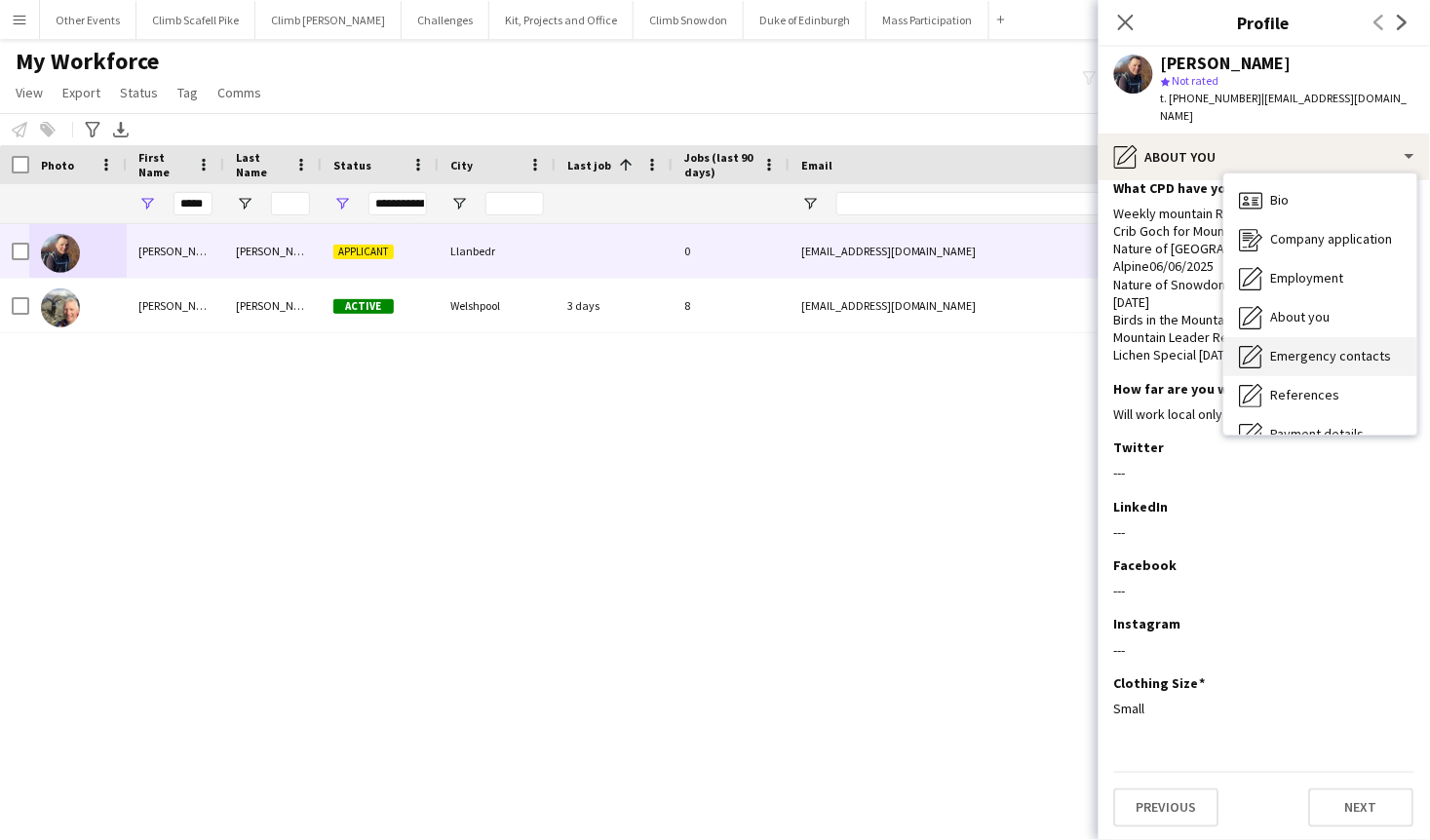
click at [1317, 350] on span "Emergency contacts" at bounding box center [1331, 355] width 120 height 18
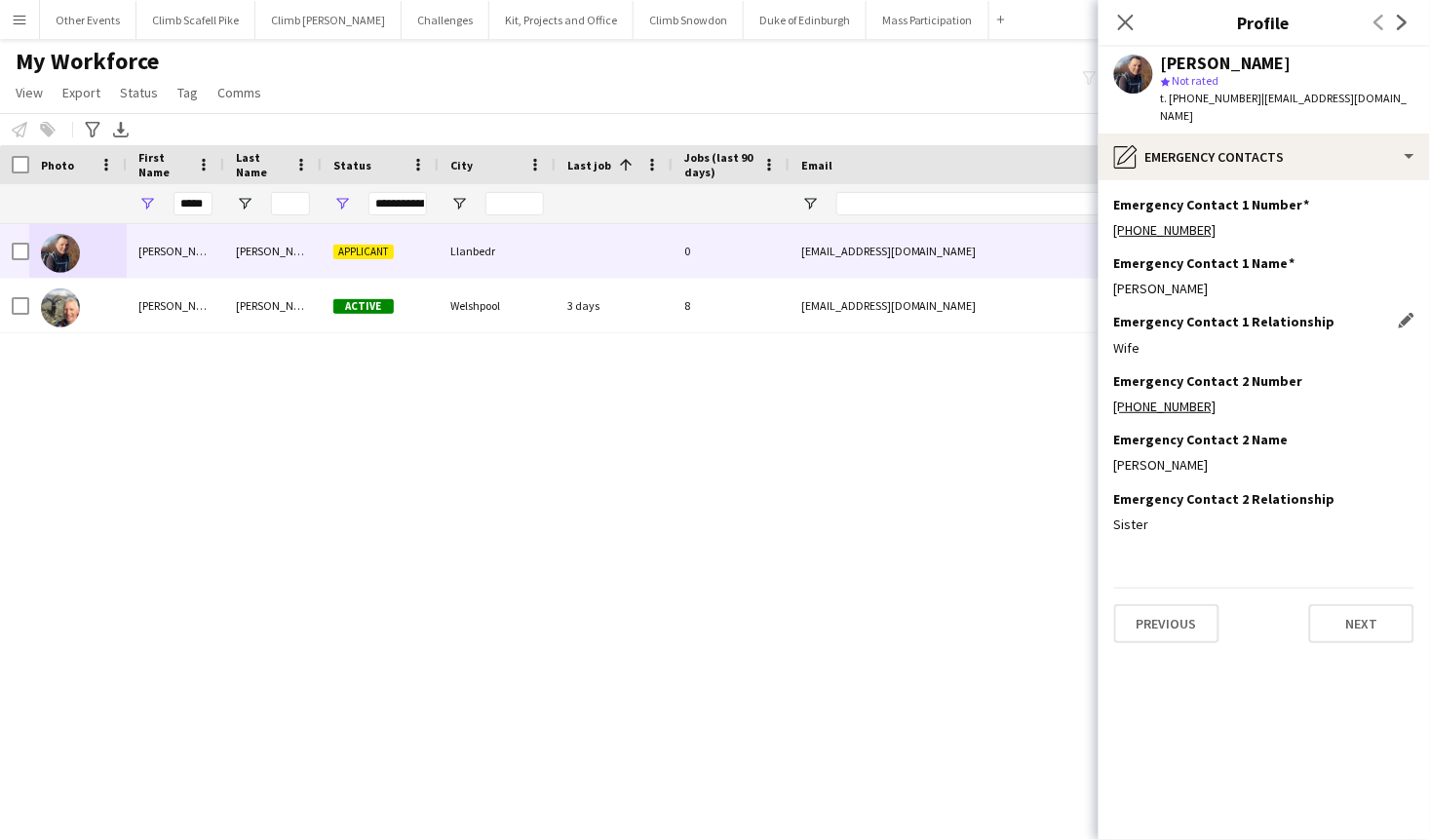
scroll to position [0, 0]
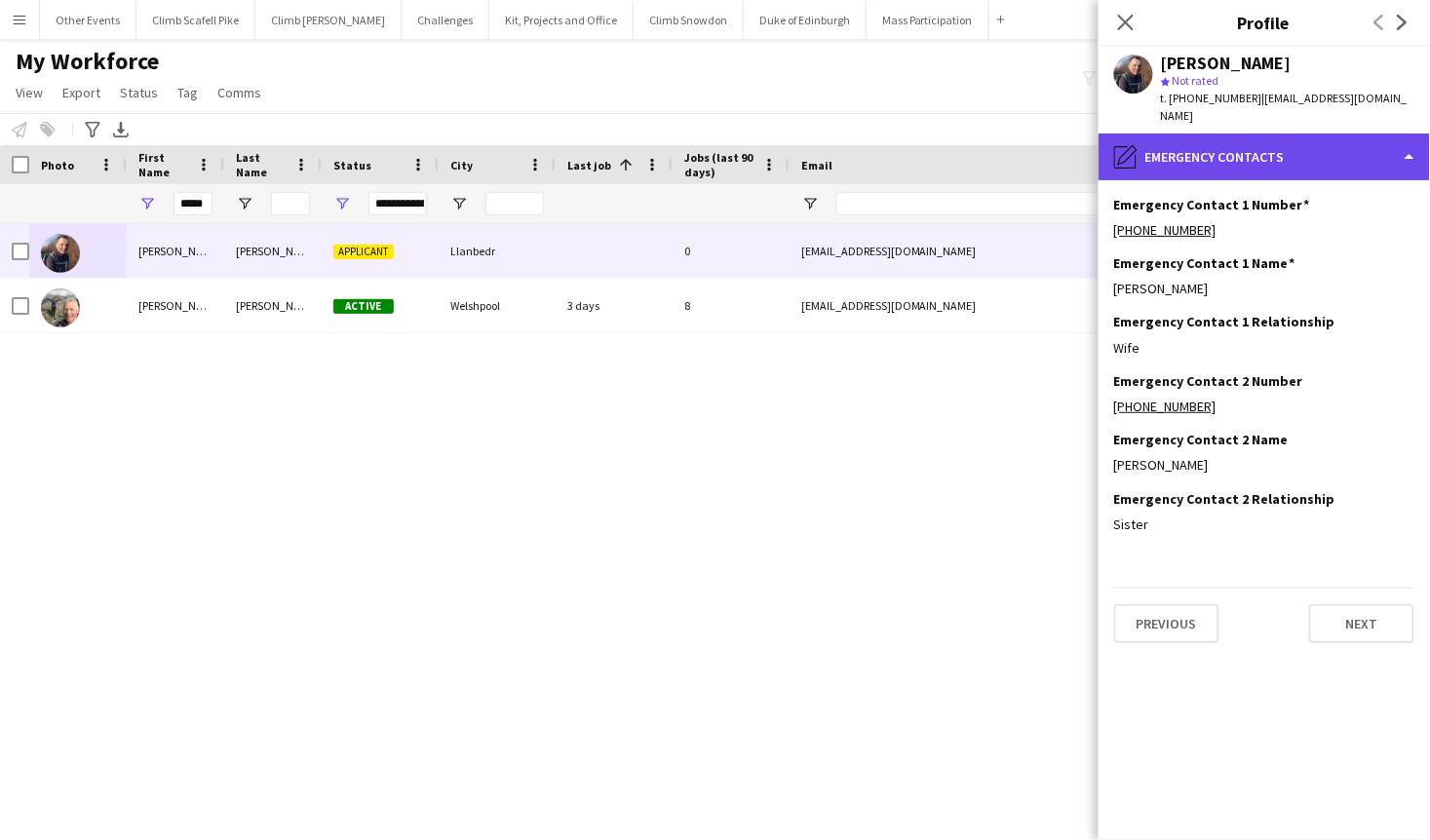
click at [1304, 144] on div "pencil4 Emergency contacts" at bounding box center [1263, 157] width 331 height 47
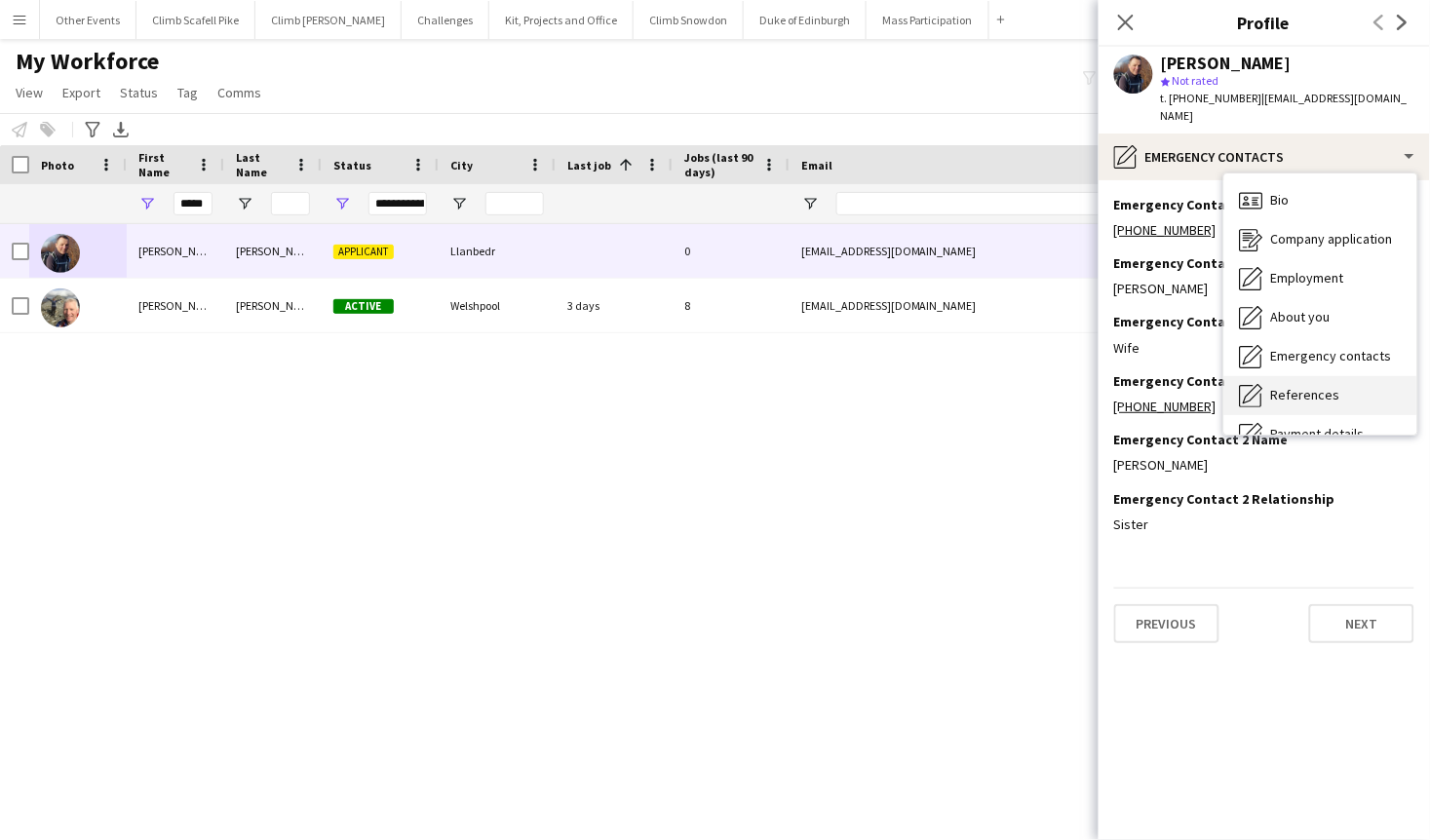
click at [1325, 387] on span "References" at bounding box center [1306, 395] width 70 height 18
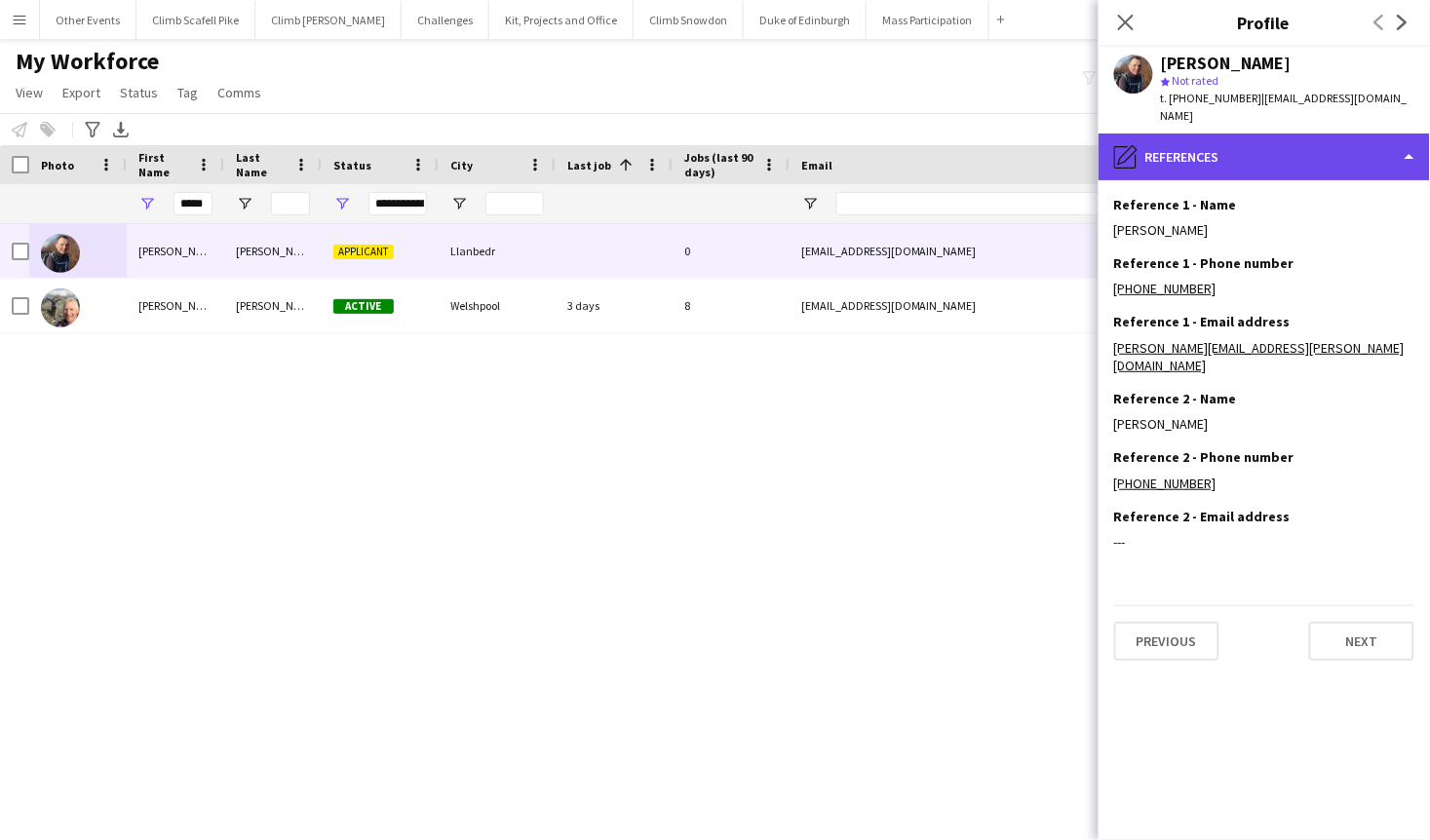
click at [1311, 157] on div "pencil4 References" at bounding box center [1263, 157] width 331 height 47
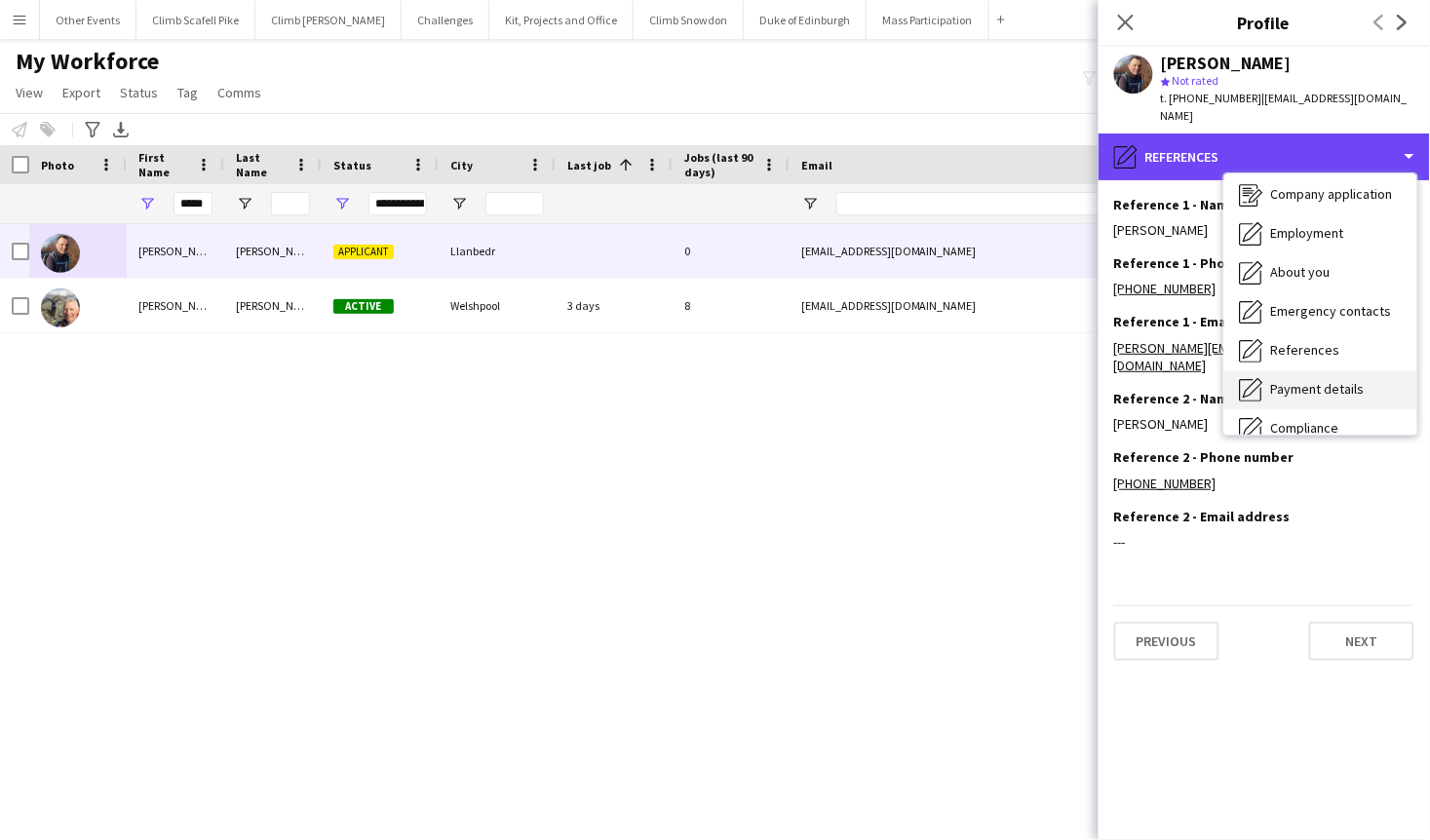
scroll to position [51, 0]
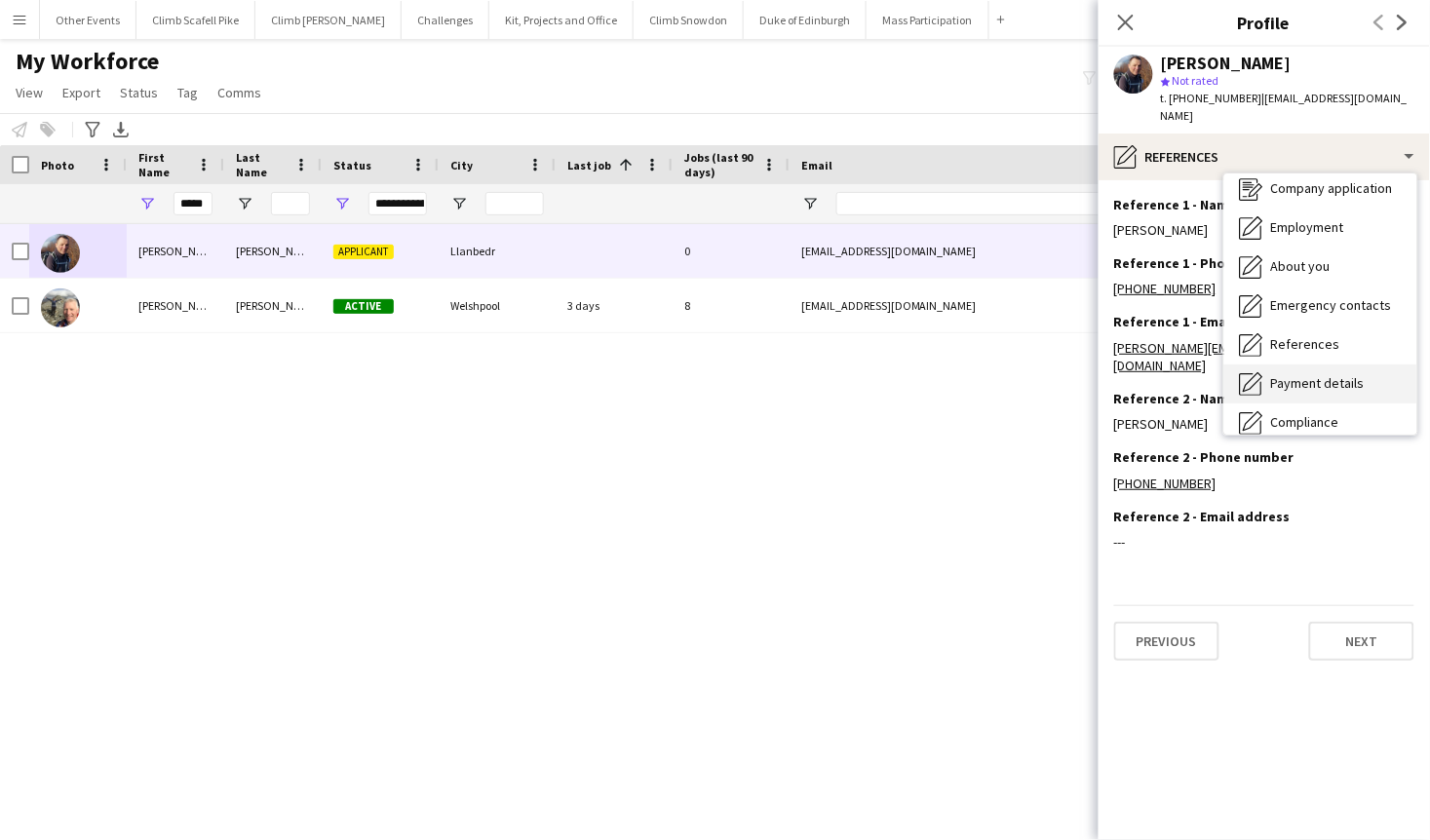
click at [1339, 385] on span "Payment details" at bounding box center [1318, 383] width 94 height 18
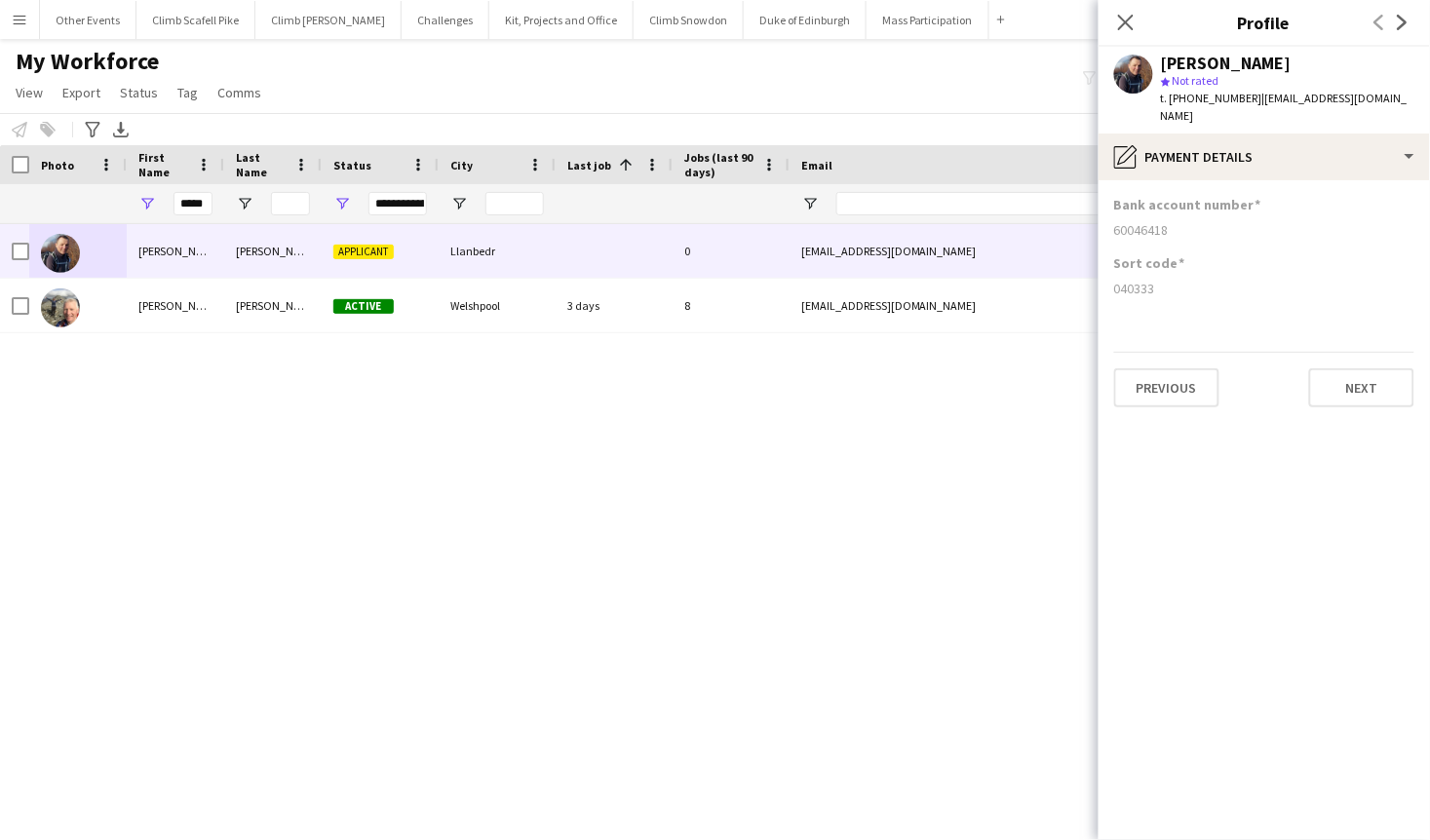
click at [1314, 180] on app-section-data-types "Bank account number 60046418 Sort code 040333 Previous Next" at bounding box center [1263, 510] width 331 height 660
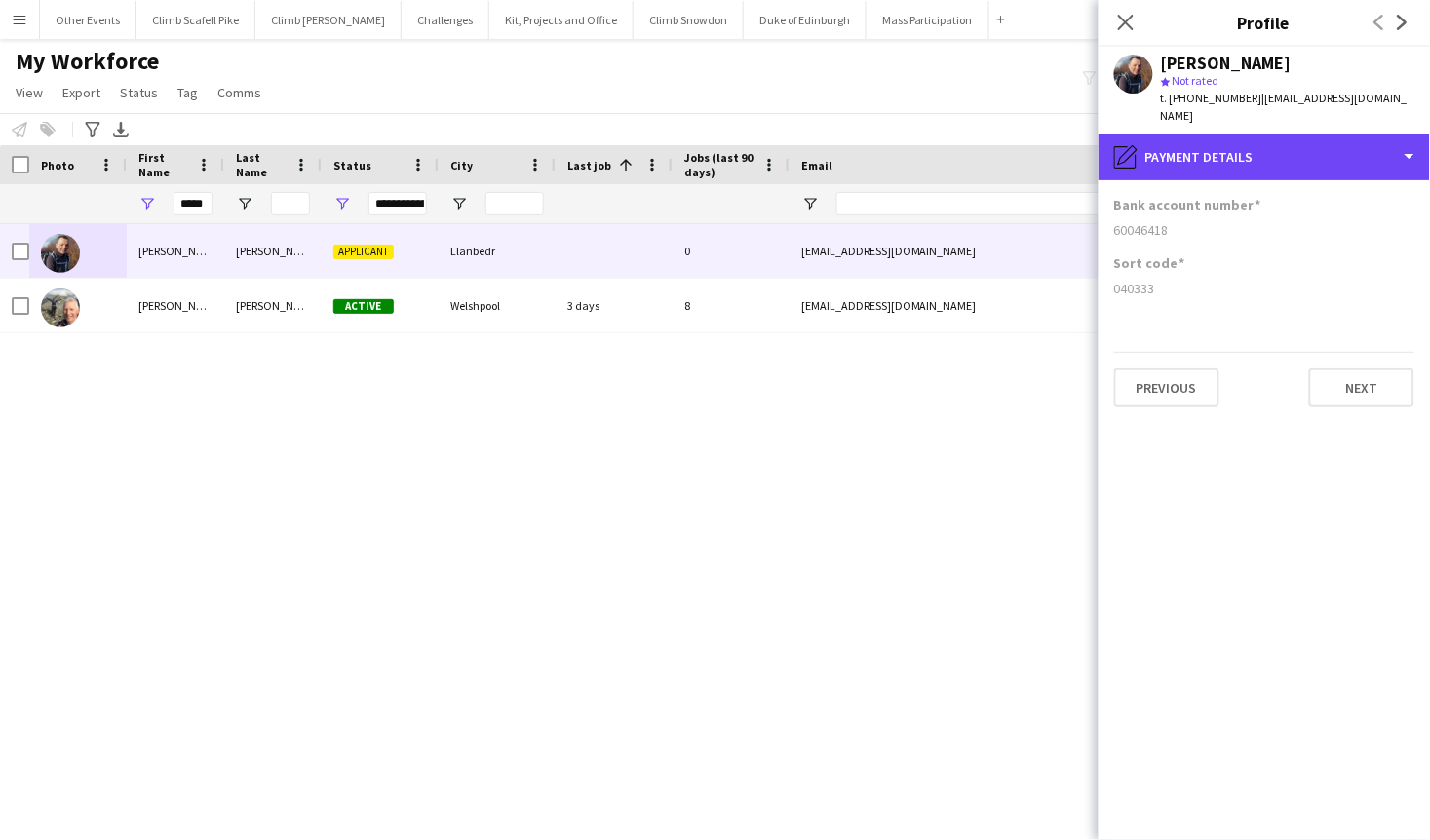
drag, startPoint x: 1317, startPoint y: 164, endPoint x: 1321, endPoint y: 186, distance: 22.4
click at [1316, 164] on div "pencil4 Payment details" at bounding box center [1263, 157] width 331 height 47
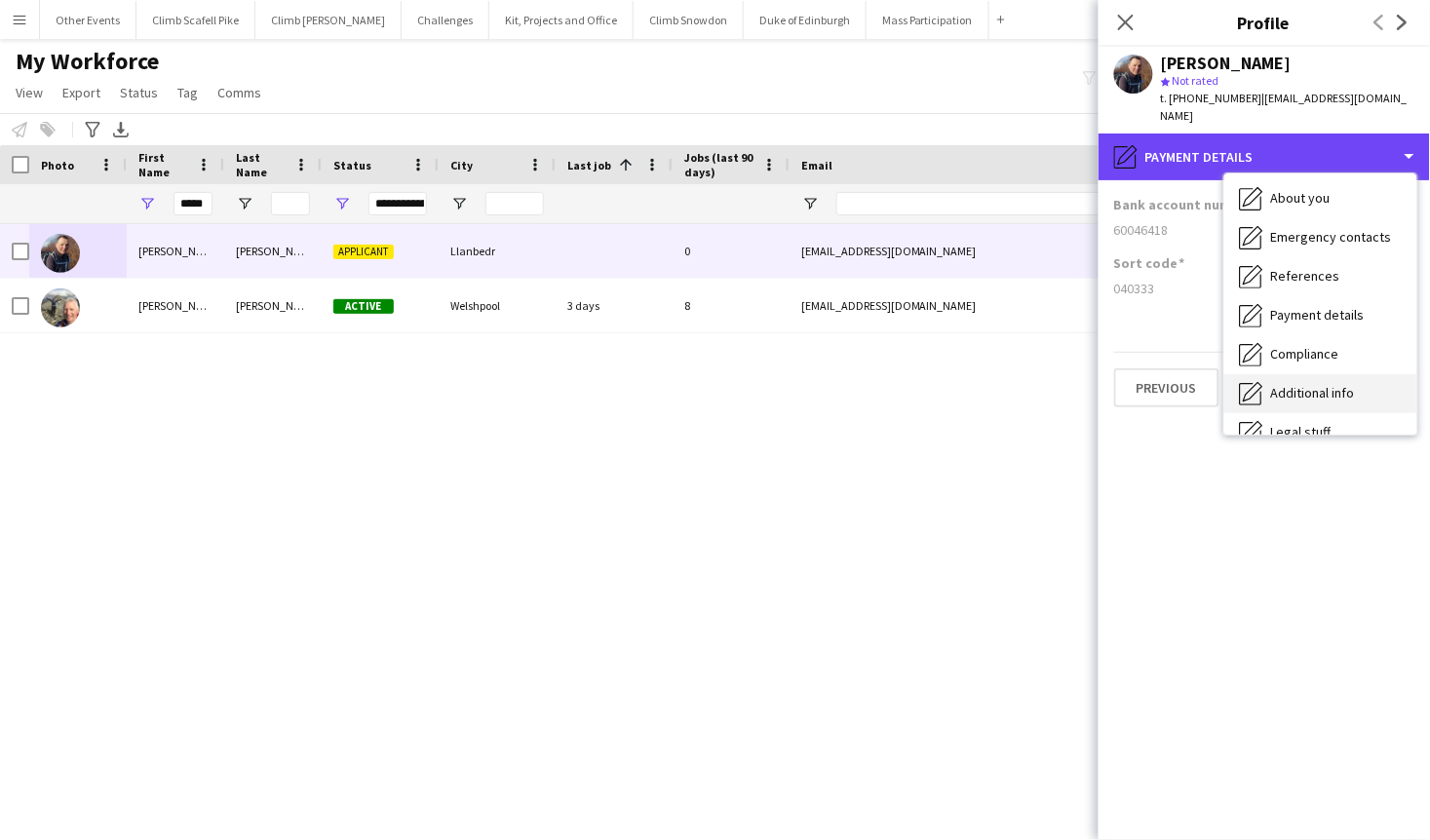
scroll to position [126, 0]
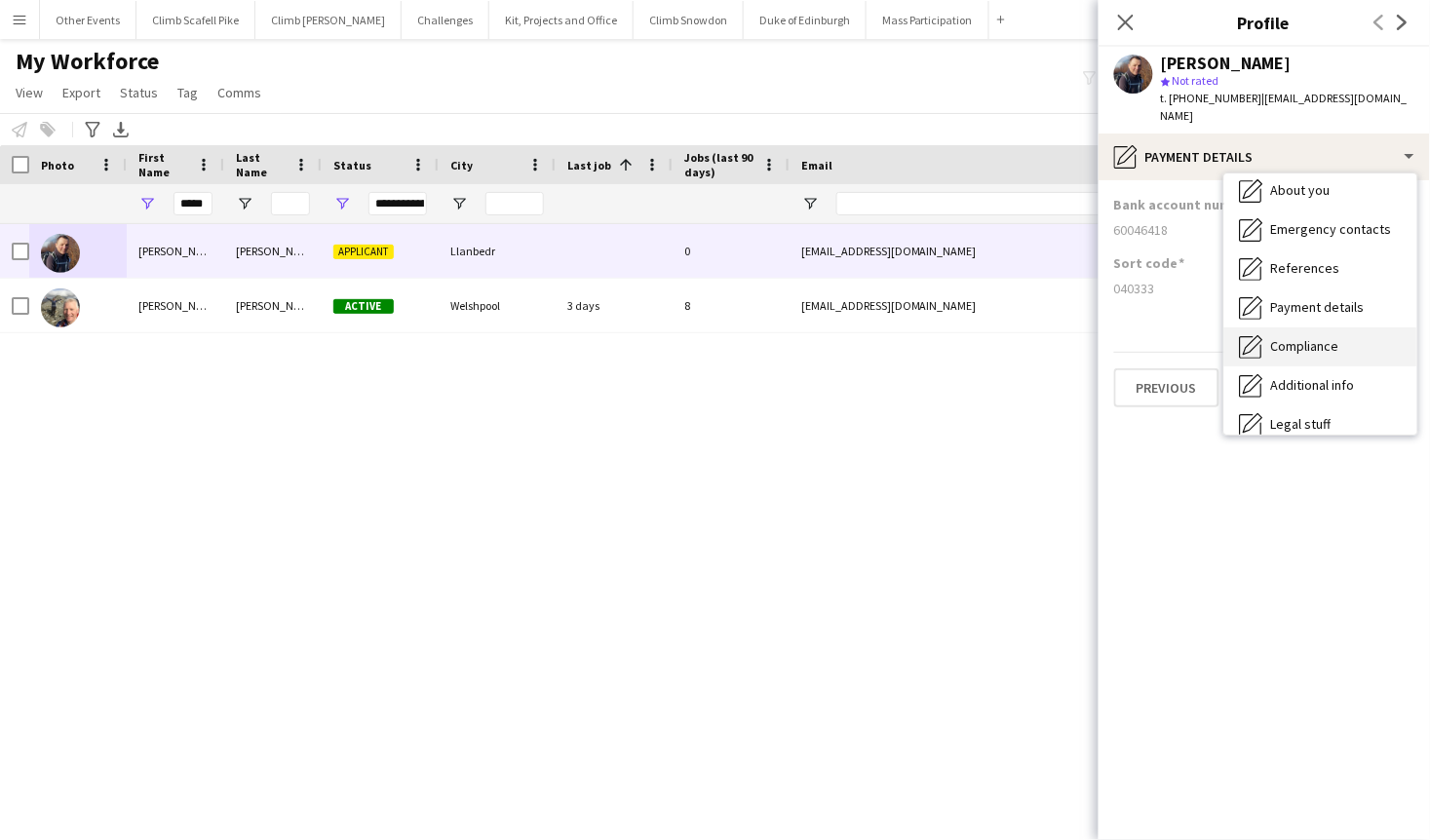
click at [1344, 341] on div "Compliance Compliance" at bounding box center [1320, 347] width 193 height 39
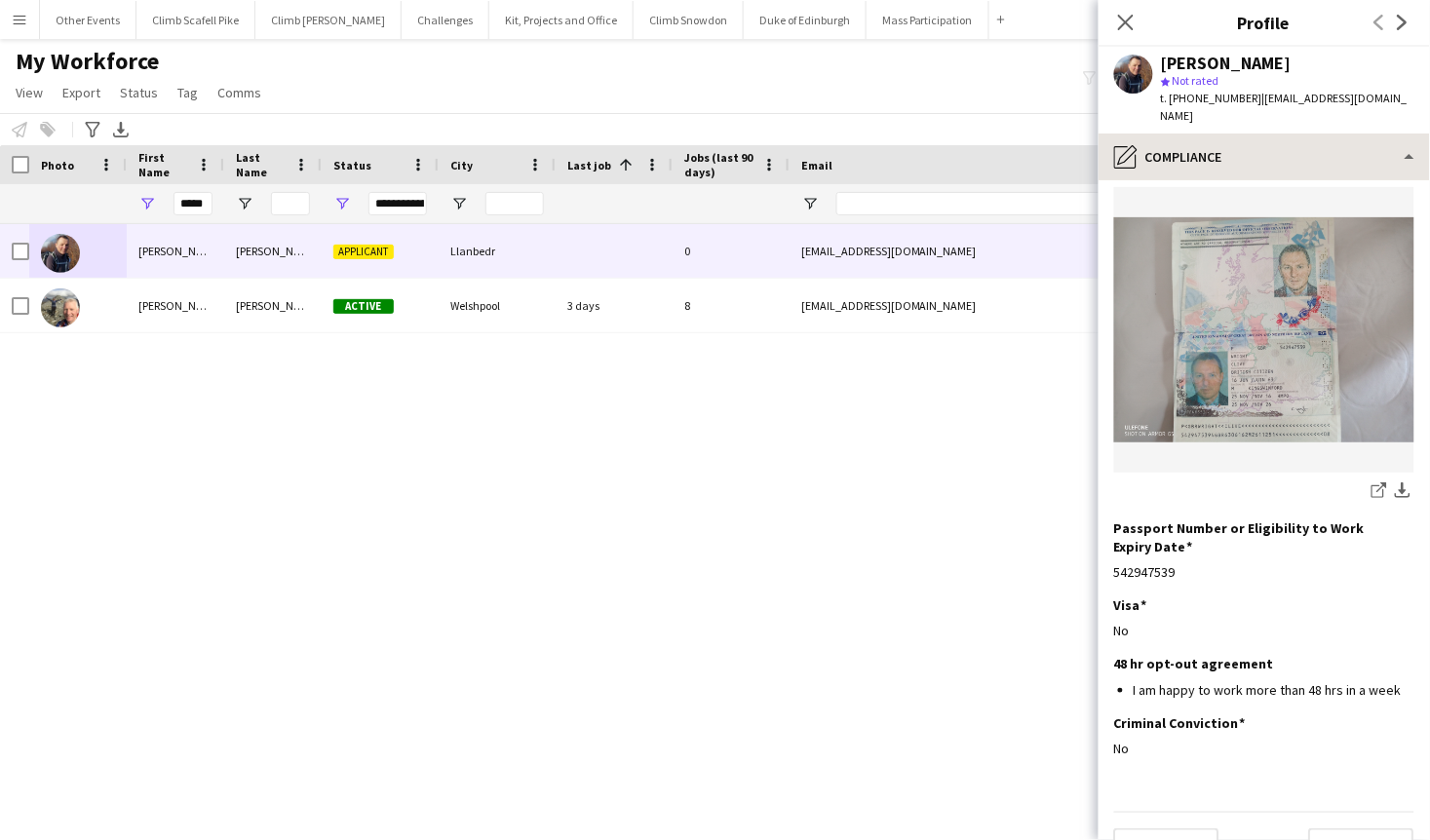
scroll to position [190, 0]
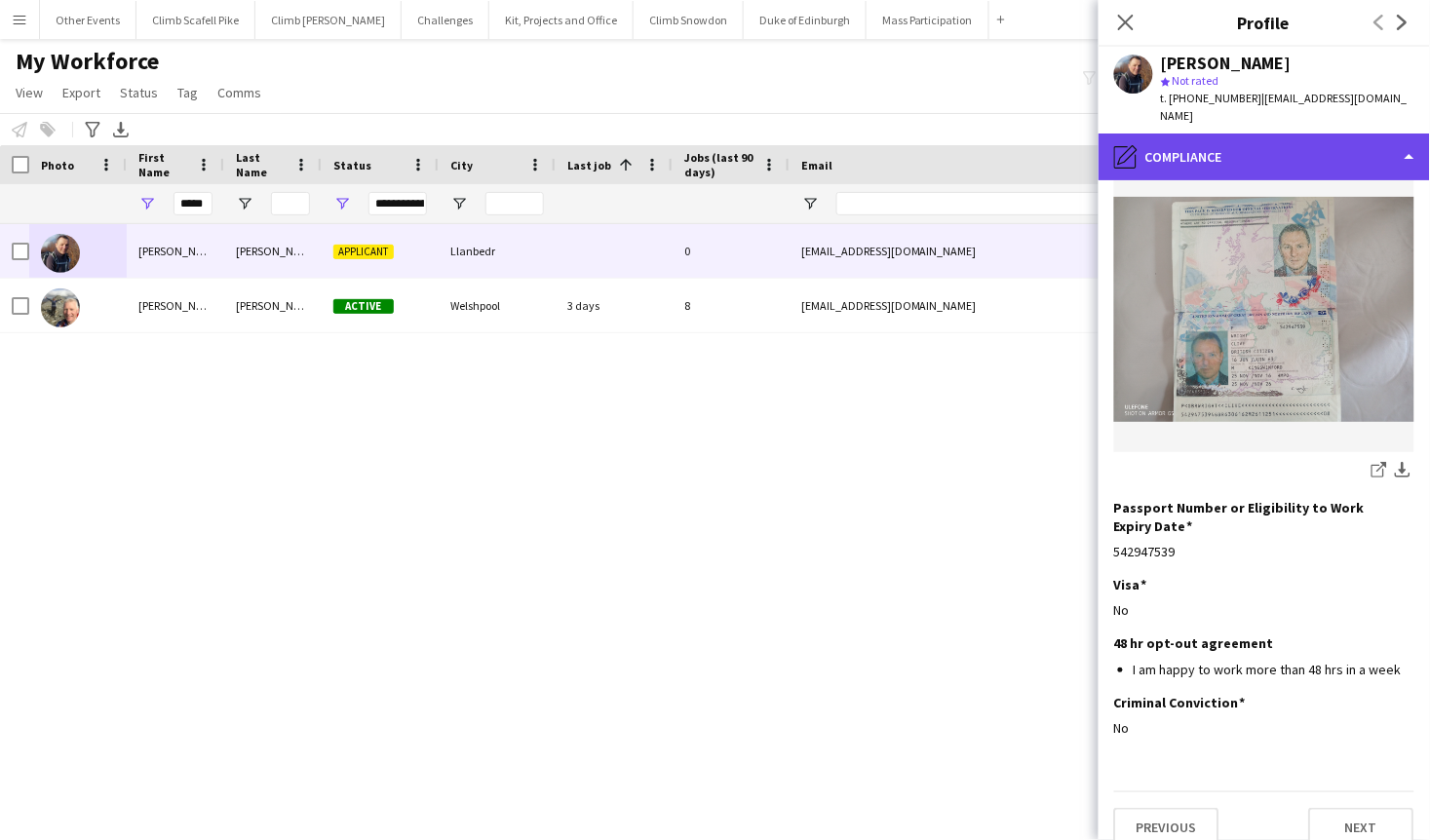
click at [1305, 151] on div "pencil4 Compliance" at bounding box center [1263, 157] width 331 height 47
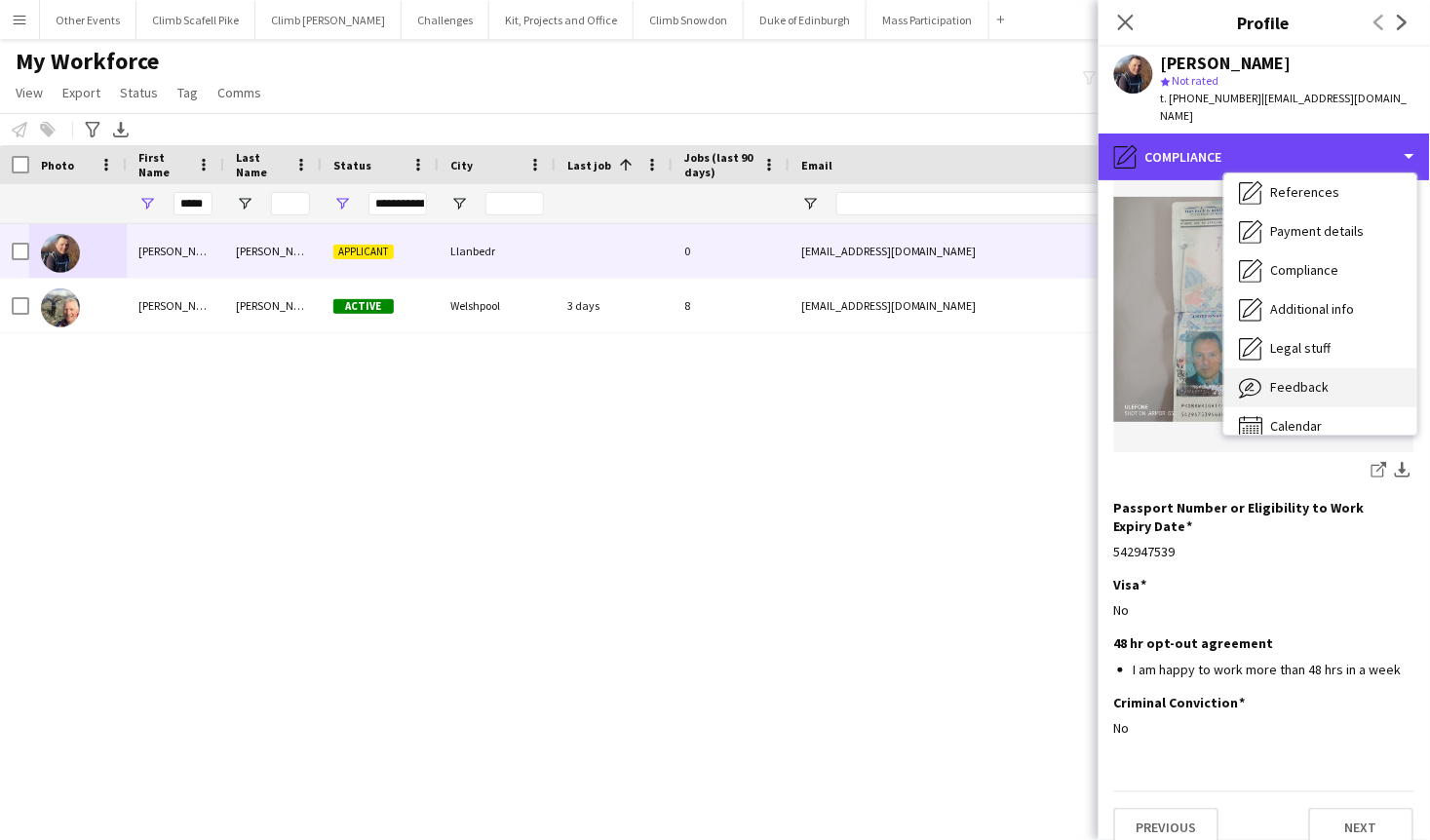
scroll to position [221, 0]
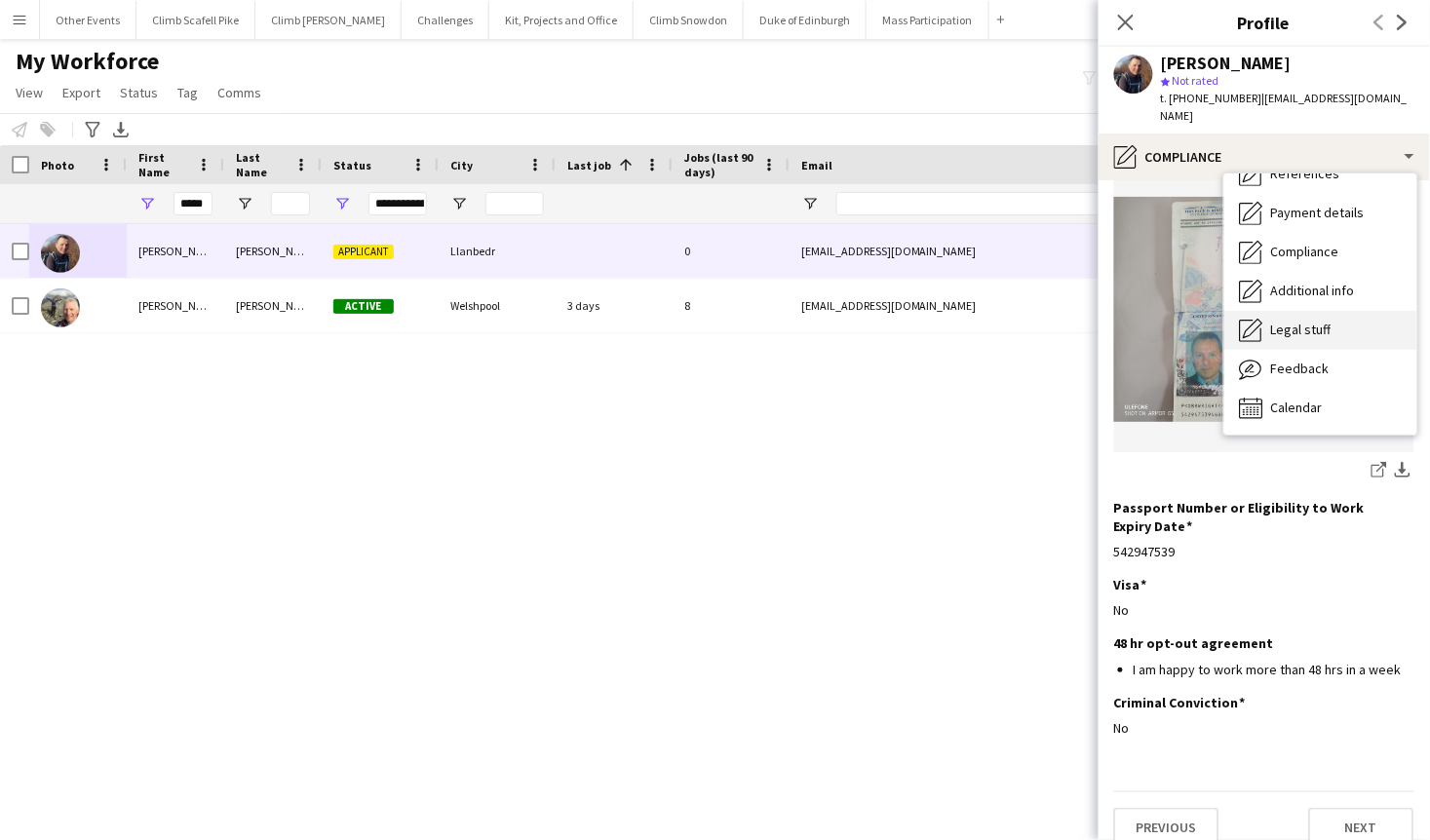
click at [1318, 329] on span "Legal stuff" at bounding box center [1302, 329] width 61 height 18
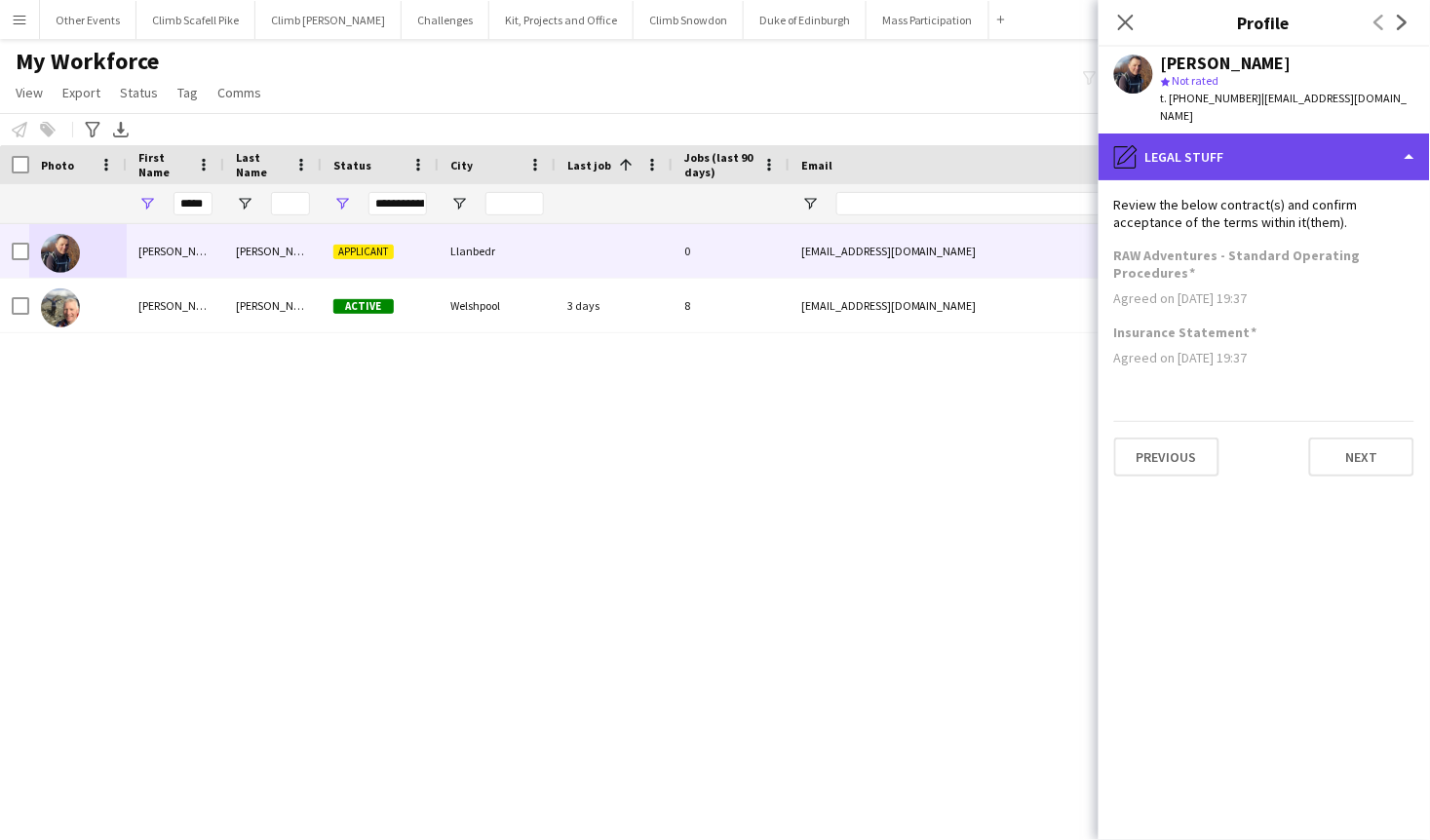
click at [1283, 155] on div "pencil4 Legal stuff" at bounding box center [1263, 157] width 331 height 47
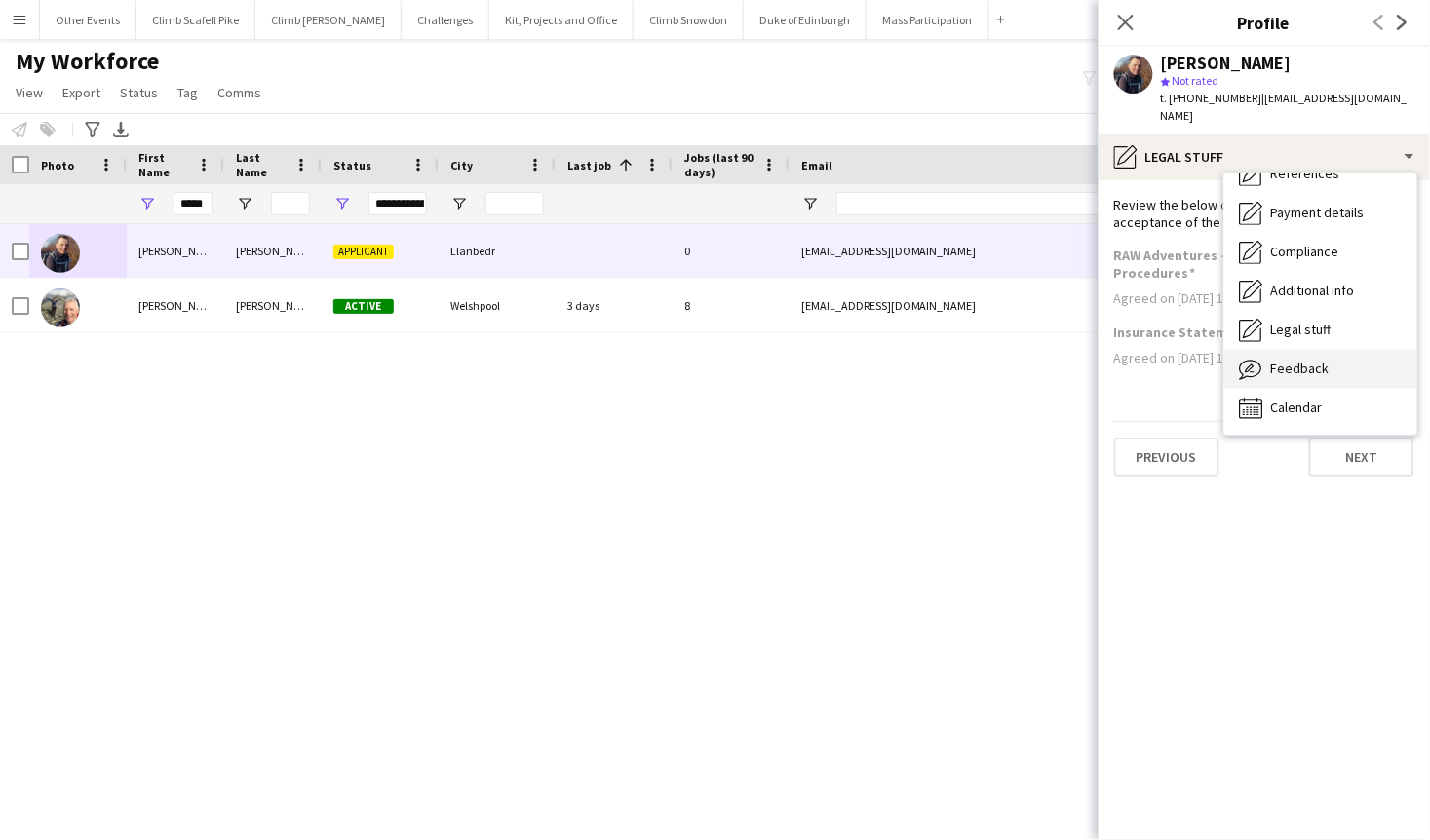
click at [1320, 374] on span "Feedback" at bounding box center [1301, 368] width 59 height 18
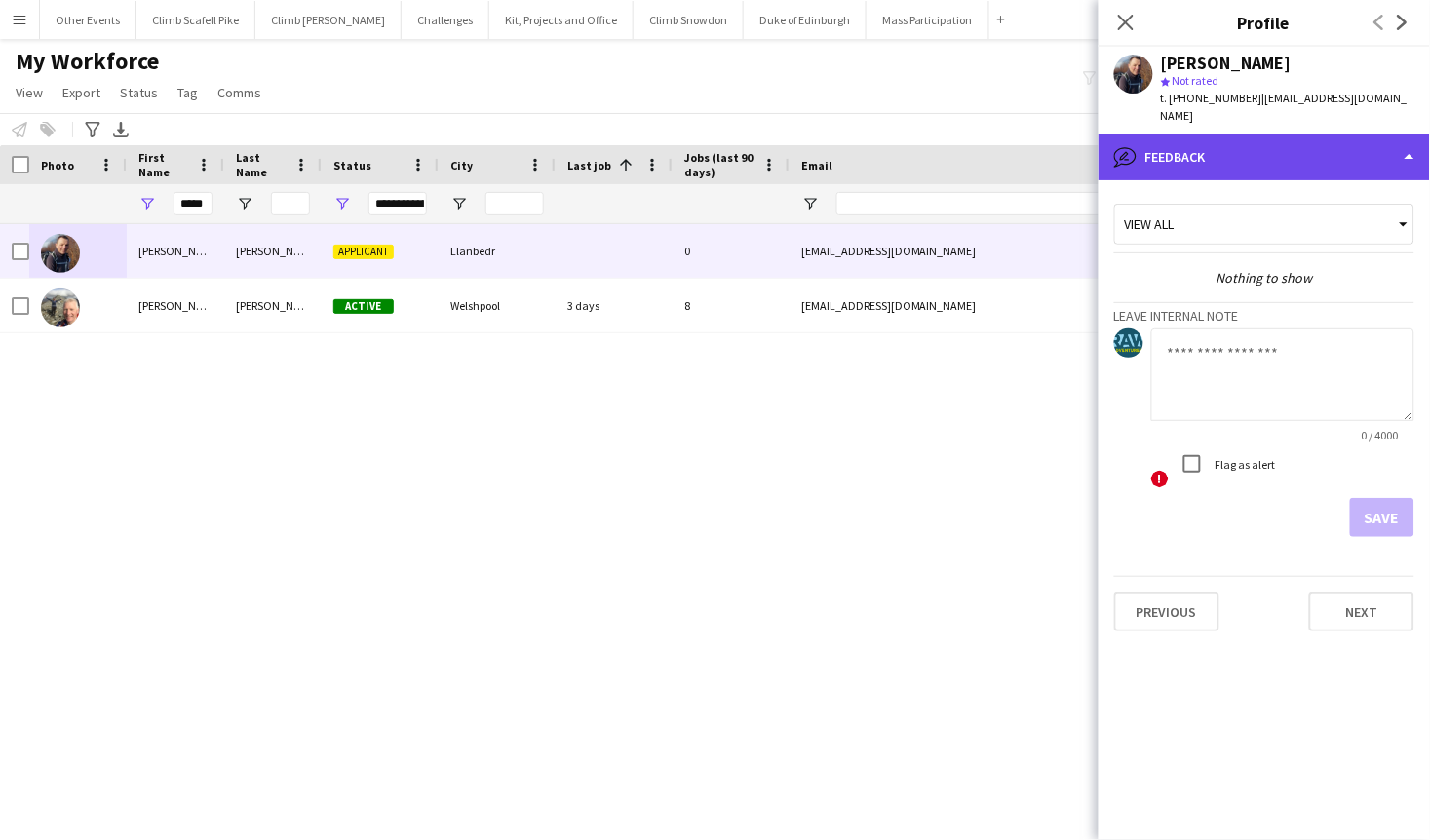
click at [1298, 159] on div "bubble-pencil Feedback" at bounding box center [1263, 157] width 331 height 47
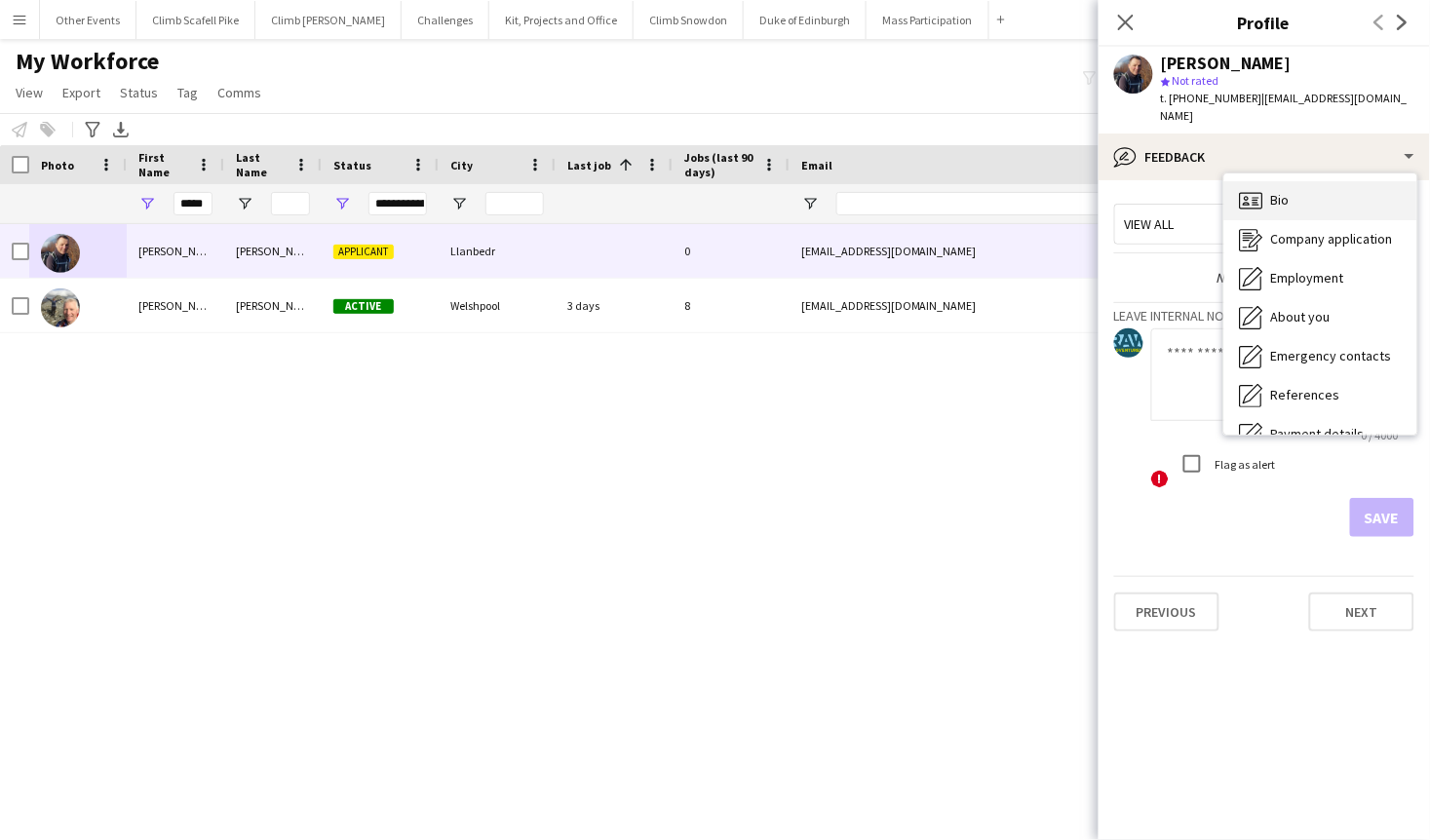
click at [1338, 202] on div "Bio Bio" at bounding box center [1320, 201] width 193 height 39
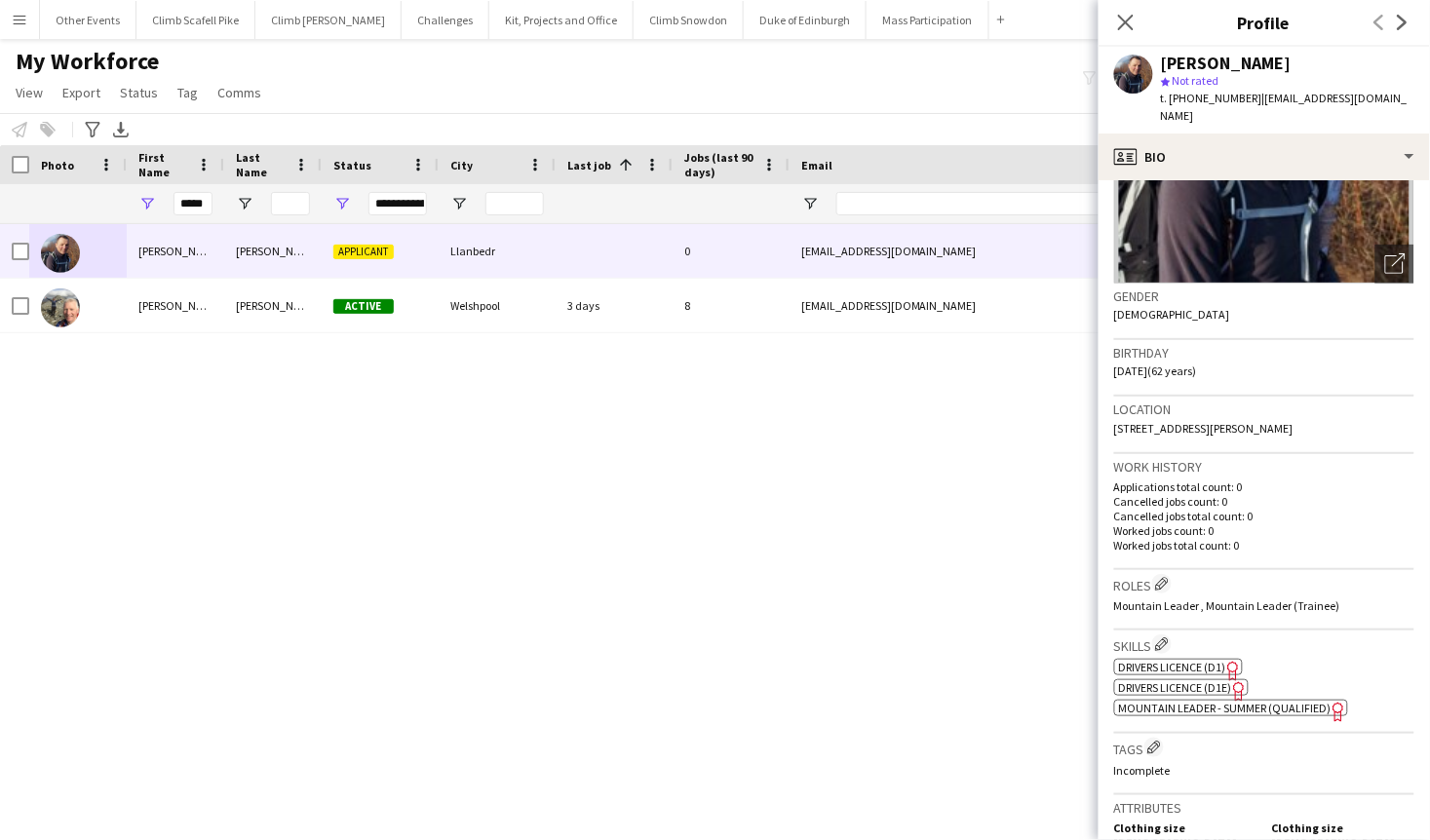
scroll to position [443, 0]
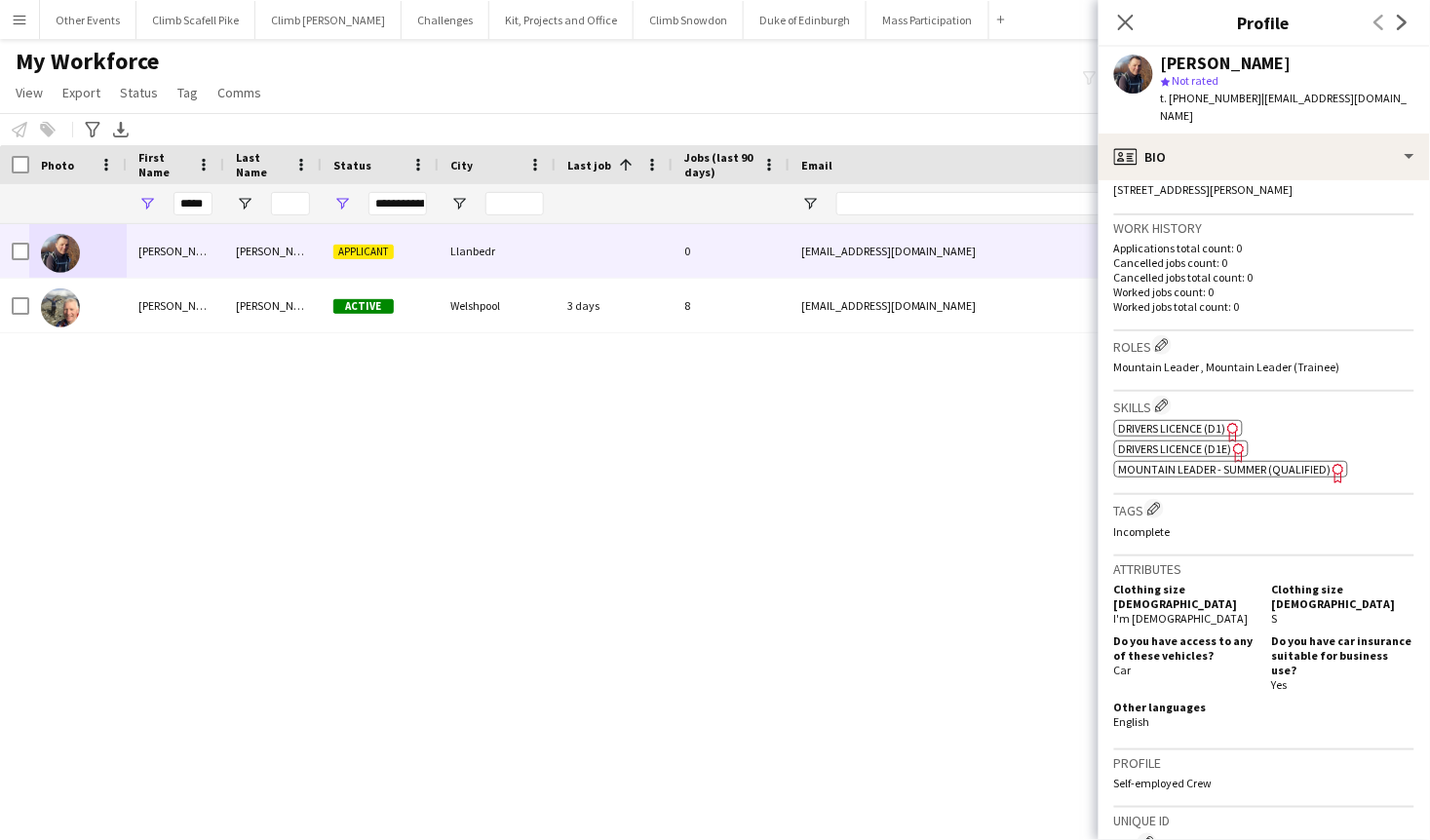
click at [1264, 472] on span "Mountain Leader - Summer (Qualified)" at bounding box center [1224, 469] width 213 height 15
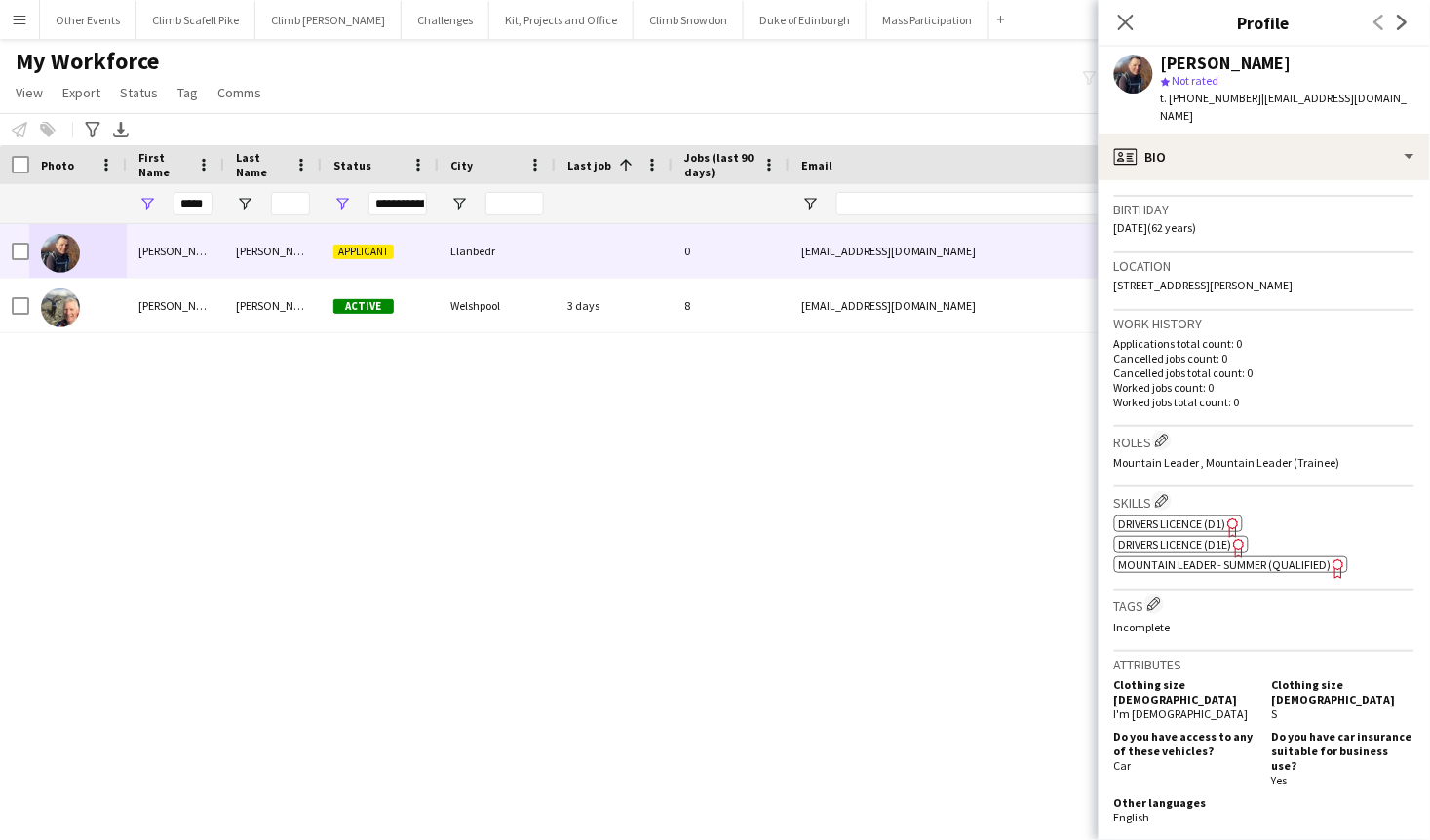
scroll to position [344, 0]
click at [1127, 26] on icon "Close pop-in" at bounding box center [1124, 22] width 19 height 19
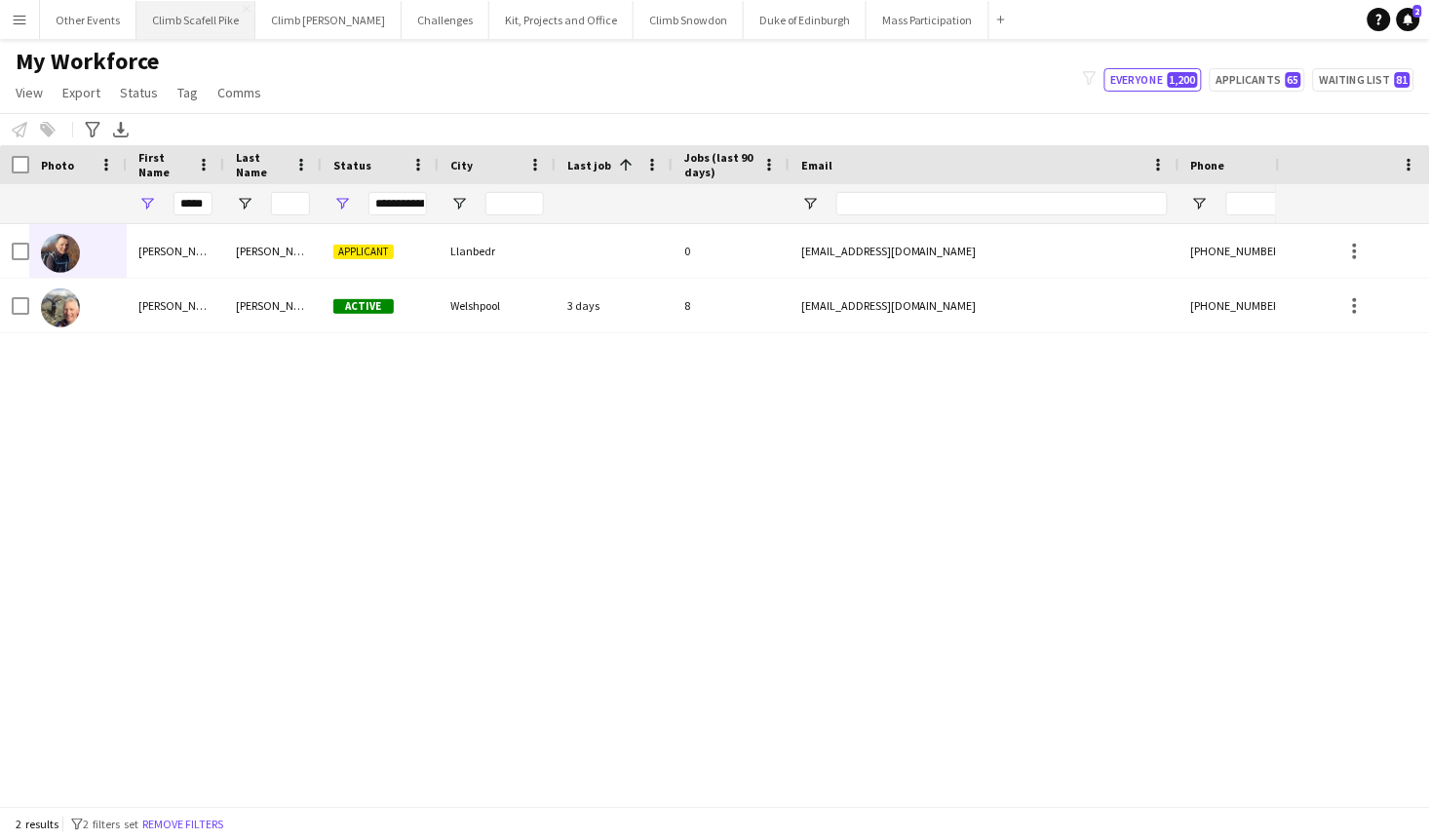
click at [190, 24] on button "Climb Scafell Pike Close" at bounding box center [195, 20] width 119 height 38
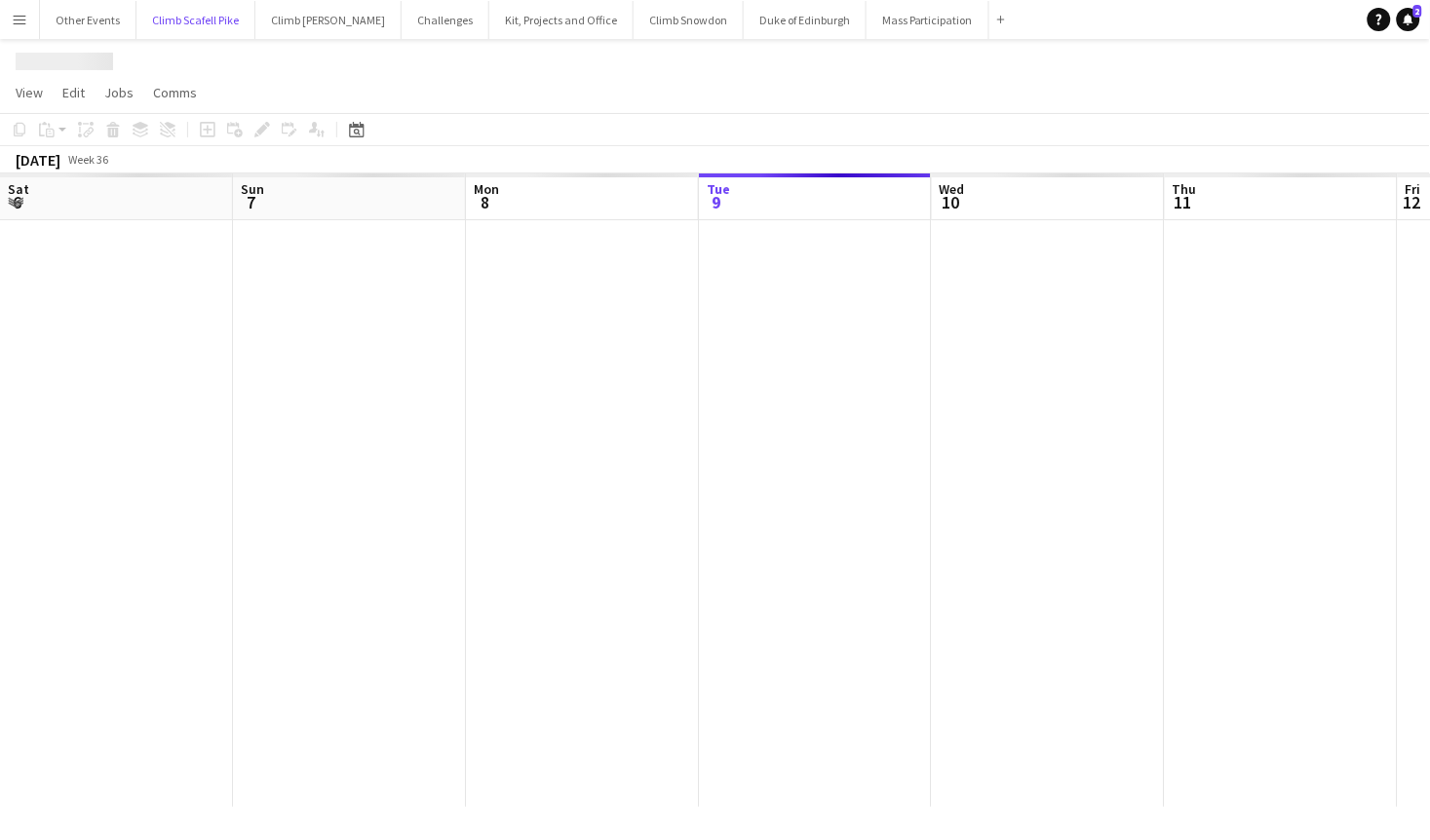
scroll to position [0, 465]
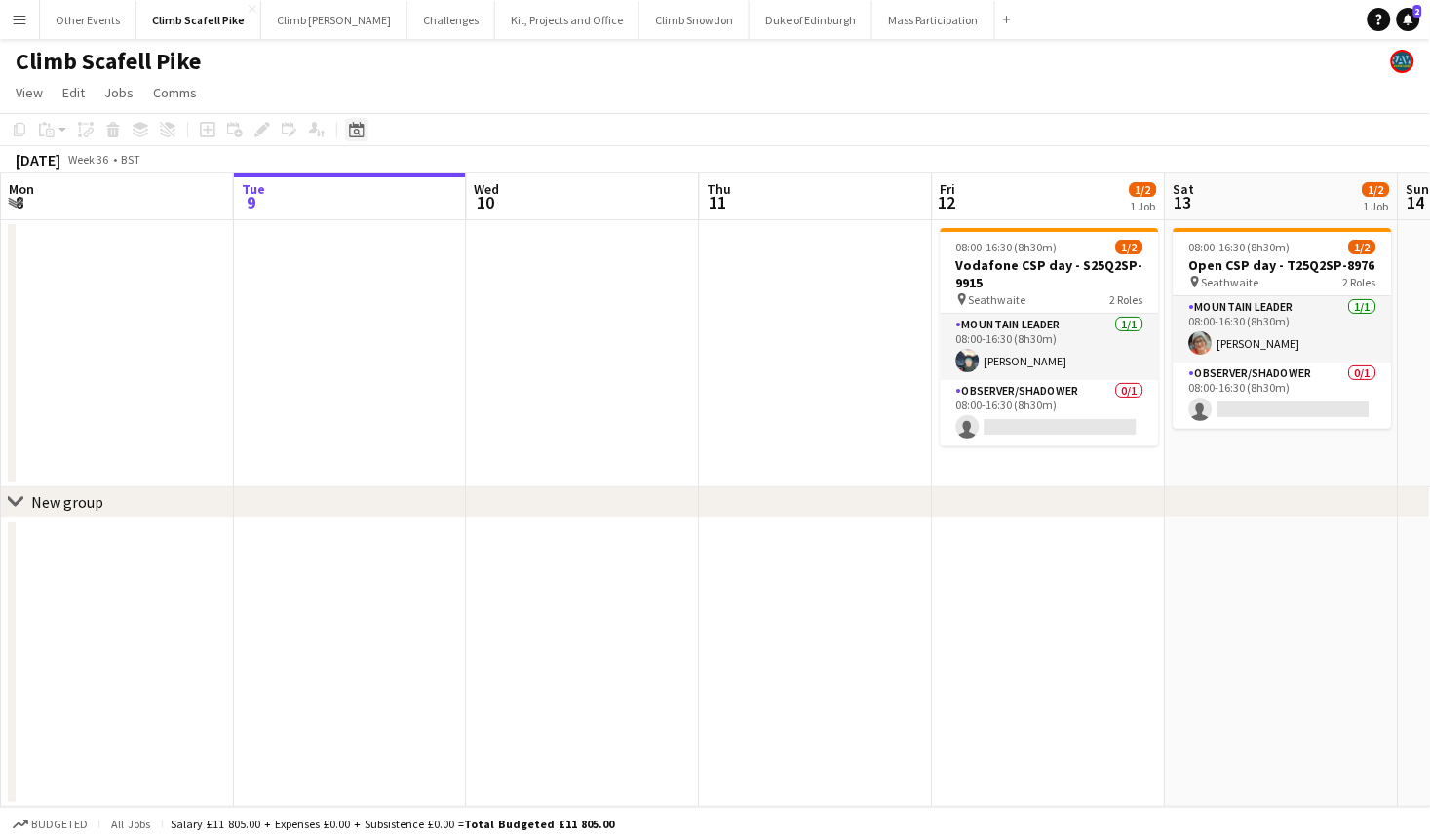
click at [350, 129] on icon "Date picker" at bounding box center [357, 129] width 16 height 16
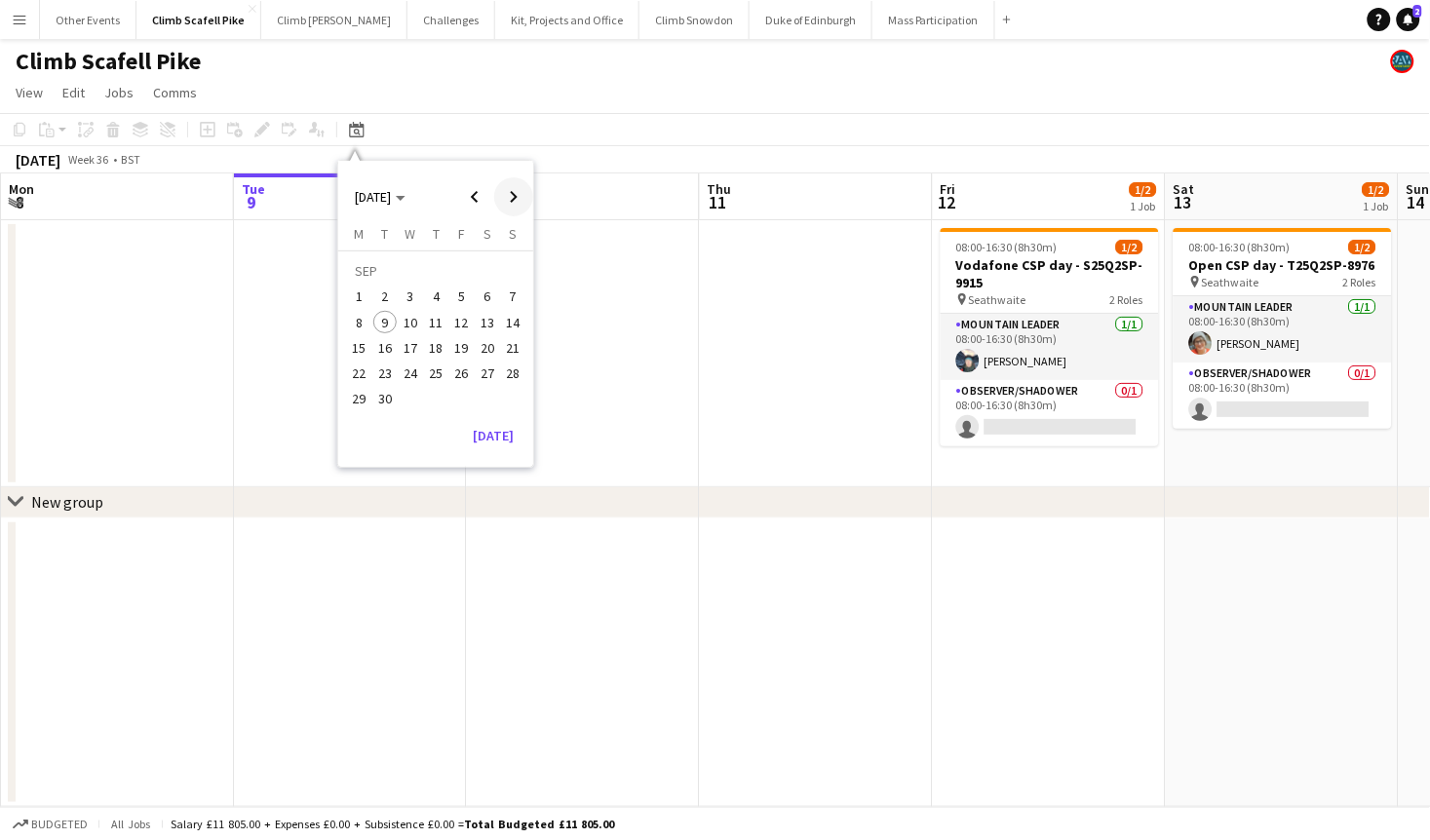
click at [503, 187] on span "Next month" at bounding box center [513, 197] width 39 height 39
click at [492, 300] on span "4" at bounding box center [488, 298] width 24 height 23
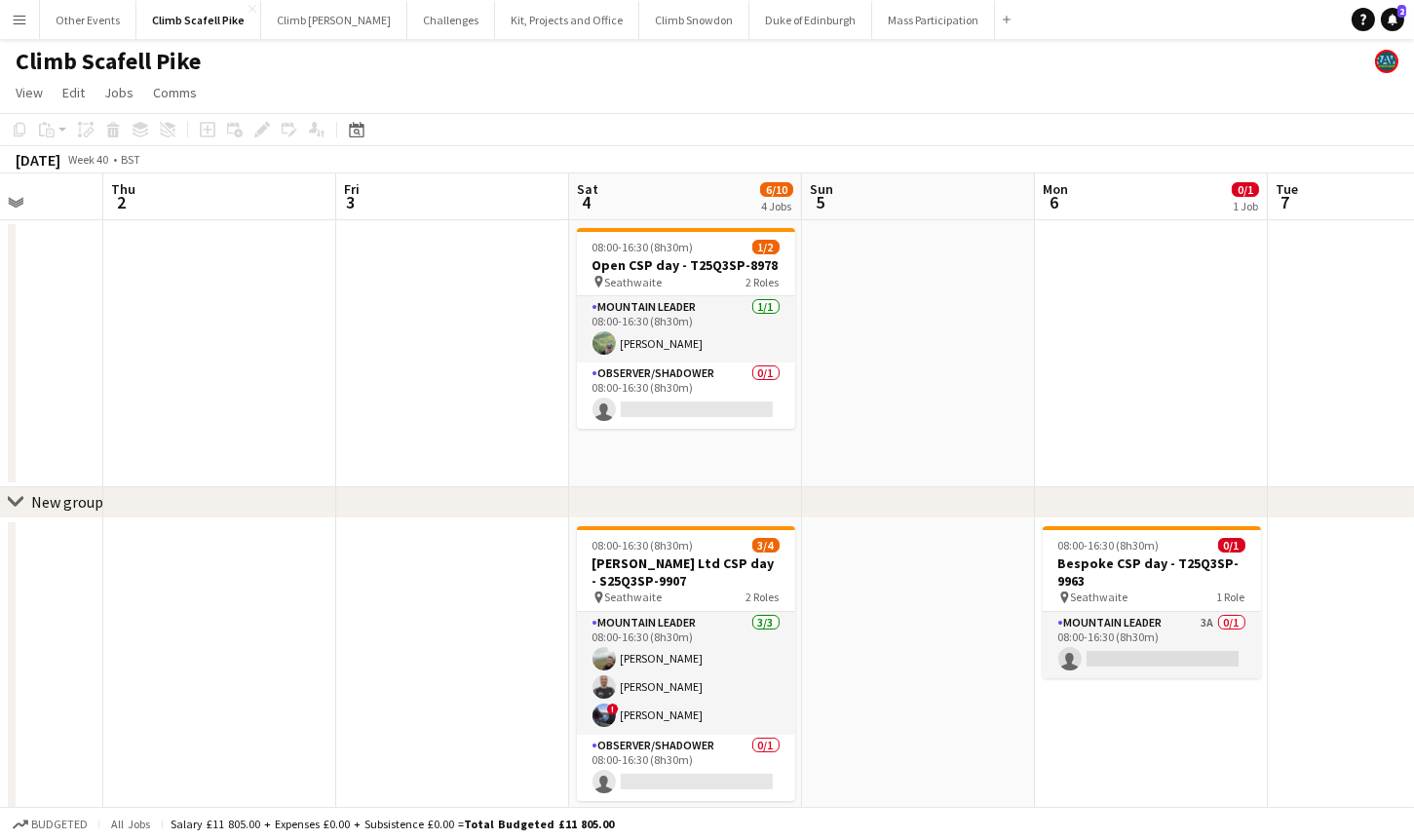
drag, startPoint x: 1013, startPoint y: 395, endPoint x: 624, endPoint y: 410, distance: 389.3
click at [624, 409] on app-calendar-viewport "Mon 29 Tue 30 Wed 1 Thu 2 Fri 3 Sat 4 6/10 4 Jobs Sun 5 Mon 6 0/1 1 Job Tue 7 W…" at bounding box center [707, 734] width 1414 height 1122
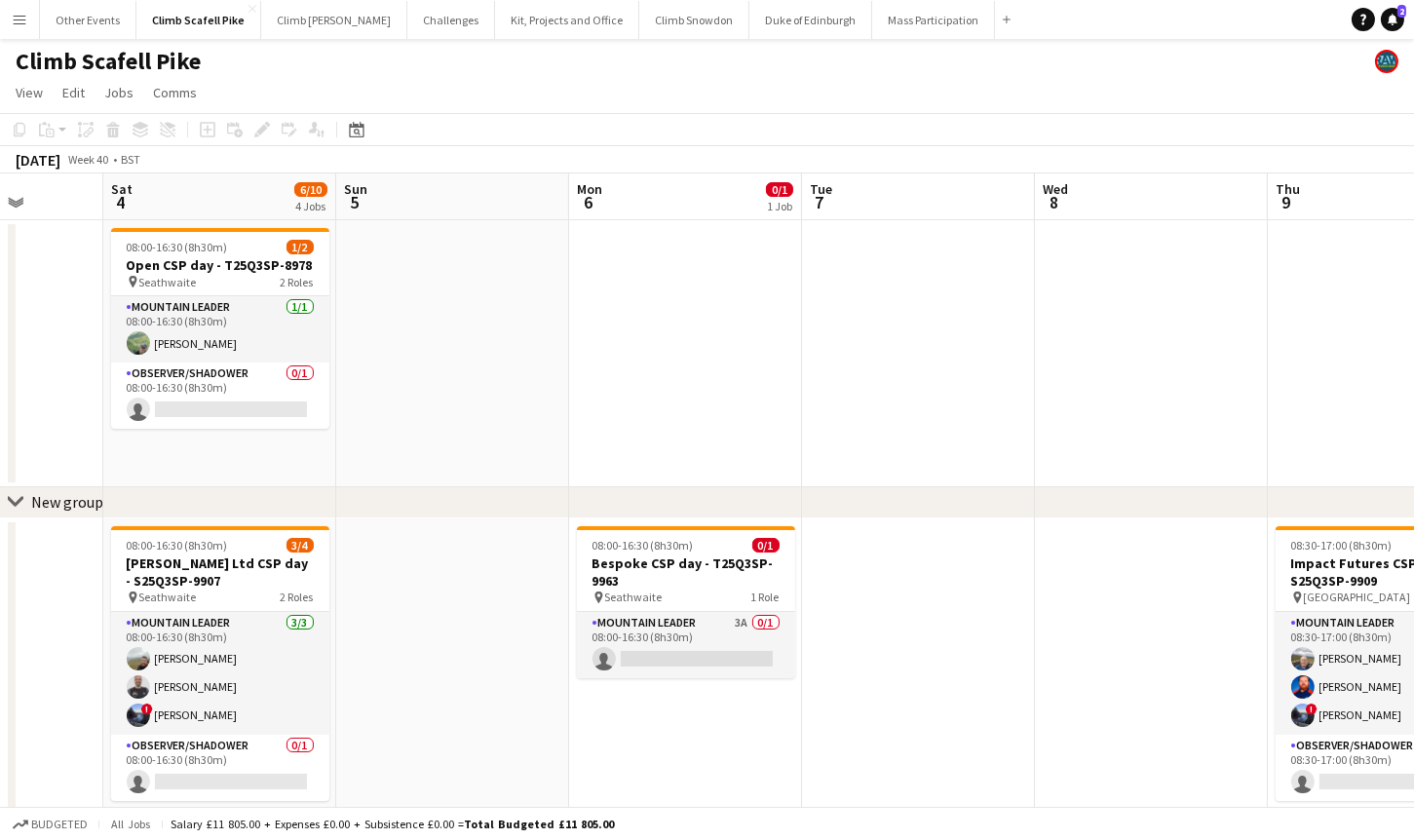
scroll to position [0, 601]
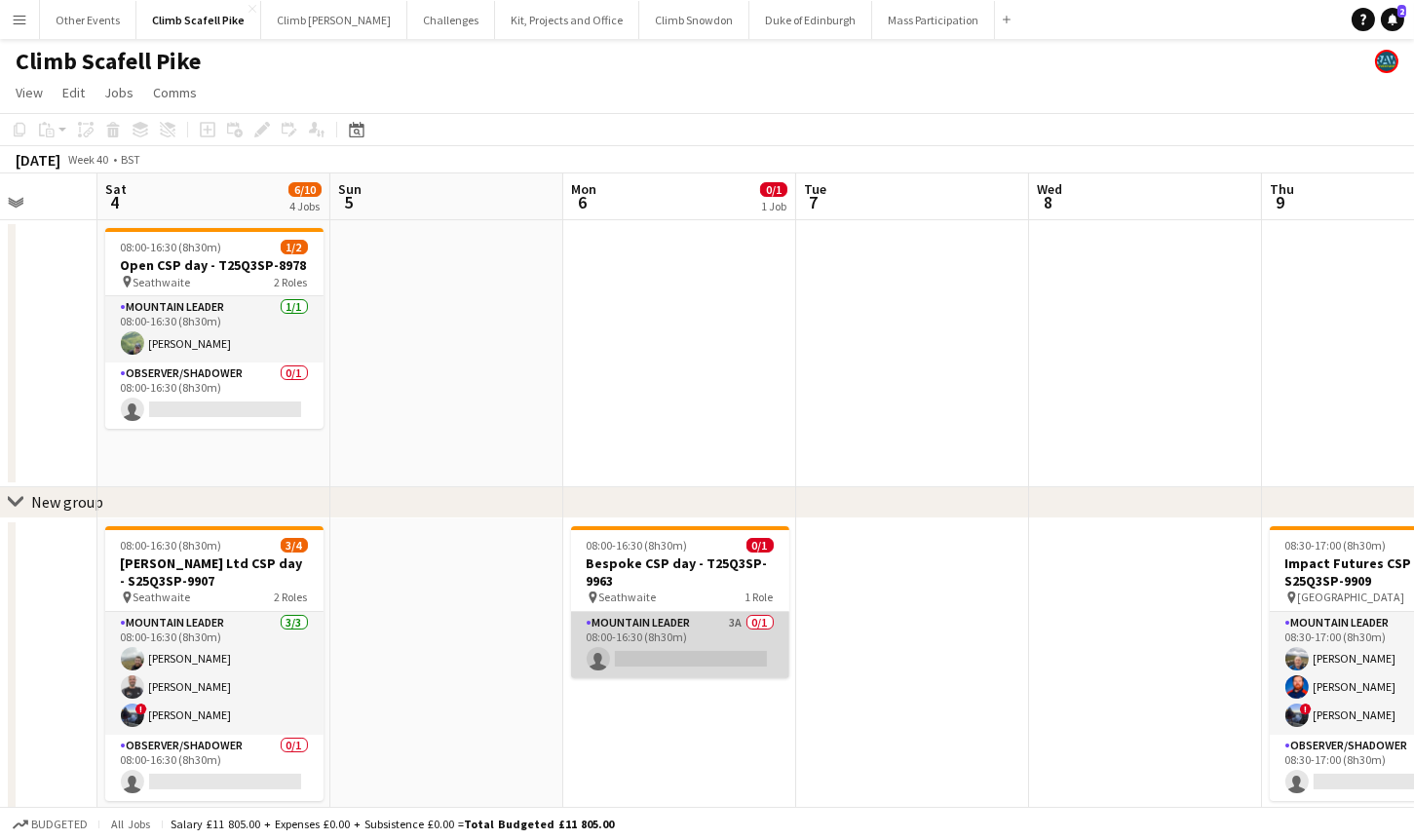
click at [706, 629] on app-card-role "Mountain Leader 3A 0/1 08:00-16:30 (8h30m) single-neutral-actions" at bounding box center [680, 645] width 218 height 67
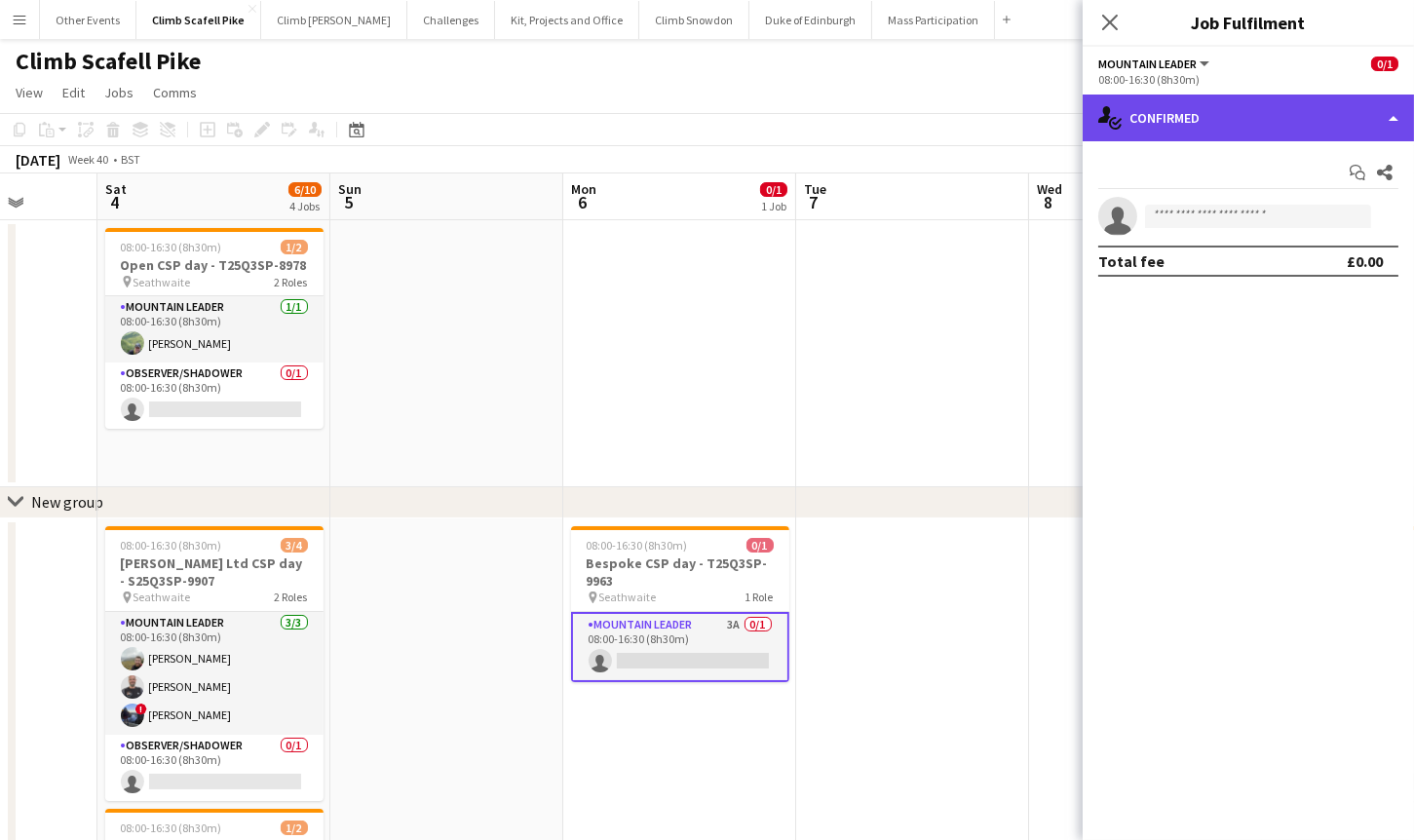
click at [1299, 126] on div "single-neutral-actions-check-2 Confirmed" at bounding box center [1249, 118] width 331 height 47
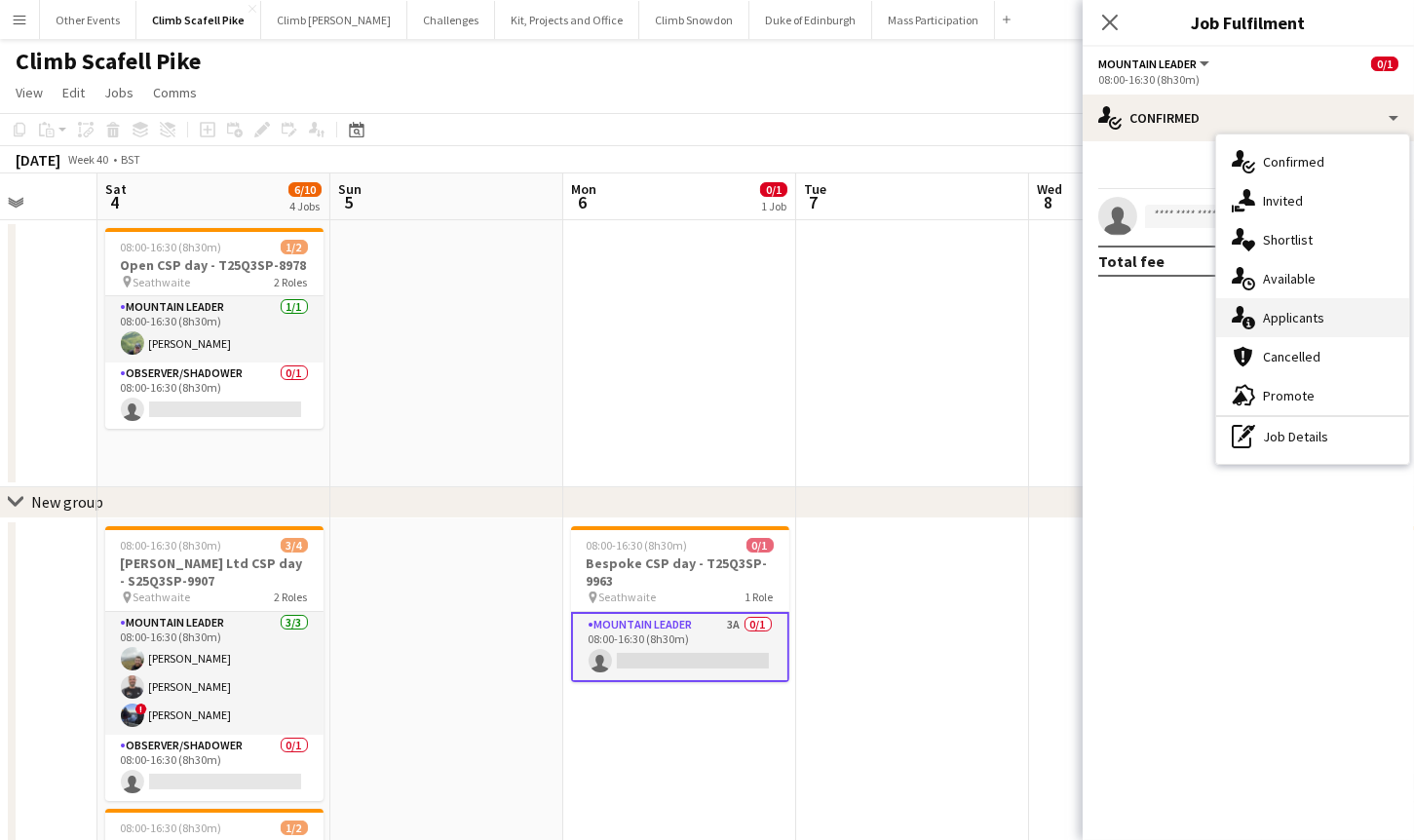
click at [1311, 314] on span "Applicants" at bounding box center [1294, 317] width 62 height 18
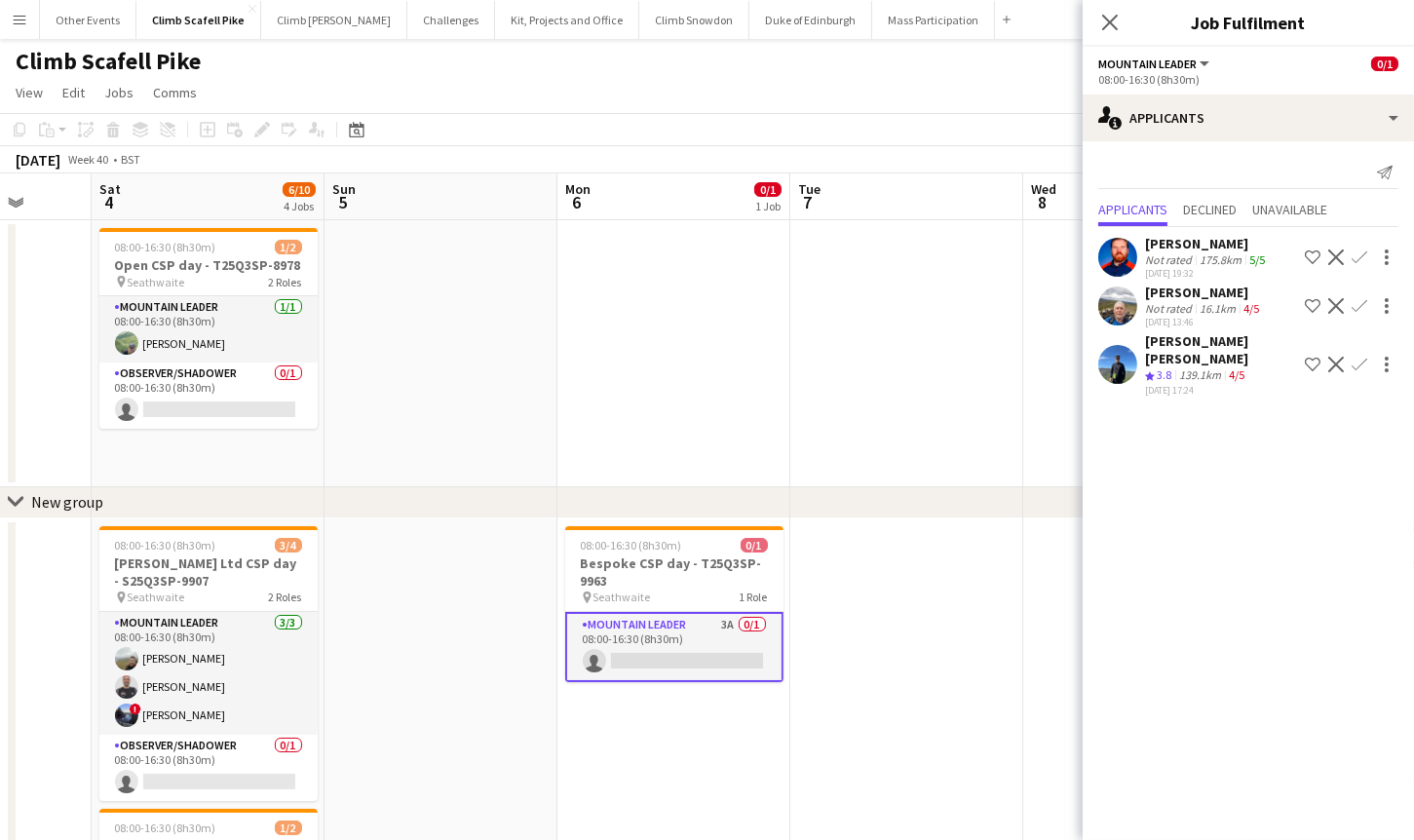
scroll to position [0, 950]
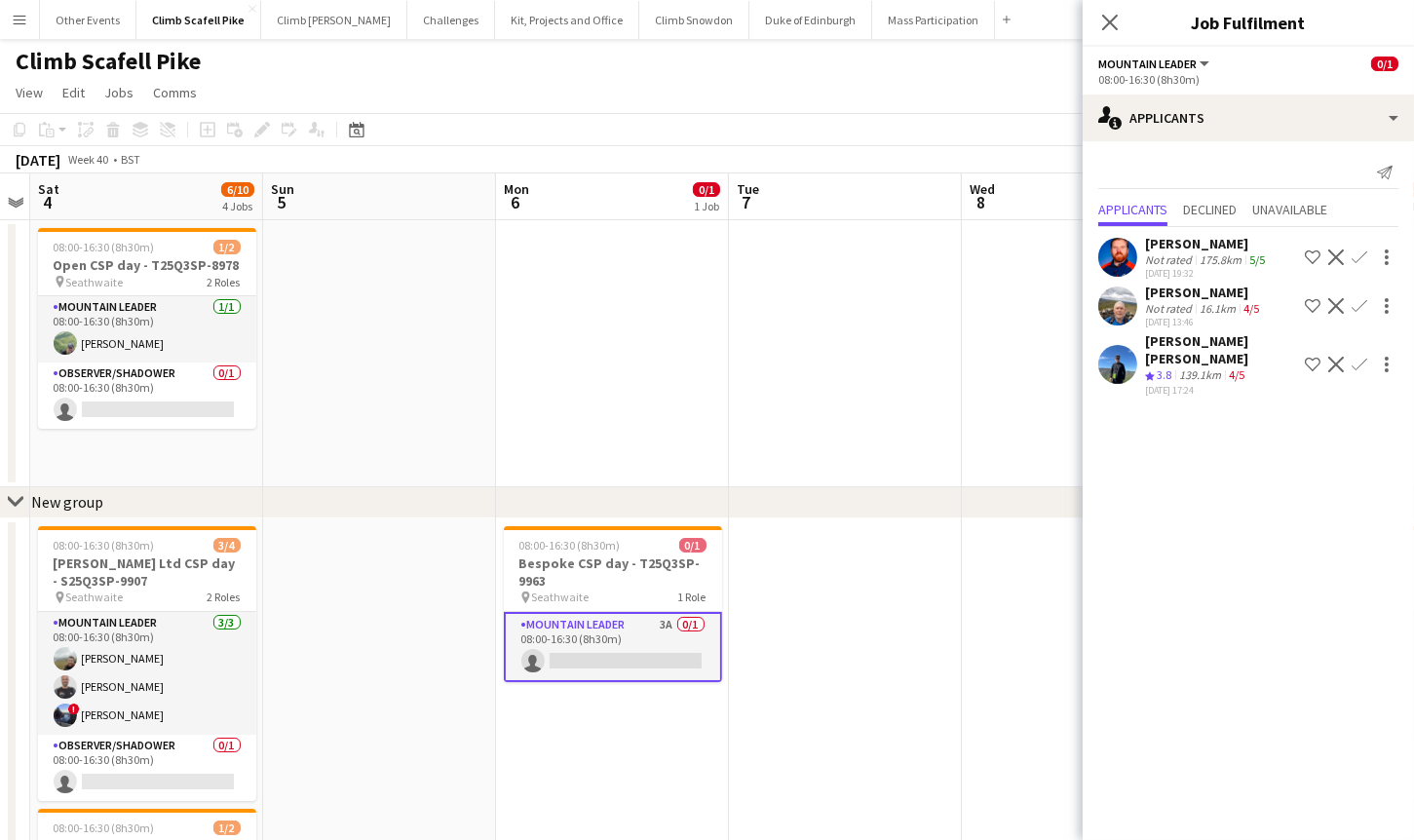
drag, startPoint x: 1002, startPoint y: 613, endPoint x: 933, endPoint y: 612, distance: 69.0
click at [934, 613] on app-calendar-viewport "Wed 1 Thu 2 Fri 3 Sat 4 6/10 4 Jobs Sun 5 Mon 6 0/1 1 Job Tue 7 Wed 8 Thu 9 3/4…" at bounding box center [707, 734] width 1414 height 1122
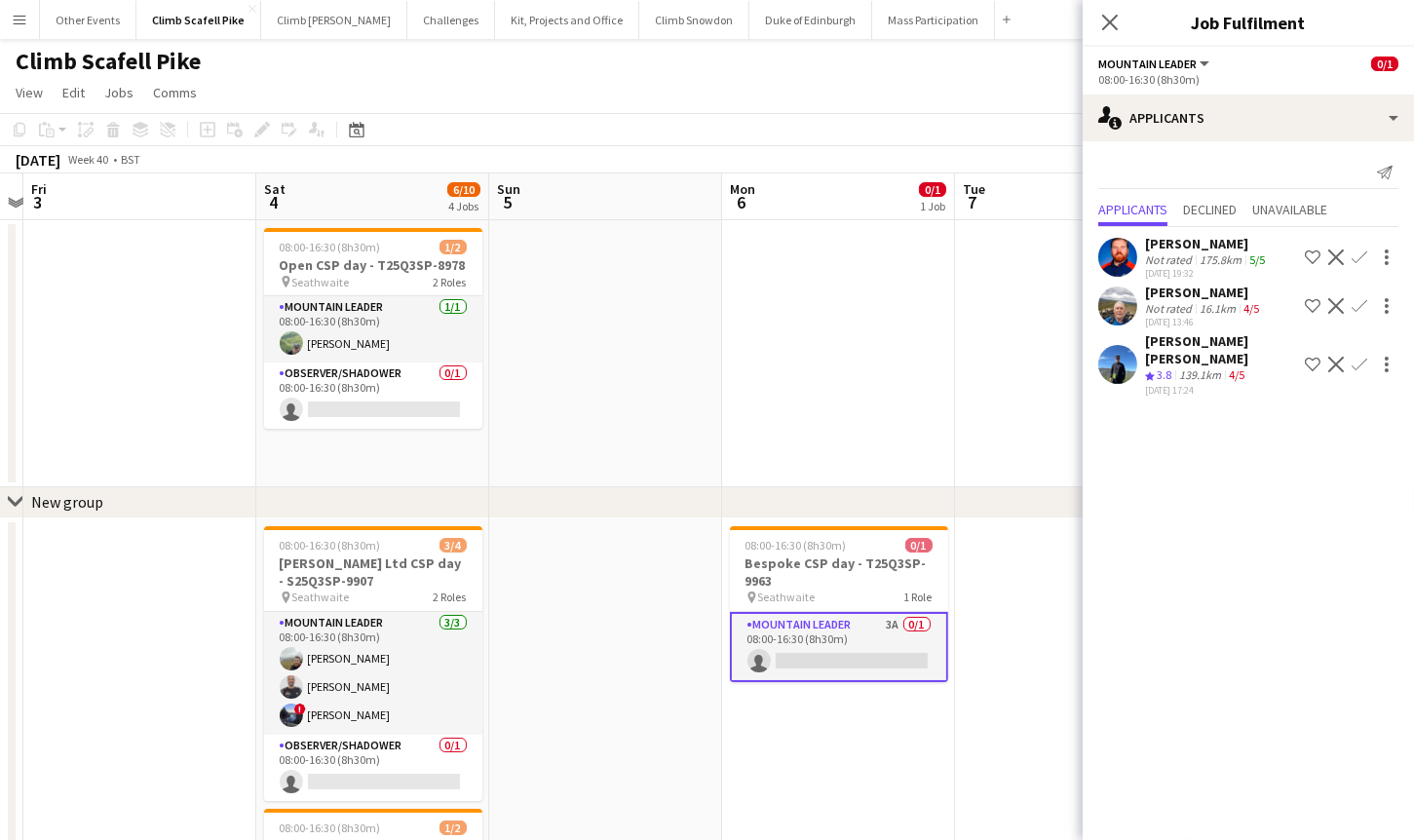
scroll to position [0, 411]
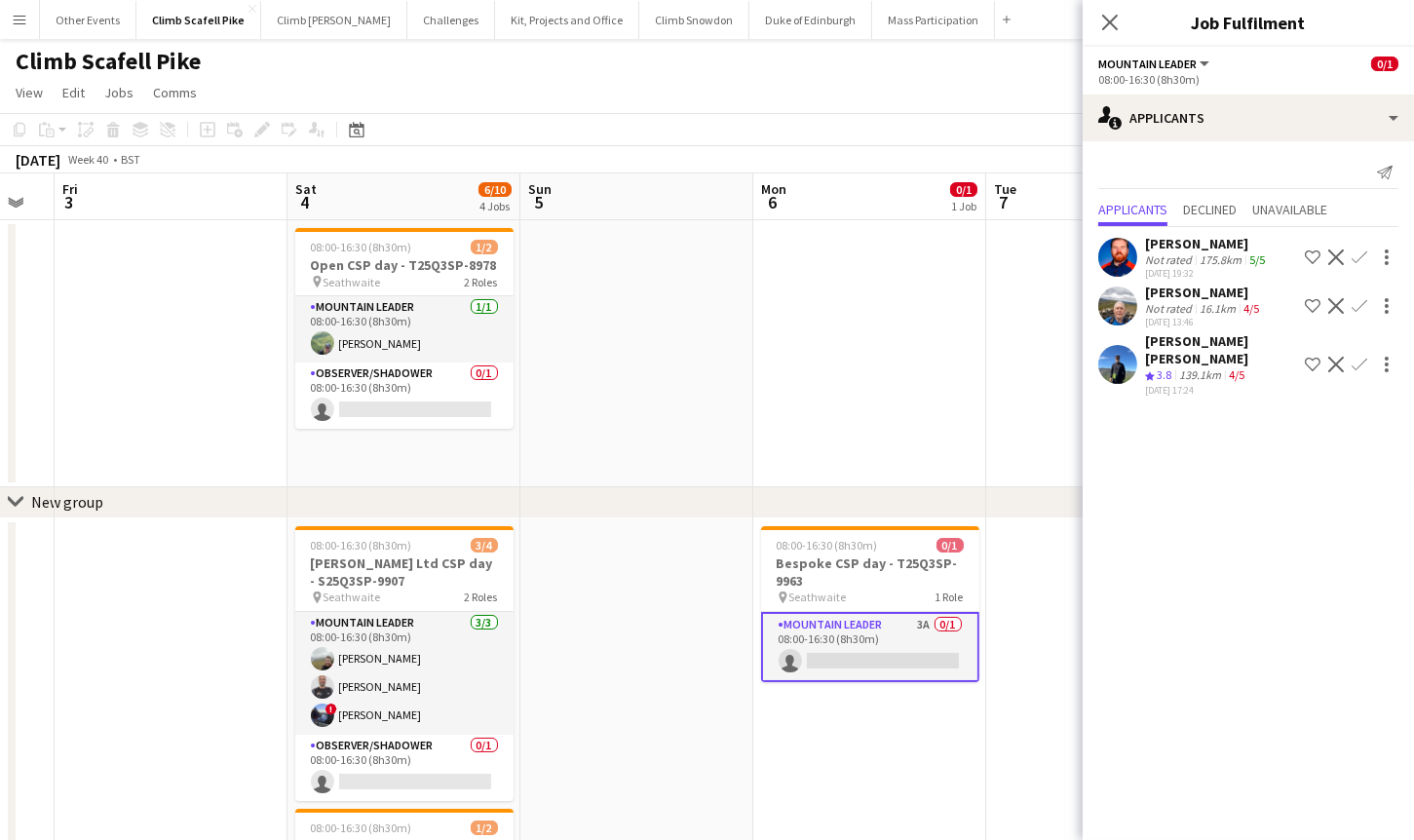
drag, startPoint x: 728, startPoint y: 714, endPoint x: 755, endPoint y: 430, distance: 285.3
click at [747, 711] on app-calendar-viewport "Wed 1 Thu 2 Fri 3 Sat 4 6/10 4 Jobs Sun 5 Mon 6 0/1 1 Job Tue 7 Wed 8 Thu 9 3/4…" at bounding box center [707, 734] width 1414 height 1122
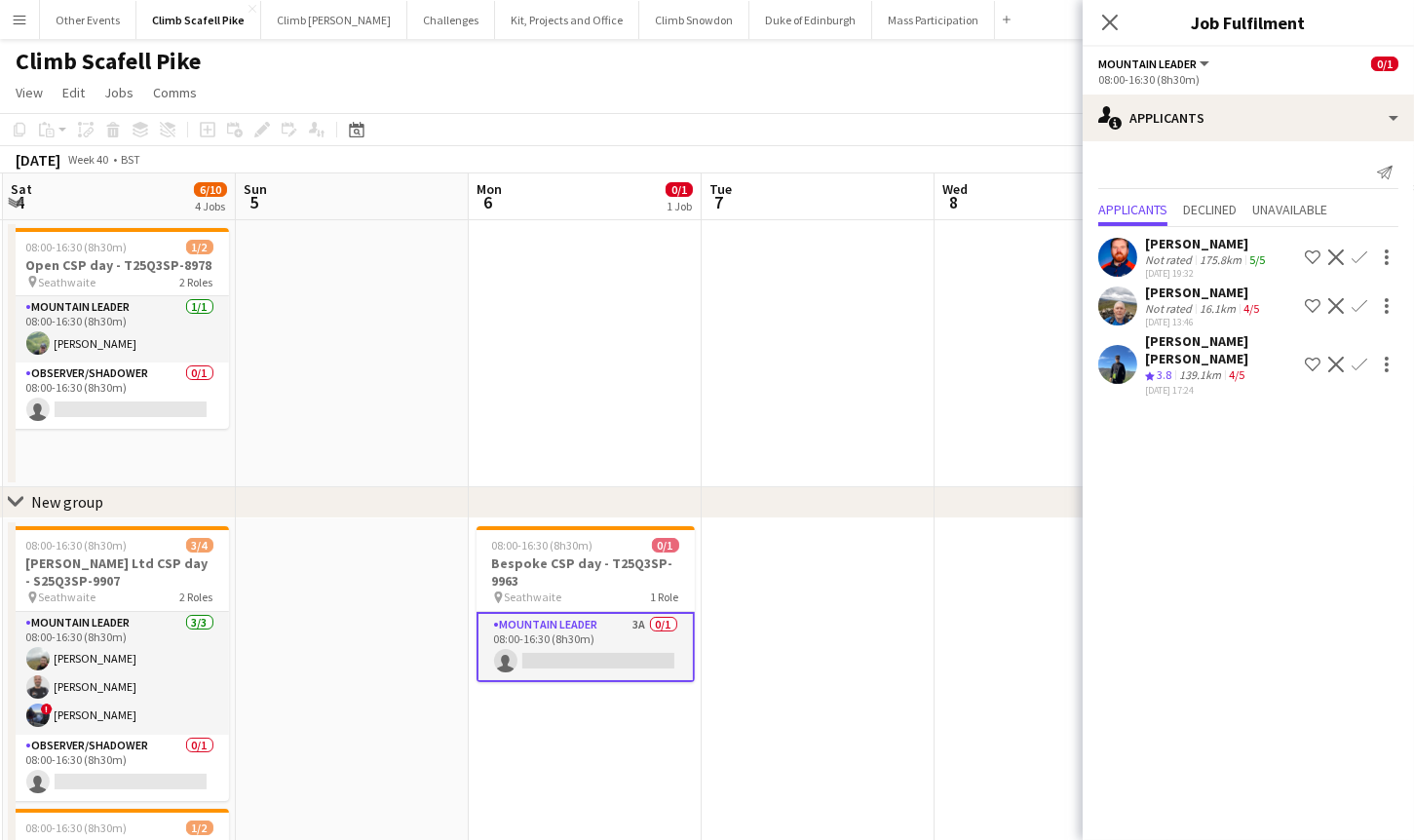
scroll to position [0, 697]
drag, startPoint x: 1022, startPoint y: 351, endPoint x: 735, endPoint y: 393, distance: 290.1
click at [735, 393] on app-calendar-viewport "Wed 1 Thu 2 Fri 3 Sat 4 6/10 4 Jobs Sun 5 Mon 6 0/1 1 Job Tue 7 Wed 8 Thu 9 3/4…" at bounding box center [707, 734] width 1414 height 1122
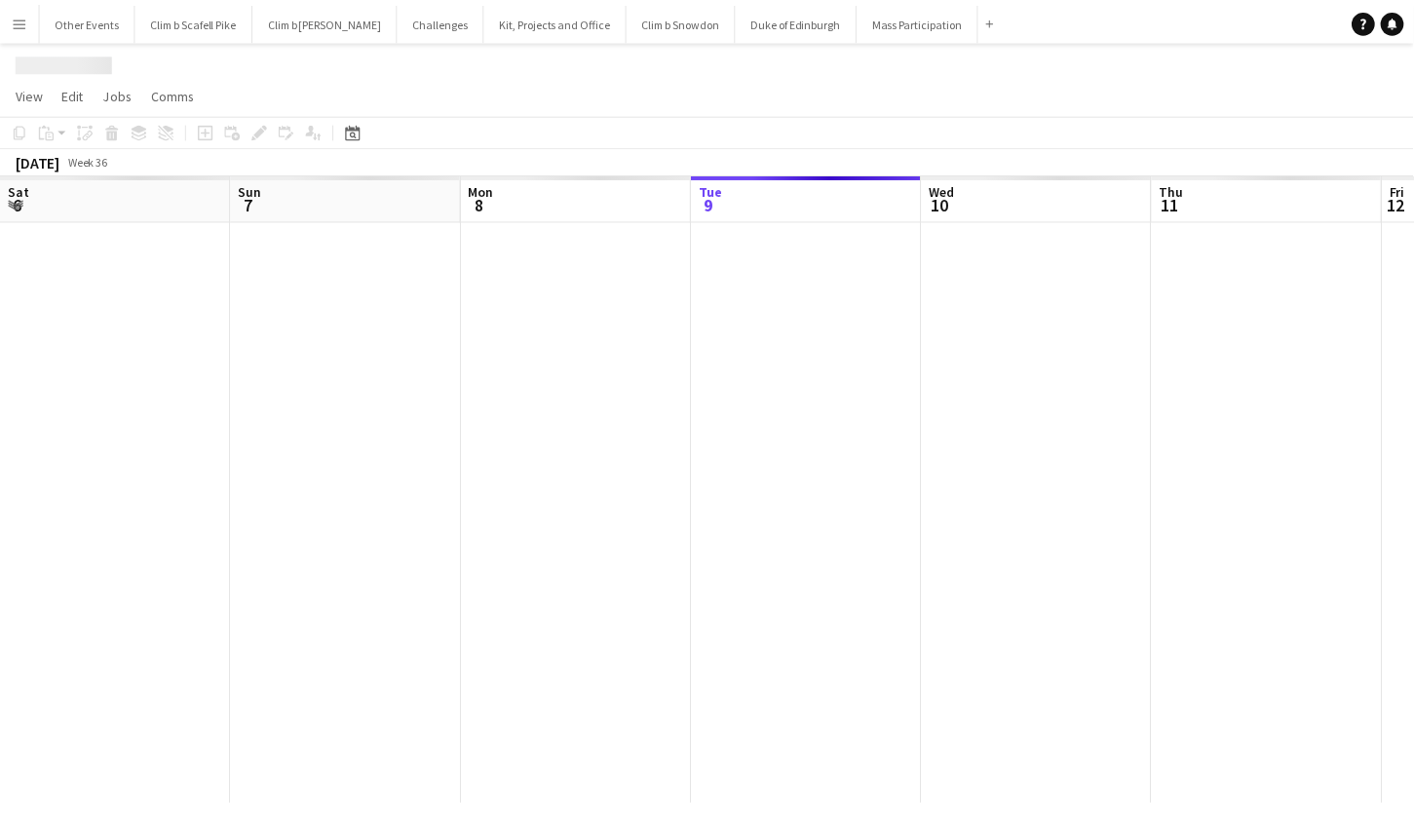
scroll to position [0, 670]
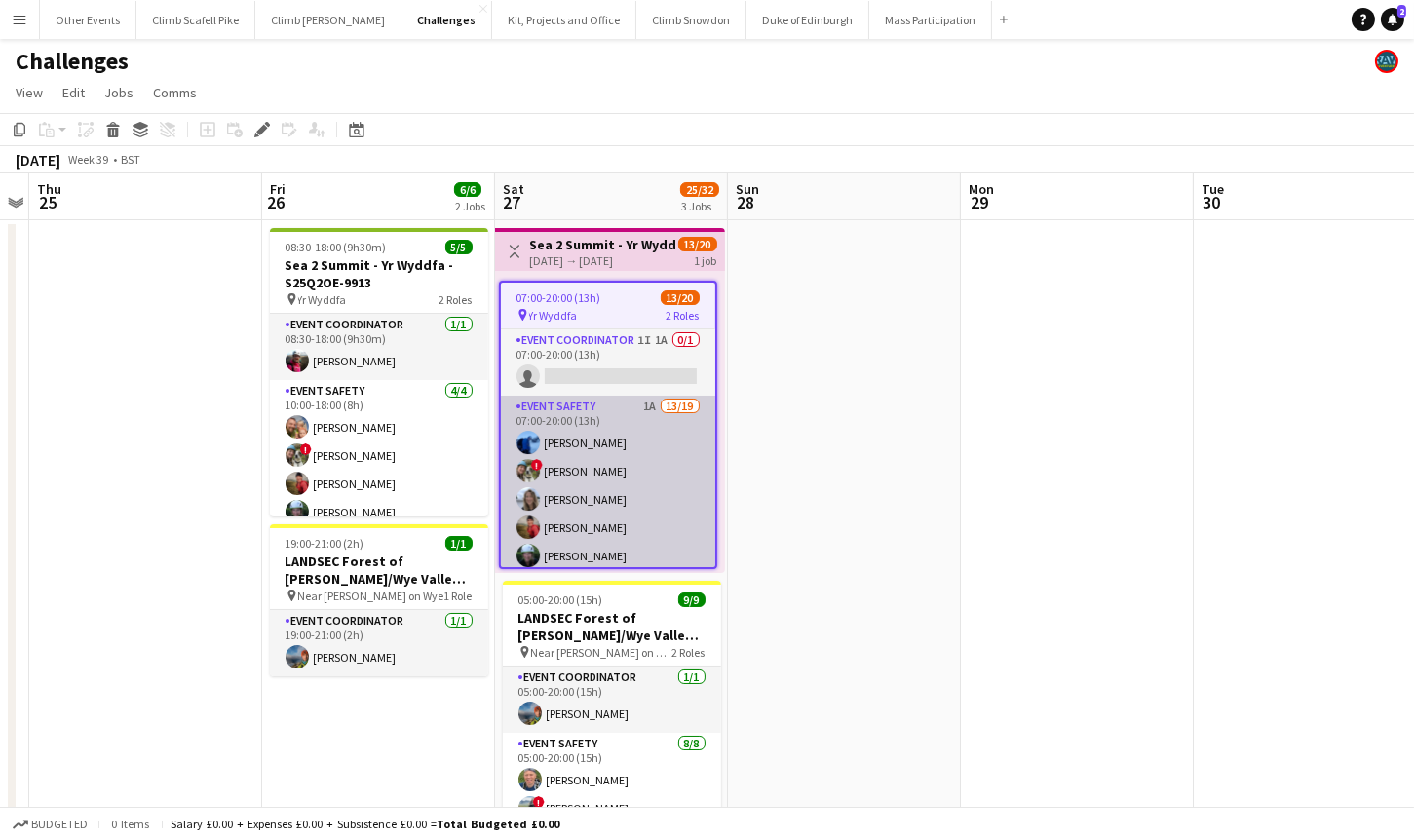
click at [670, 490] on app-card-role "Event Safety 1A 13/19 07:00-20:00 (13h) [PERSON_NAME] ! [PERSON_NAME] Nat Skye …" at bounding box center [607, 682] width 214 height 575
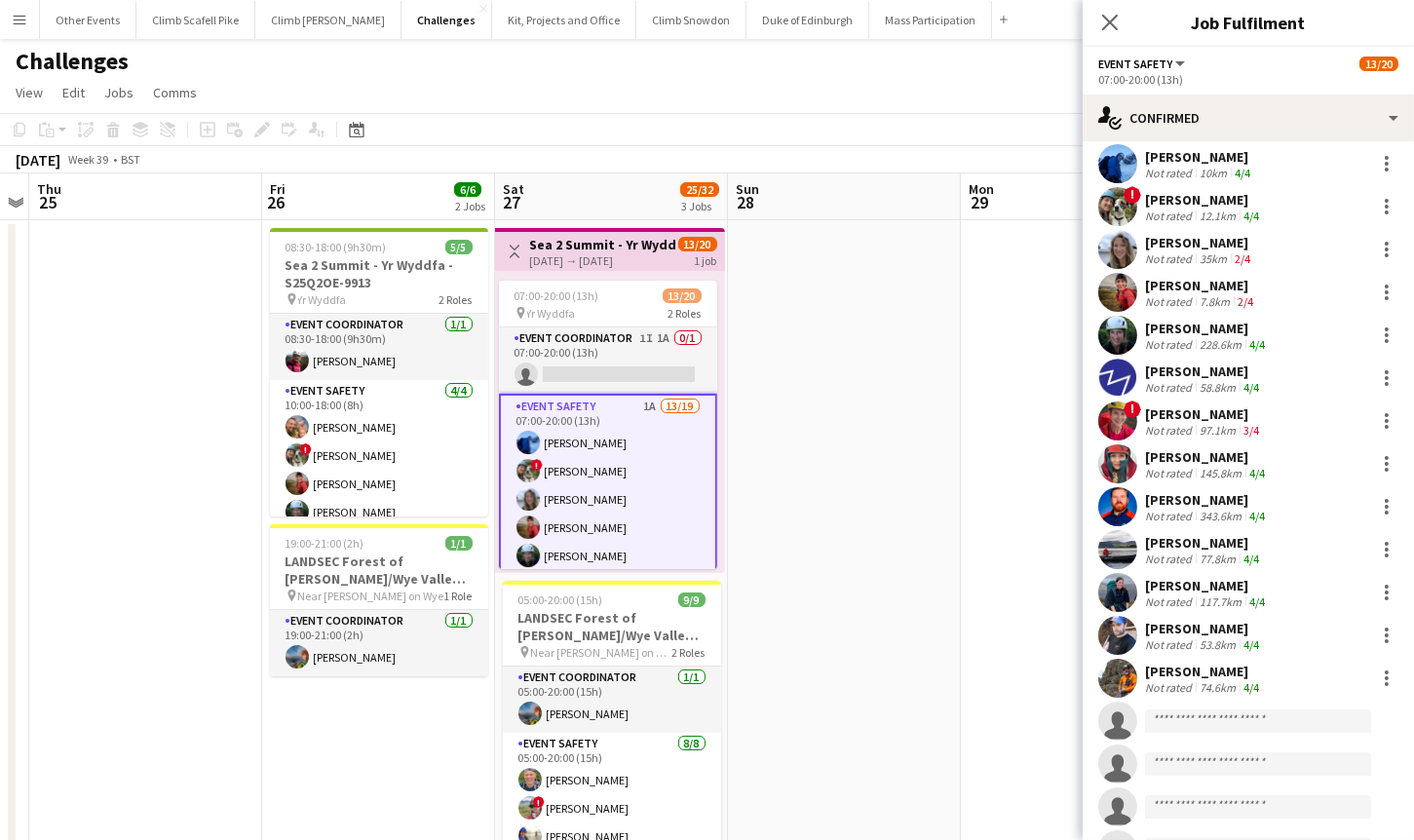
scroll to position [224, 0]
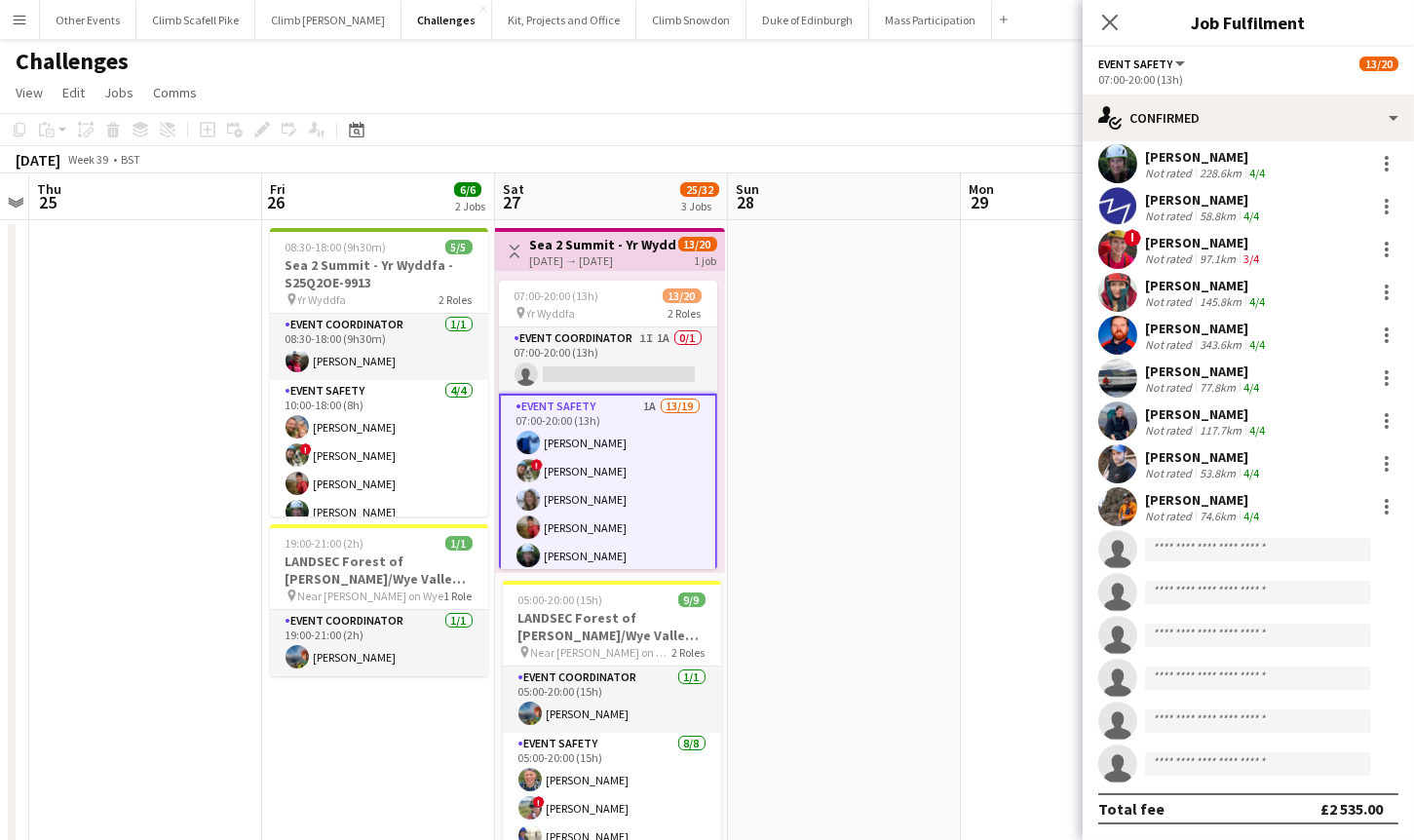
click at [539, 259] on div "[DATE] → [DATE]" at bounding box center [602, 260] width 145 height 15
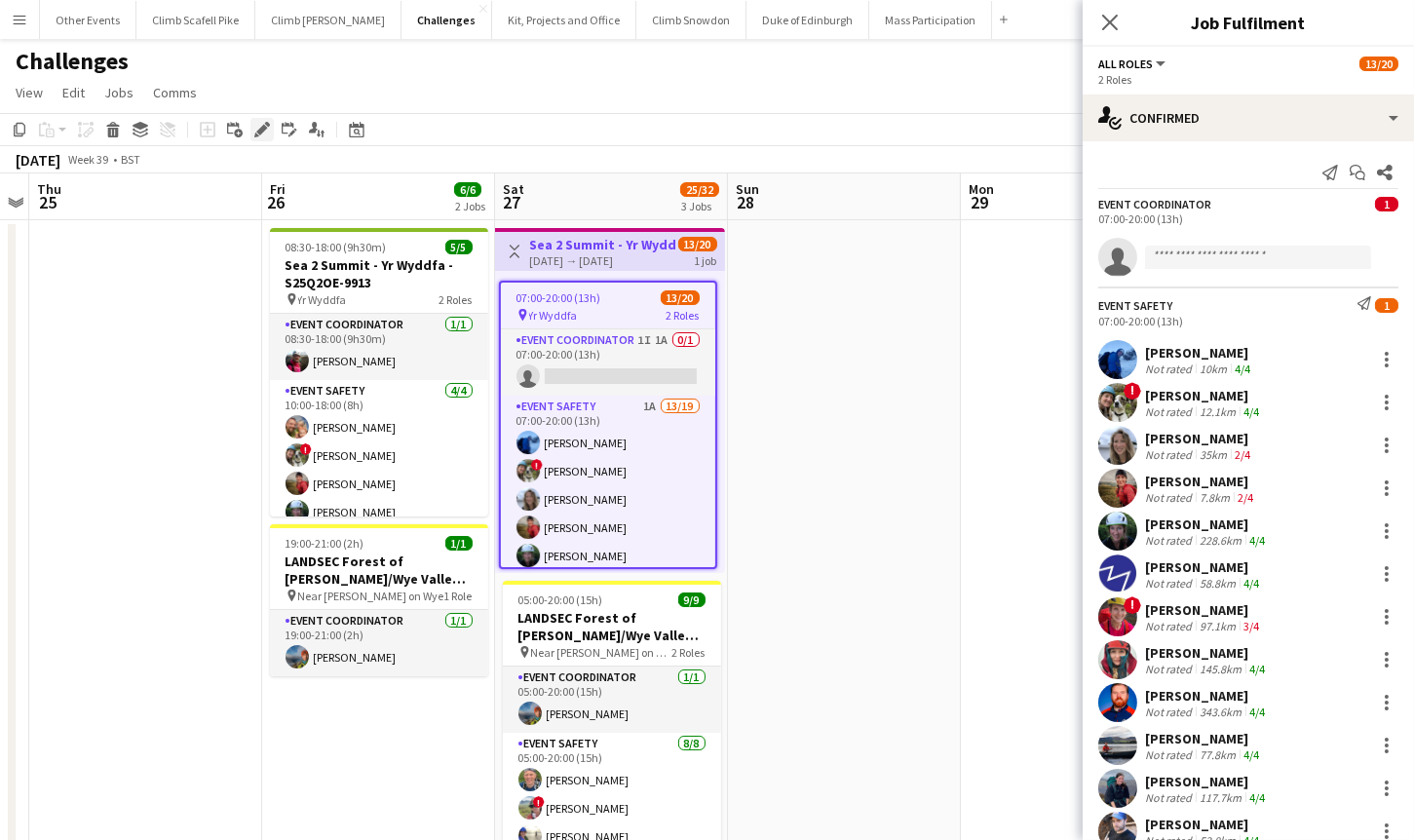
click at [265, 136] on icon "Edit" at bounding box center [262, 129] width 16 height 16
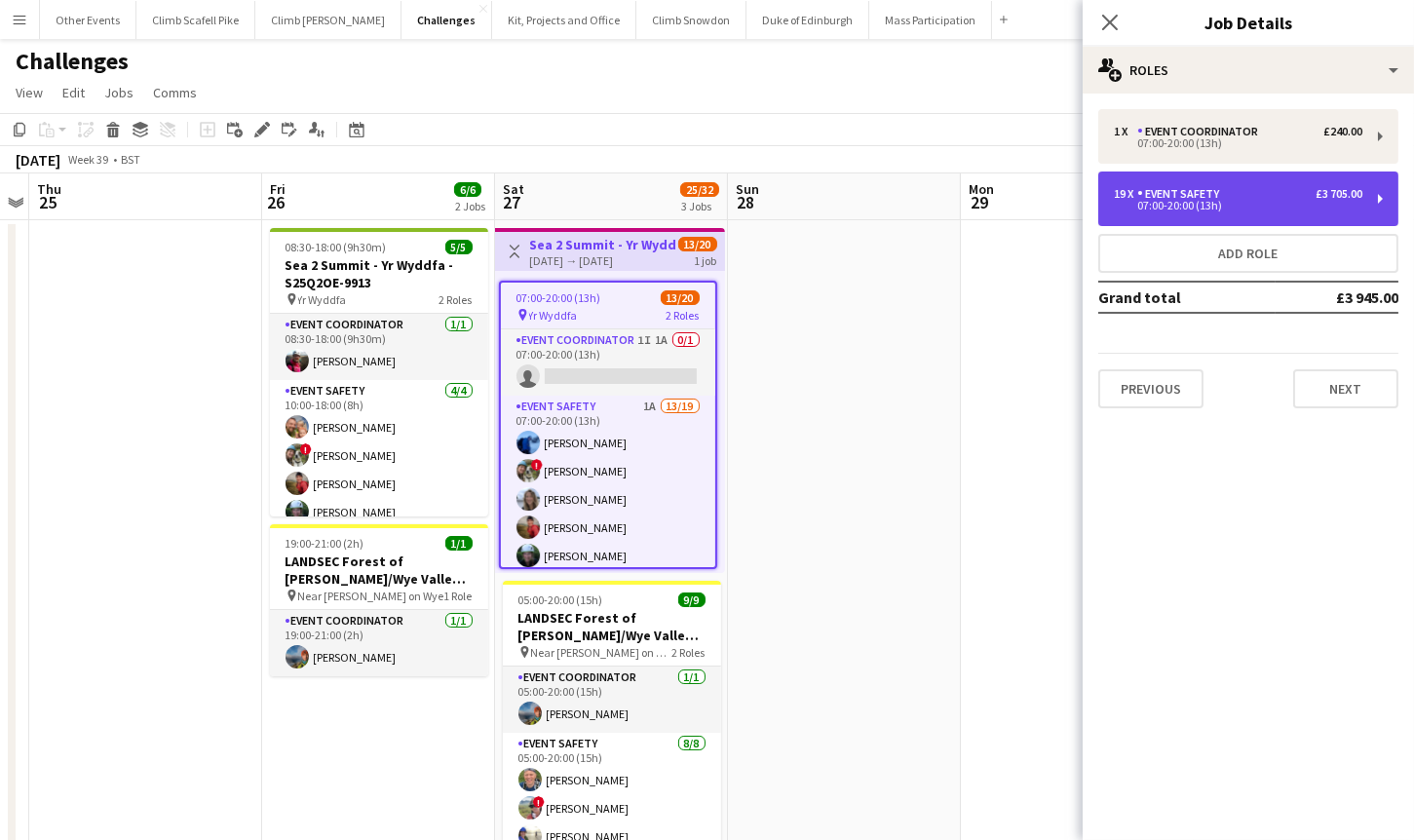
click at [1271, 212] on div "19 x Event Safety £3 705.00 07:00-20:00 (13h)" at bounding box center [1248, 199] width 300 height 55
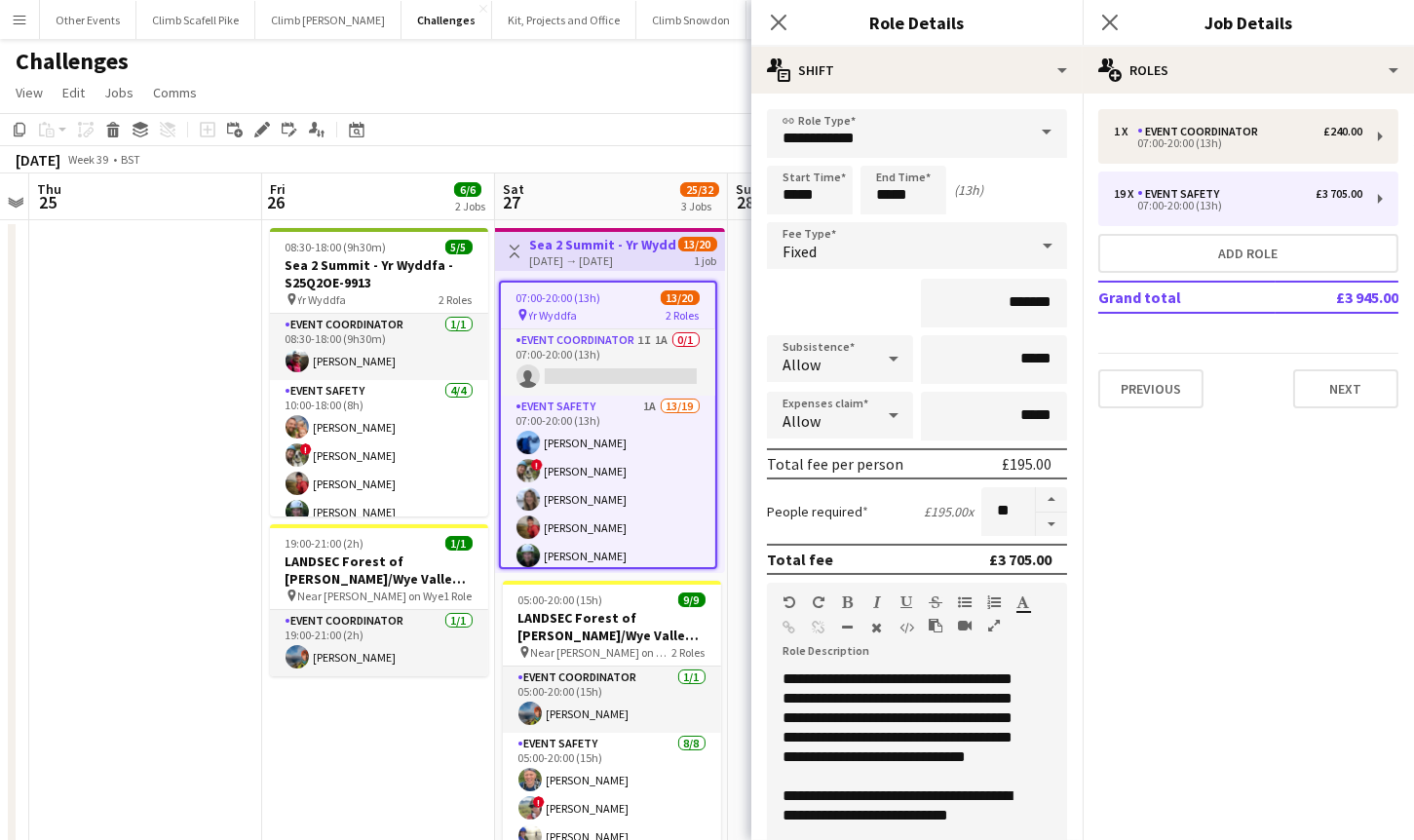
click at [396, 790] on app-date-cell "08:30-18:00 (9h30m) 5/5 Sea 2 Summit - Yr Wyddfa - S25Q2OE-9913 pin Yr Wyddfa 2…" at bounding box center [379, 673] width 233 height 906
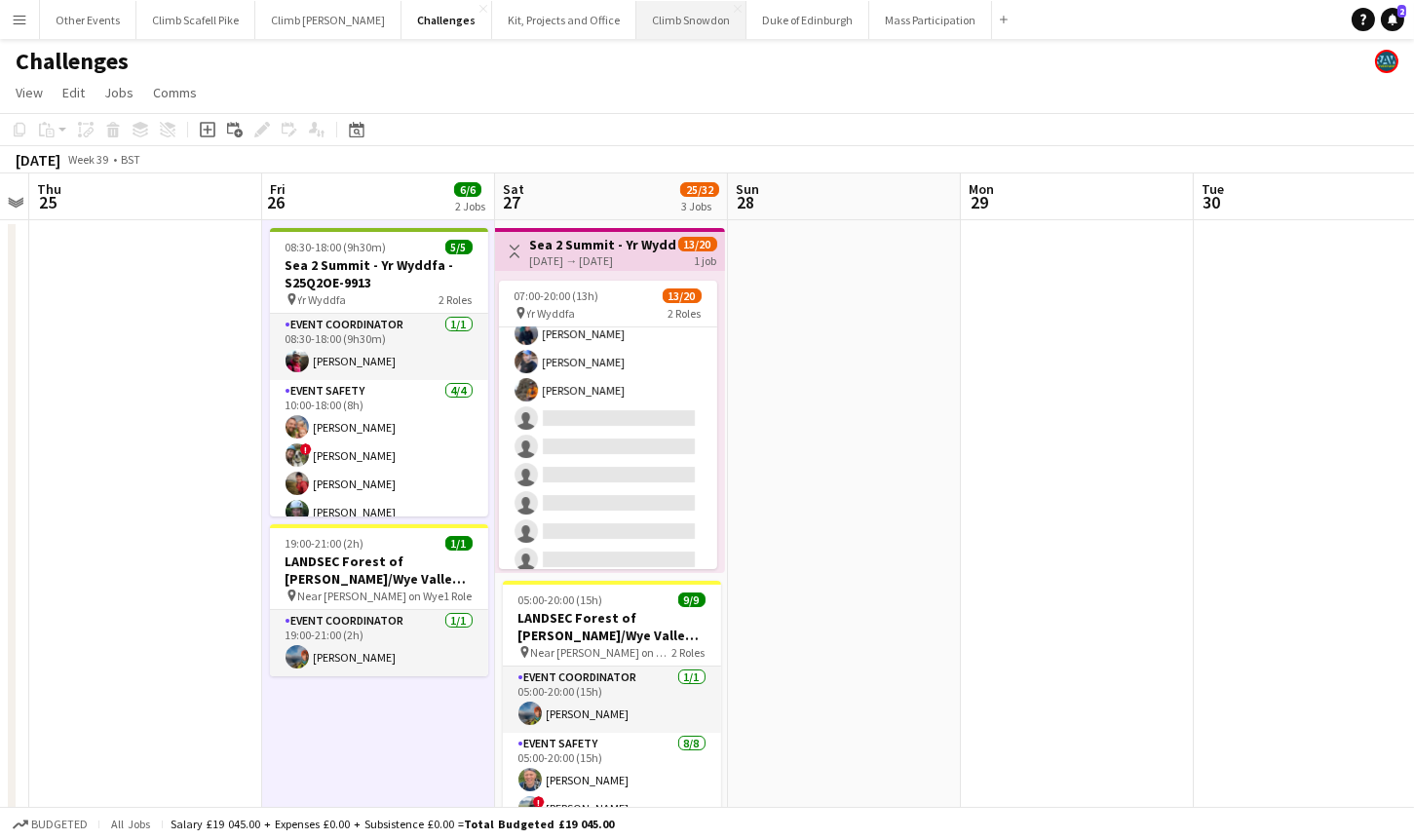
scroll to position [399, 0]
